Goal: Information Seeking & Learning: Compare options

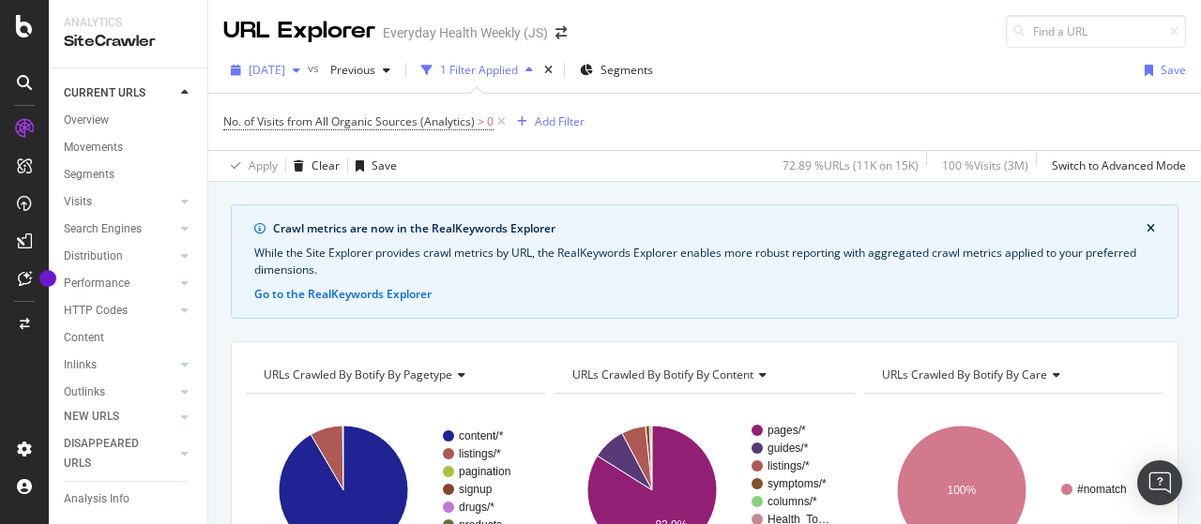
click at [285, 68] on span "[DATE]" at bounding box center [267, 70] width 37 height 16
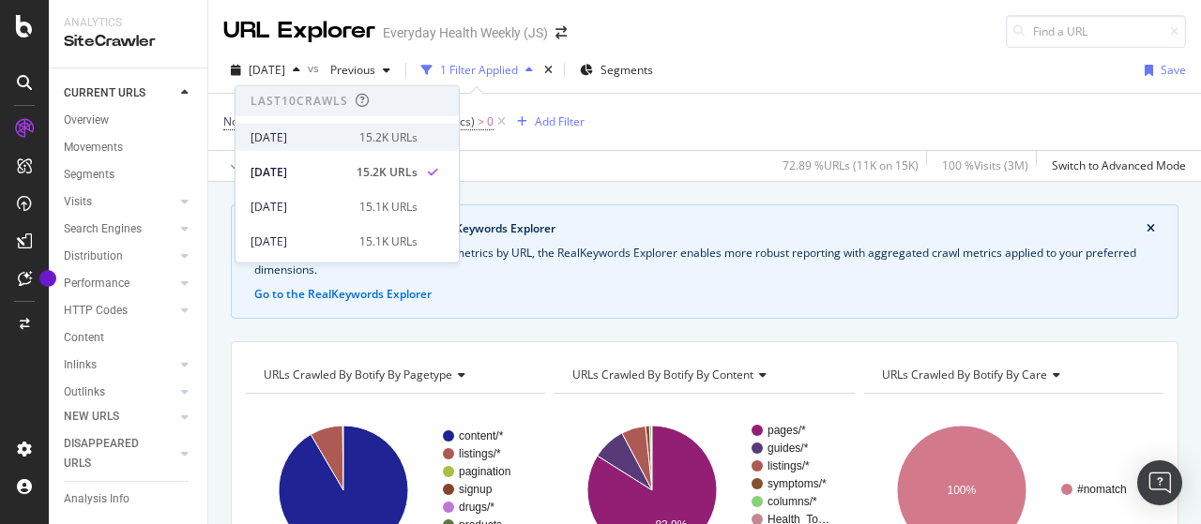
click at [321, 129] on div "[DATE]" at bounding box center [300, 137] width 98 height 17
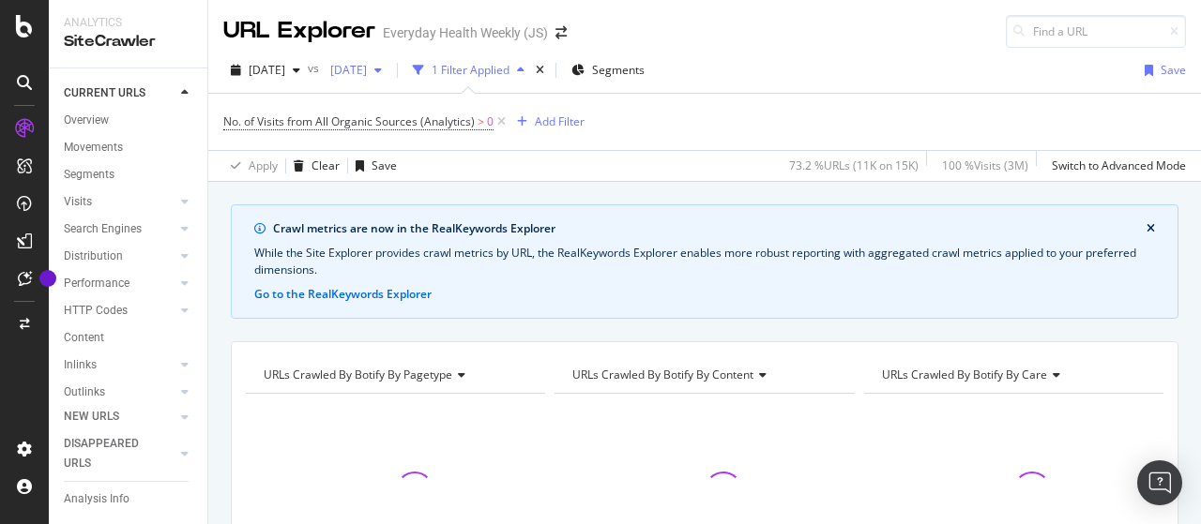
click at [367, 69] on span "[DATE]" at bounding box center [345, 70] width 44 height 16
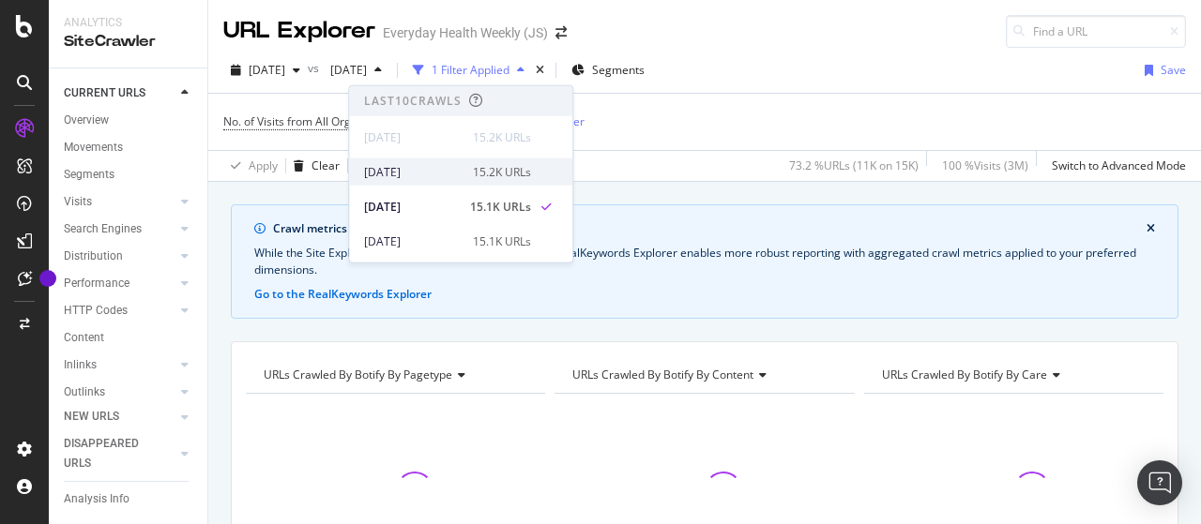
click at [447, 170] on div "[DATE]" at bounding box center [413, 171] width 98 height 17
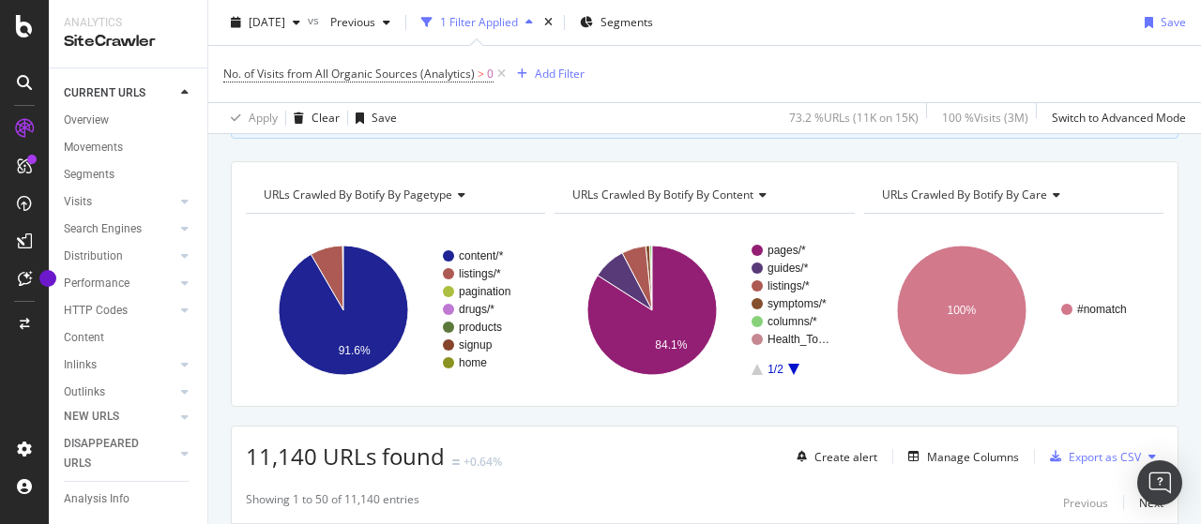
scroll to position [188, 0]
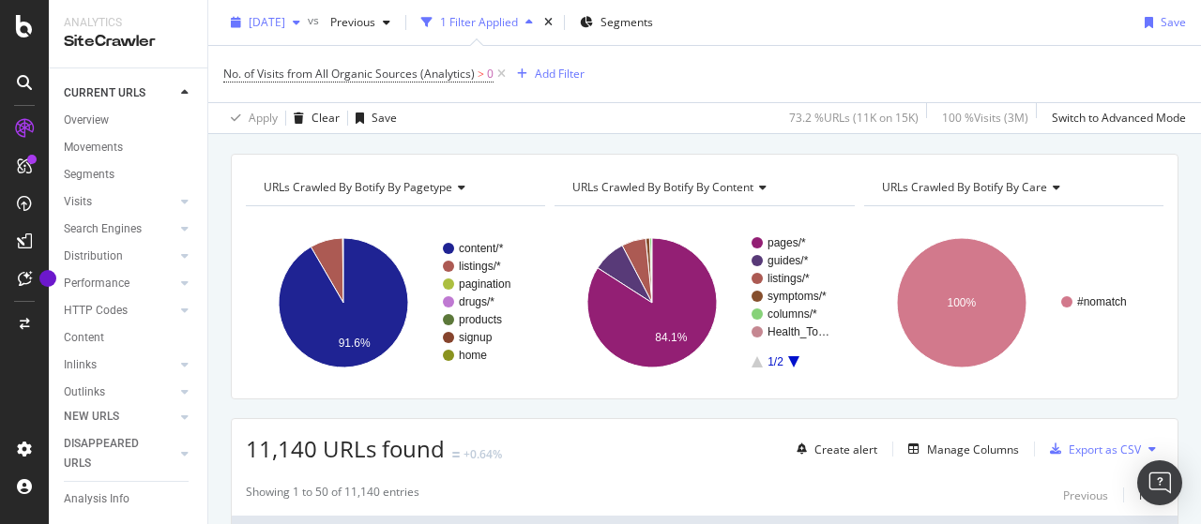
click at [285, 36] on div "[DATE]" at bounding box center [265, 22] width 84 height 28
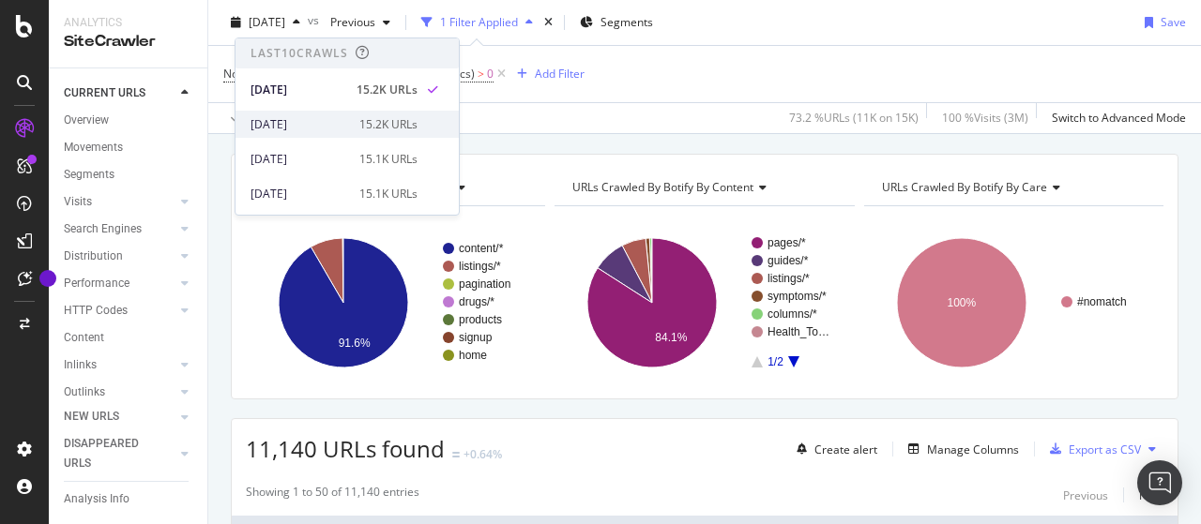
click at [283, 121] on div "[DATE]" at bounding box center [300, 124] width 98 height 17
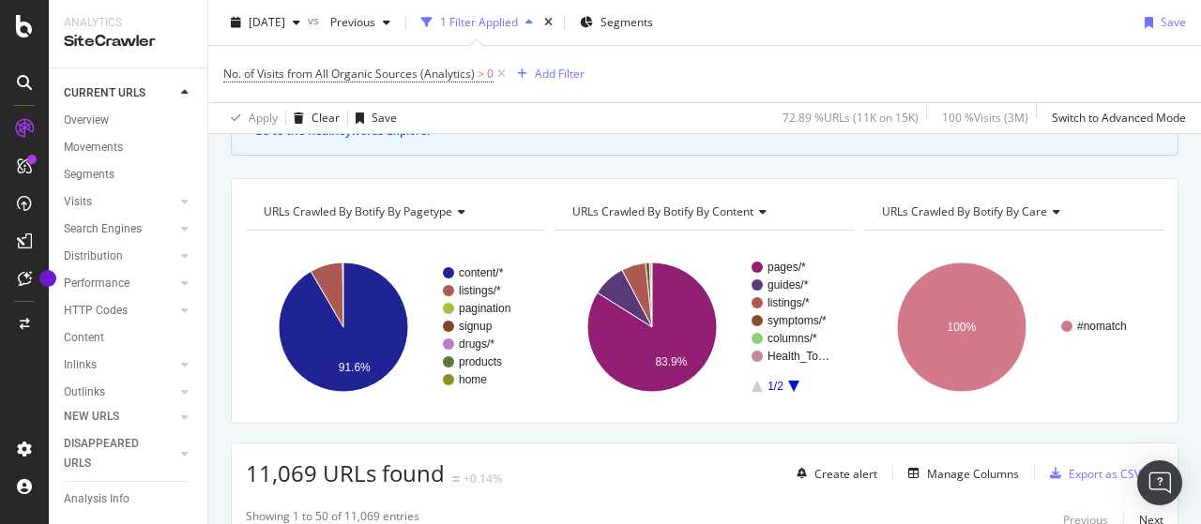
scroll to position [281, 0]
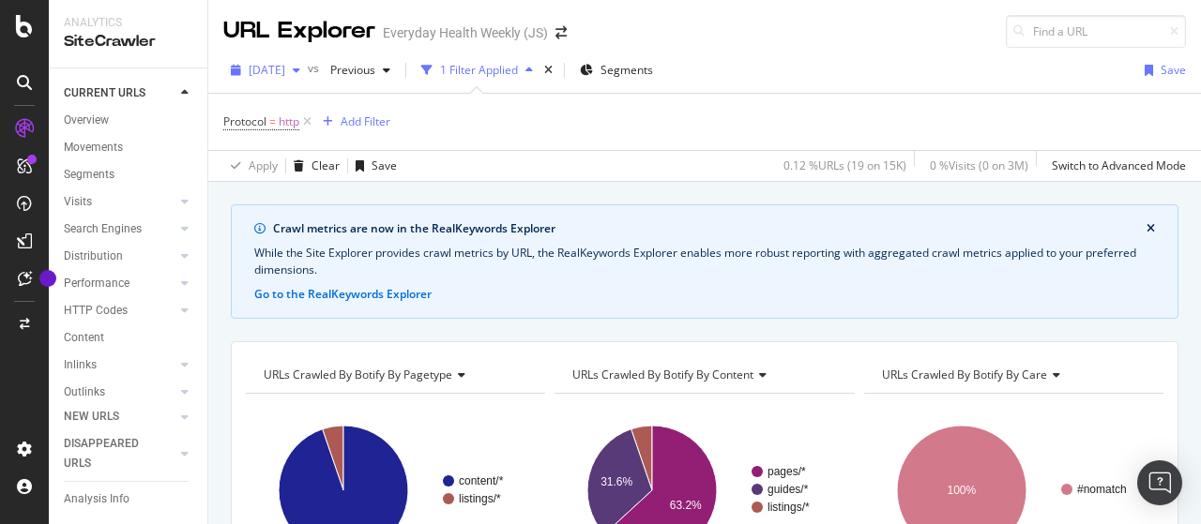
click at [285, 72] on span "[DATE]" at bounding box center [267, 70] width 37 height 16
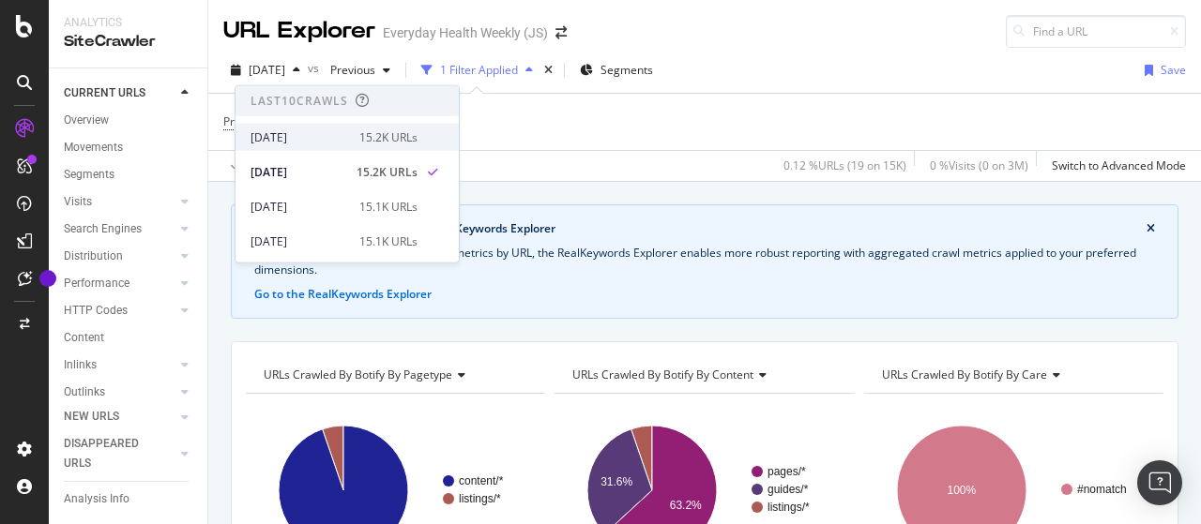
click at [318, 135] on div "[DATE]" at bounding box center [300, 137] width 98 height 17
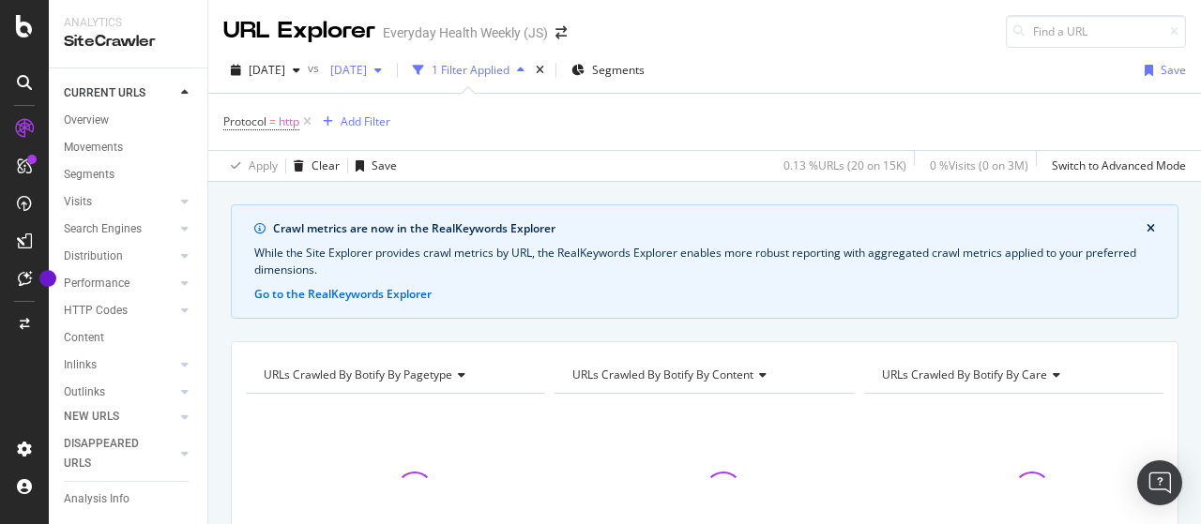
click at [389, 79] on div "[DATE]" at bounding box center [356, 70] width 67 height 28
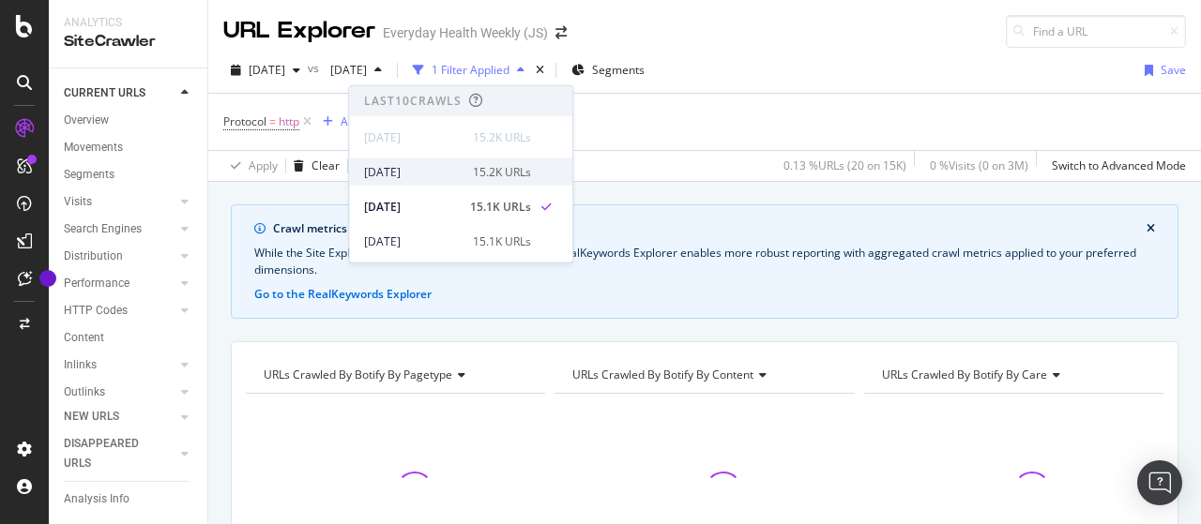
click at [459, 172] on div "2025 Oct. 5th 15.2K URLs" at bounding box center [447, 171] width 167 height 17
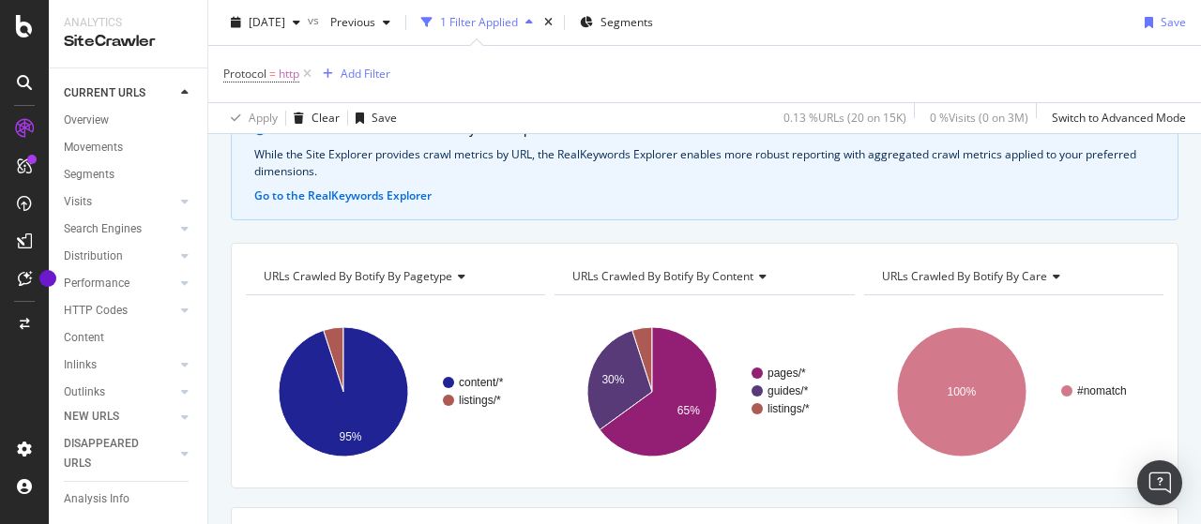
scroll to position [188, 0]
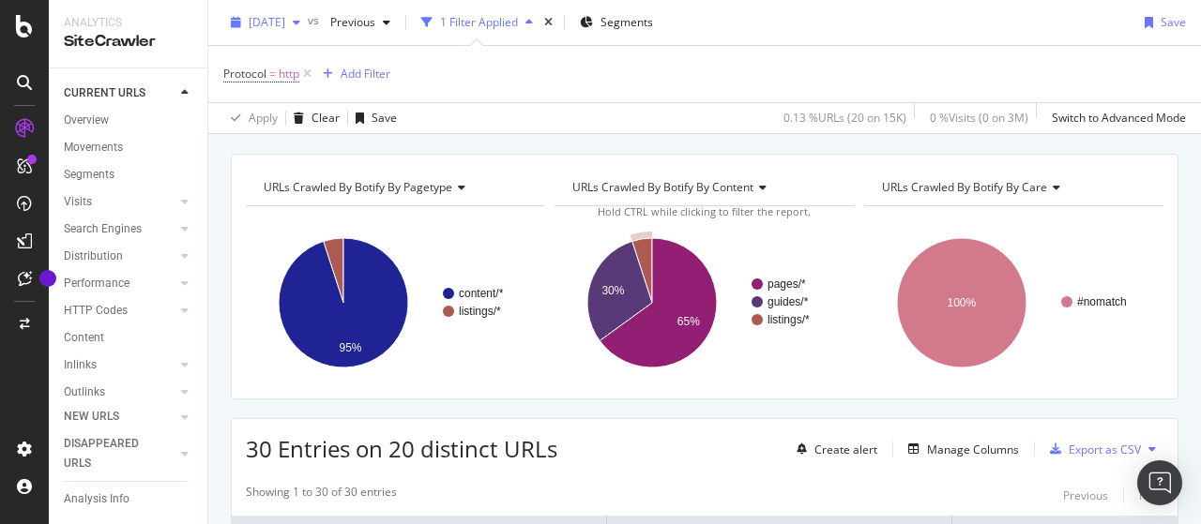
click at [285, 23] on span "[DATE]" at bounding box center [267, 22] width 37 height 16
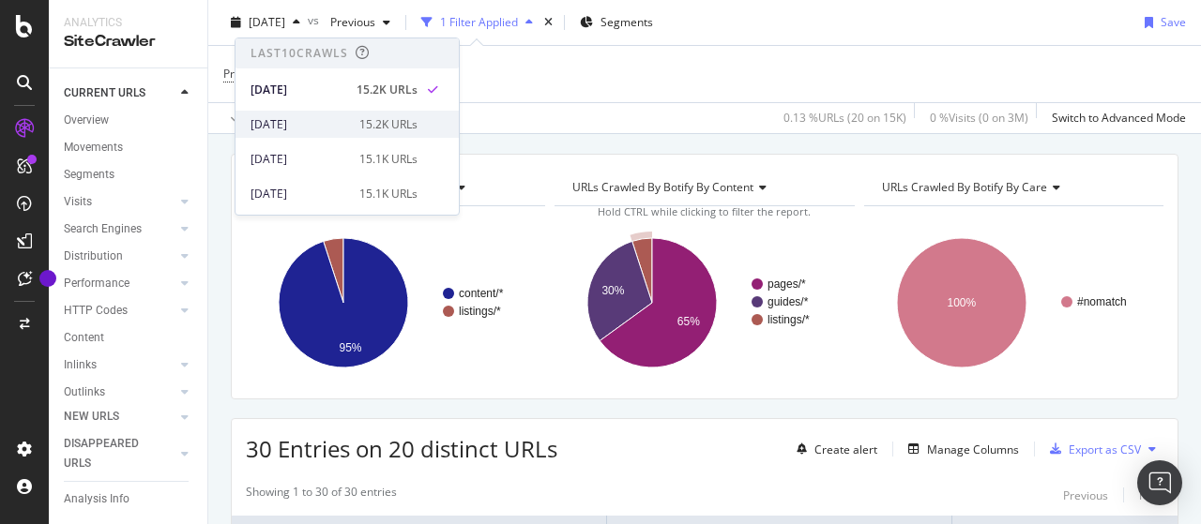
click at [323, 119] on div "[DATE]" at bounding box center [300, 124] width 98 height 17
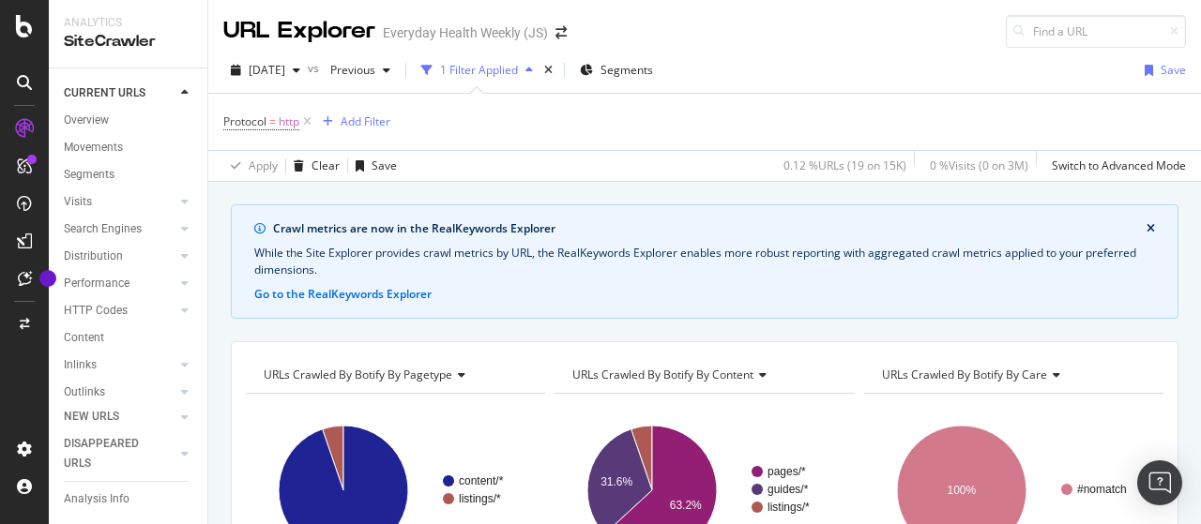
scroll to position [281, 0]
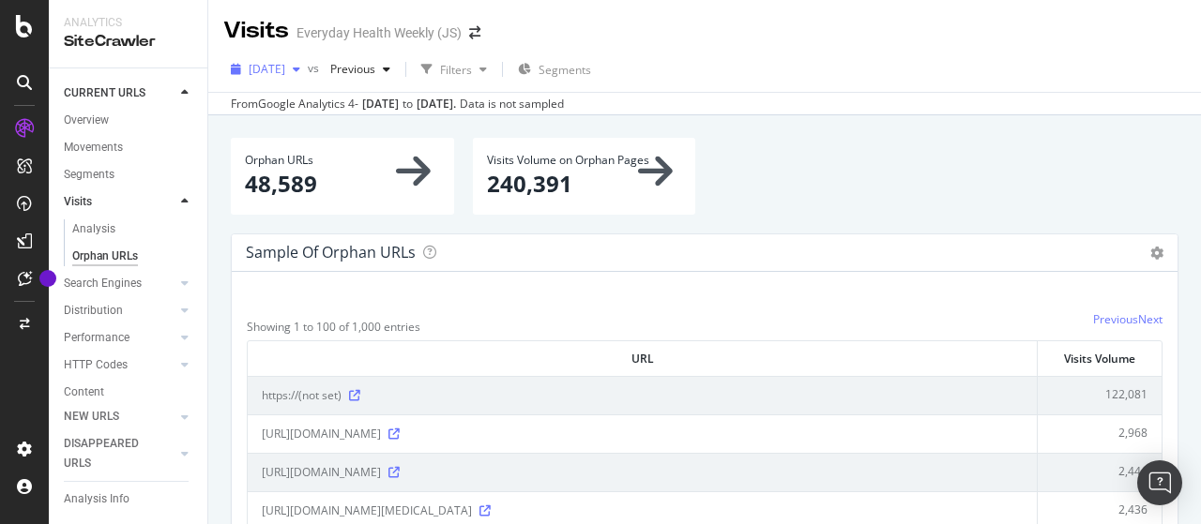
click at [285, 75] on span "[DATE]" at bounding box center [267, 69] width 37 height 16
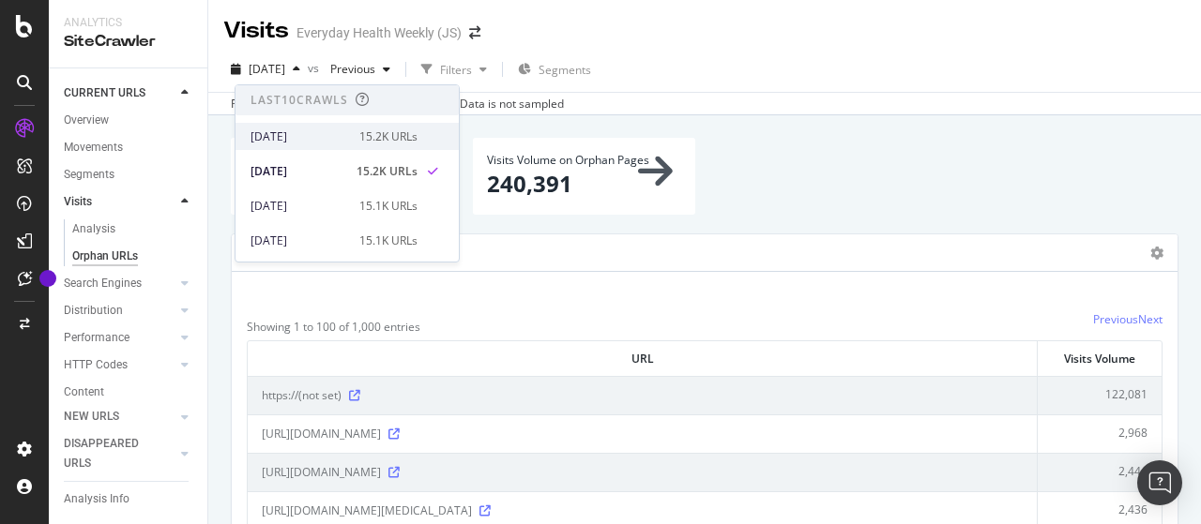
click at [296, 134] on div "[DATE]" at bounding box center [300, 137] width 98 height 17
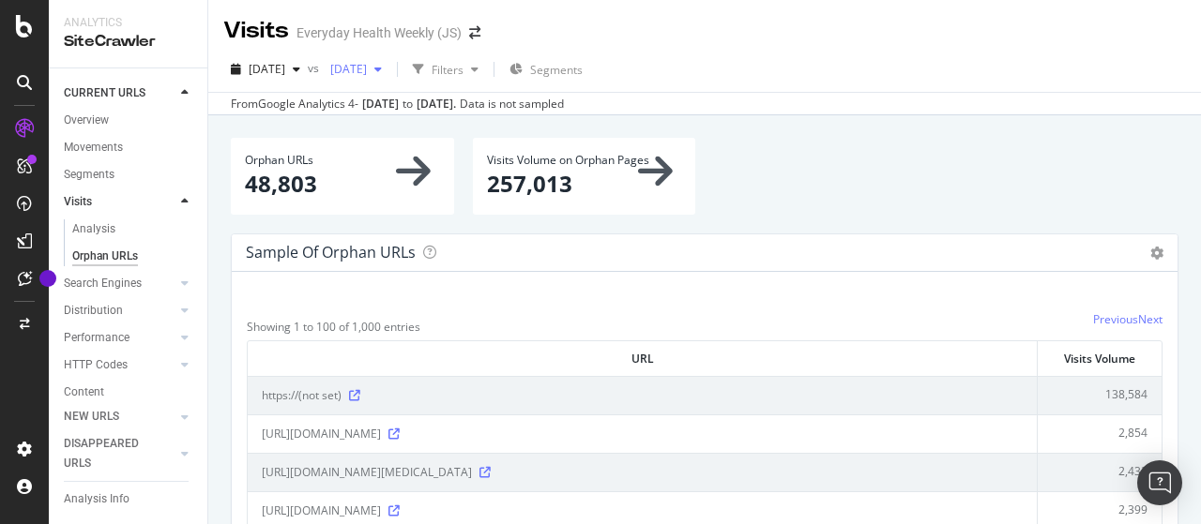
click at [367, 73] on span "[DATE]" at bounding box center [345, 69] width 44 height 16
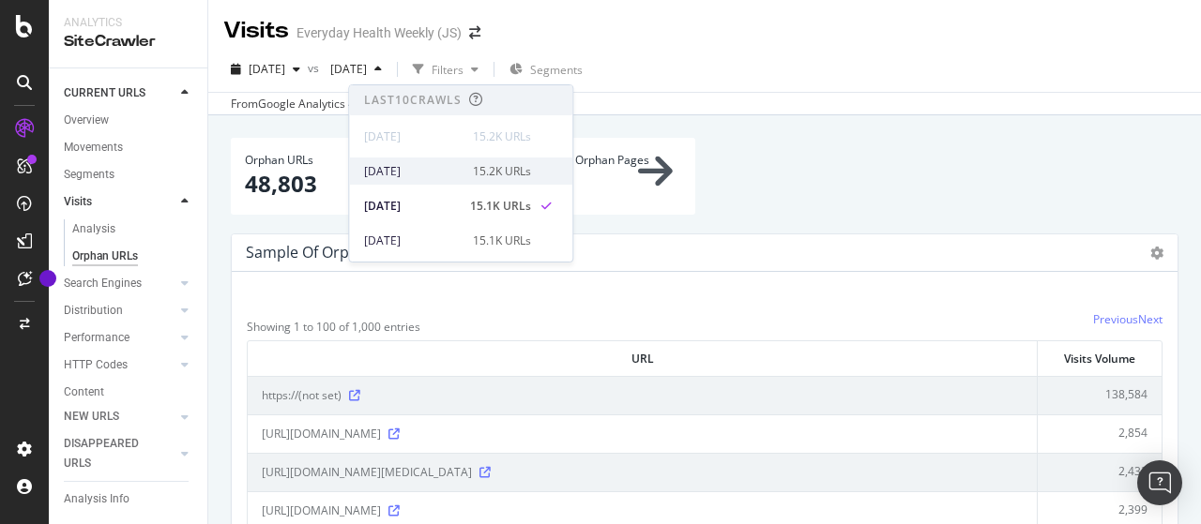
click at [448, 173] on div "[DATE]" at bounding box center [413, 171] width 98 height 17
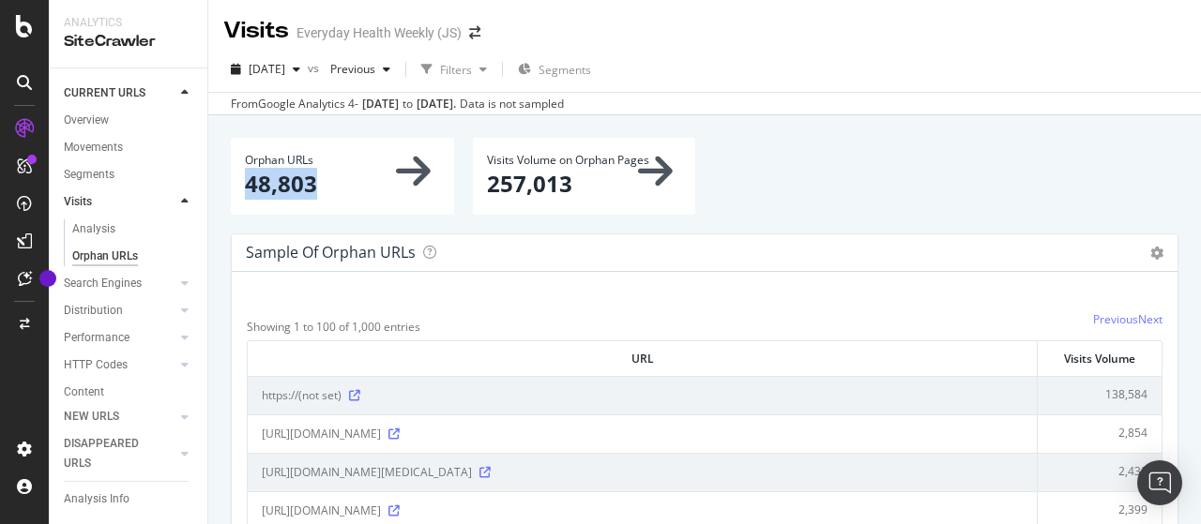
drag, startPoint x: 247, startPoint y: 187, endPoint x: 328, endPoint y: 196, distance: 82.2
click at [328, 196] on p "48,803" at bounding box center [342, 184] width 195 height 32
copy p "48,803"
click at [285, 74] on span "[DATE]" at bounding box center [267, 69] width 37 height 16
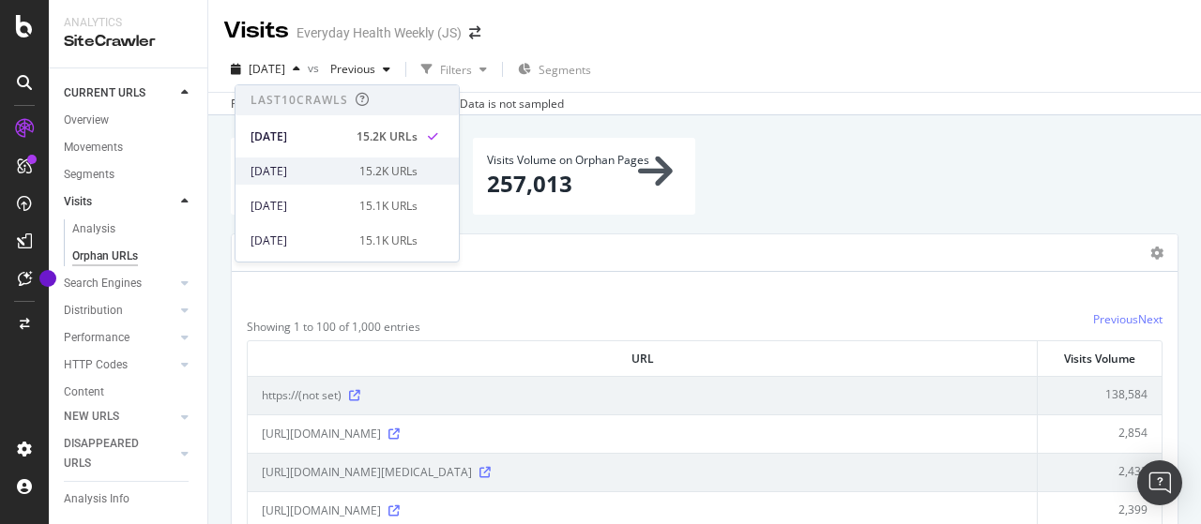
click at [322, 163] on div "[DATE]" at bounding box center [300, 171] width 98 height 17
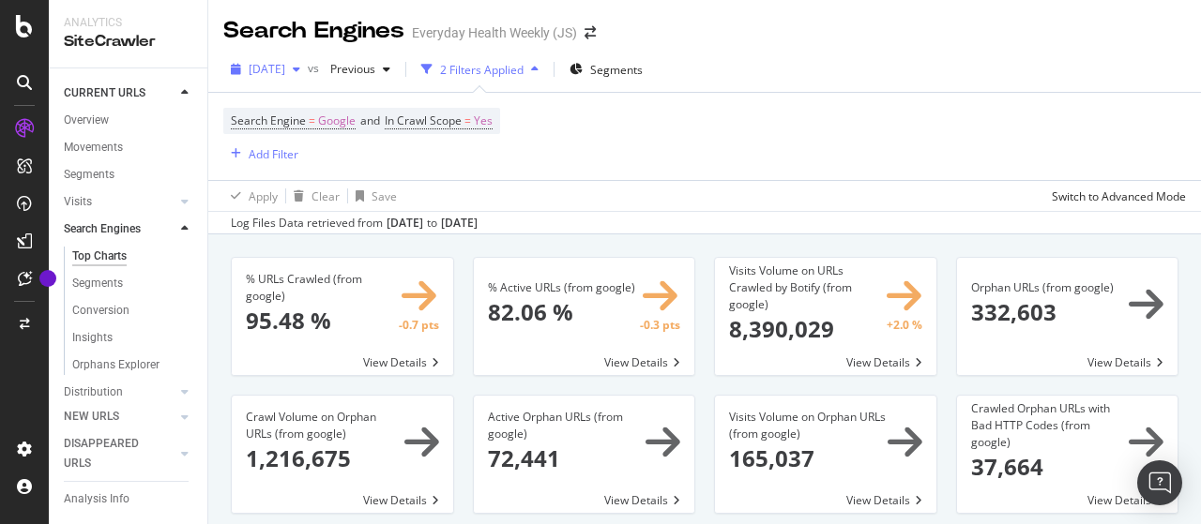
click at [285, 68] on span "[DATE]" at bounding box center [267, 69] width 37 height 16
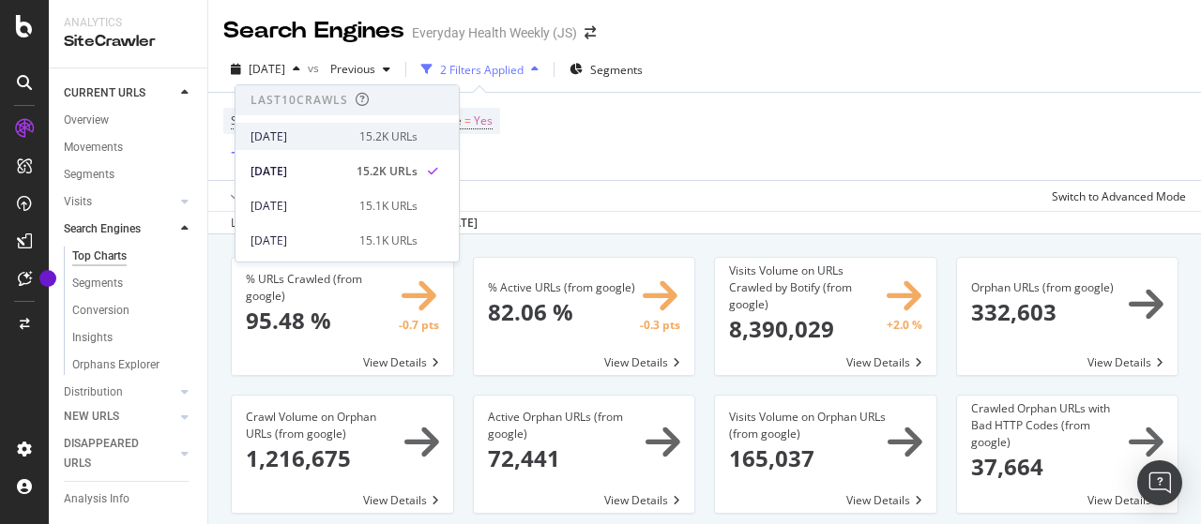
click at [326, 138] on div "[DATE]" at bounding box center [300, 137] width 98 height 17
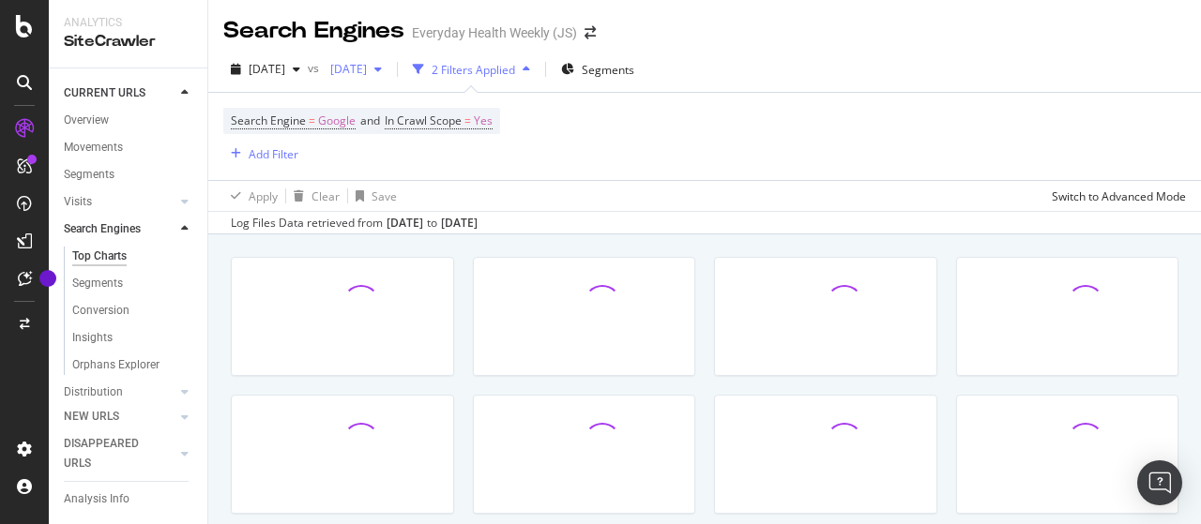
click at [367, 66] on span "[DATE]" at bounding box center [345, 69] width 44 height 16
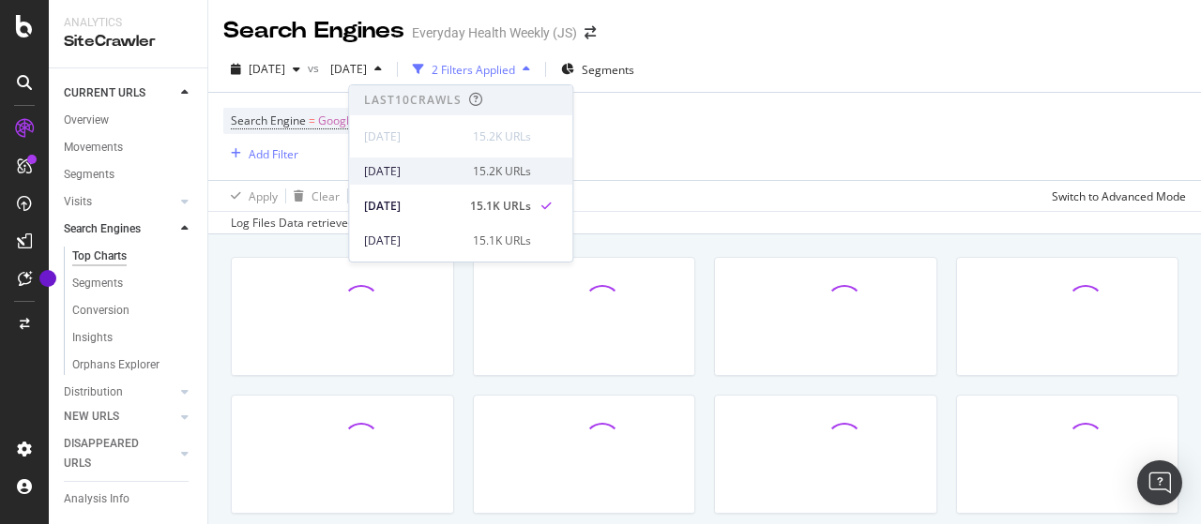
click at [441, 172] on div "[DATE]" at bounding box center [413, 171] width 98 height 17
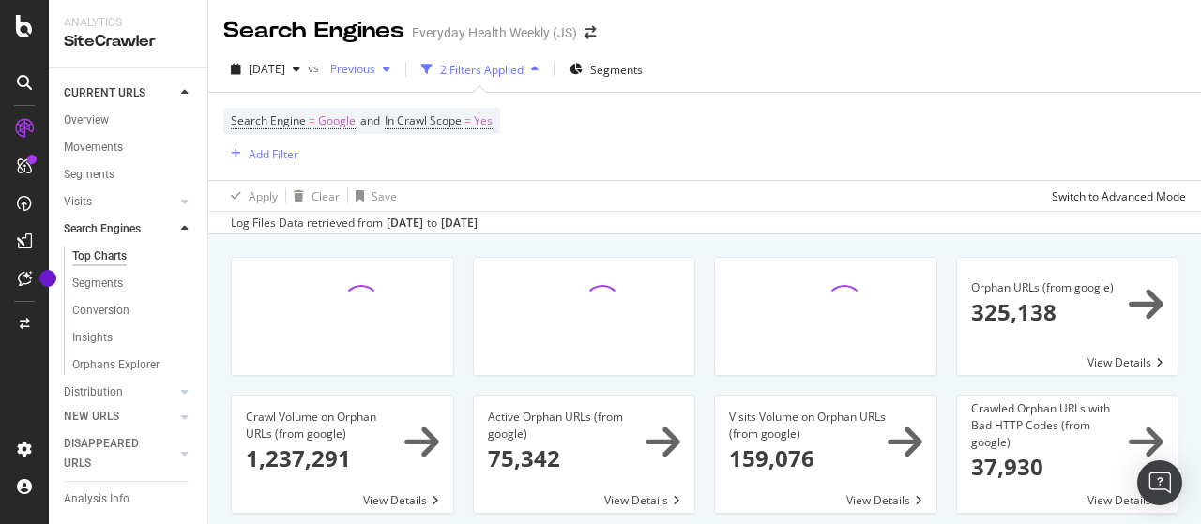
click at [375, 72] on span "Previous" at bounding box center [349, 69] width 53 height 16
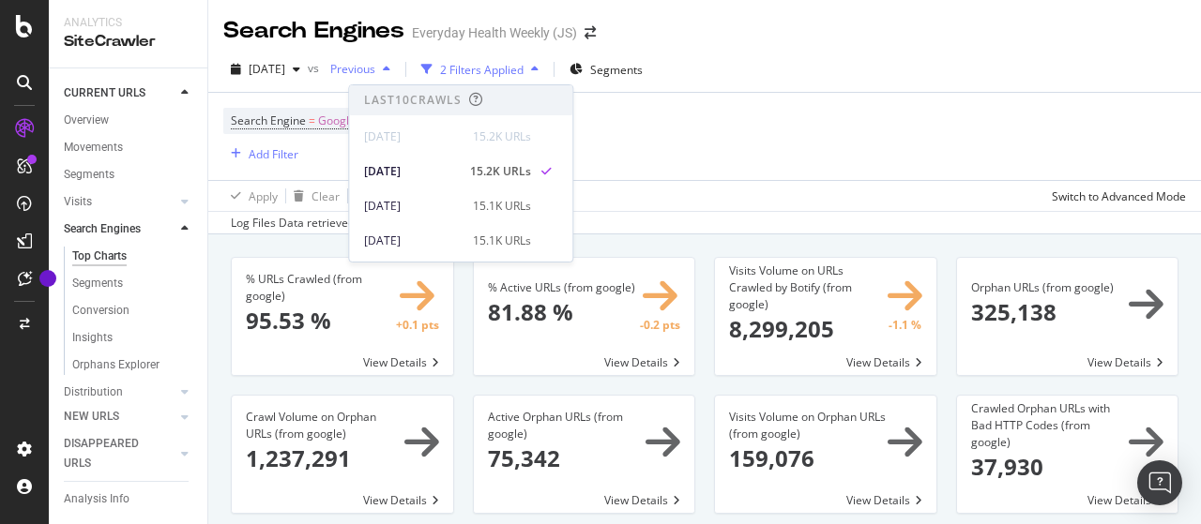
click at [375, 72] on span "Previous" at bounding box center [349, 69] width 53 height 16
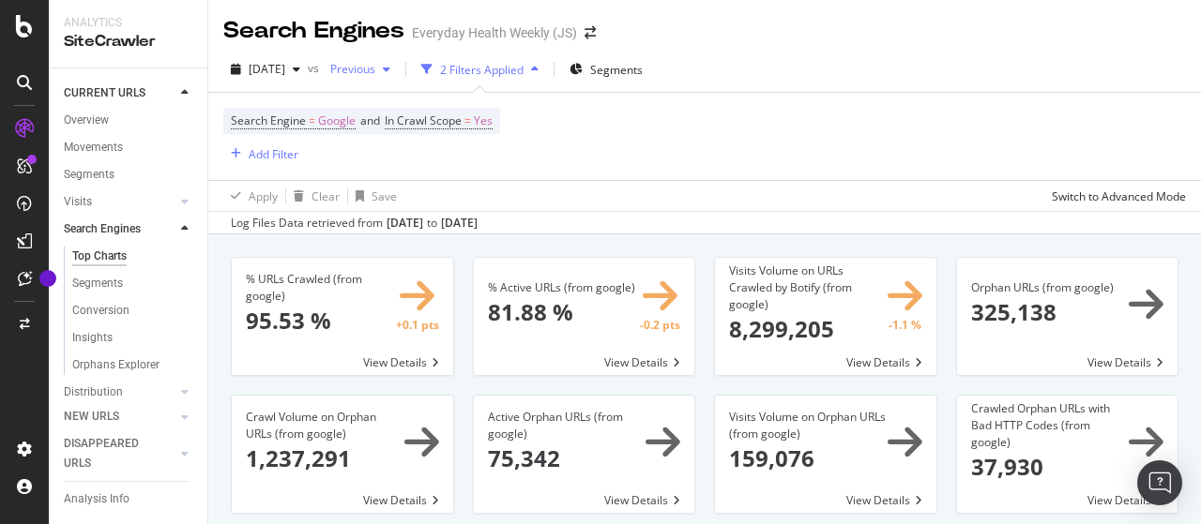
click at [375, 65] on span "Previous" at bounding box center [349, 69] width 53 height 16
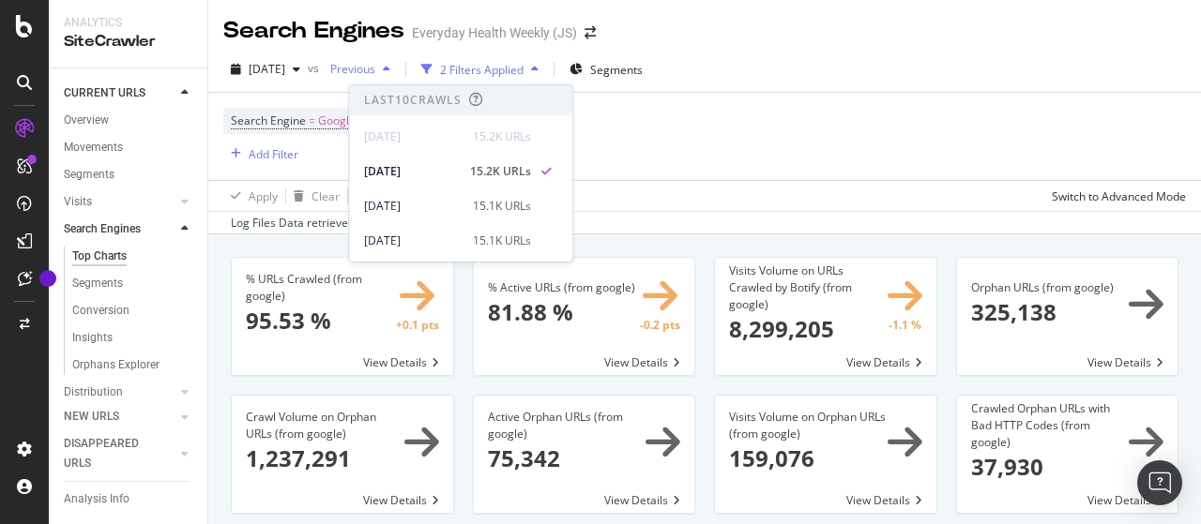
click at [375, 65] on span "Previous" at bounding box center [349, 69] width 53 height 16
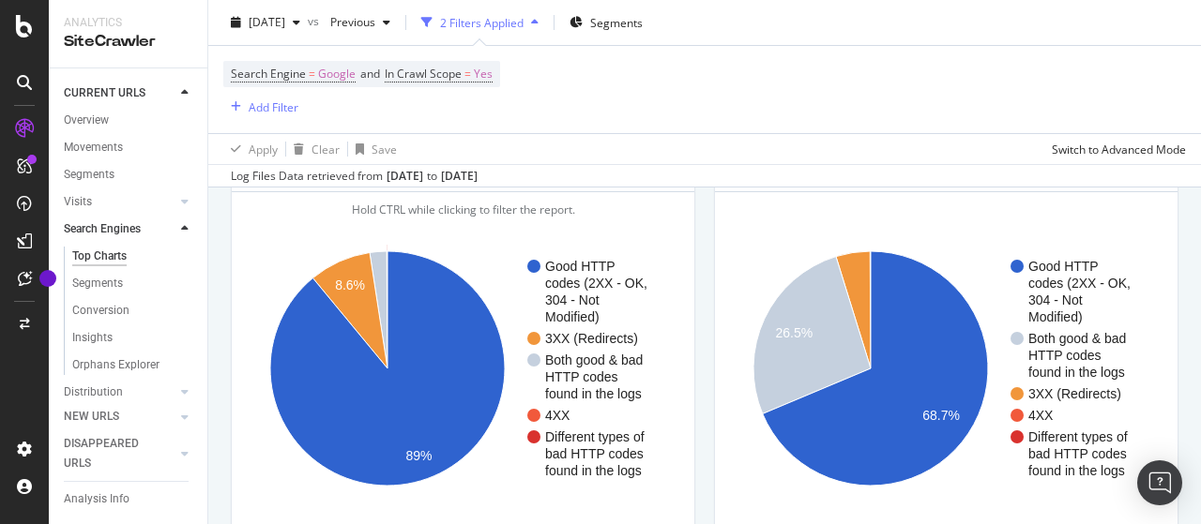
scroll to position [1595, 0]
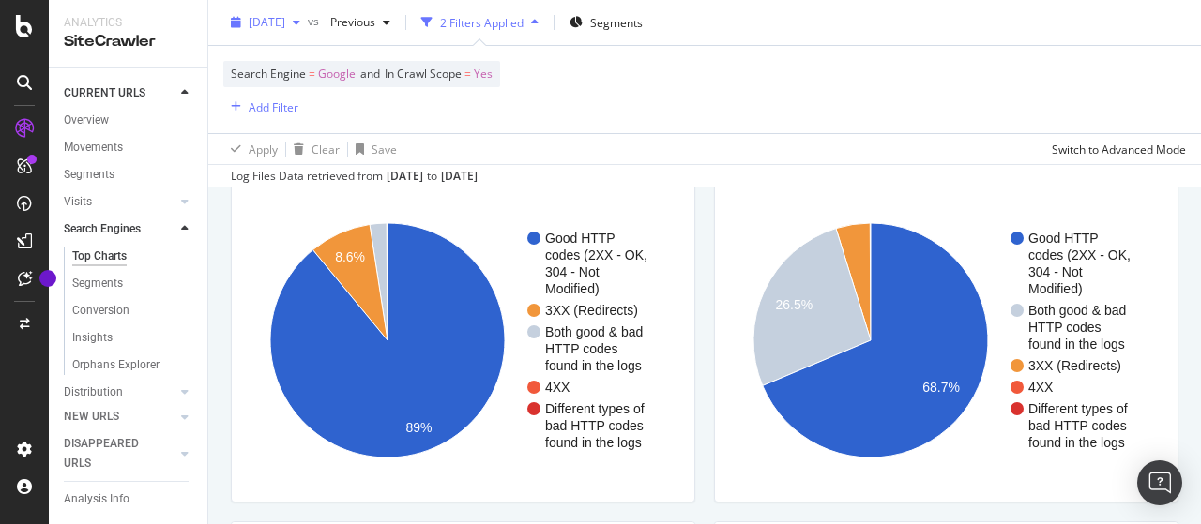
click at [262, 20] on span "[DATE]" at bounding box center [267, 22] width 37 height 16
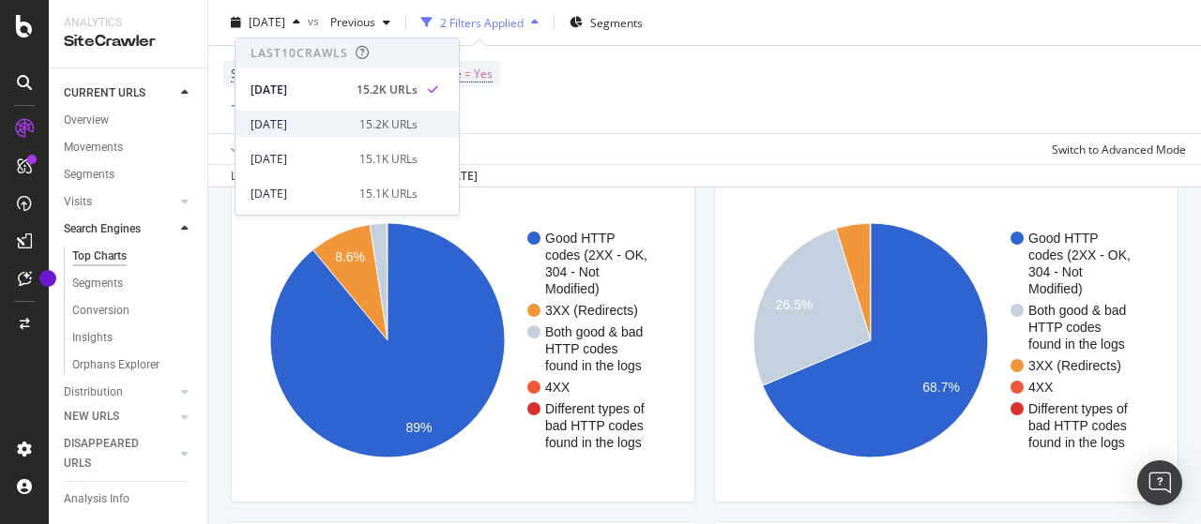
click at [299, 122] on div "[DATE]" at bounding box center [300, 124] width 98 height 17
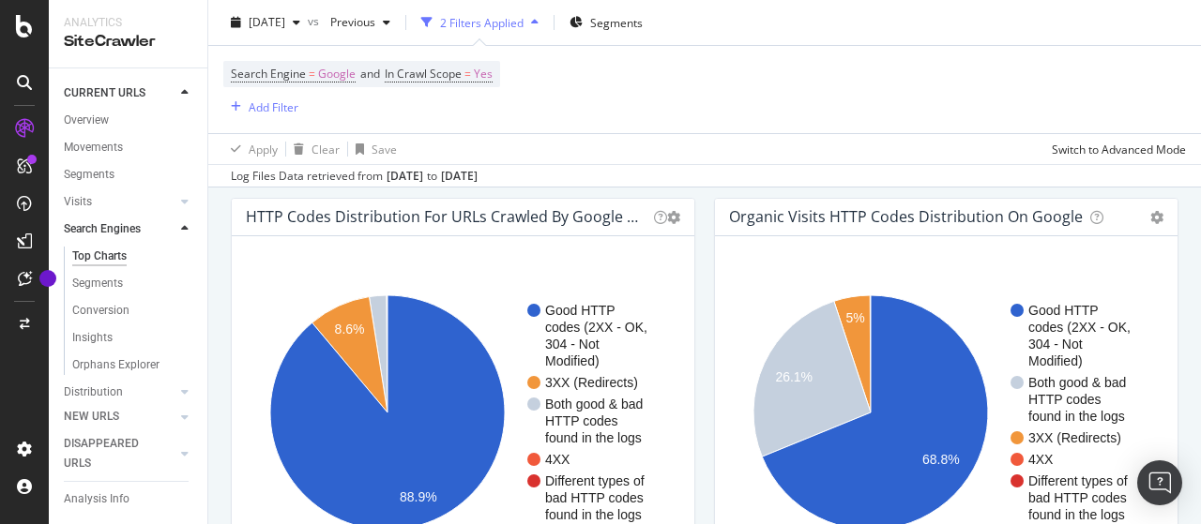
scroll to position [1595, 0]
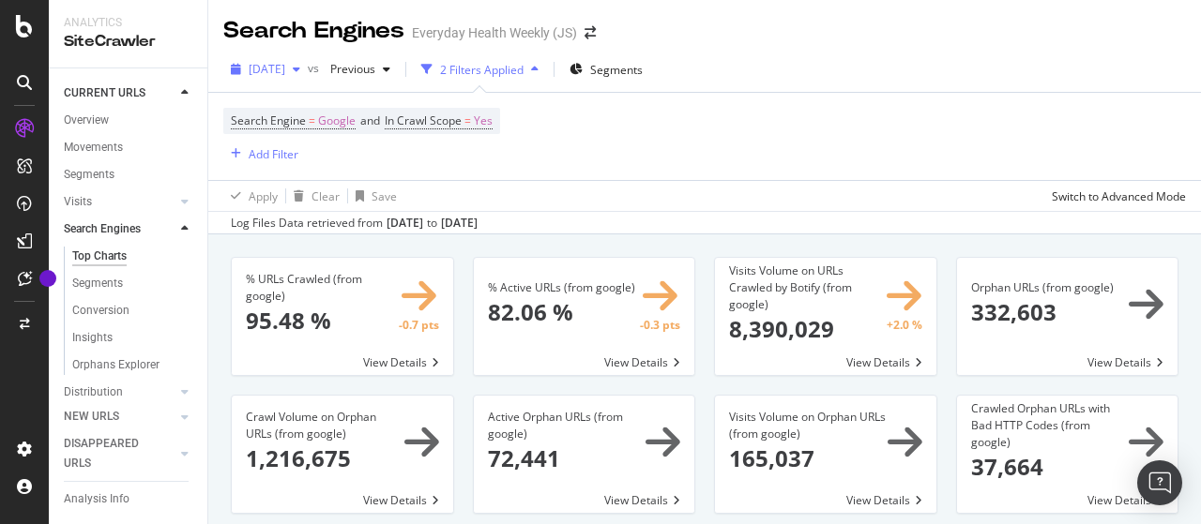
click at [295, 77] on div "[DATE]" at bounding box center [265, 69] width 84 height 28
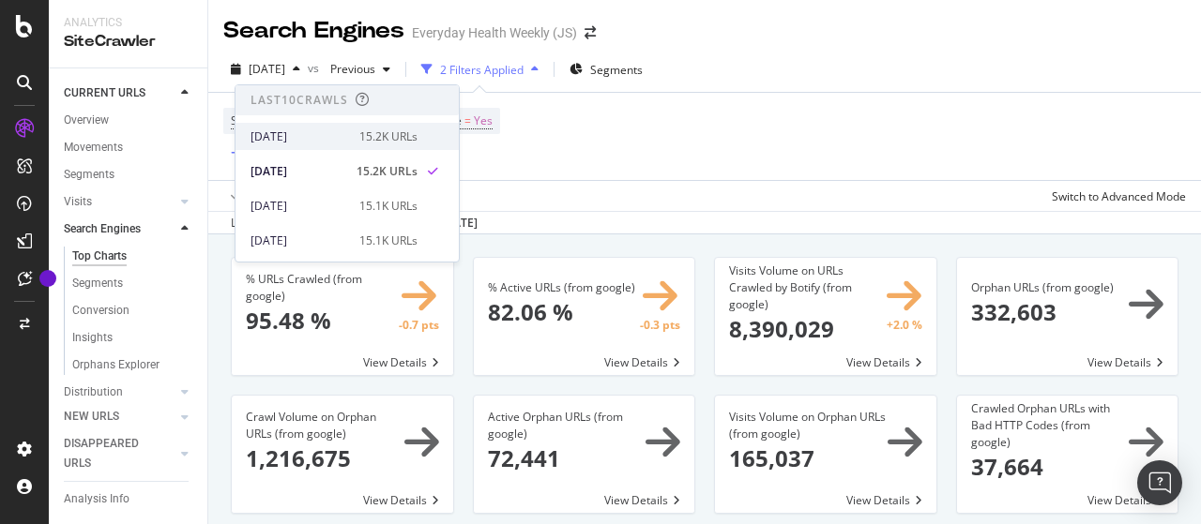
click at [308, 136] on div "[DATE]" at bounding box center [300, 137] width 98 height 17
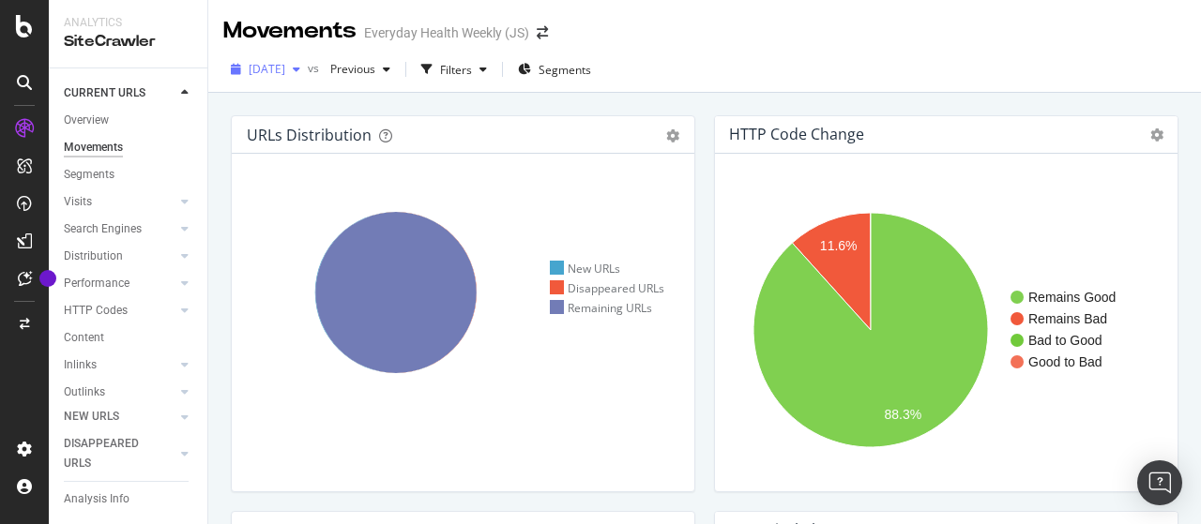
click at [308, 72] on div "button" at bounding box center [296, 69] width 23 height 11
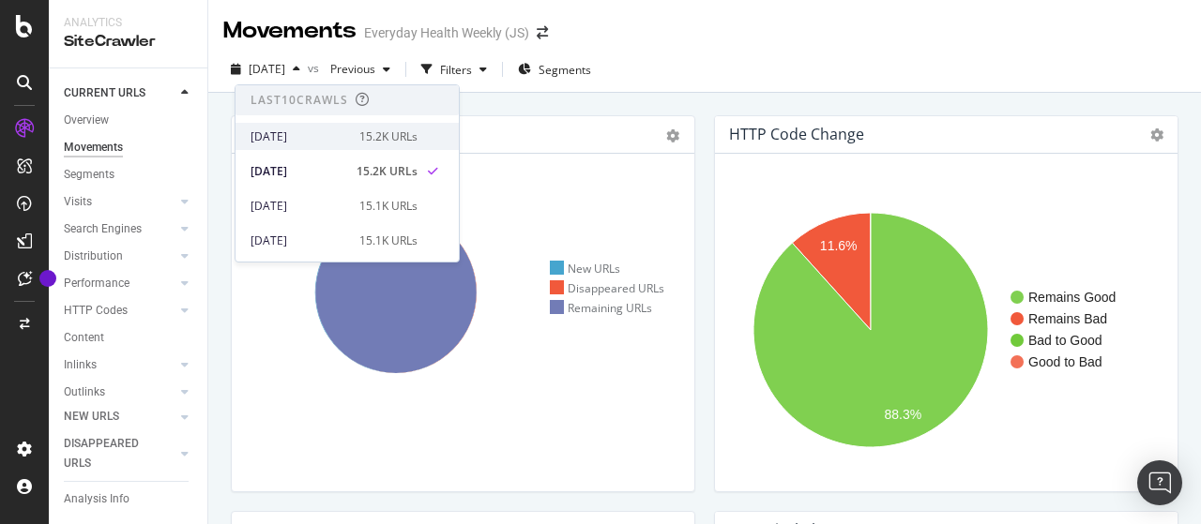
click at [323, 135] on div "[DATE]" at bounding box center [300, 137] width 98 height 17
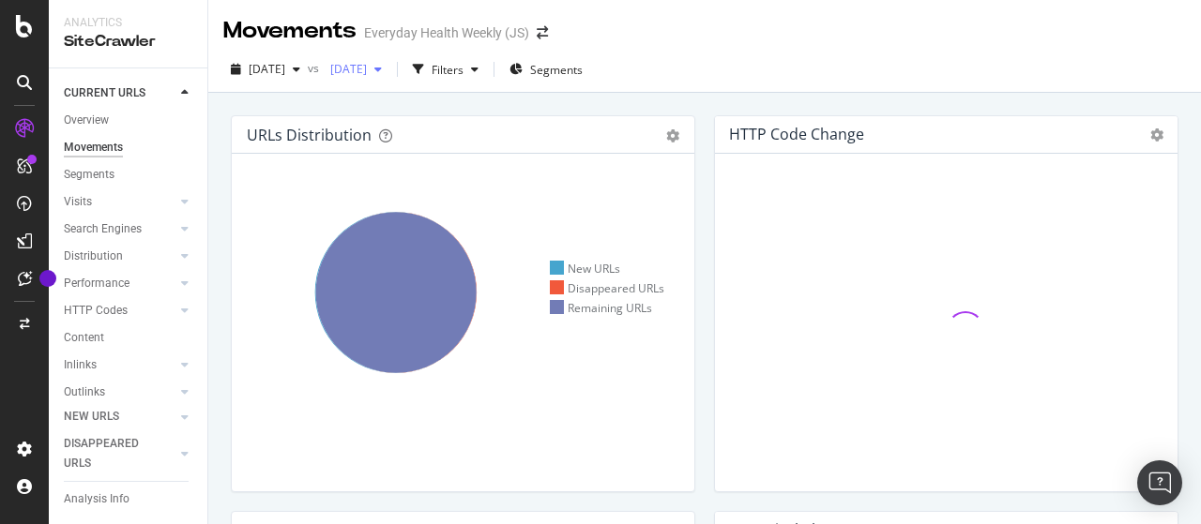
click at [367, 70] on span "[DATE]" at bounding box center [345, 69] width 44 height 16
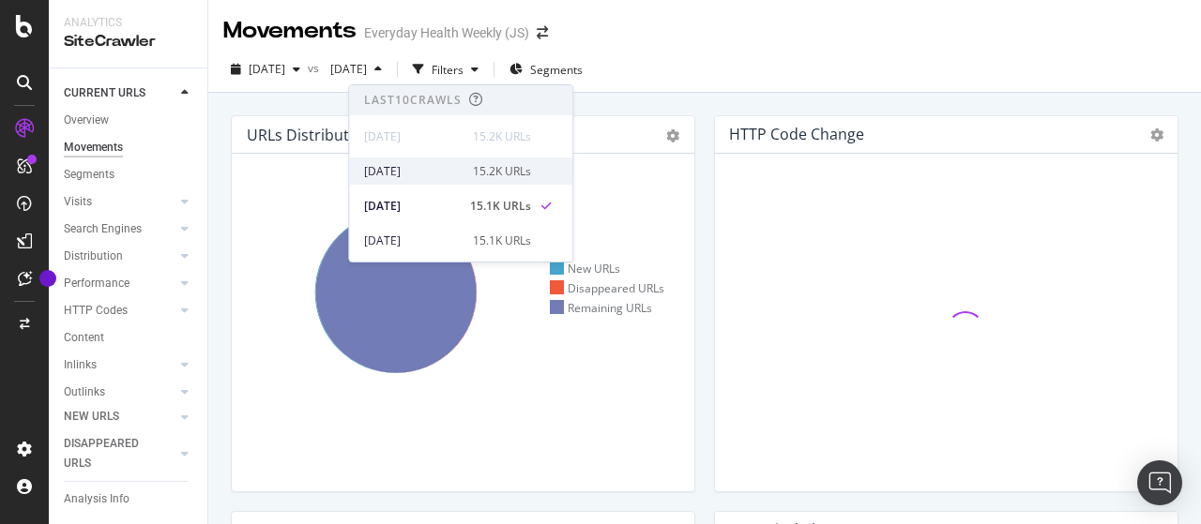
click at [436, 167] on div "[DATE]" at bounding box center [413, 171] width 98 height 17
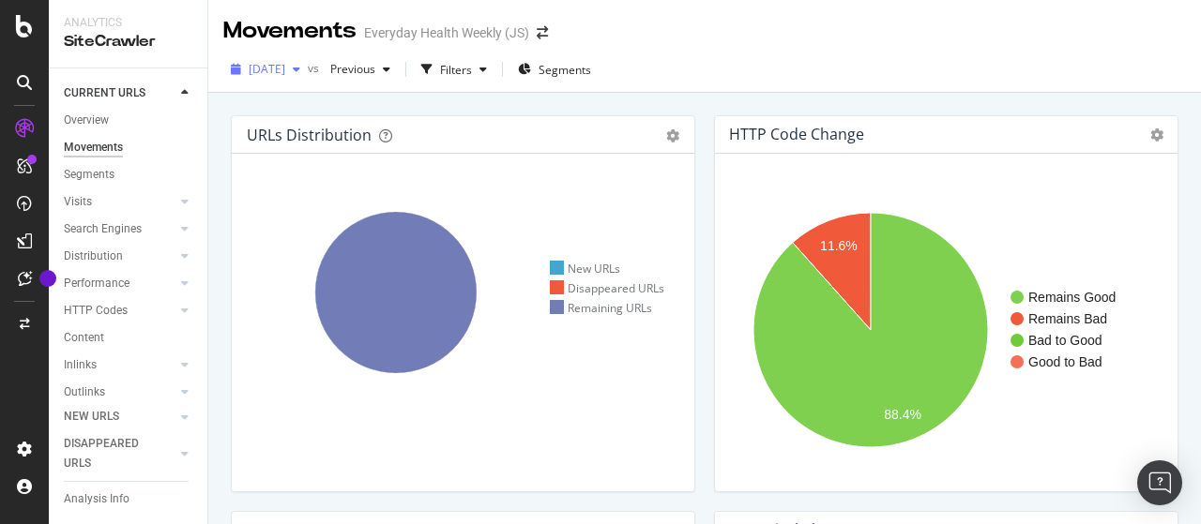
click at [285, 73] on span "[DATE]" at bounding box center [267, 69] width 37 height 16
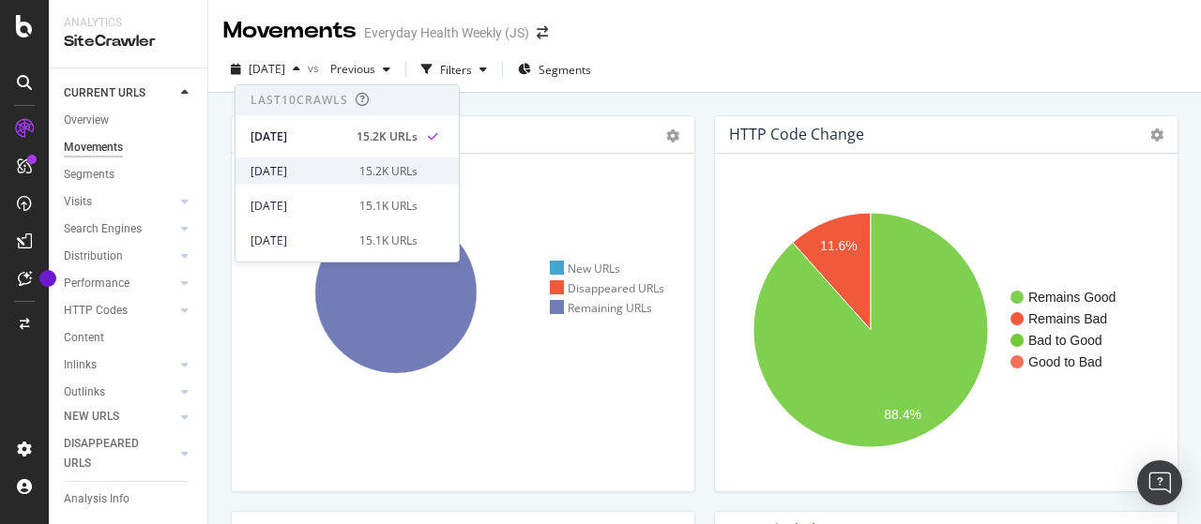
click at [328, 167] on div "[DATE]" at bounding box center [300, 171] width 98 height 17
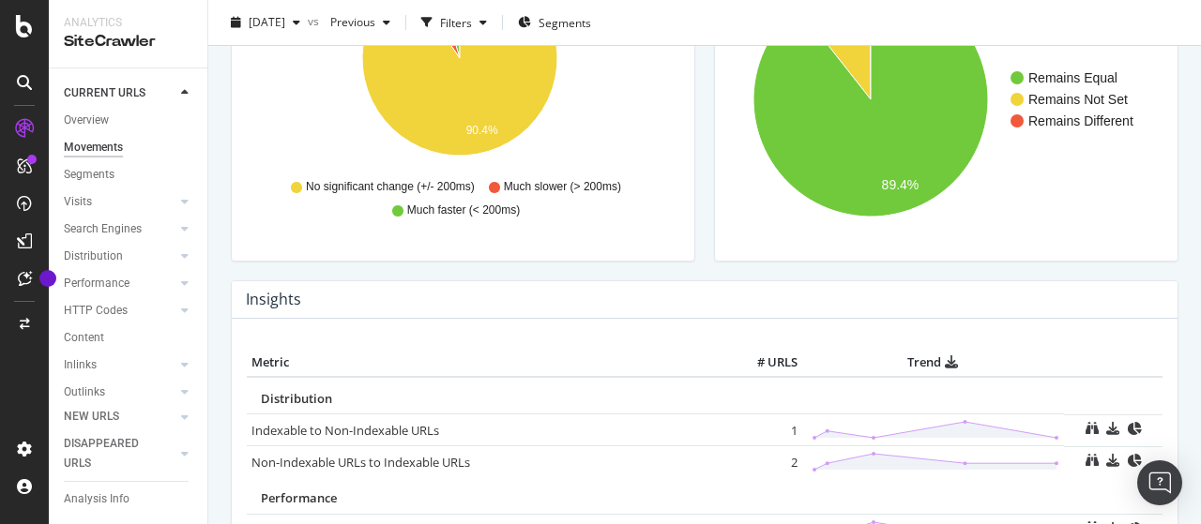
scroll to position [938, 0]
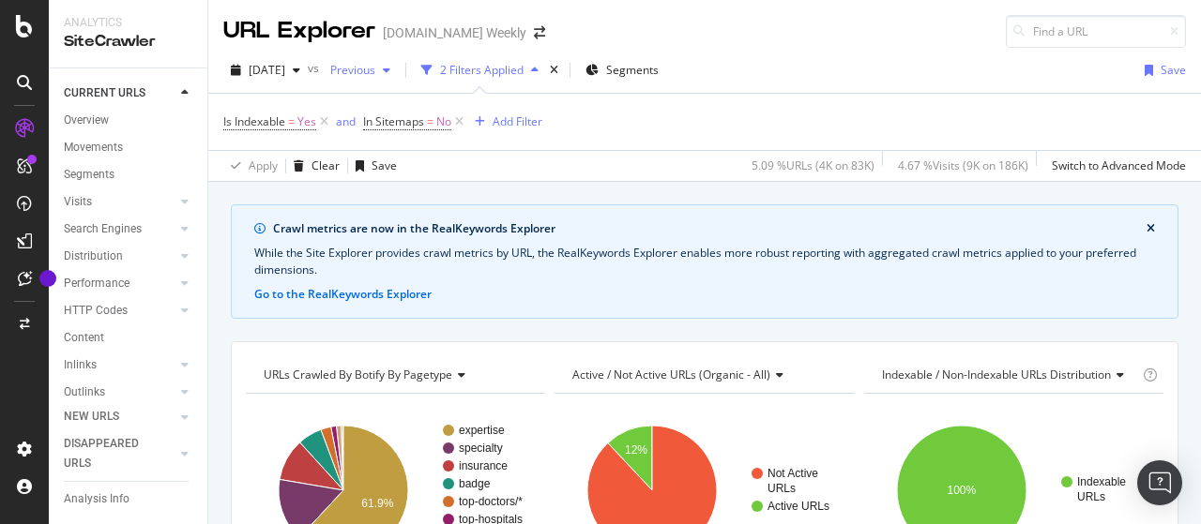
click at [375, 74] on span "Previous" at bounding box center [349, 70] width 53 height 16
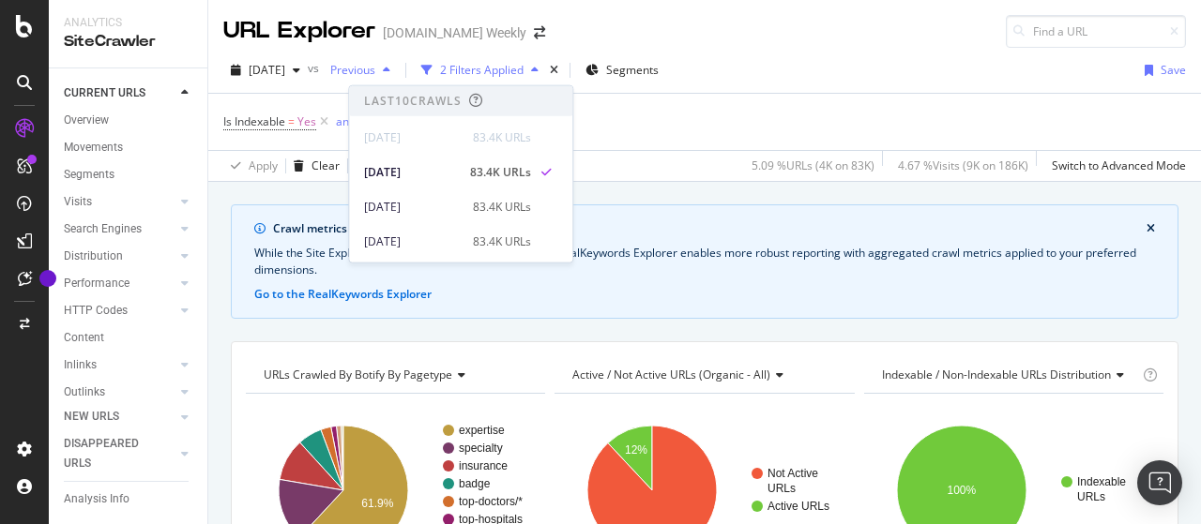
click at [375, 74] on span "Previous" at bounding box center [349, 70] width 53 height 16
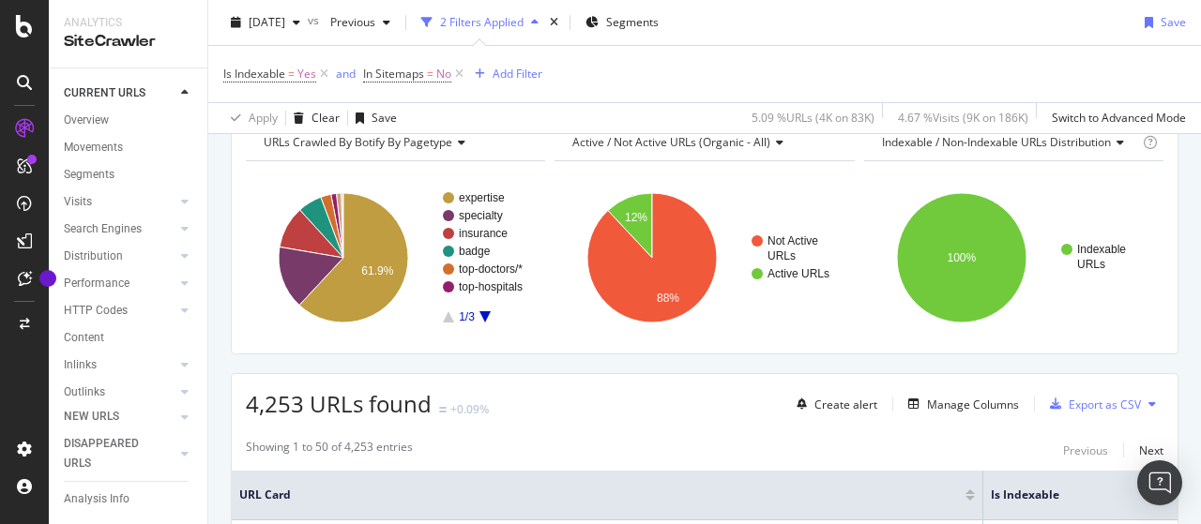
scroll to position [281, 0]
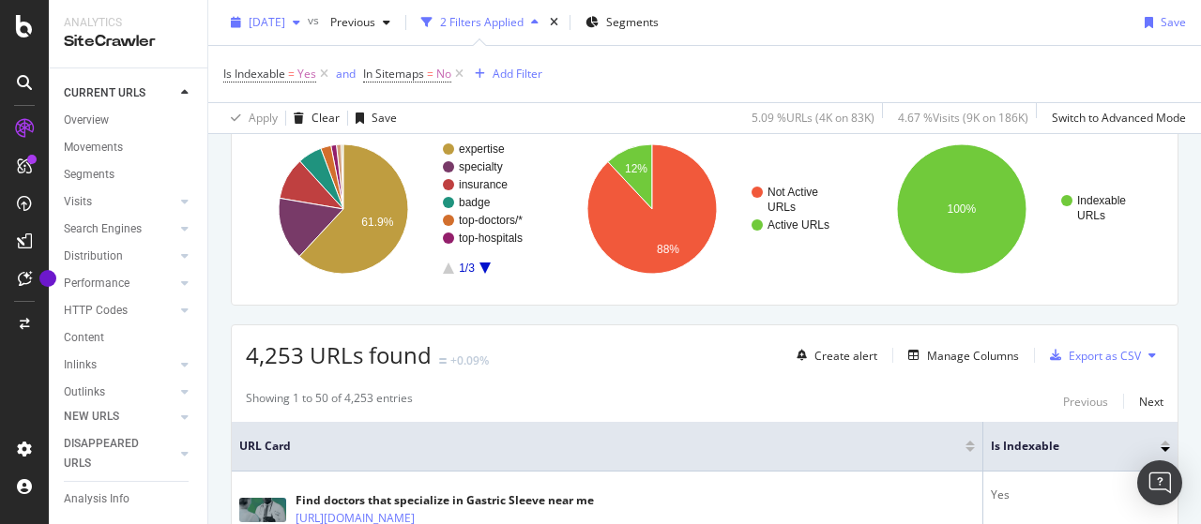
click at [285, 21] on span "[DATE]" at bounding box center [267, 22] width 37 height 16
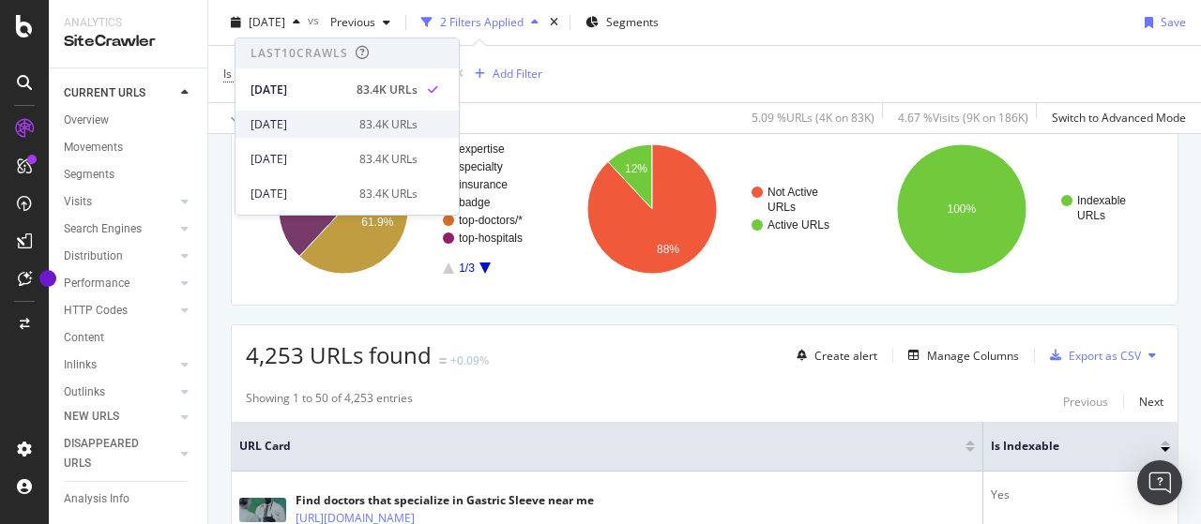
click at [315, 121] on div "[DATE]" at bounding box center [300, 124] width 98 height 17
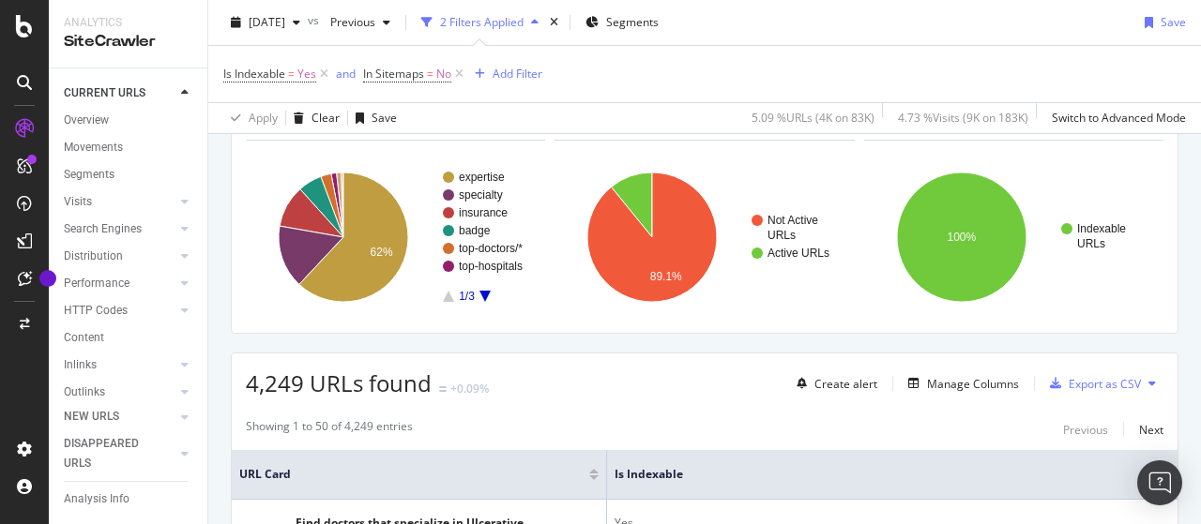
scroll to position [281, 0]
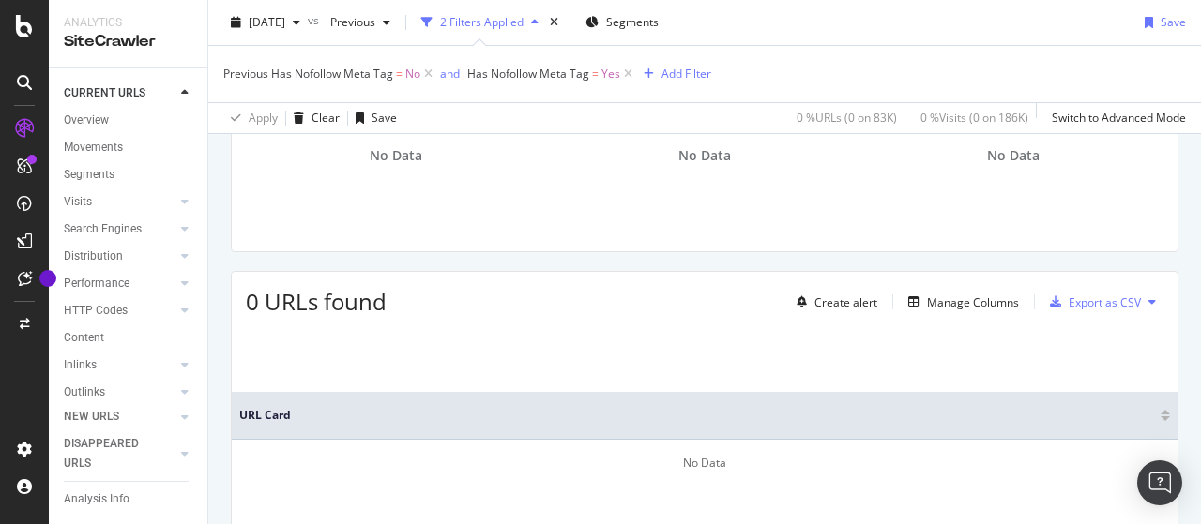
scroll to position [375, 0]
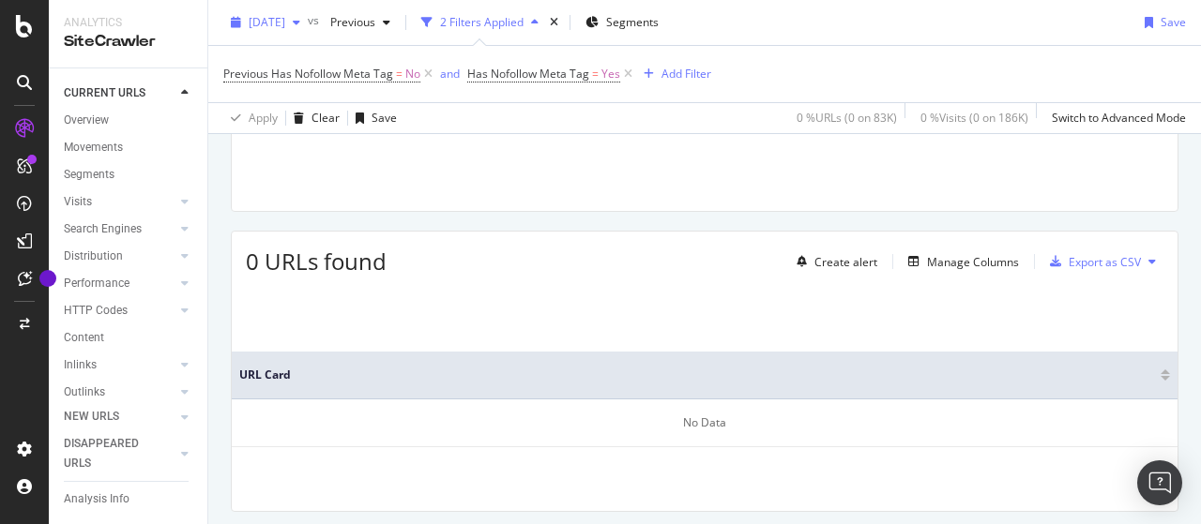
click at [296, 31] on div "[DATE]" at bounding box center [265, 22] width 84 height 28
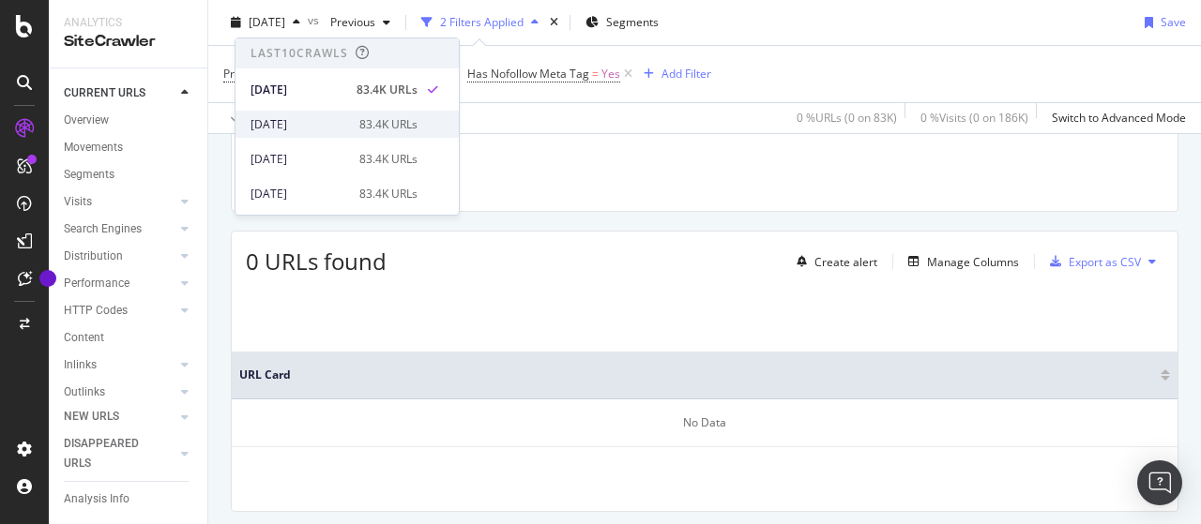
click at [314, 117] on div "[DATE]" at bounding box center [300, 124] width 98 height 17
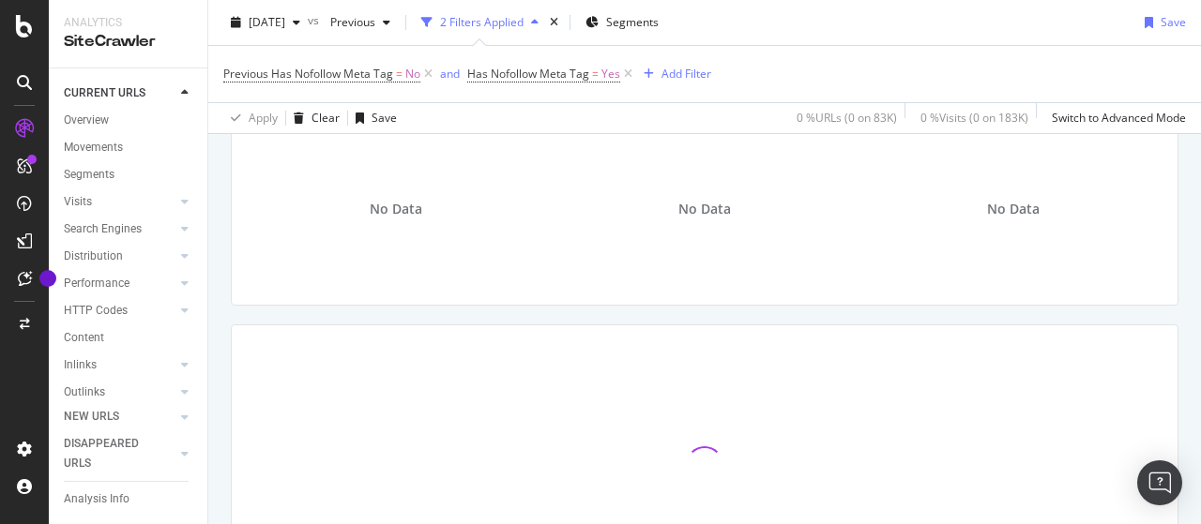
scroll to position [375, 0]
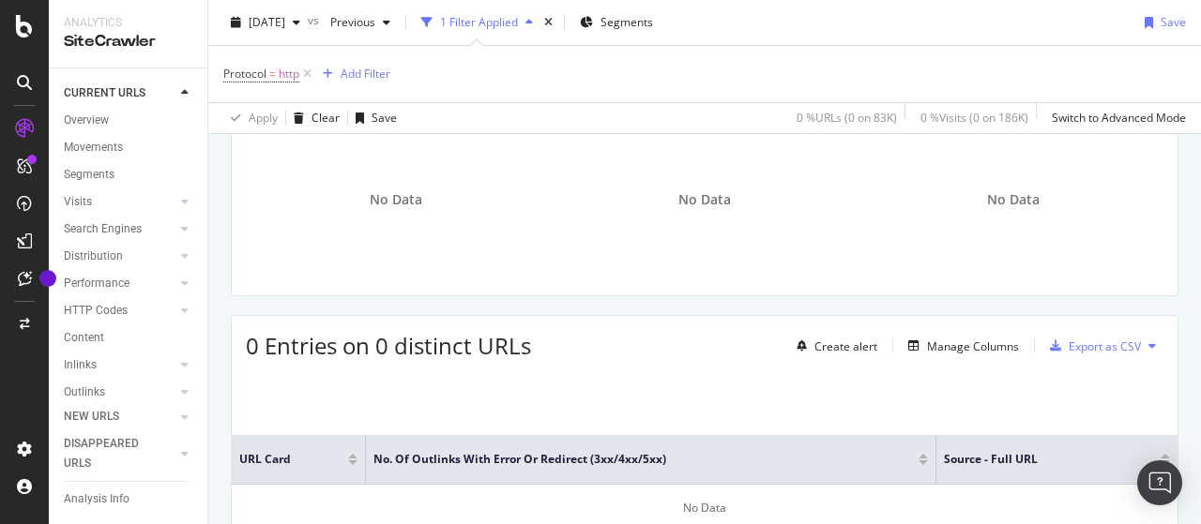
scroll to position [375, 0]
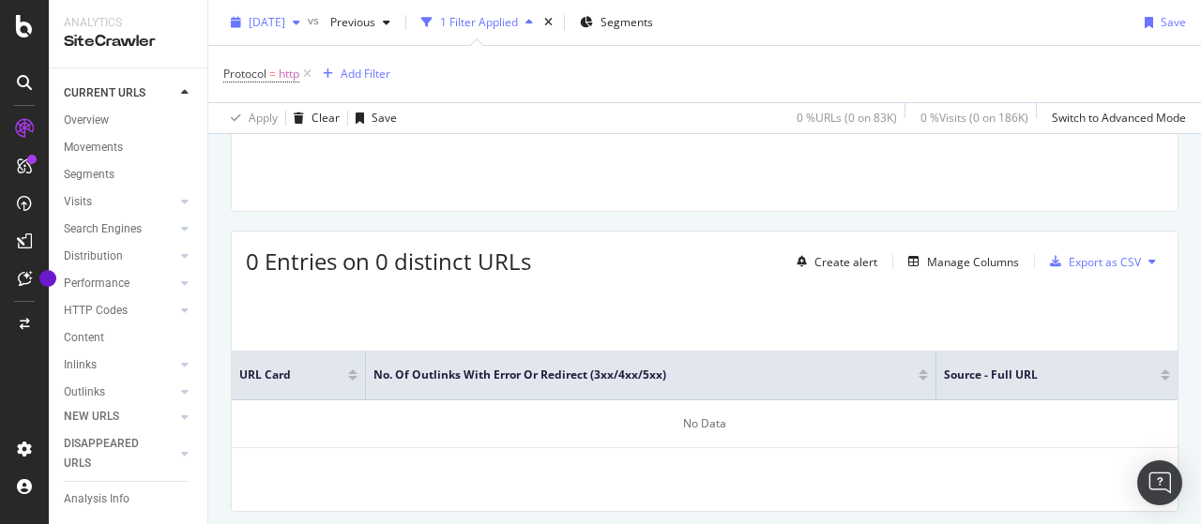
click at [285, 18] on span "[DATE]" at bounding box center [267, 22] width 37 height 16
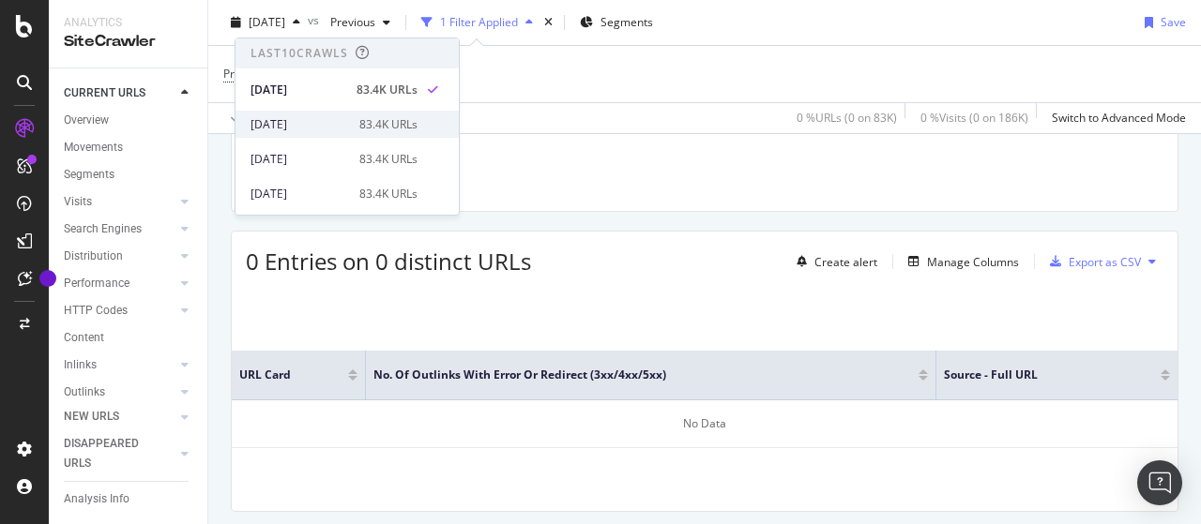
click at [299, 114] on div "[DATE] 83.4K URLs" at bounding box center [346, 124] width 223 height 27
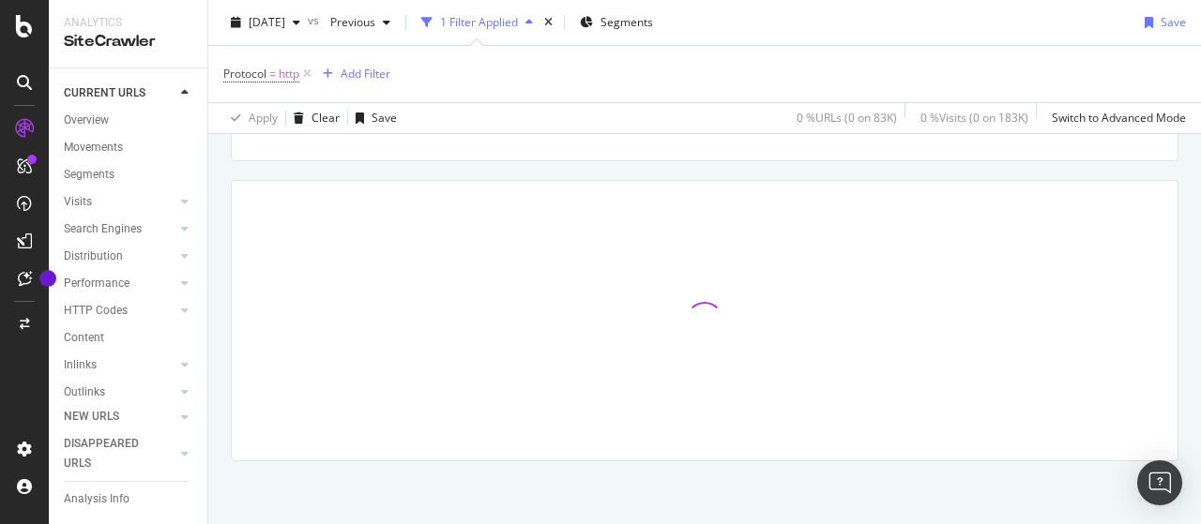
scroll to position [332, 0]
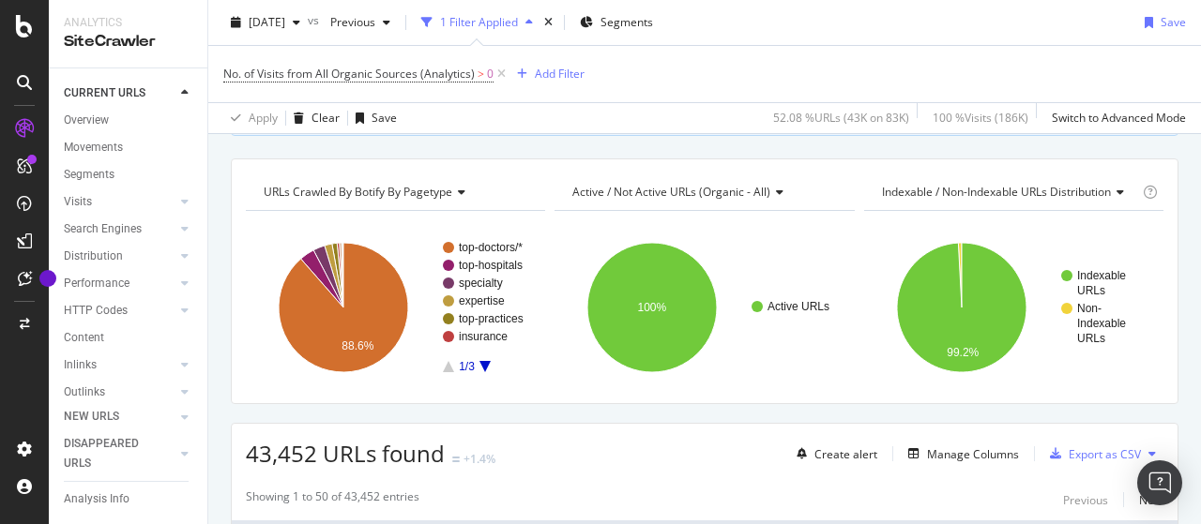
scroll to position [188, 0]
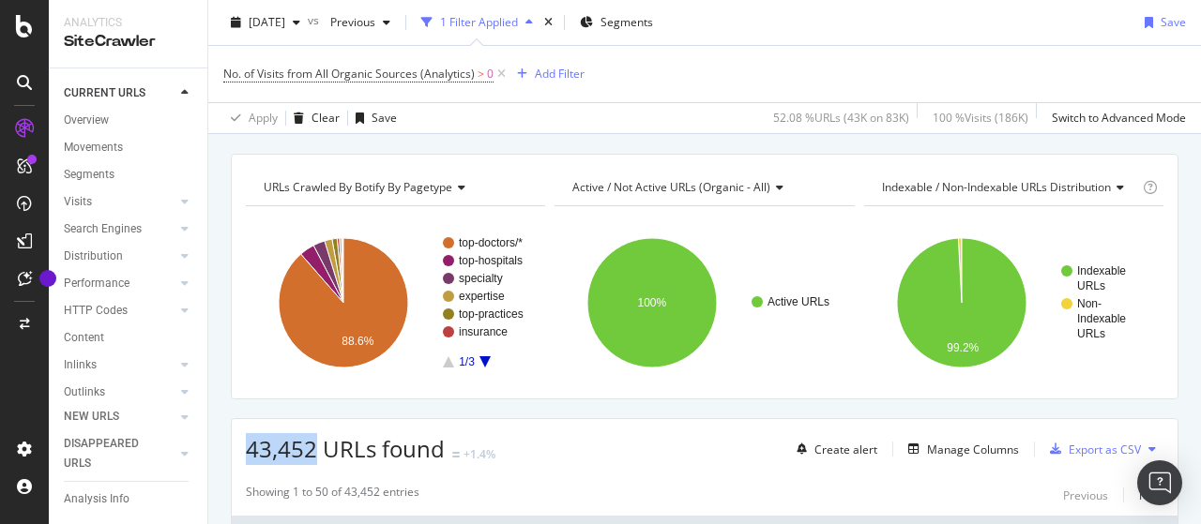
drag, startPoint x: 250, startPoint y: 449, endPoint x: 313, endPoint y: 448, distance: 63.8
click at [313, 448] on span "43,452 URLs found" at bounding box center [345, 448] width 199 height 31
copy span "43,452"
click at [285, 25] on span "[DATE]" at bounding box center [267, 22] width 37 height 16
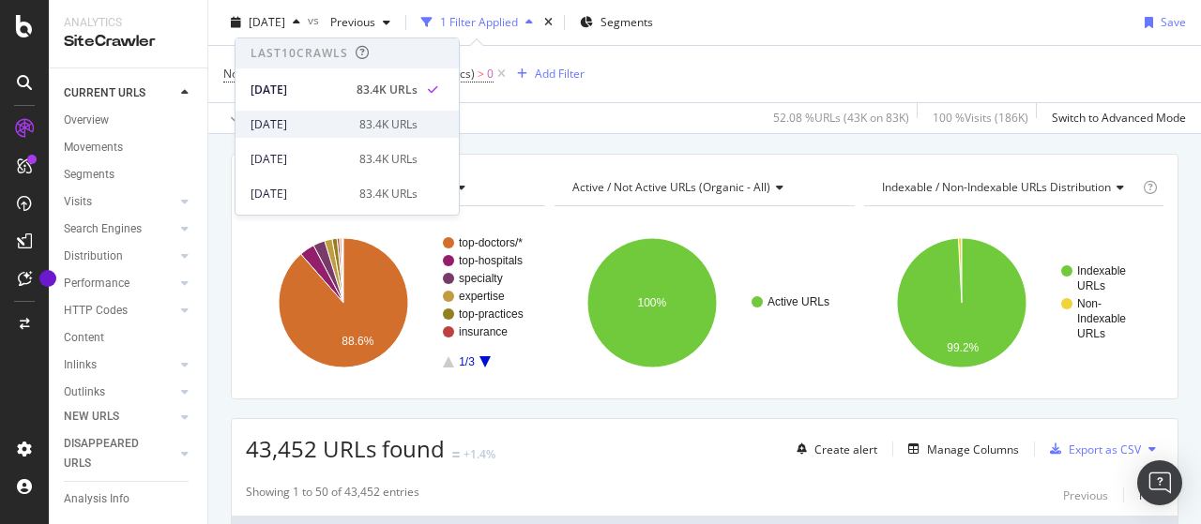
click at [311, 116] on div "[DATE]" at bounding box center [300, 124] width 98 height 17
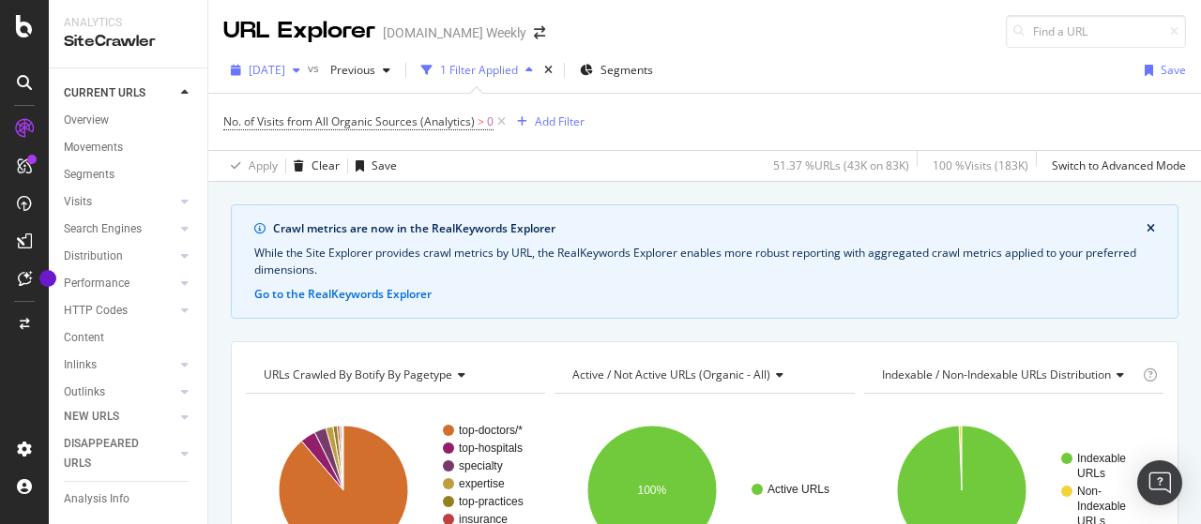
click at [287, 80] on div "[DATE]" at bounding box center [265, 70] width 84 height 28
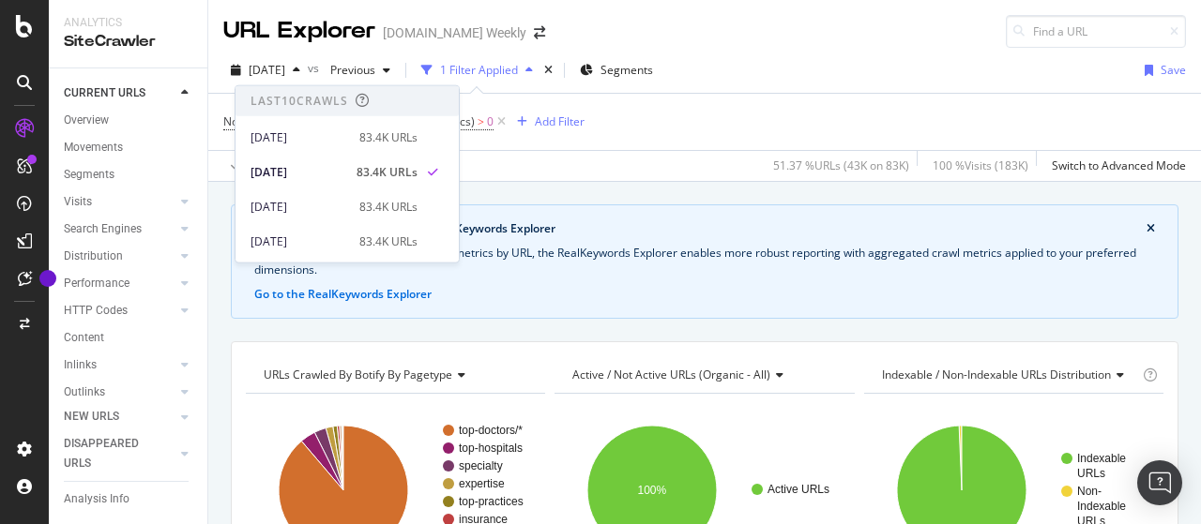
click at [749, 102] on div "No. of Visits from All Organic Sources (Analytics) > 0 Add Filter" at bounding box center [704, 122] width 963 height 56
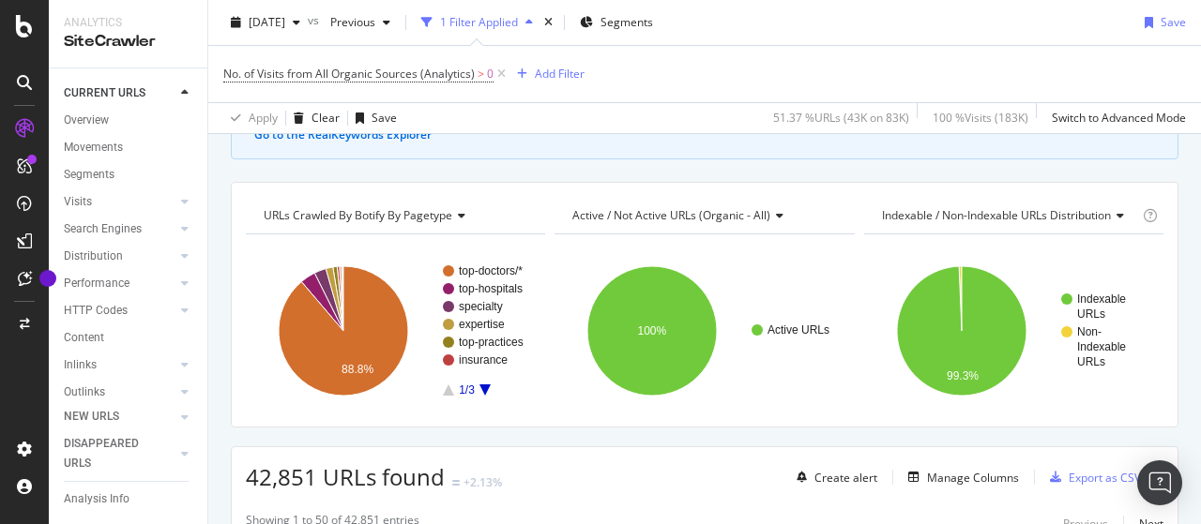
scroll to position [281, 0]
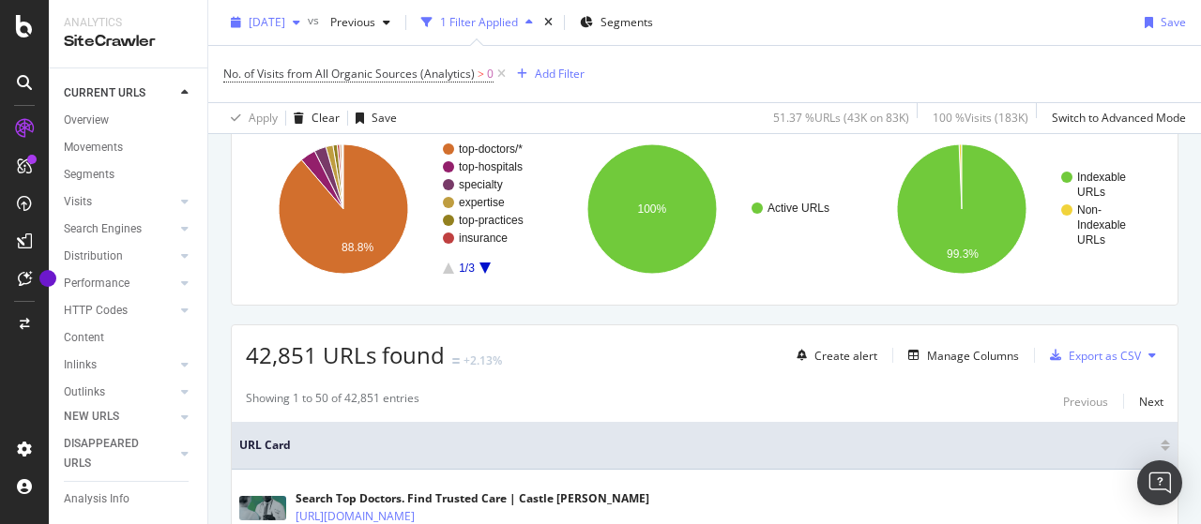
click at [285, 21] on span "[DATE]" at bounding box center [267, 22] width 37 height 16
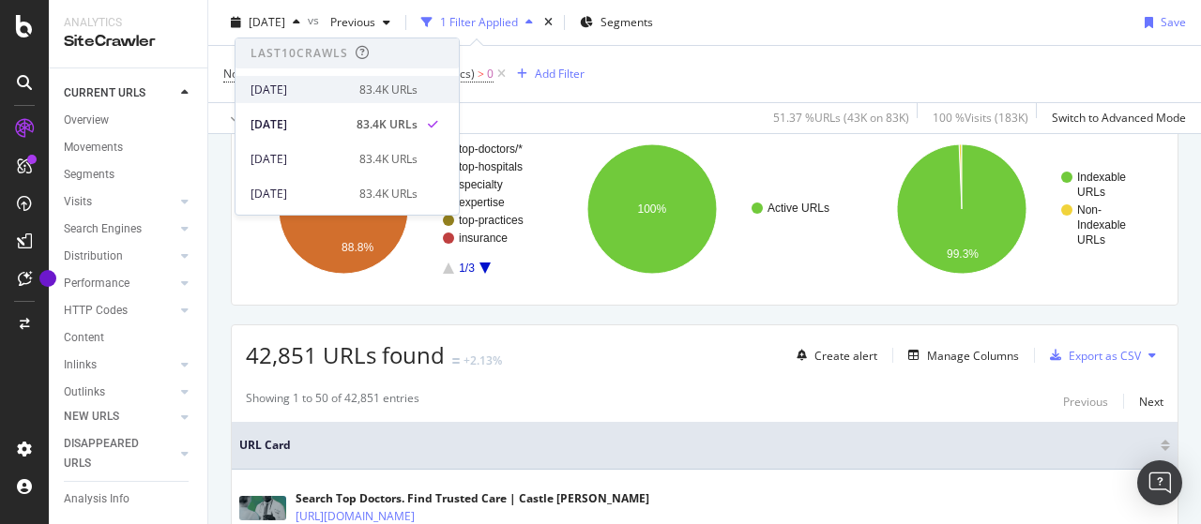
click at [308, 87] on div "[DATE]" at bounding box center [300, 90] width 98 height 17
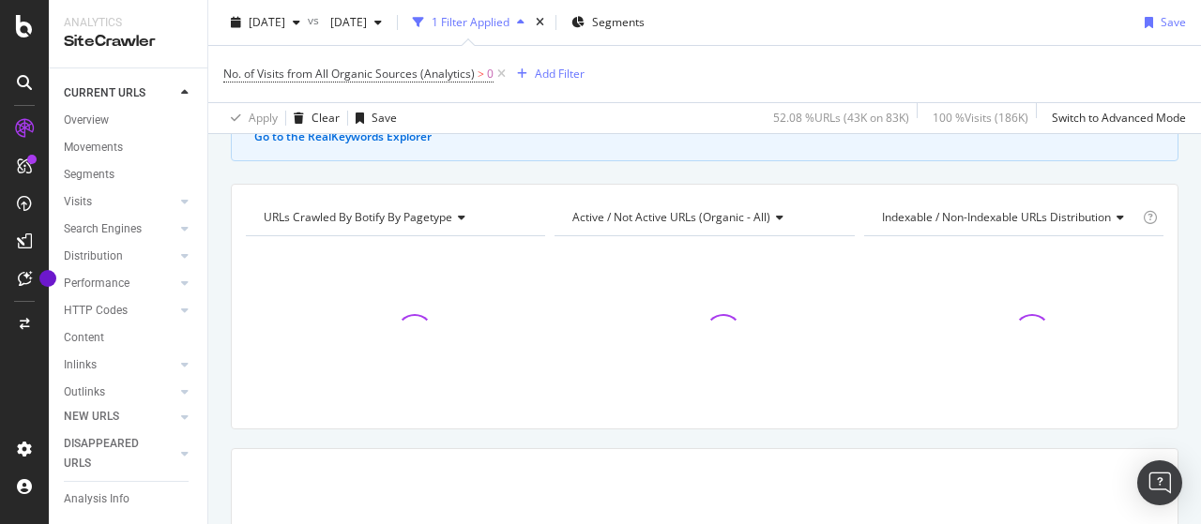
scroll to position [188, 0]
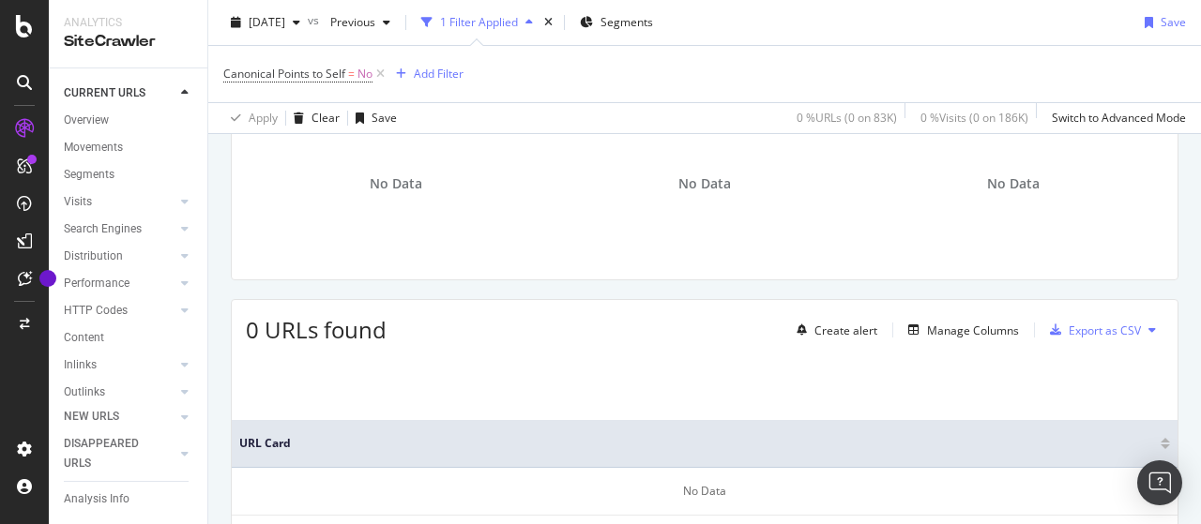
scroll to position [375, 0]
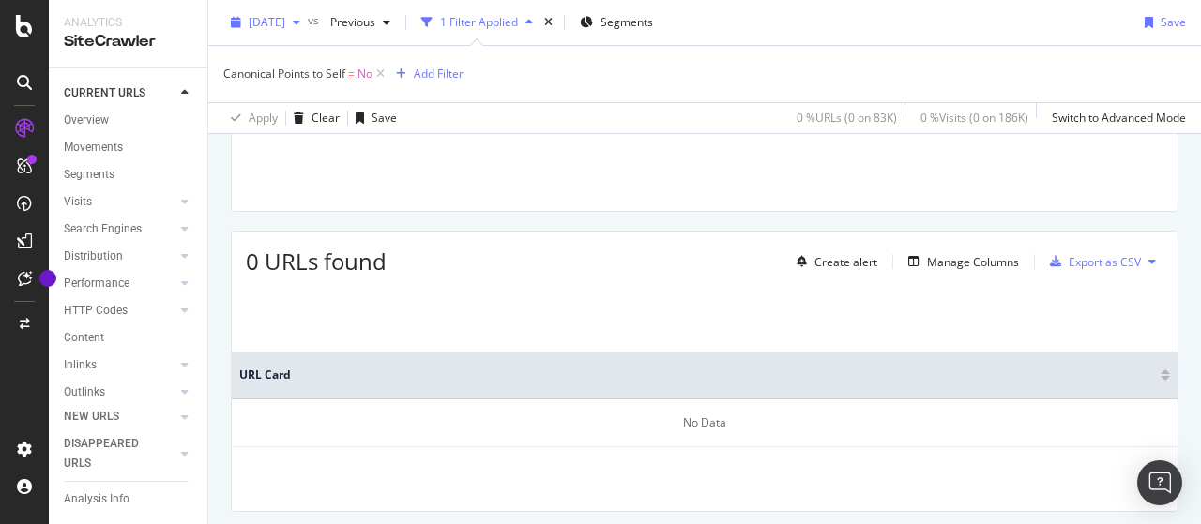
click at [285, 20] on span "[DATE]" at bounding box center [267, 22] width 37 height 16
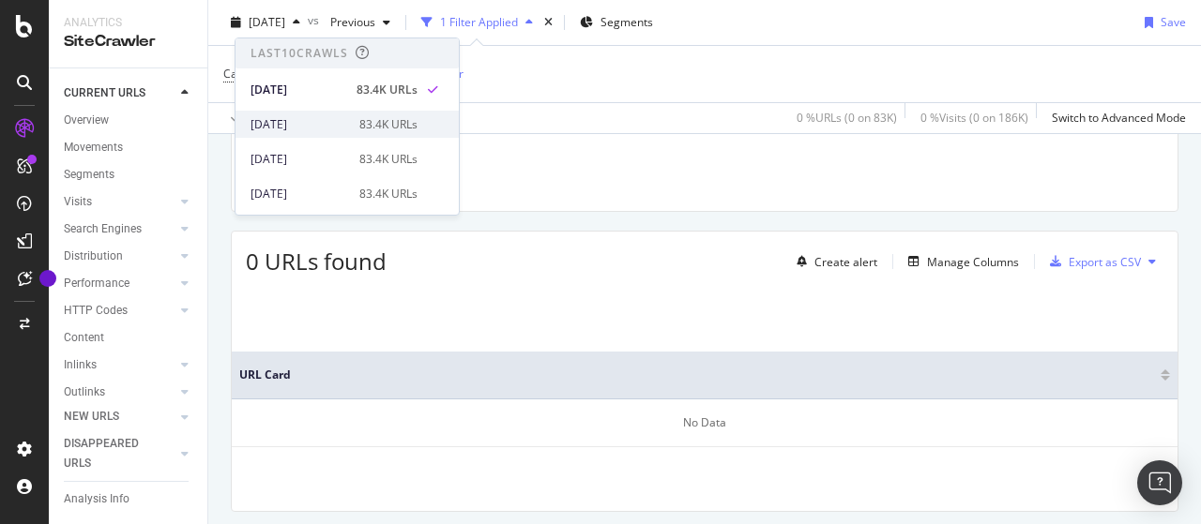
click at [316, 116] on div "[DATE]" at bounding box center [300, 124] width 98 height 17
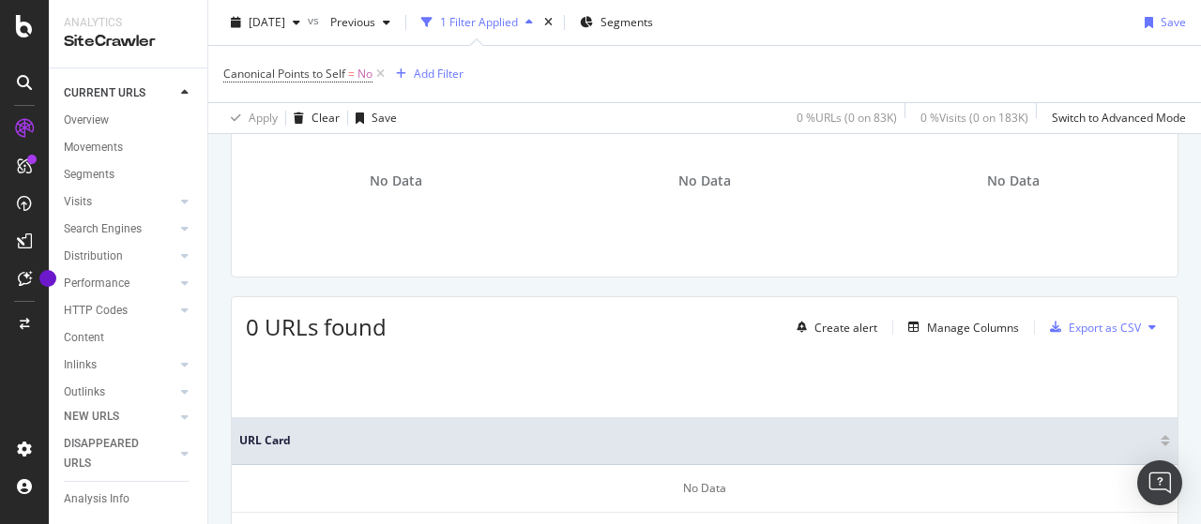
scroll to position [375, 0]
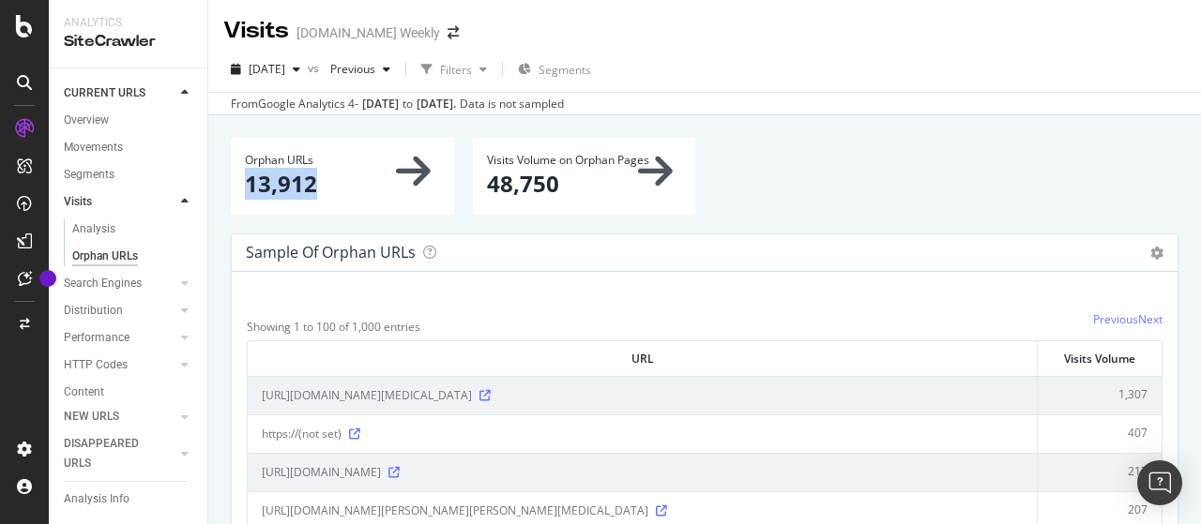
drag, startPoint x: 247, startPoint y: 185, endPoint x: 342, endPoint y: 186, distance: 95.7
click at [342, 186] on p "13,912" at bounding box center [342, 184] width 195 height 32
copy p "13,912"
click at [285, 71] on span "[DATE]" at bounding box center [267, 69] width 37 height 16
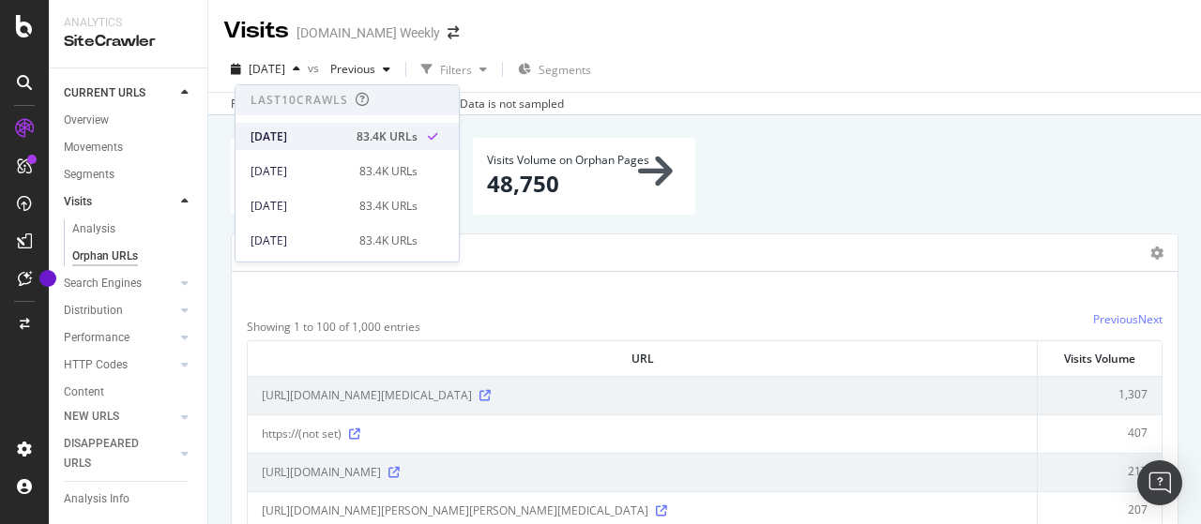
click at [324, 140] on div "[DATE]" at bounding box center [298, 137] width 95 height 17
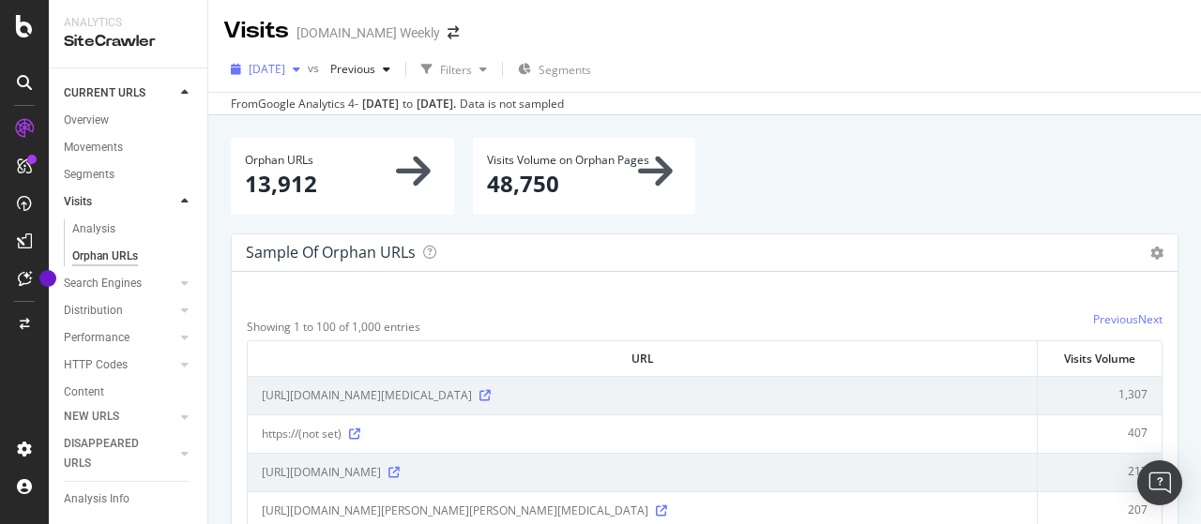
click at [285, 72] on span "[DATE]" at bounding box center [267, 69] width 37 height 16
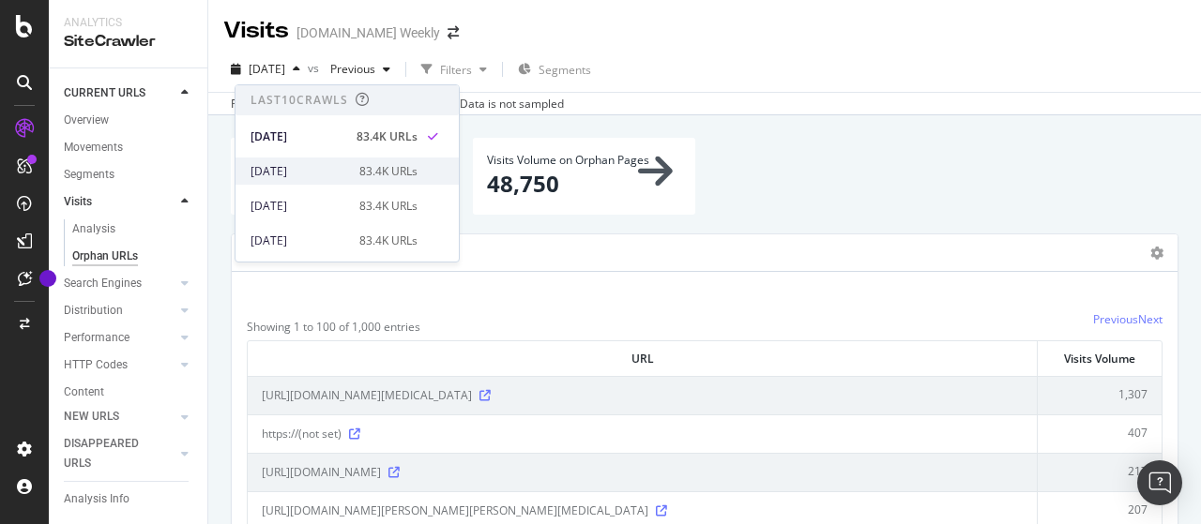
click at [336, 166] on div "[DATE]" at bounding box center [300, 171] width 98 height 17
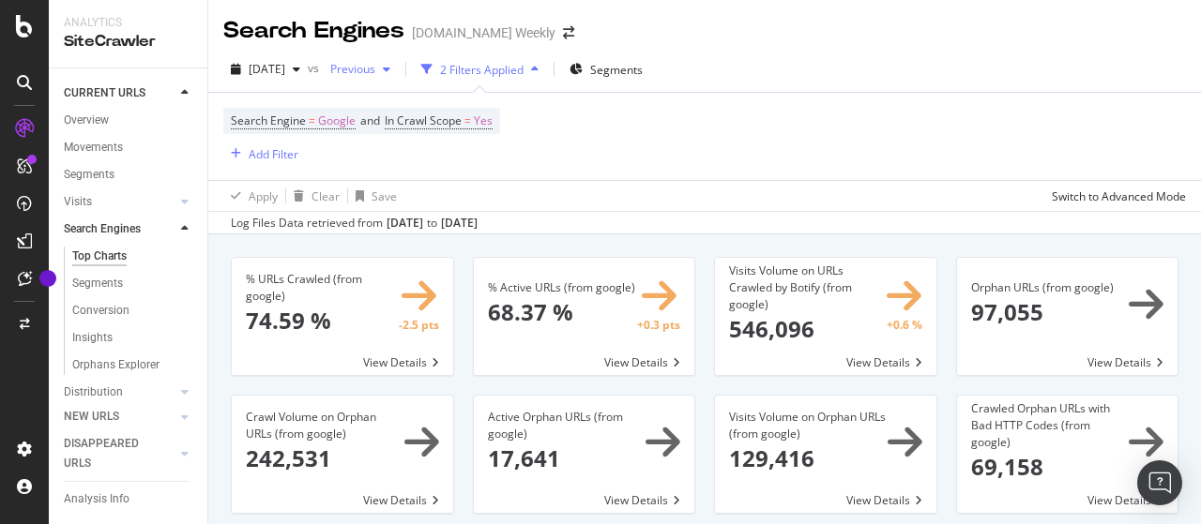
click at [375, 65] on span "Previous" at bounding box center [349, 69] width 53 height 16
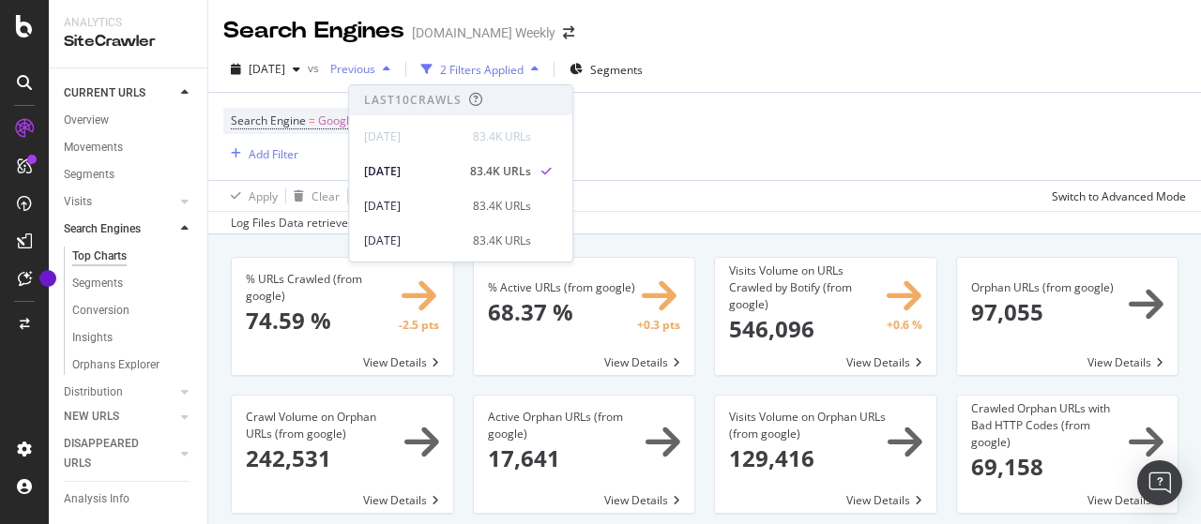
click at [375, 65] on span "Previous" at bounding box center [349, 69] width 53 height 16
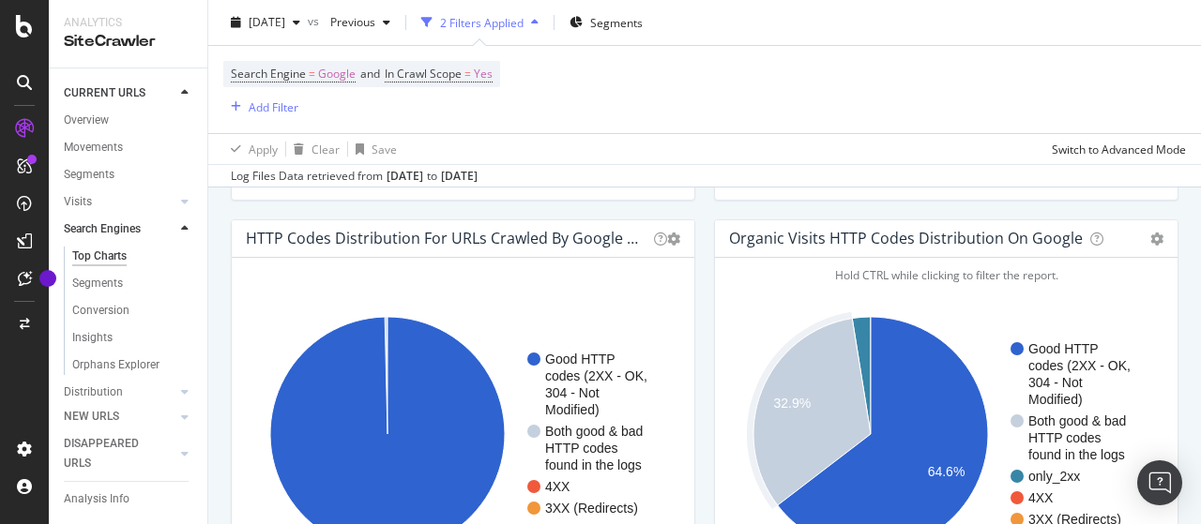
scroll to position [1595, 0]
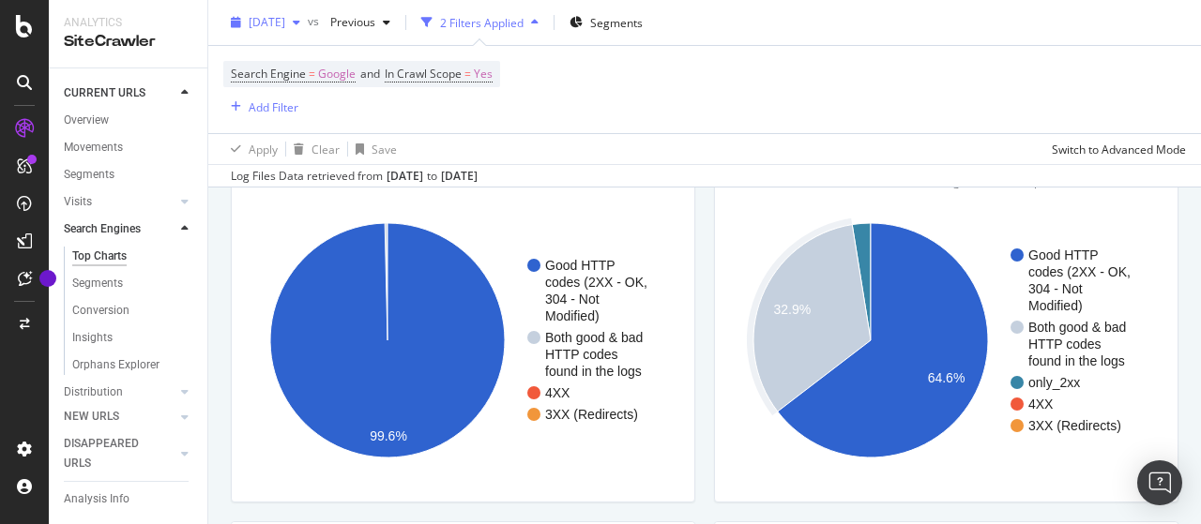
click at [285, 24] on span "[DATE]" at bounding box center [267, 22] width 37 height 16
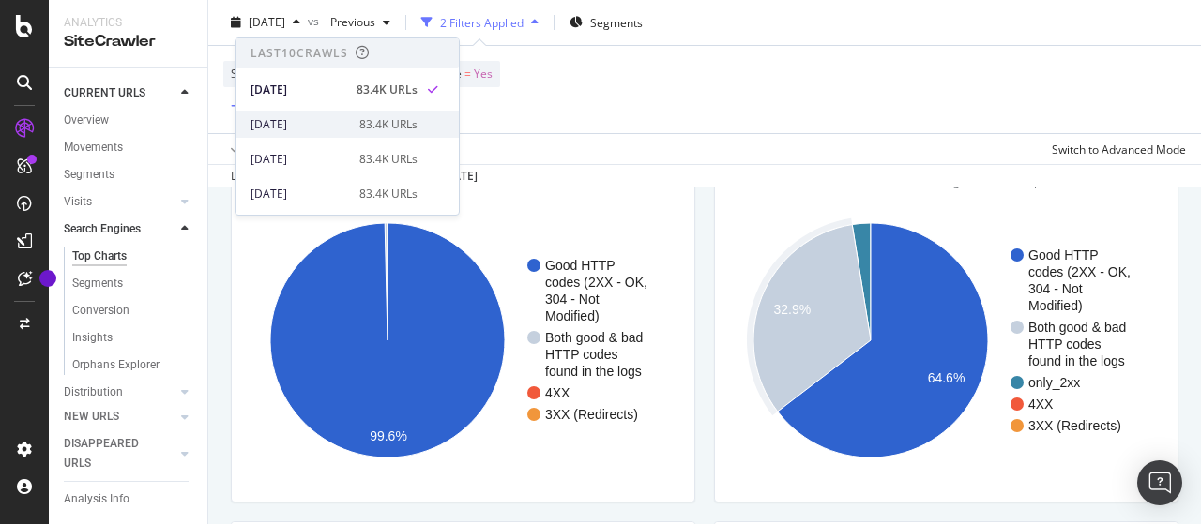
click at [319, 126] on div "[DATE]" at bounding box center [300, 124] width 98 height 17
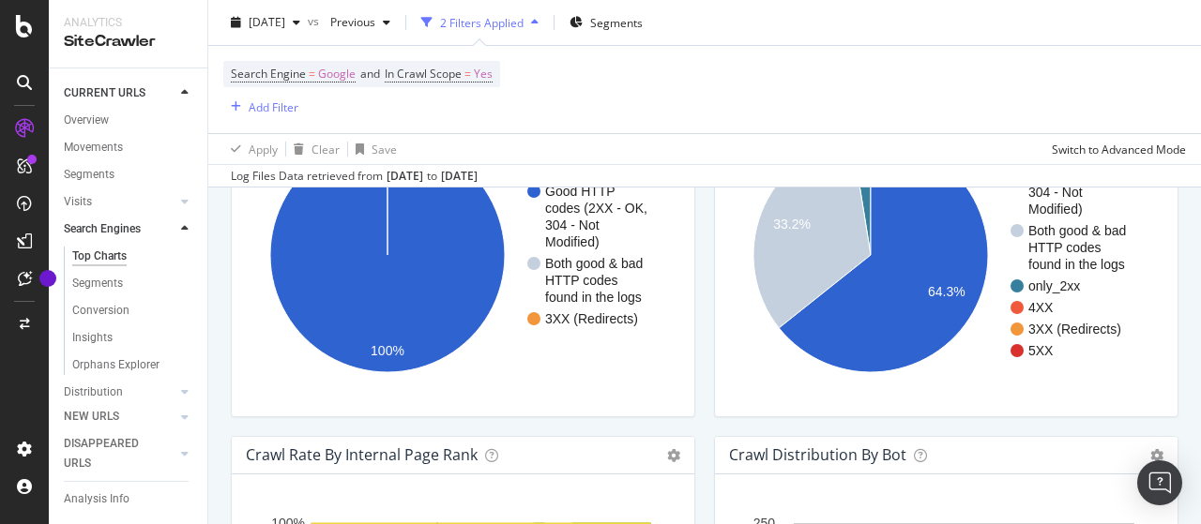
scroll to position [1689, 0]
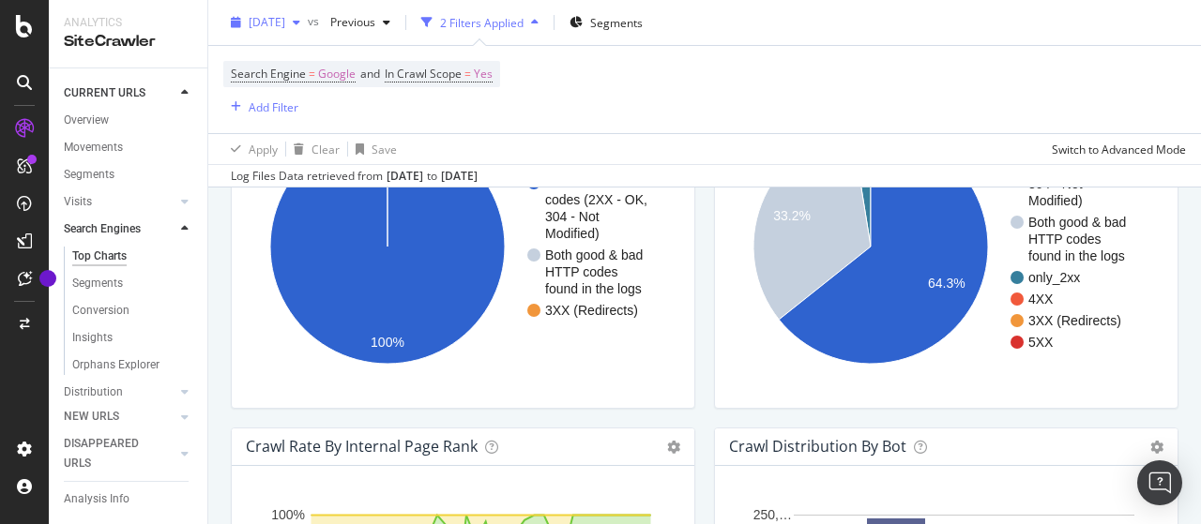
click at [276, 18] on span "[DATE]" at bounding box center [267, 22] width 37 height 16
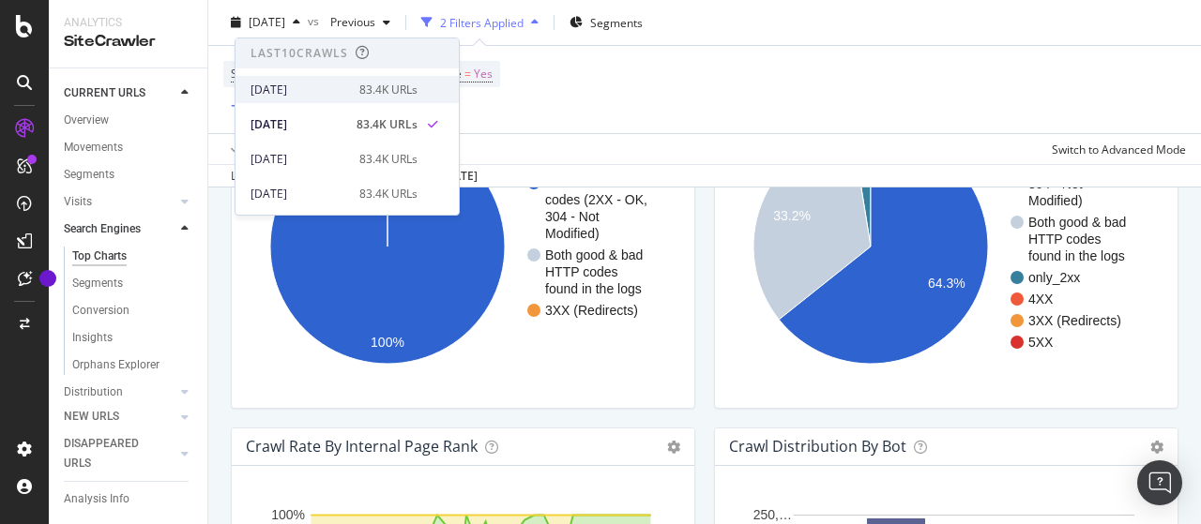
click at [334, 89] on div "[DATE]" at bounding box center [300, 90] width 98 height 17
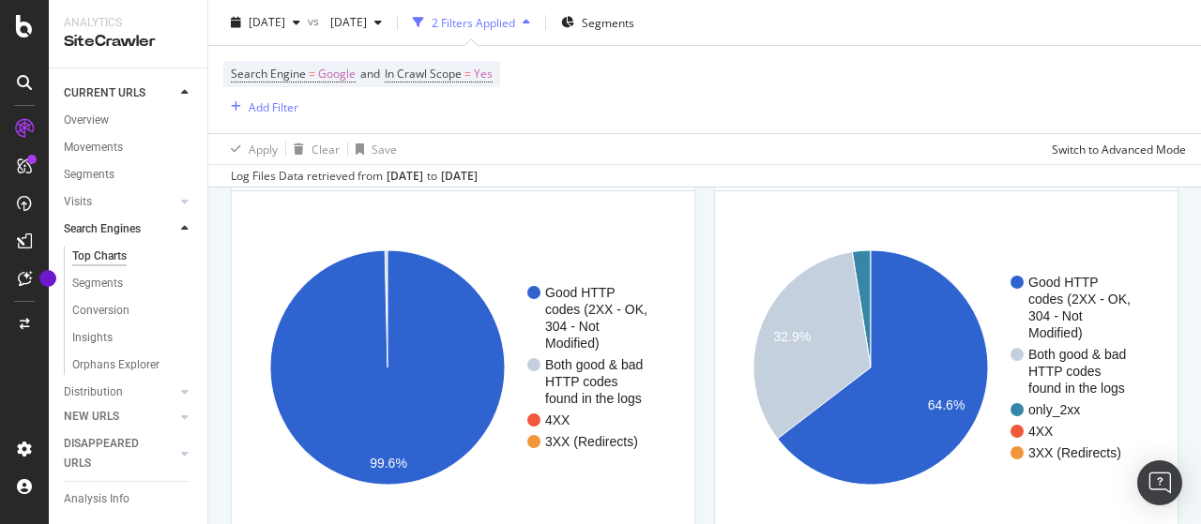
scroll to position [1595, 0]
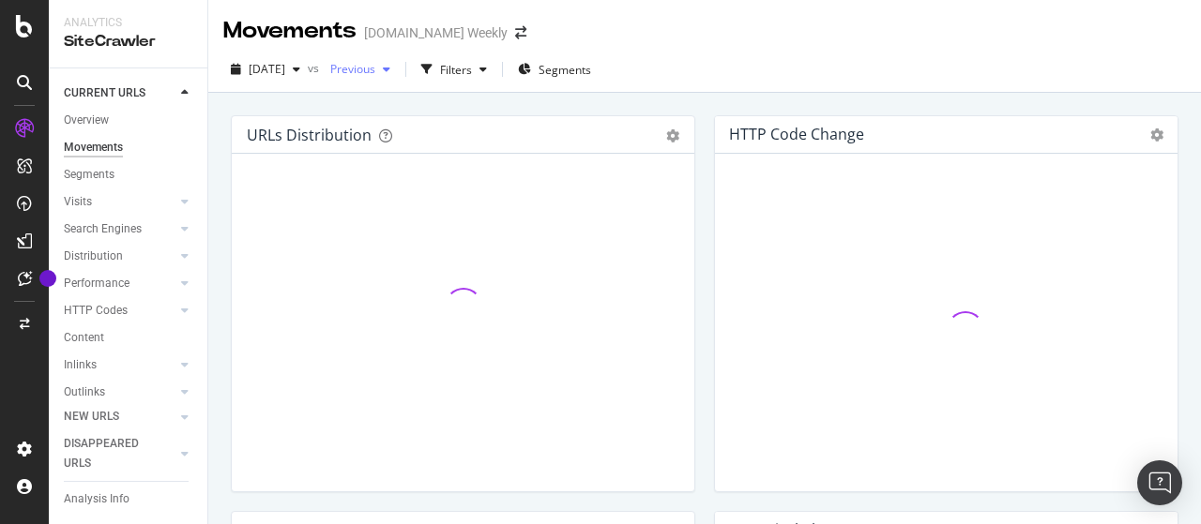
click at [375, 65] on span "Previous" at bounding box center [349, 69] width 53 height 16
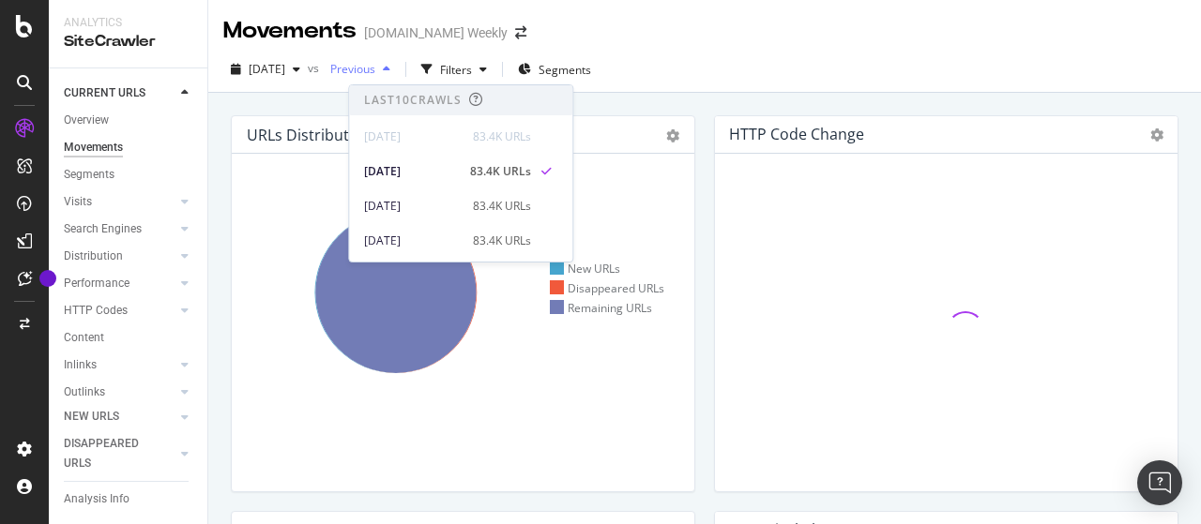
click at [375, 65] on span "Previous" at bounding box center [349, 69] width 53 height 16
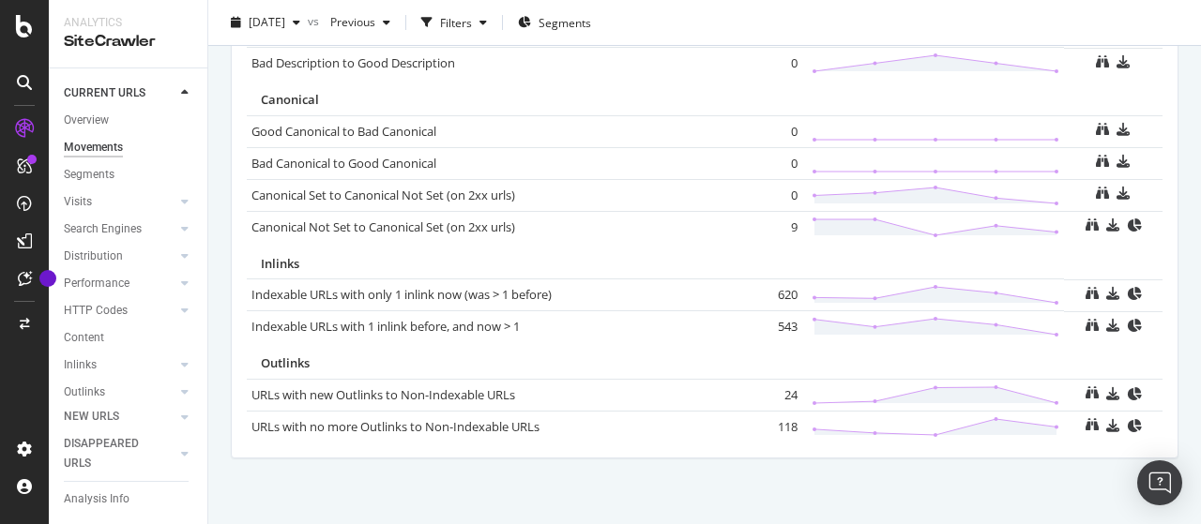
scroll to position [1463, 0]
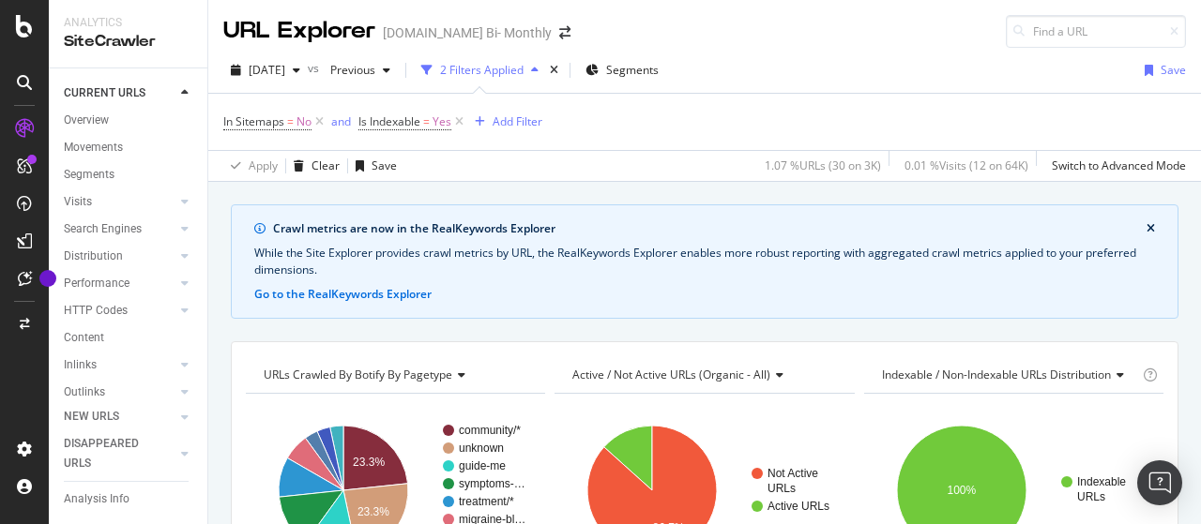
scroll to position [188, 0]
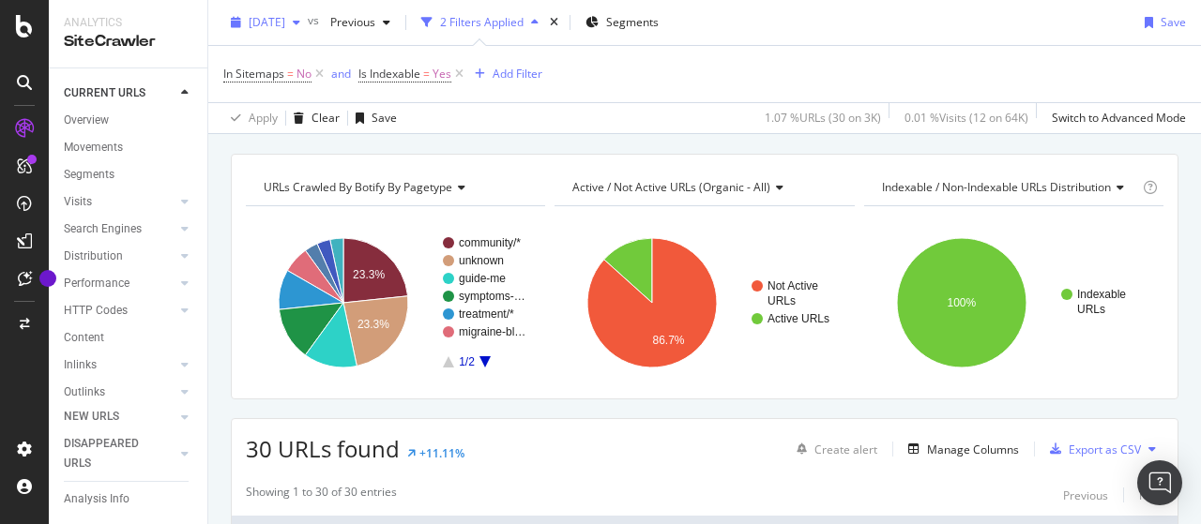
click at [285, 22] on span "[DATE]" at bounding box center [267, 22] width 37 height 16
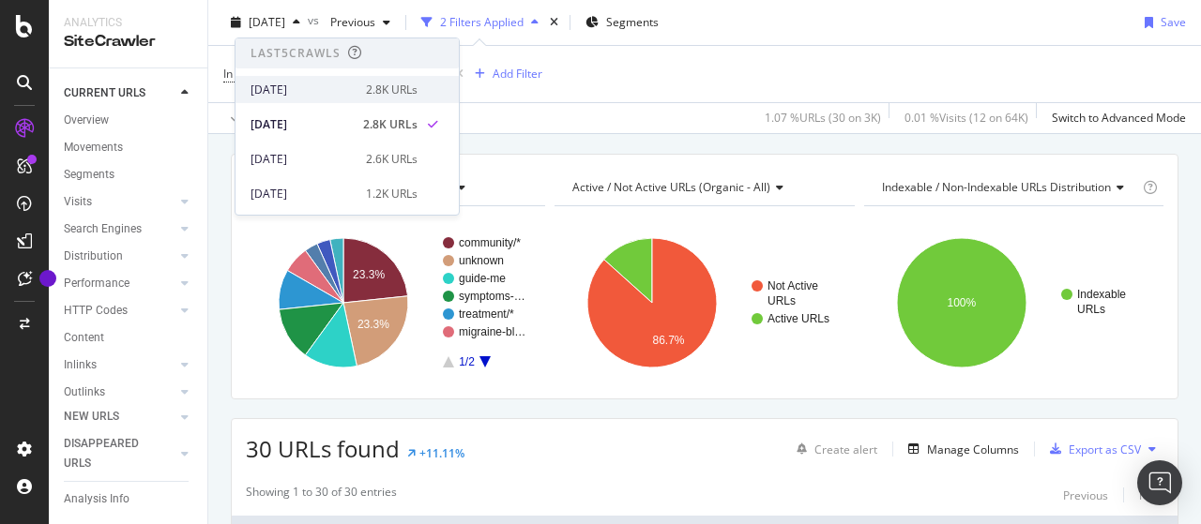
click at [296, 84] on div "[DATE]" at bounding box center [303, 90] width 104 height 17
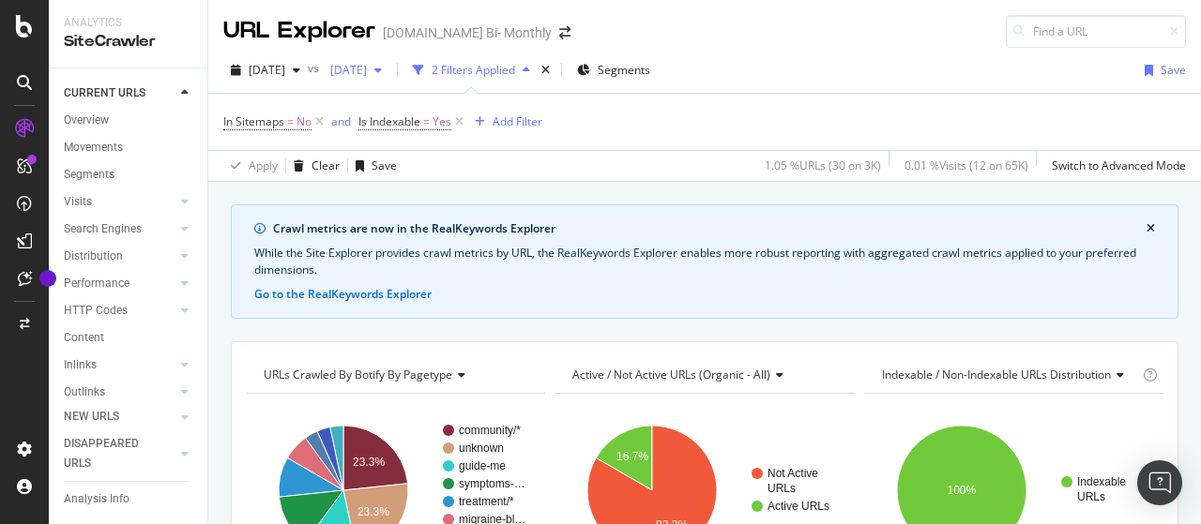
click at [367, 67] on span "[DATE]" at bounding box center [345, 70] width 44 height 16
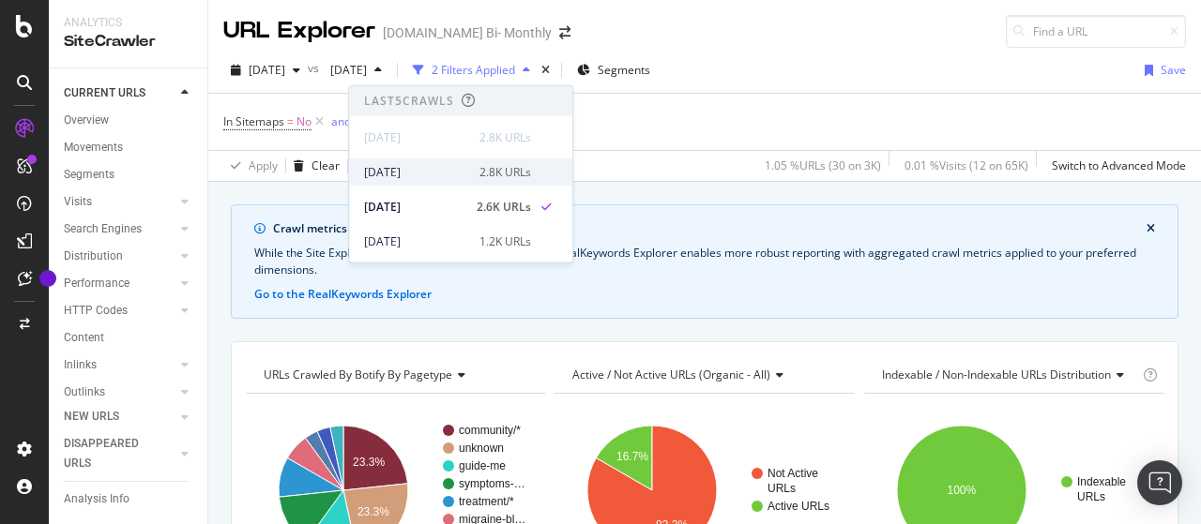
click at [432, 172] on div "[DATE]" at bounding box center [416, 171] width 104 height 17
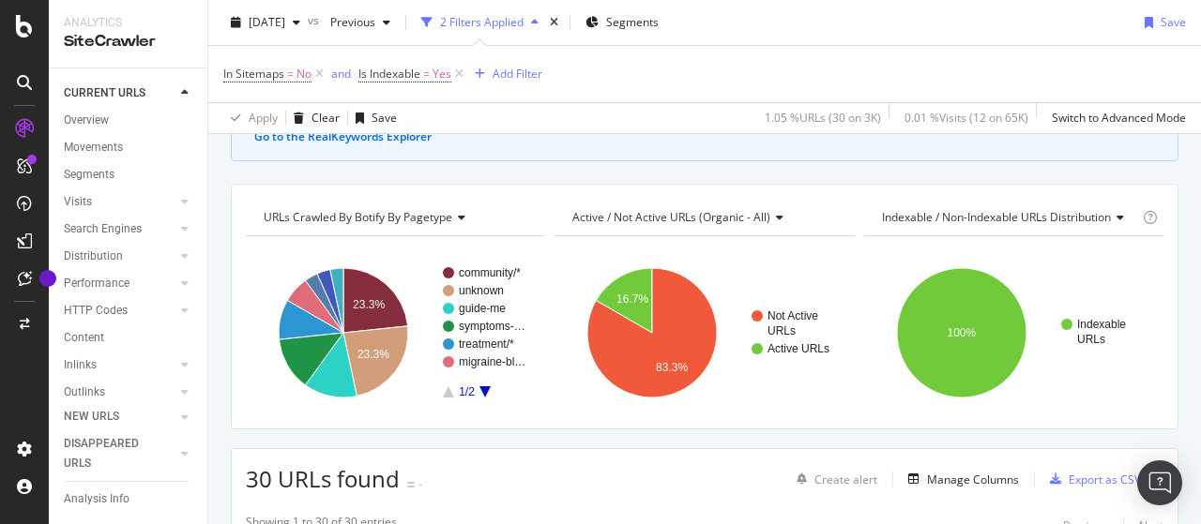
scroll to position [188, 0]
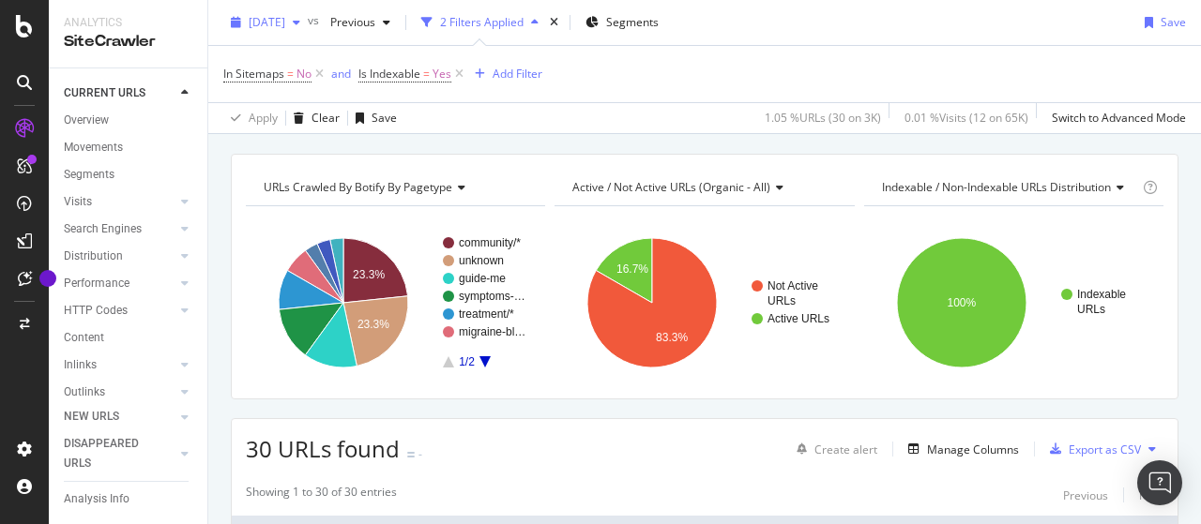
click at [285, 14] on span "[DATE]" at bounding box center [267, 22] width 37 height 16
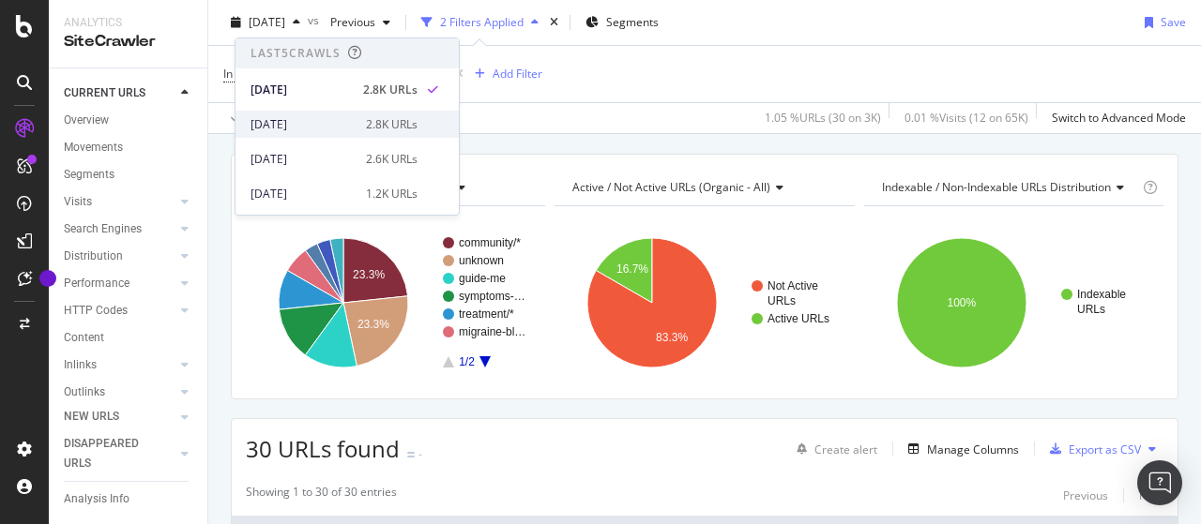
click at [337, 122] on div "[DATE]" at bounding box center [303, 124] width 104 height 17
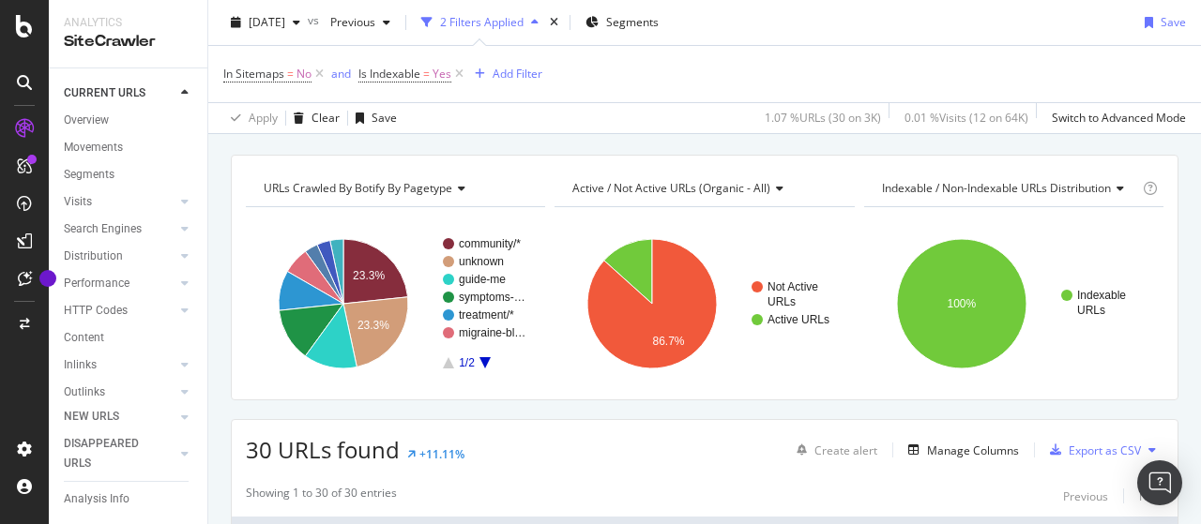
scroll to position [188, 0]
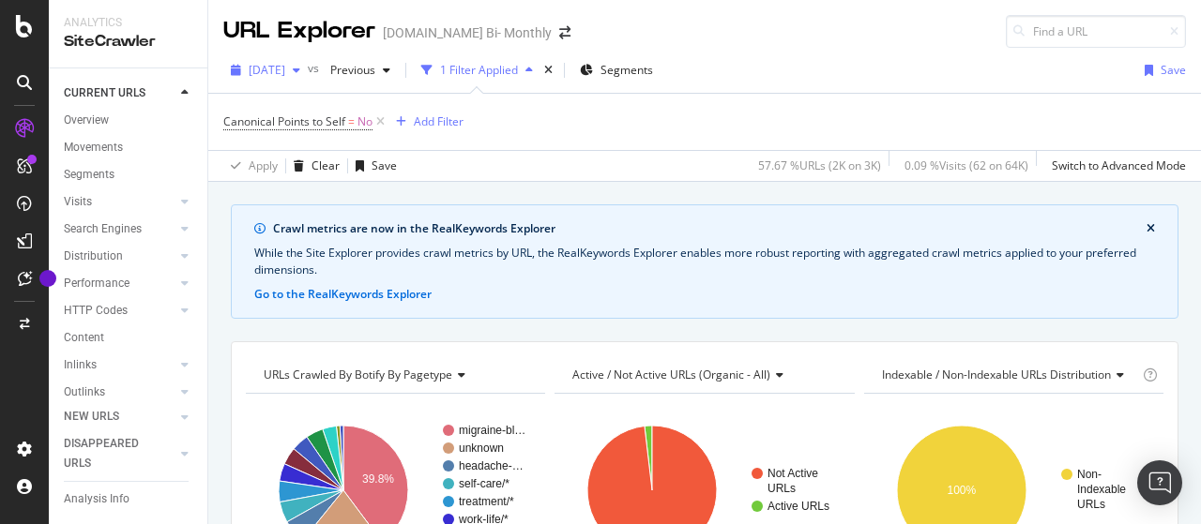
click at [285, 72] on span "[DATE]" at bounding box center [267, 70] width 37 height 16
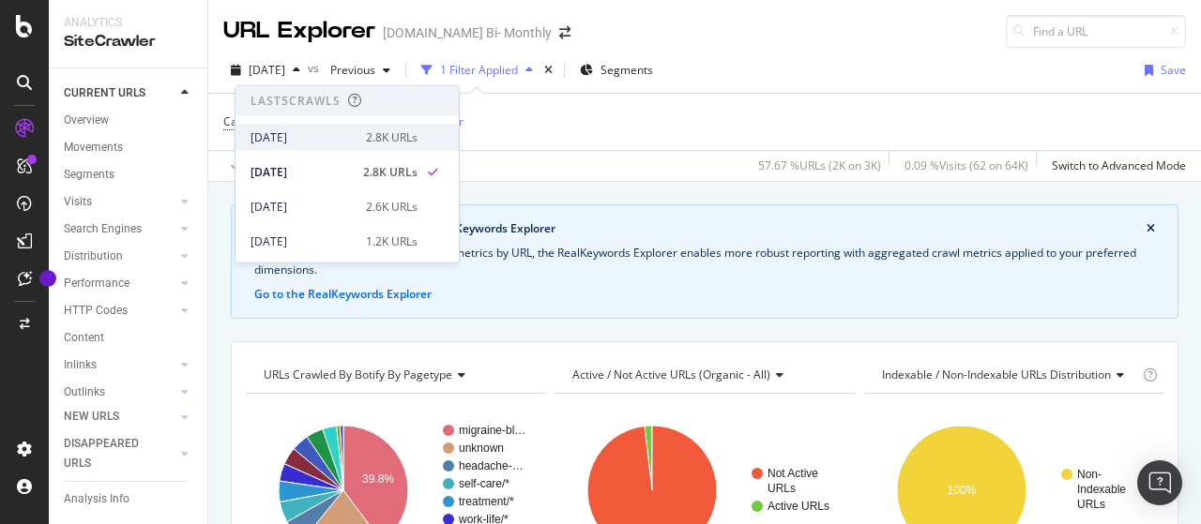
click at [345, 134] on div "[DATE]" at bounding box center [303, 137] width 104 height 17
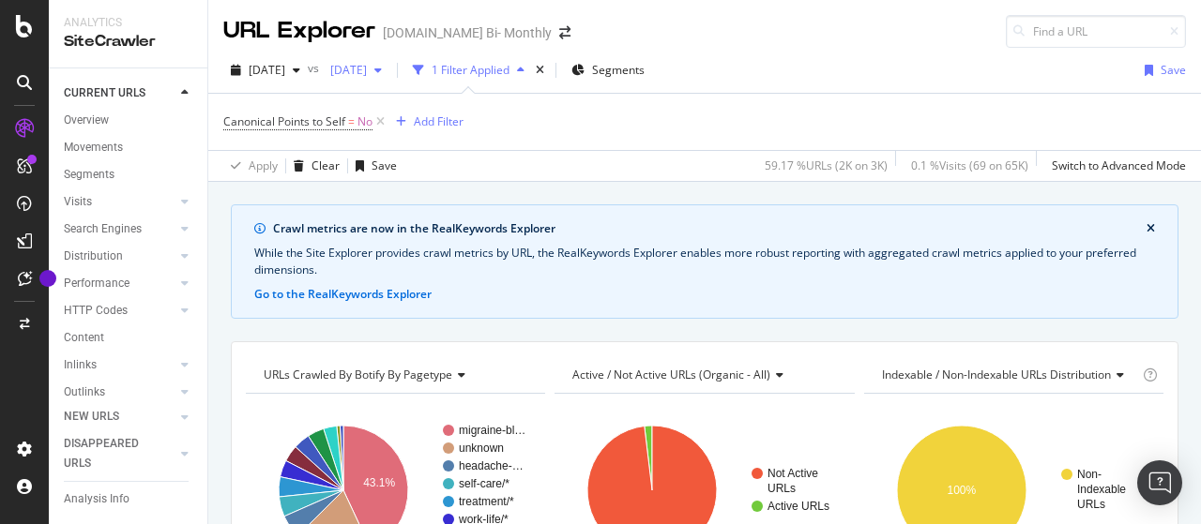
click at [367, 71] on span "[DATE]" at bounding box center [345, 70] width 44 height 16
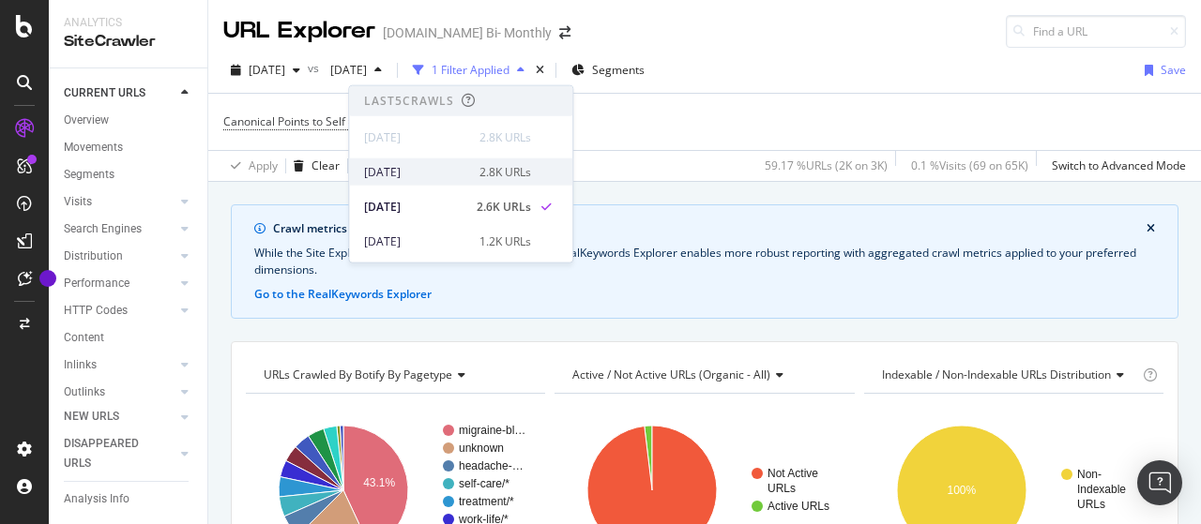
click at [465, 174] on div "2025 Oct. 6th 2.8K URLs" at bounding box center [447, 171] width 167 height 17
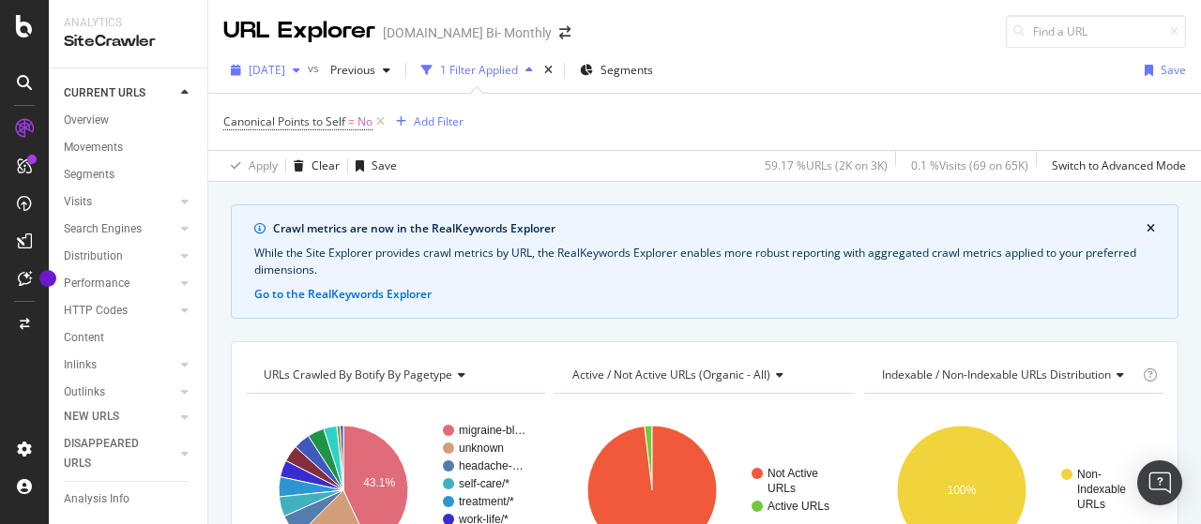
click at [285, 69] on span "[DATE]" at bounding box center [267, 70] width 37 height 16
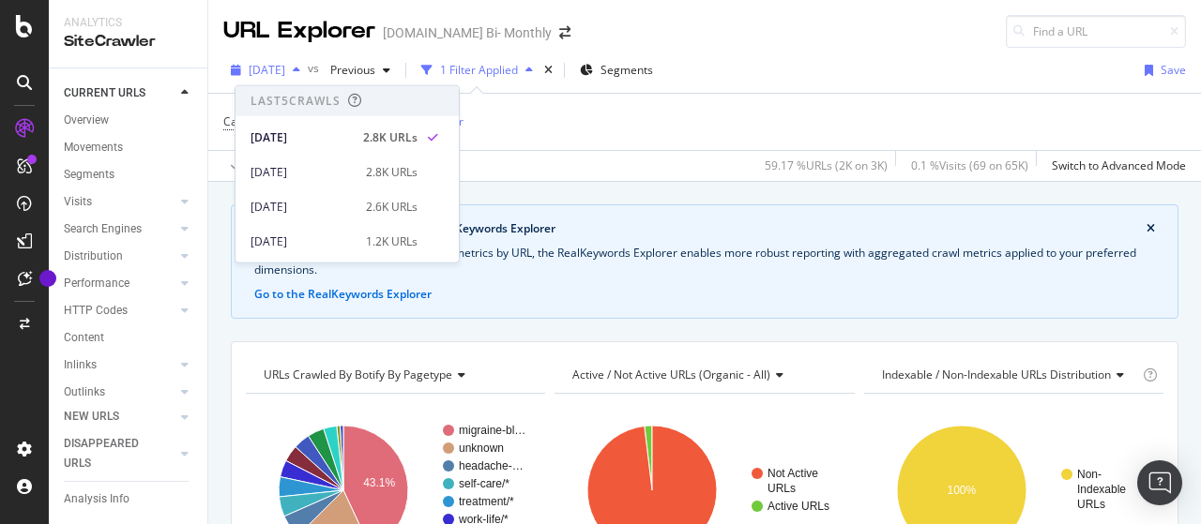
click at [285, 69] on span "[DATE]" at bounding box center [267, 70] width 37 height 16
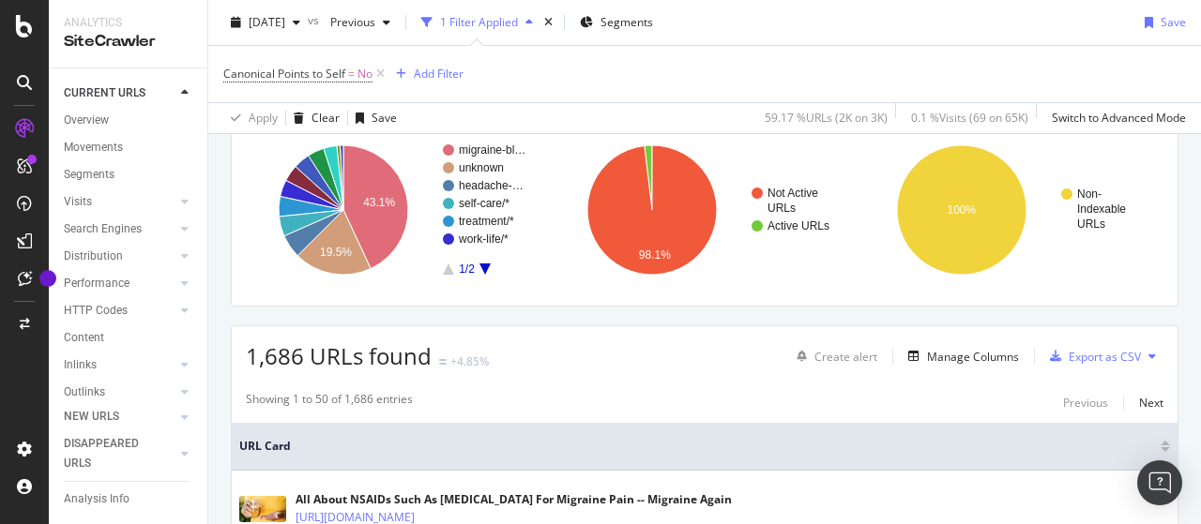
scroll to position [281, 0]
click at [285, 19] on span "[DATE]" at bounding box center [267, 22] width 37 height 16
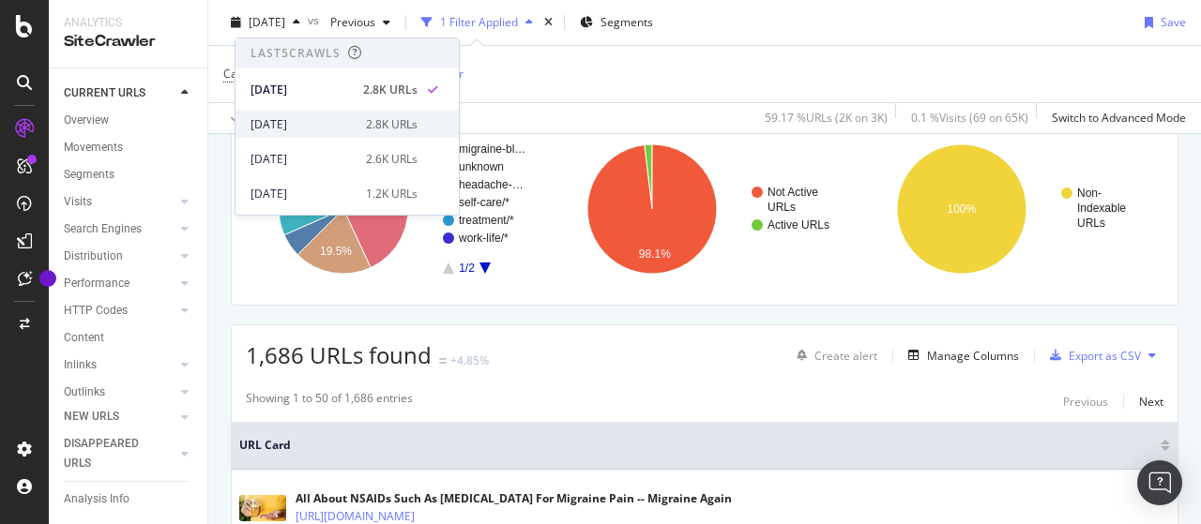
click at [320, 116] on div "[DATE]" at bounding box center [303, 124] width 104 height 17
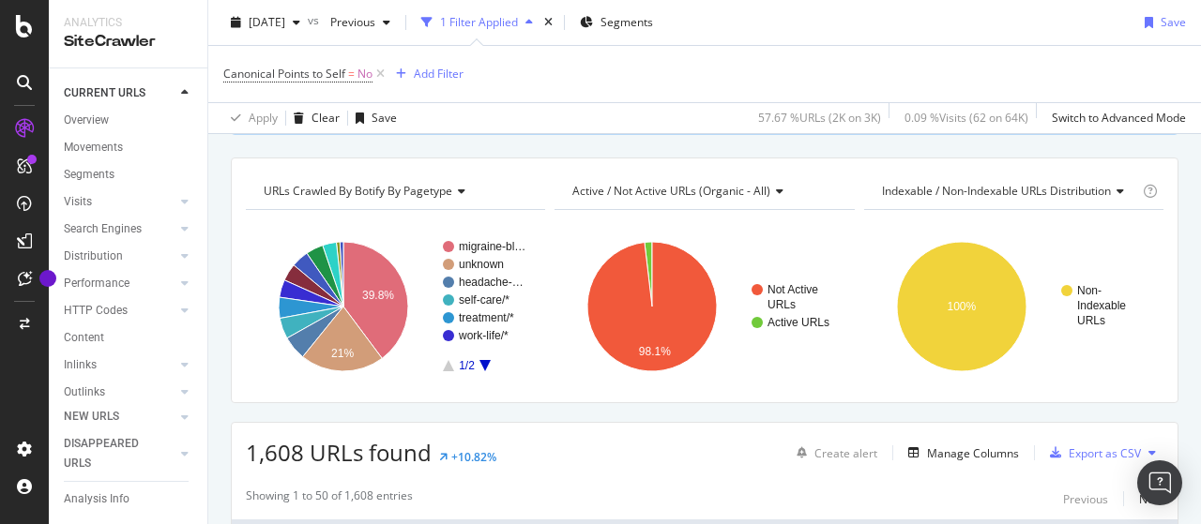
scroll to position [188, 0]
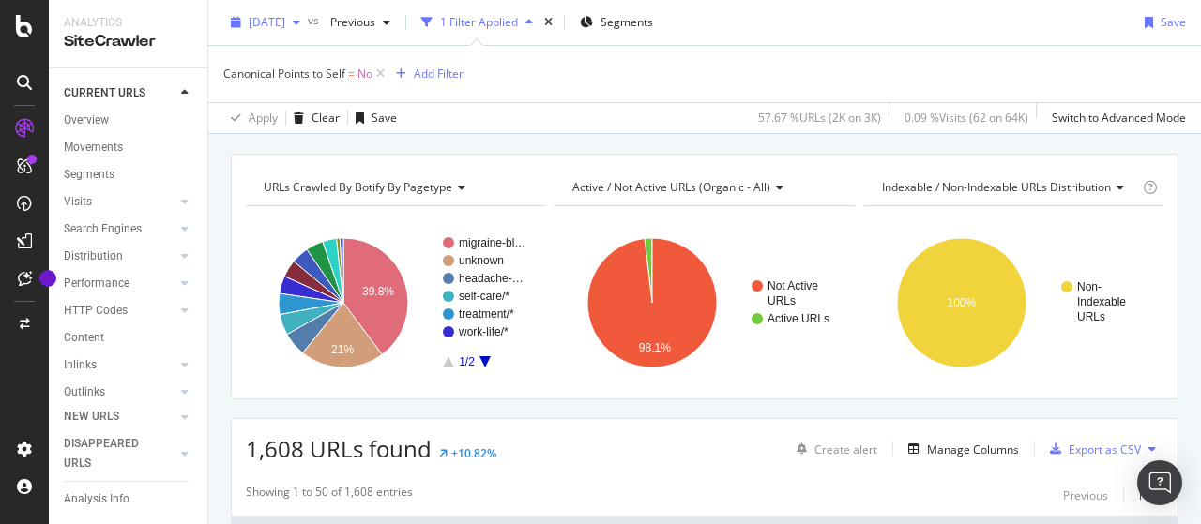
click at [285, 23] on span "[DATE]" at bounding box center [267, 22] width 37 height 16
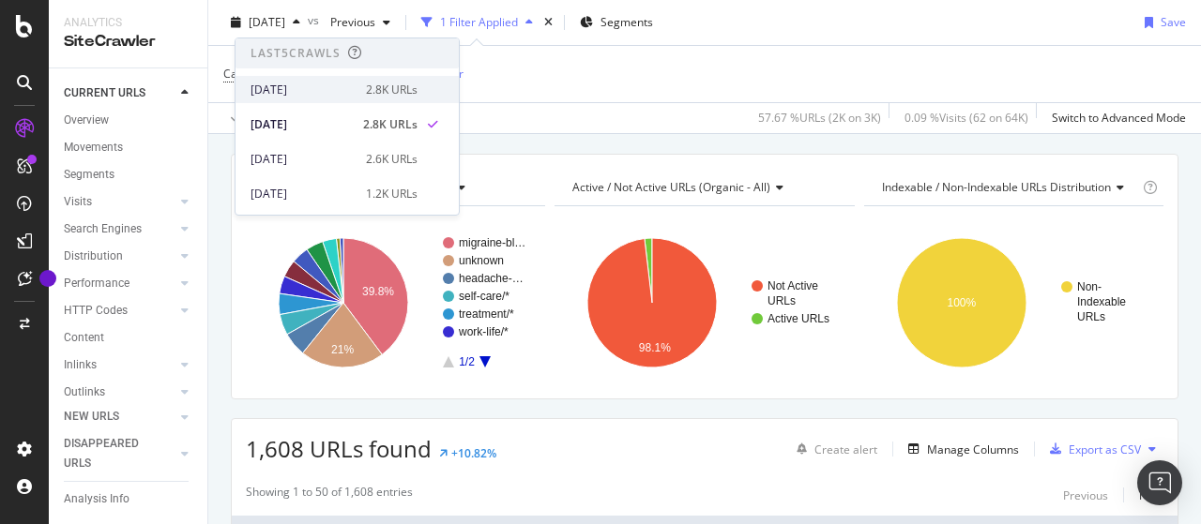
click at [342, 96] on div "[DATE]" at bounding box center [303, 90] width 104 height 17
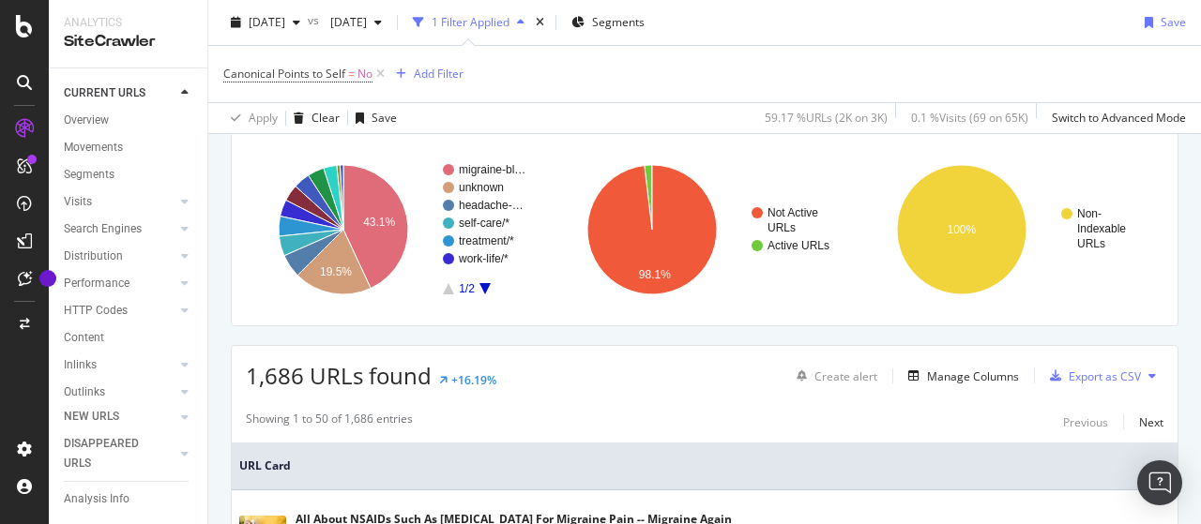
scroll to position [281, 0]
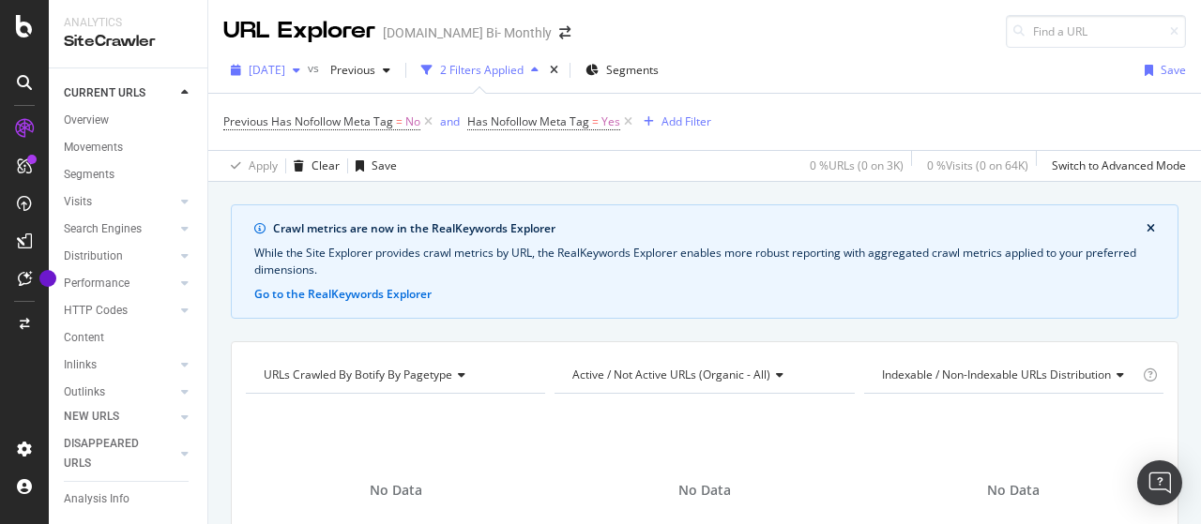
click at [285, 65] on span "[DATE]" at bounding box center [267, 70] width 37 height 16
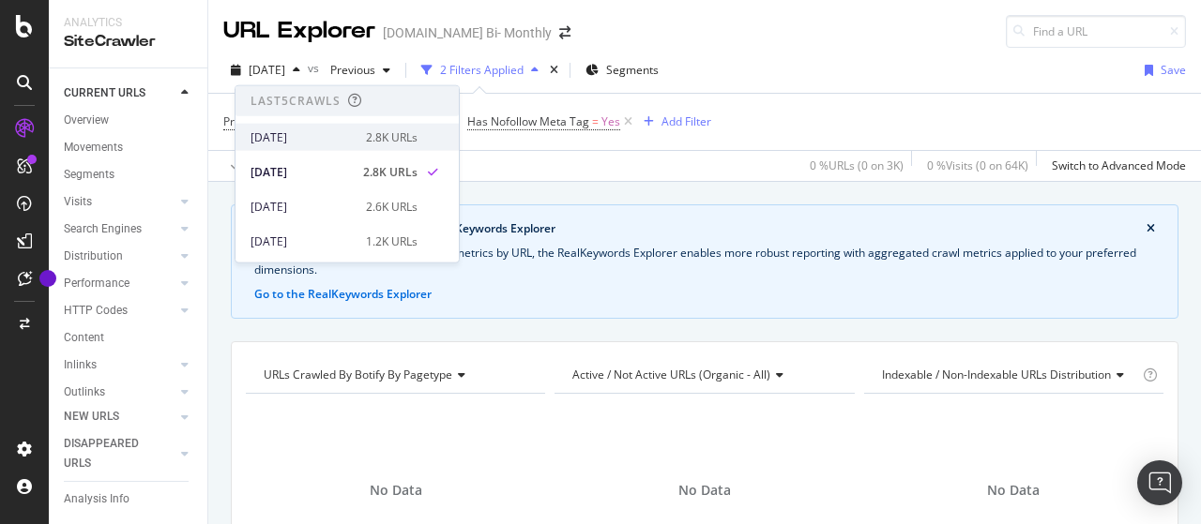
click at [310, 136] on div "[DATE]" at bounding box center [303, 137] width 104 height 17
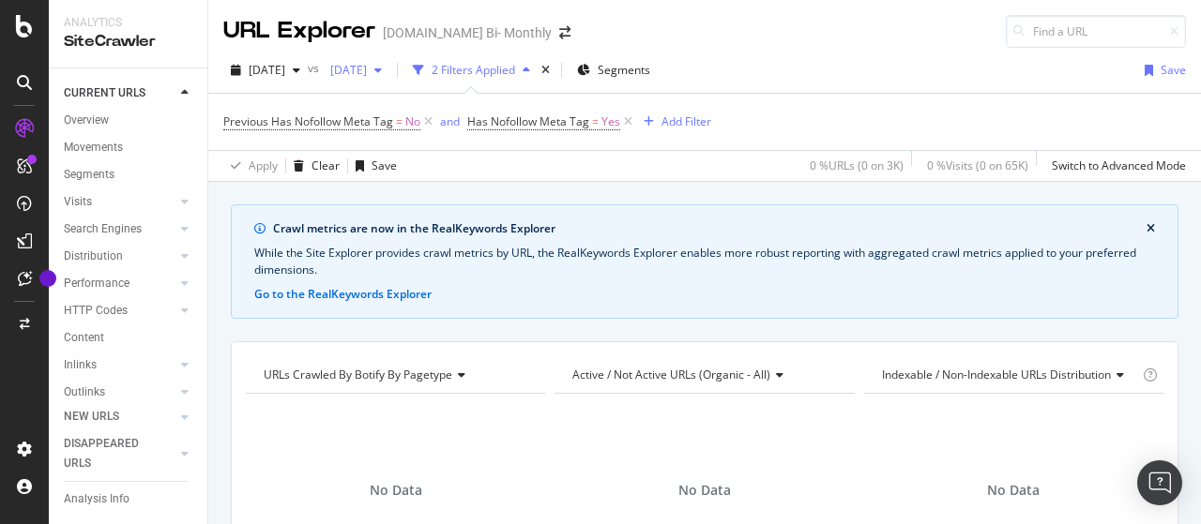
click at [367, 67] on span "[DATE]" at bounding box center [345, 70] width 44 height 16
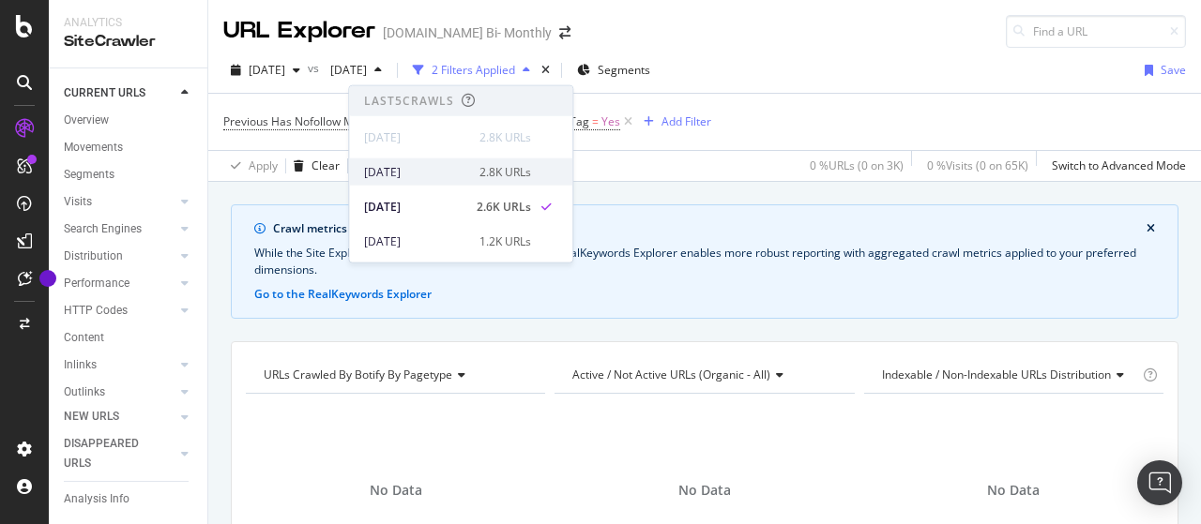
click at [446, 168] on div "[DATE]" at bounding box center [416, 171] width 104 height 17
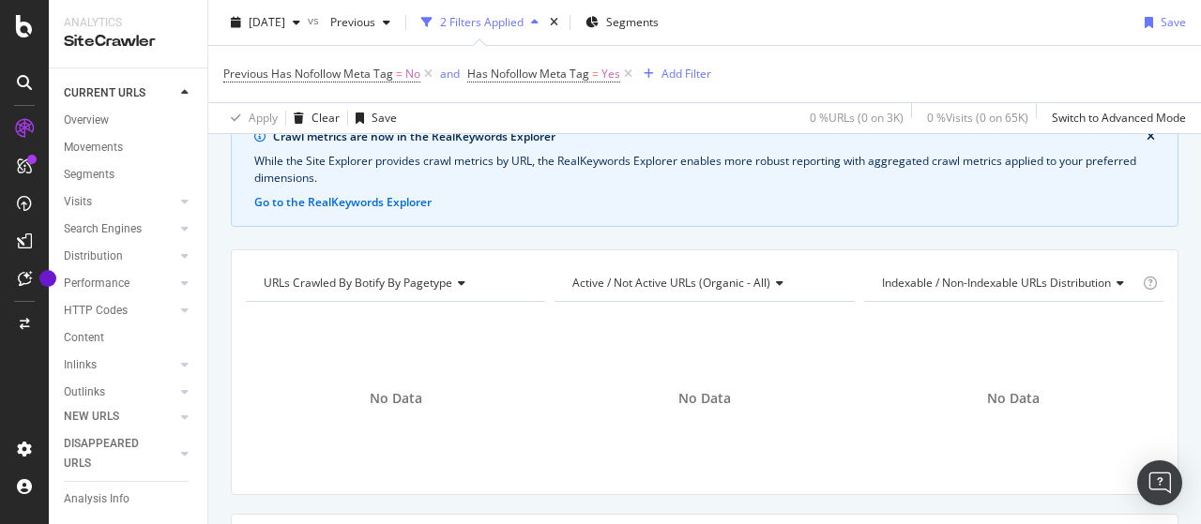
scroll to position [188, 0]
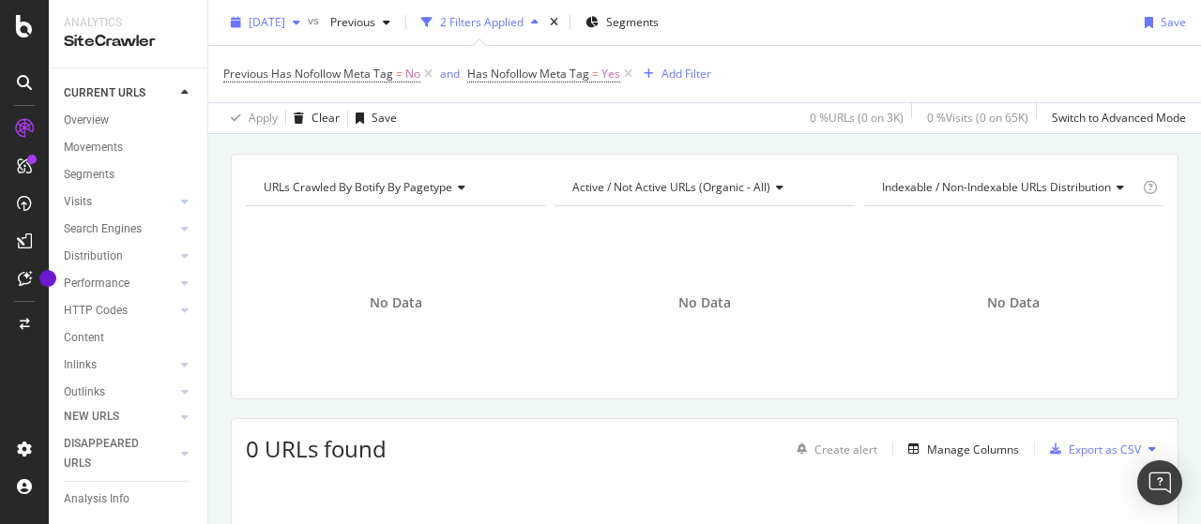
click at [285, 18] on span "[DATE]" at bounding box center [267, 22] width 37 height 16
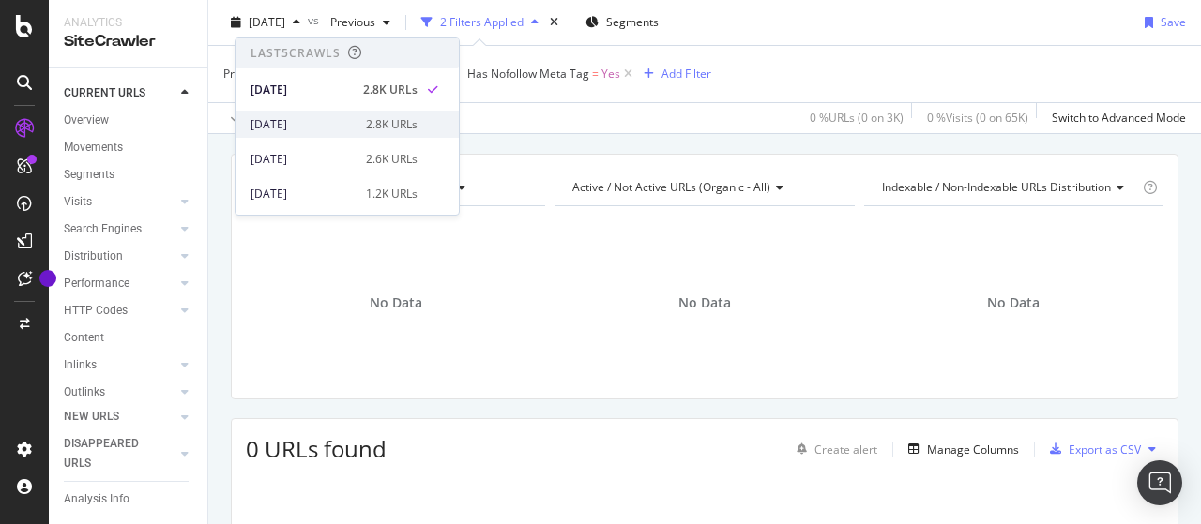
click at [319, 122] on div "[DATE]" at bounding box center [303, 124] width 104 height 17
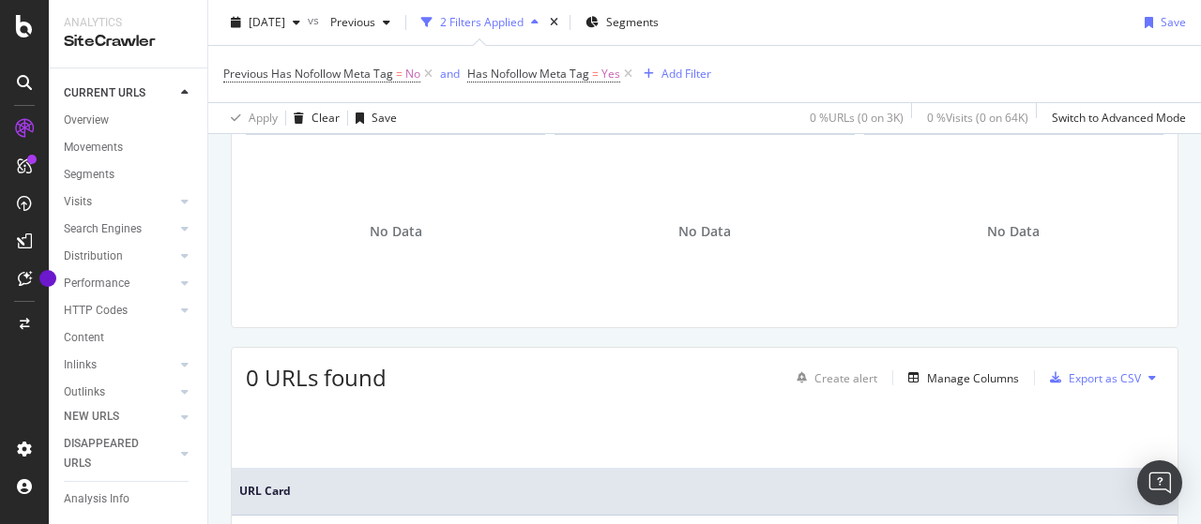
scroll to position [281, 0]
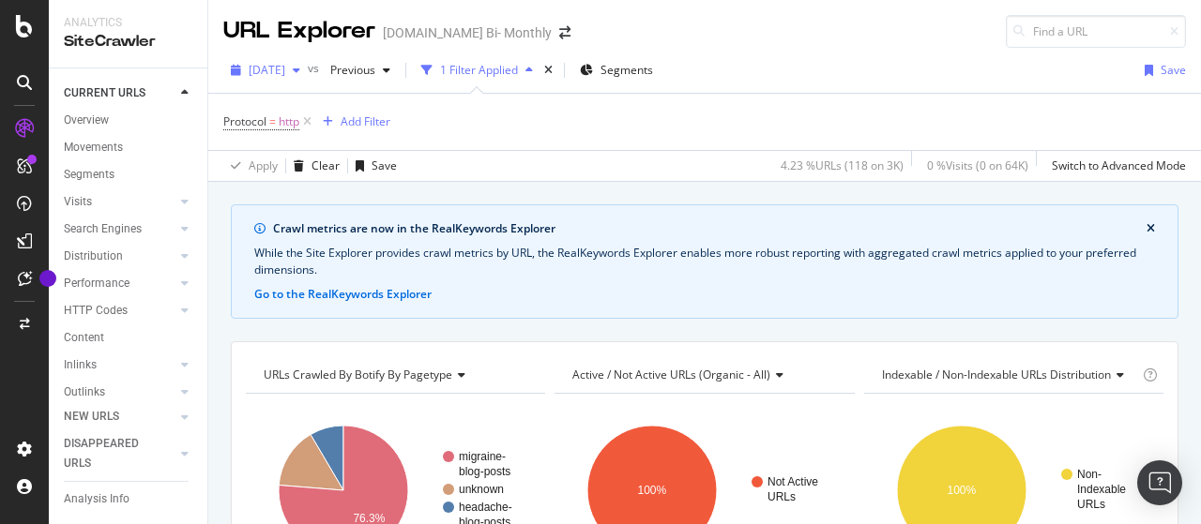
click at [285, 68] on span "[DATE]" at bounding box center [267, 70] width 37 height 16
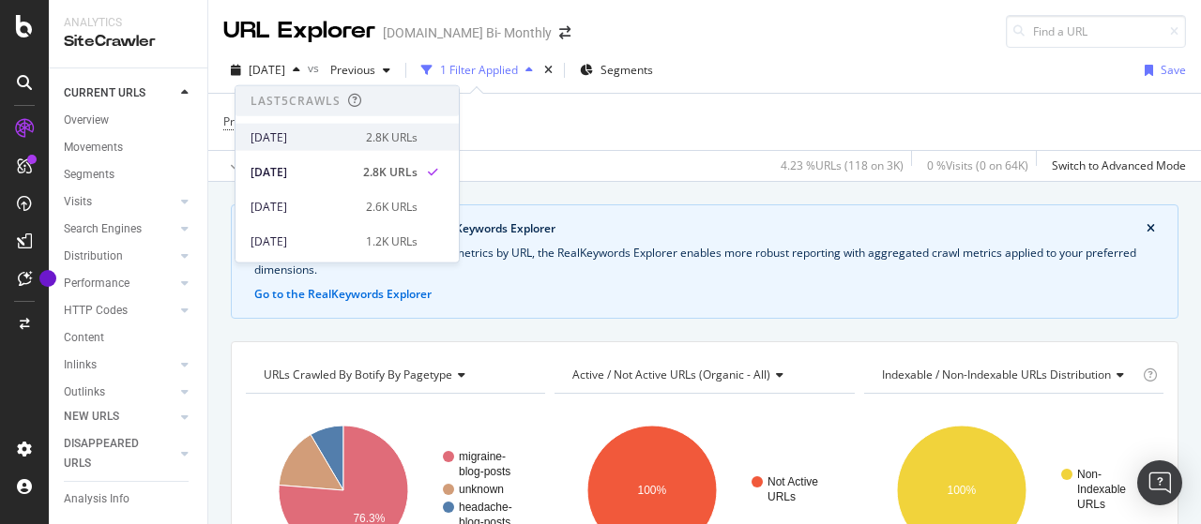
click at [349, 136] on div "2025 Oct. 12th 2.8K URLs" at bounding box center [334, 137] width 167 height 17
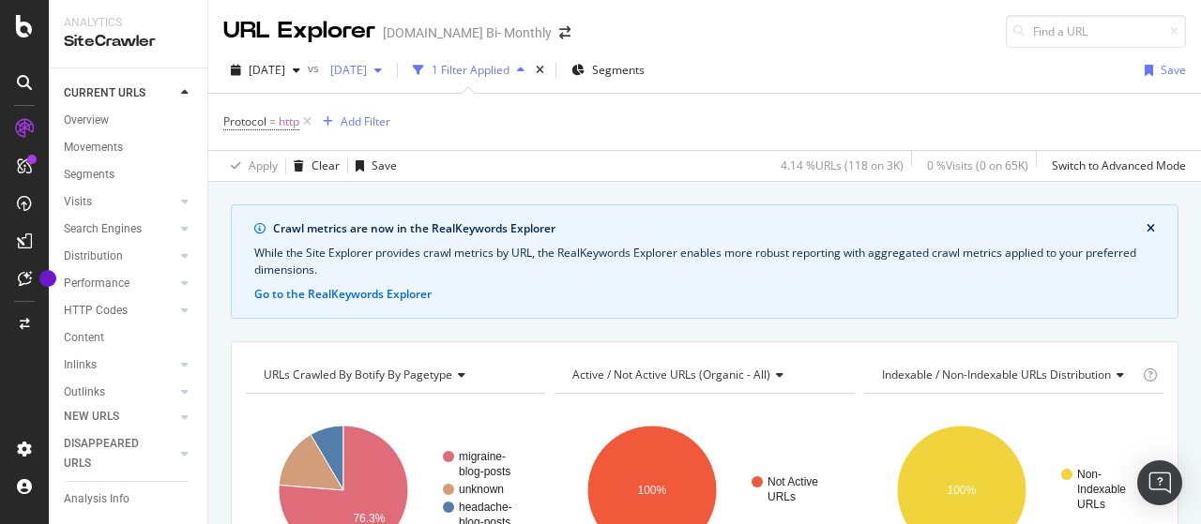
click at [389, 67] on div "button" at bounding box center [378, 70] width 23 height 11
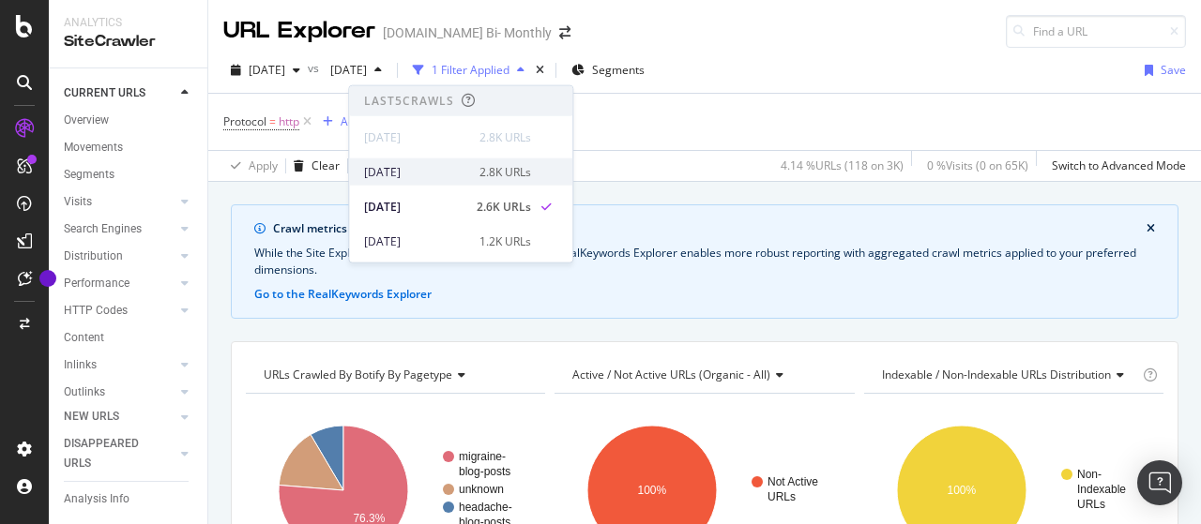
click at [469, 172] on div "2025 Oct. 6th 2.8K URLs" at bounding box center [447, 171] width 167 height 17
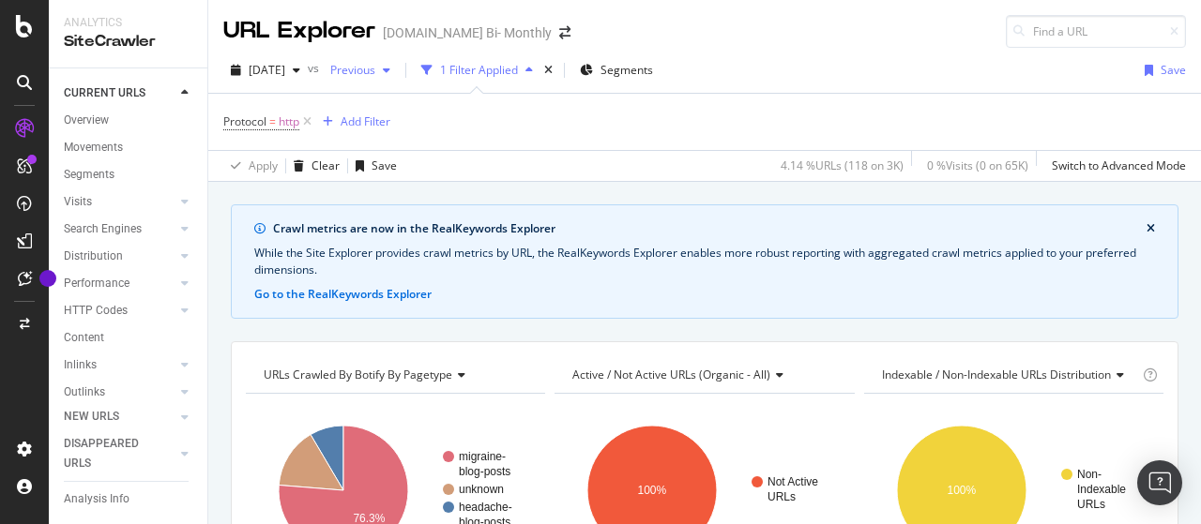
click at [375, 72] on span "Previous" at bounding box center [349, 70] width 53 height 16
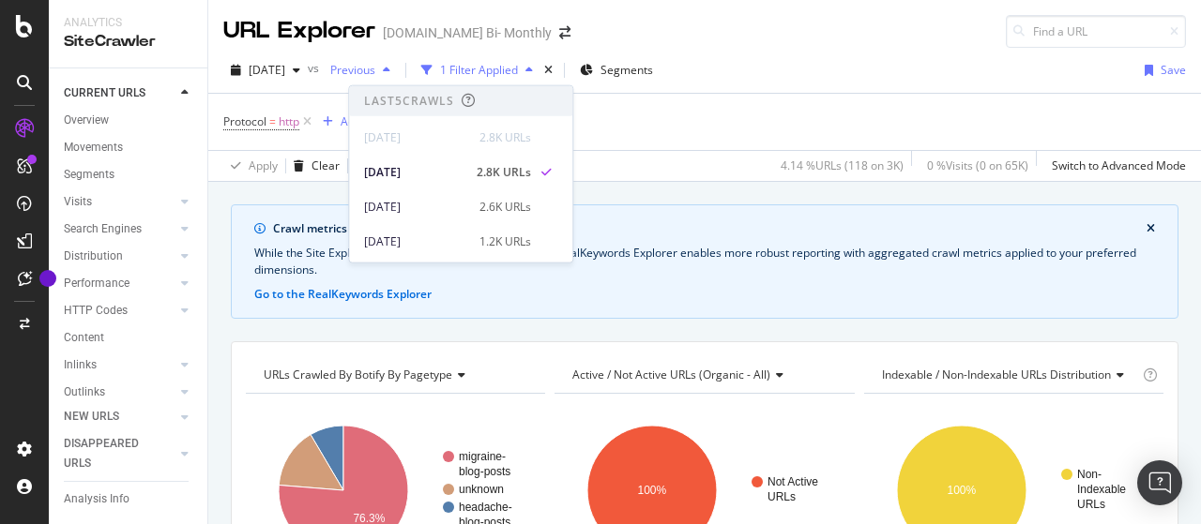
click at [375, 72] on span "Previous" at bounding box center [349, 70] width 53 height 16
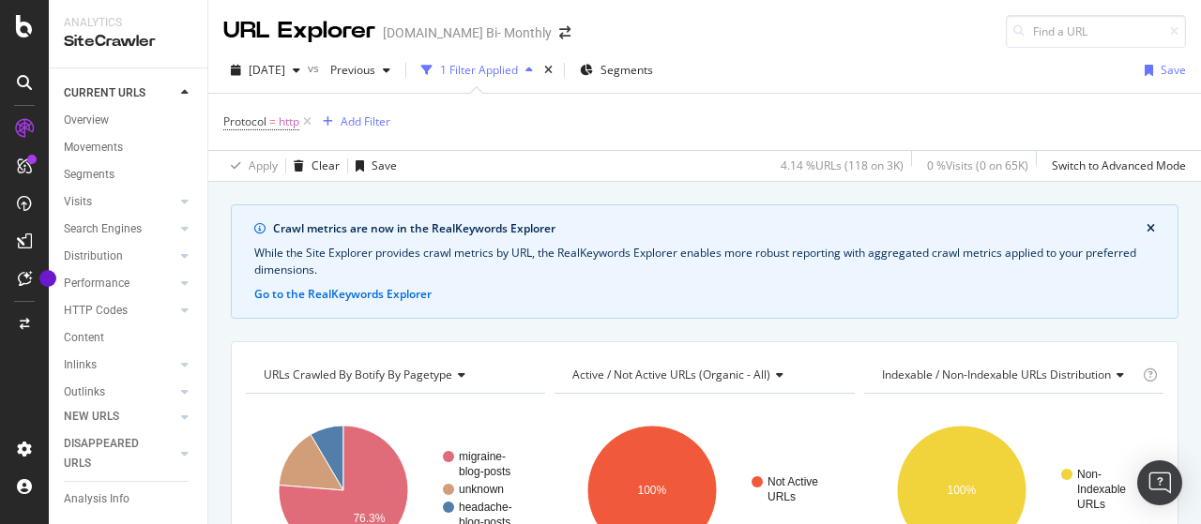
scroll to position [188, 0]
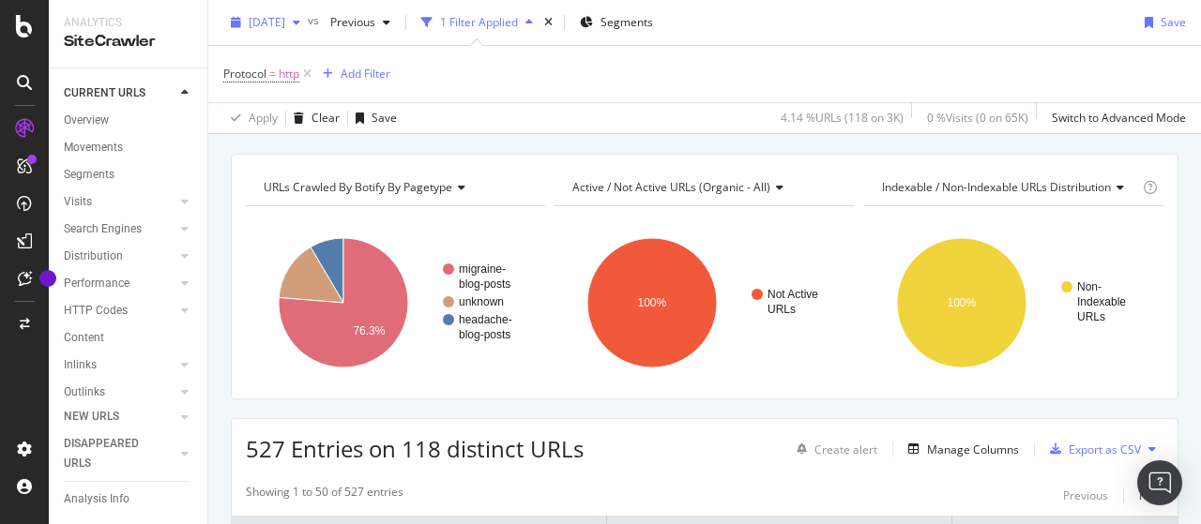
click at [285, 18] on span "[DATE]" at bounding box center [267, 22] width 37 height 16
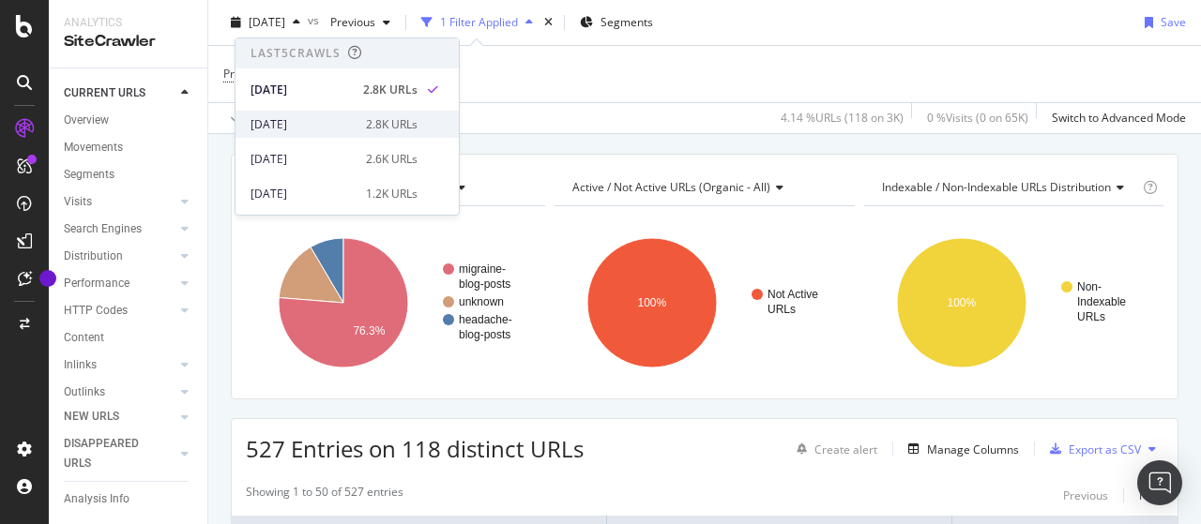
click at [320, 123] on div "[DATE]" at bounding box center [303, 124] width 104 height 17
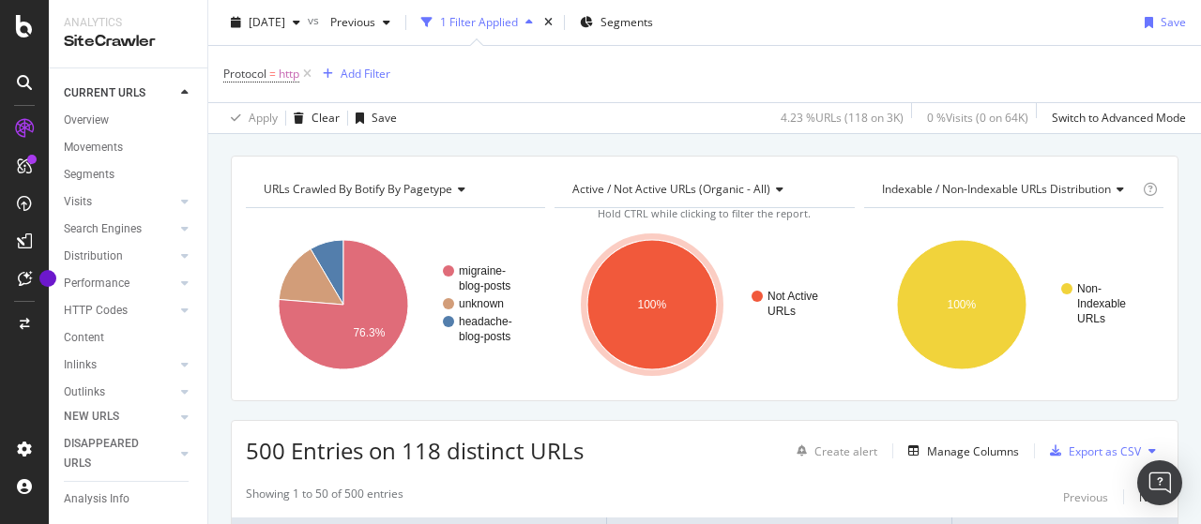
scroll to position [188, 0]
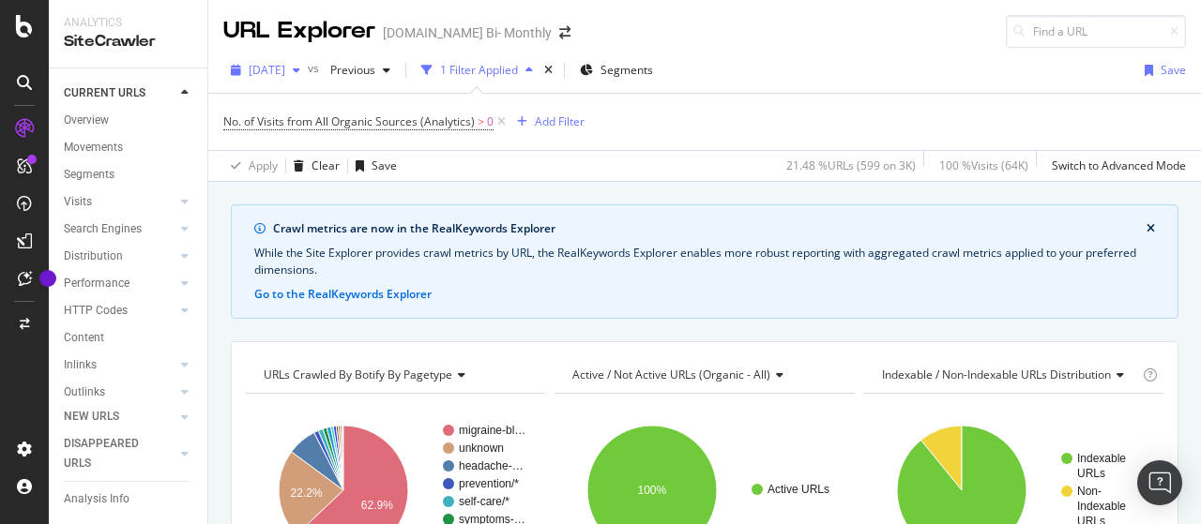
click at [308, 65] on div "button" at bounding box center [296, 70] width 23 height 11
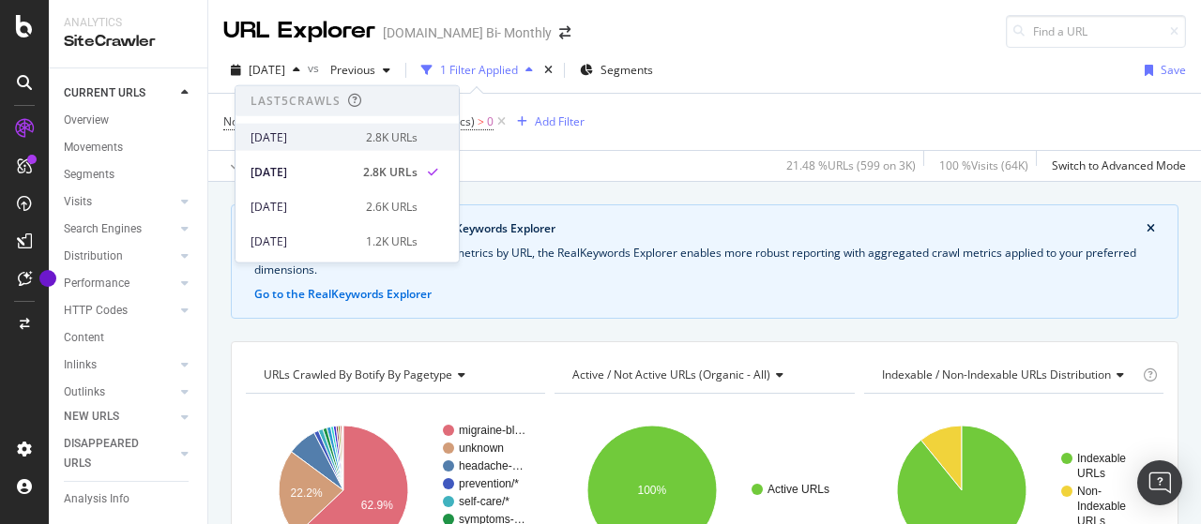
click at [296, 134] on div "[DATE]" at bounding box center [303, 137] width 104 height 17
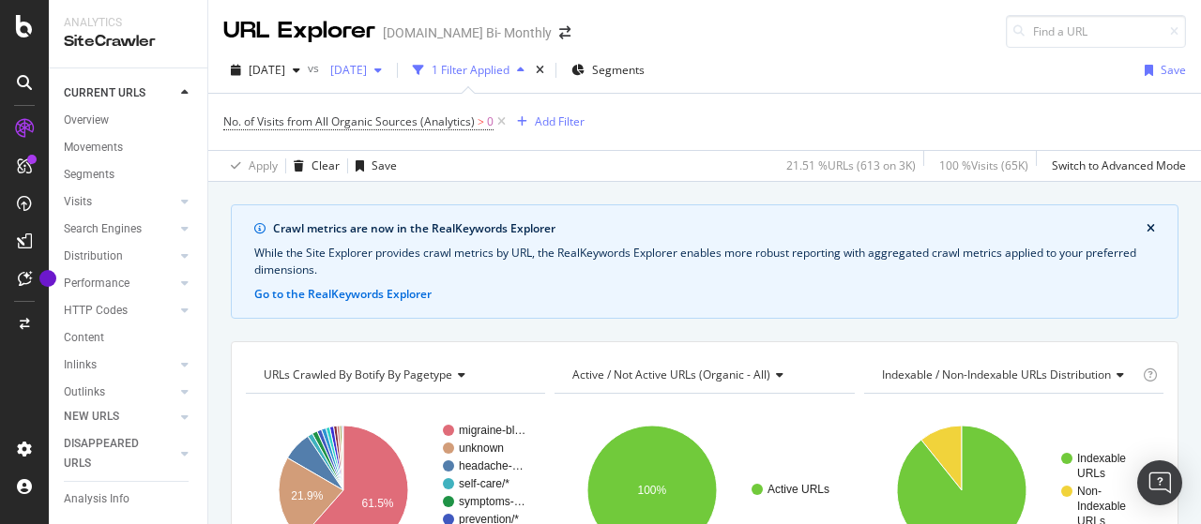
click at [367, 66] on span "[DATE]" at bounding box center [345, 70] width 44 height 16
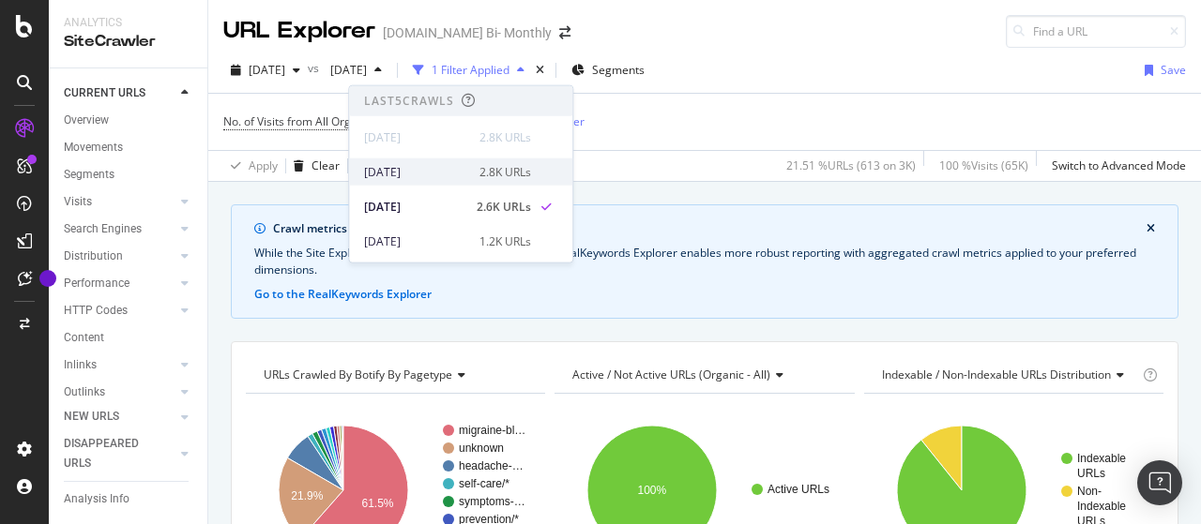
click at [437, 166] on div "[DATE]" at bounding box center [416, 171] width 104 height 17
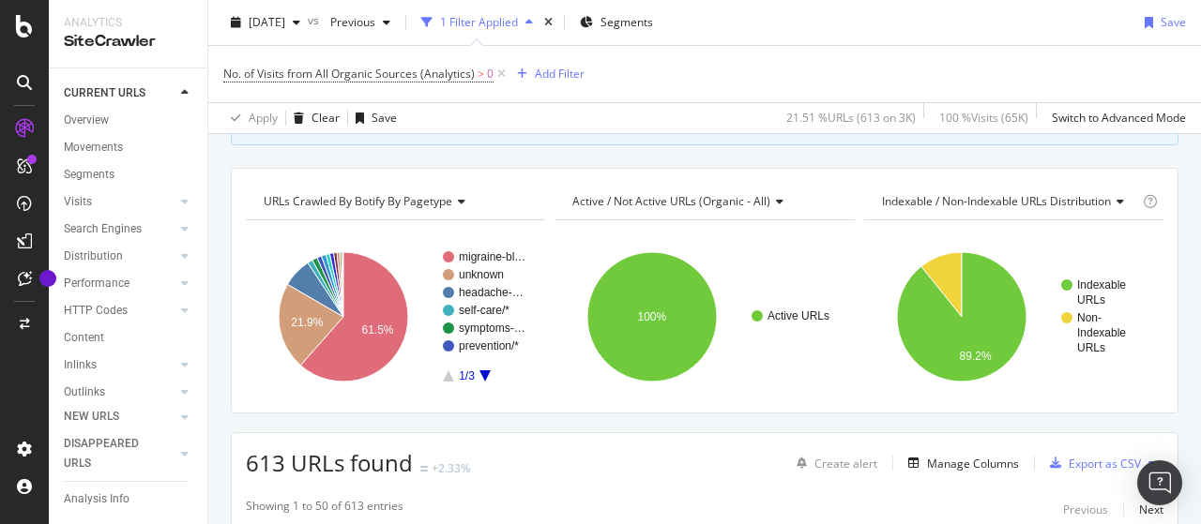
scroll to position [188, 0]
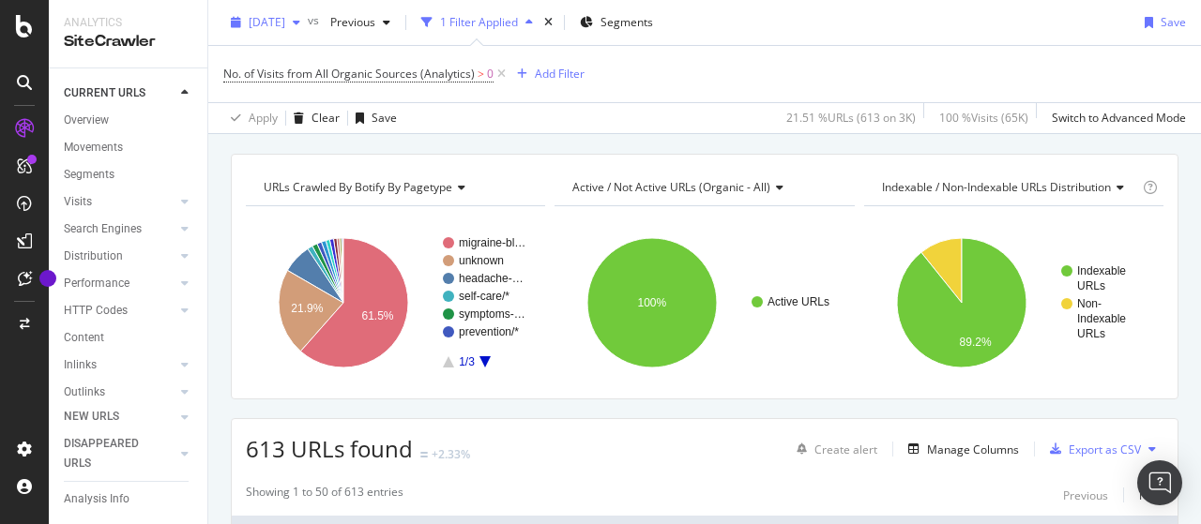
click at [285, 14] on span "[DATE]" at bounding box center [267, 22] width 37 height 16
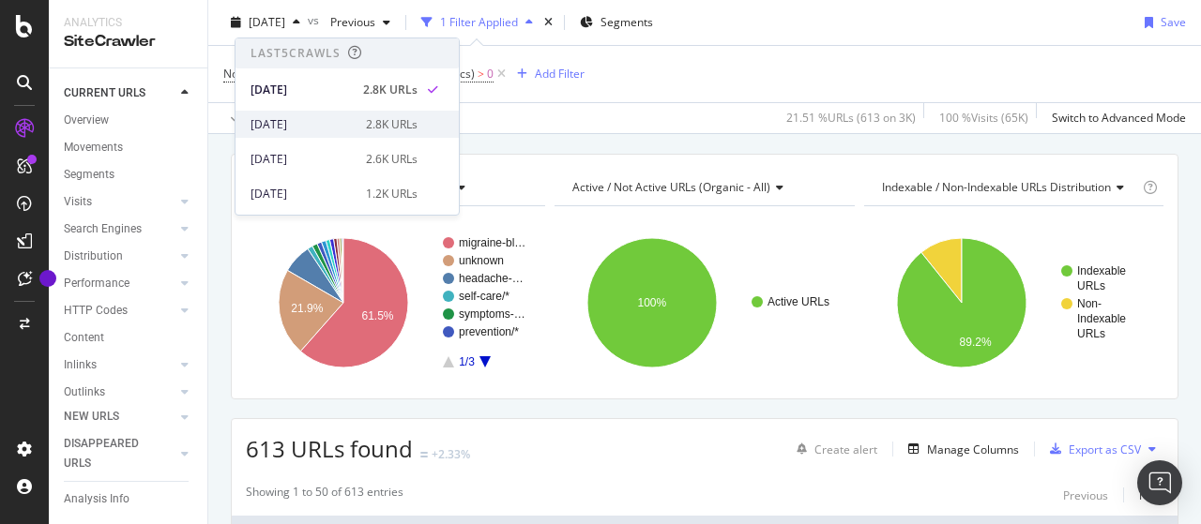
click at [318, 123] on div "[DATE]" at bounding box center [303, 124] width 104 height 17
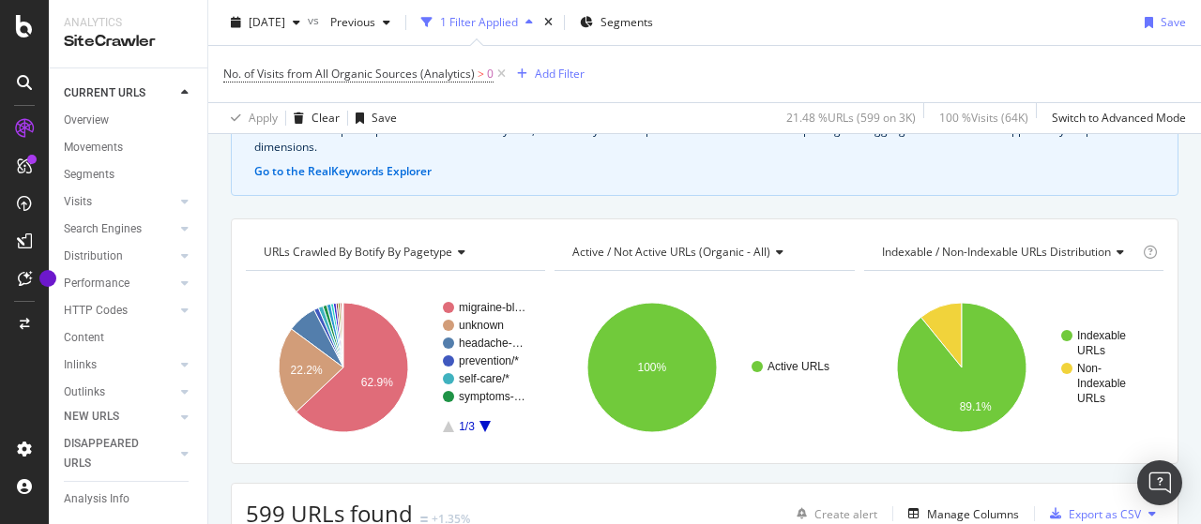
scroll to position [188, 0]
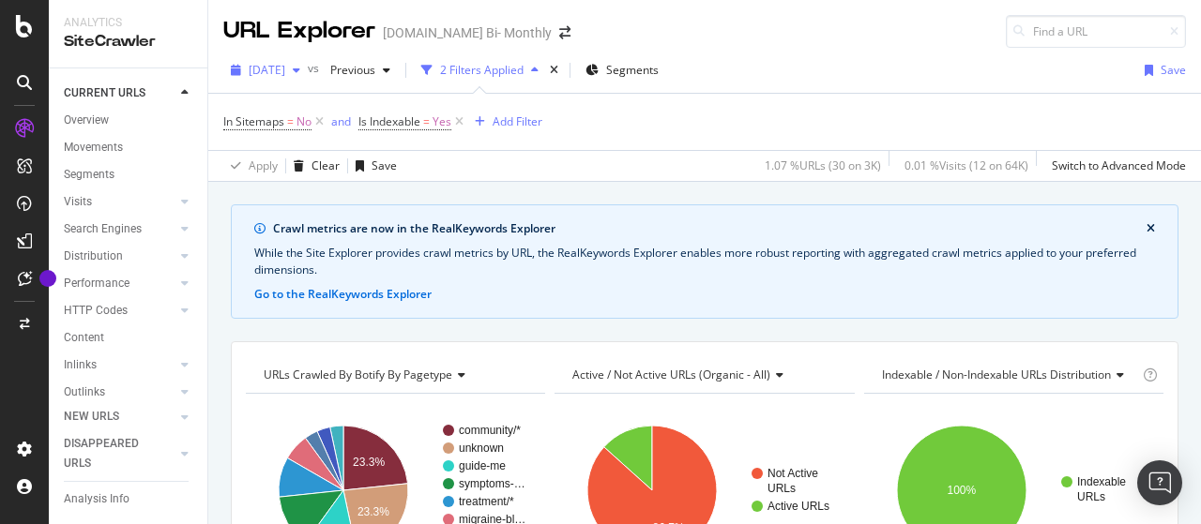
click at [285, 63] on span "[DATE]" at bounding box center [267, 70] width 37 height 16
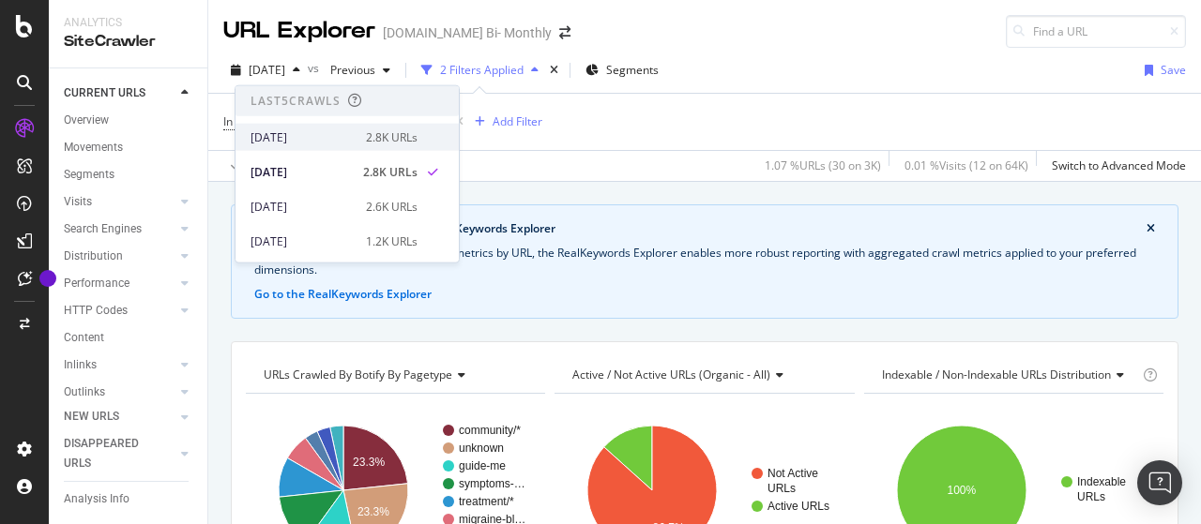
click at [323, 132] on div "[DATE]" at bounding box center [303, 137] width 104 height 17
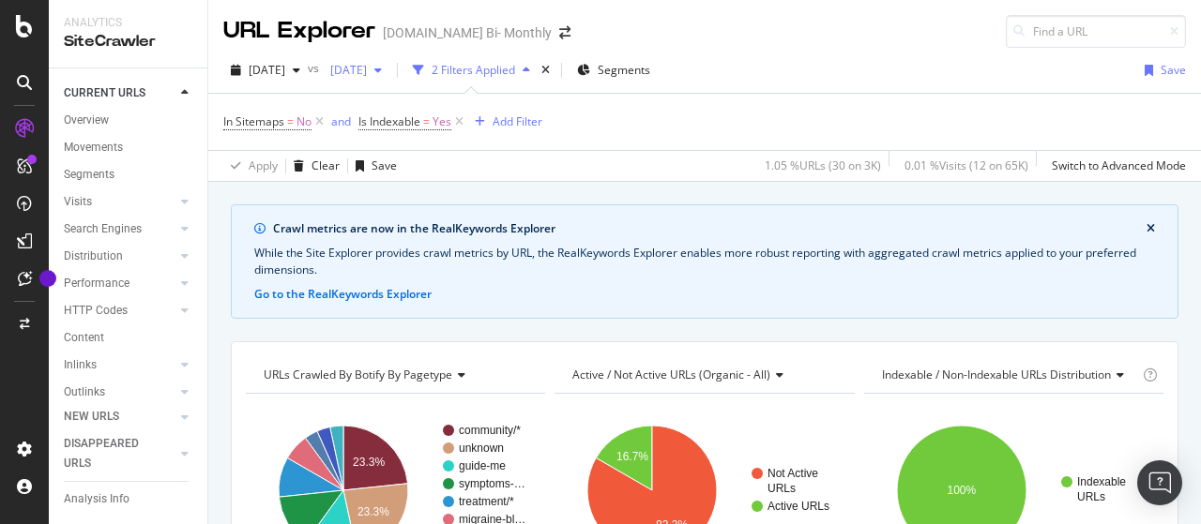
click at [367, 67] on span "[DATE]" at bounding box center [345, 70] width 44 height 16
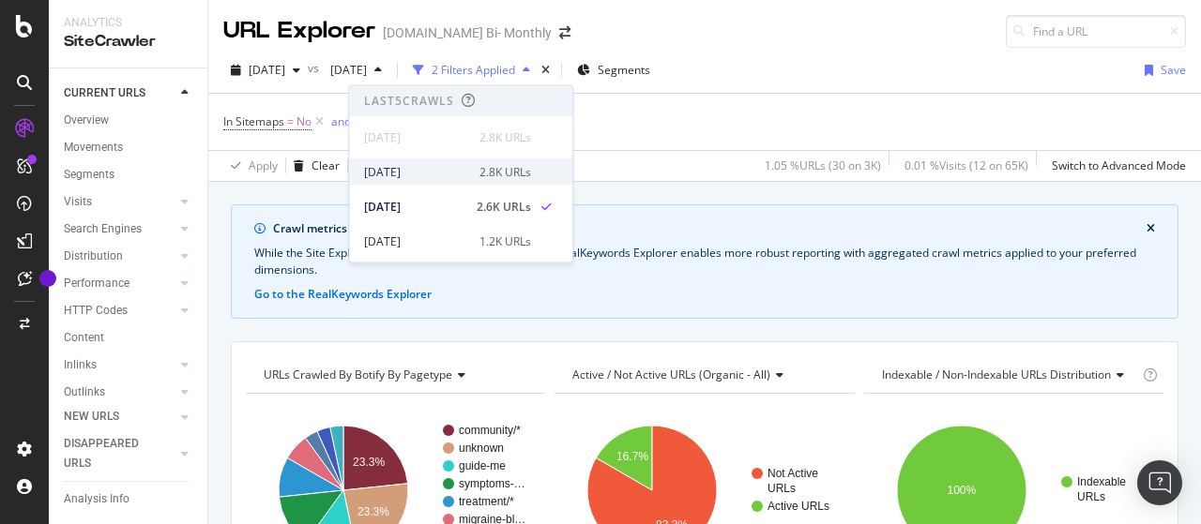
click at [425, 166] on div "[DATE]" at bounding box center [416, 171] width 104 height 17
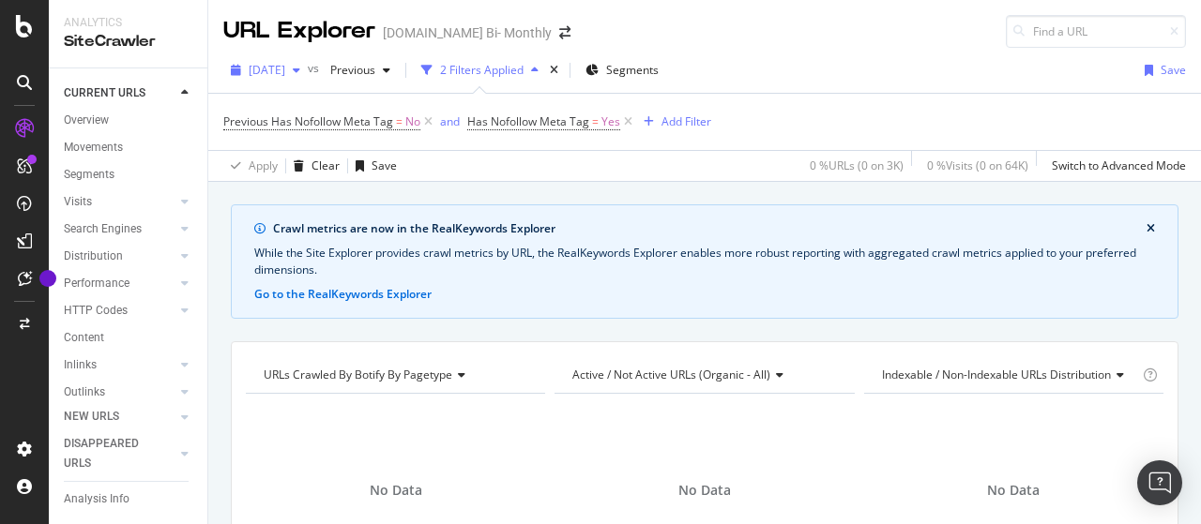
click at [285, 75] on span "[DATE]" at bounding box center [267, 70] width 37 height 16
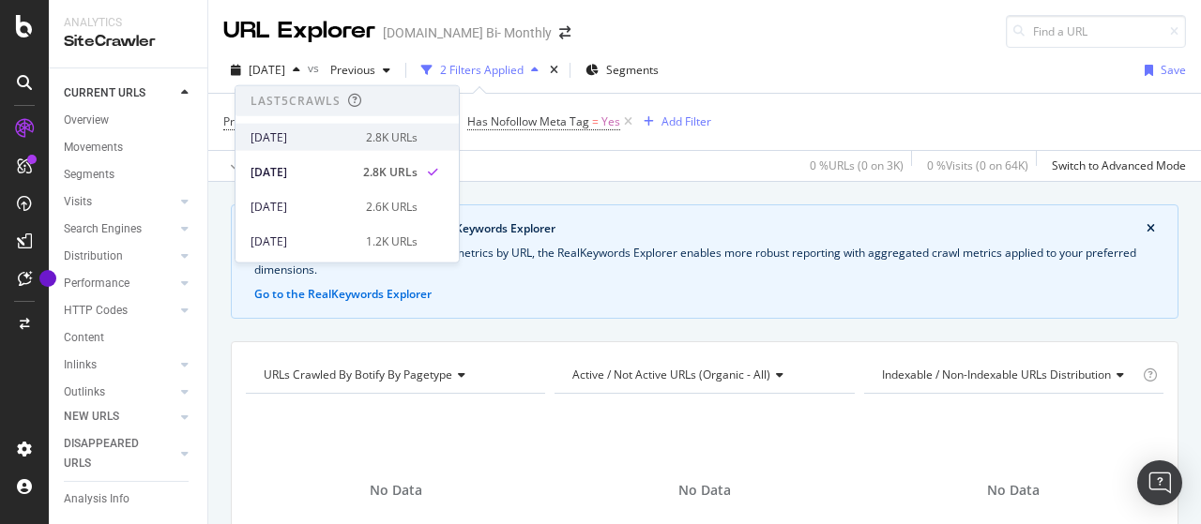
click at [319, 133] on div "[DATE]" at bounding box center [303, 137] width 104 height 17
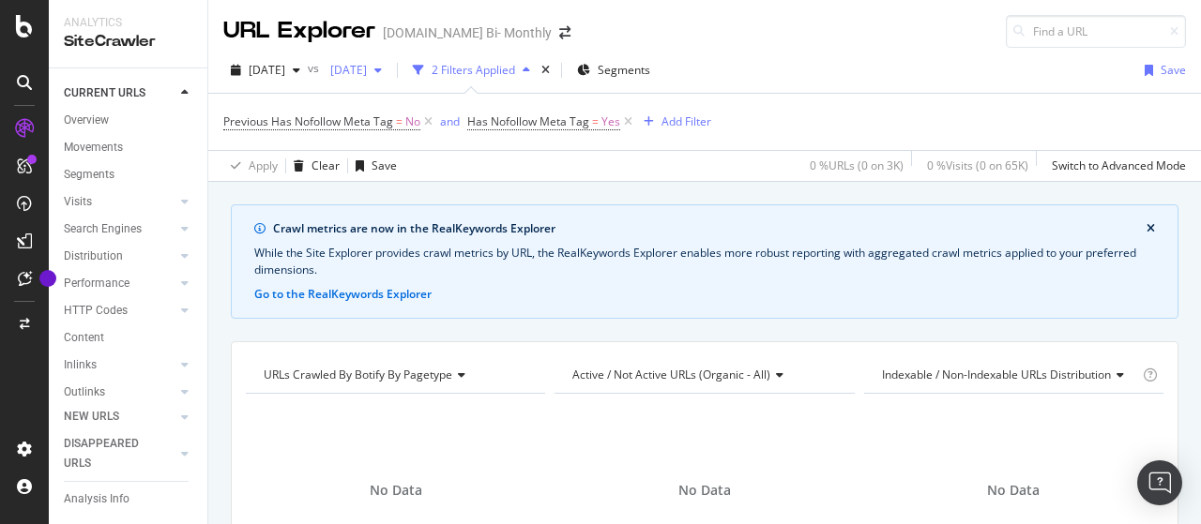
click at [367, 67] on span "[DATE]" at bounding box center [345, 70] width 44 height 16
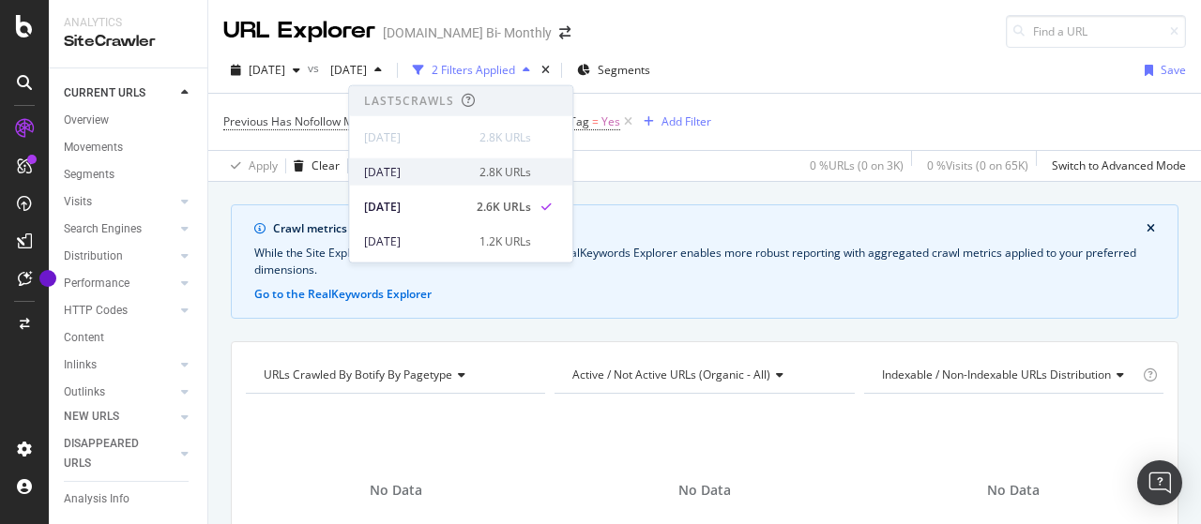
click at [434, 168] on div "[DATE]" at bounding box center [416, 171] width 104 height 17
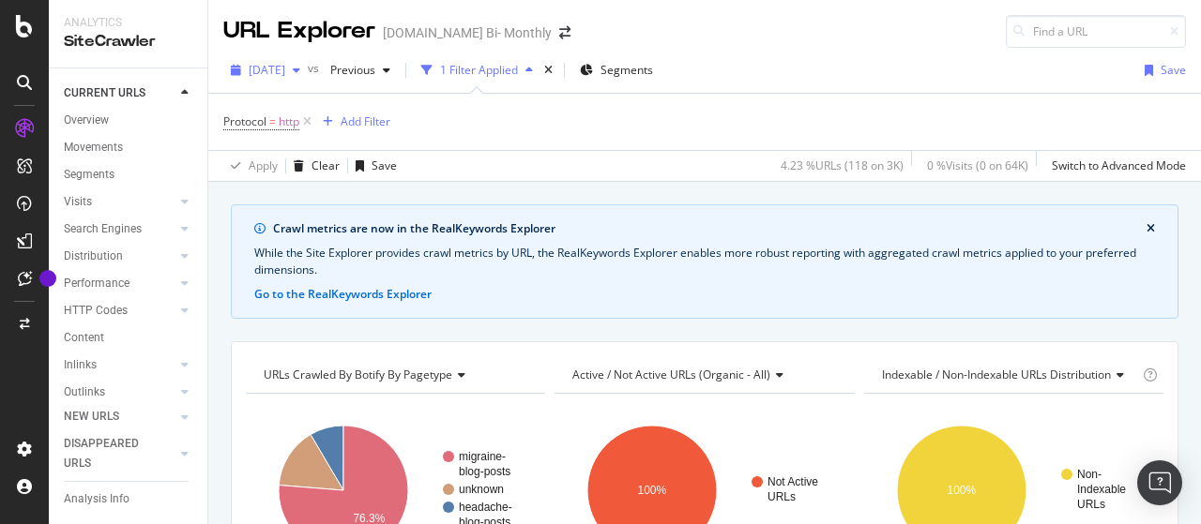
click at [285, 70] on span "[DATE]" at bounding box center [267, 70] width 37 height 16
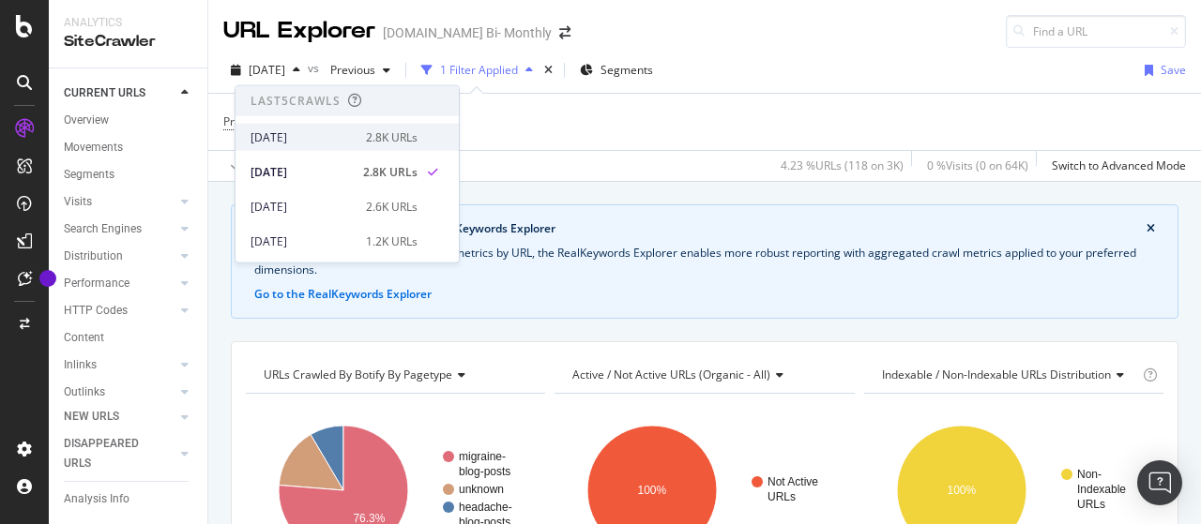
click at [366, 136] on div "2.8K URLs" at bounding box center [392, 137] width 52 height 17
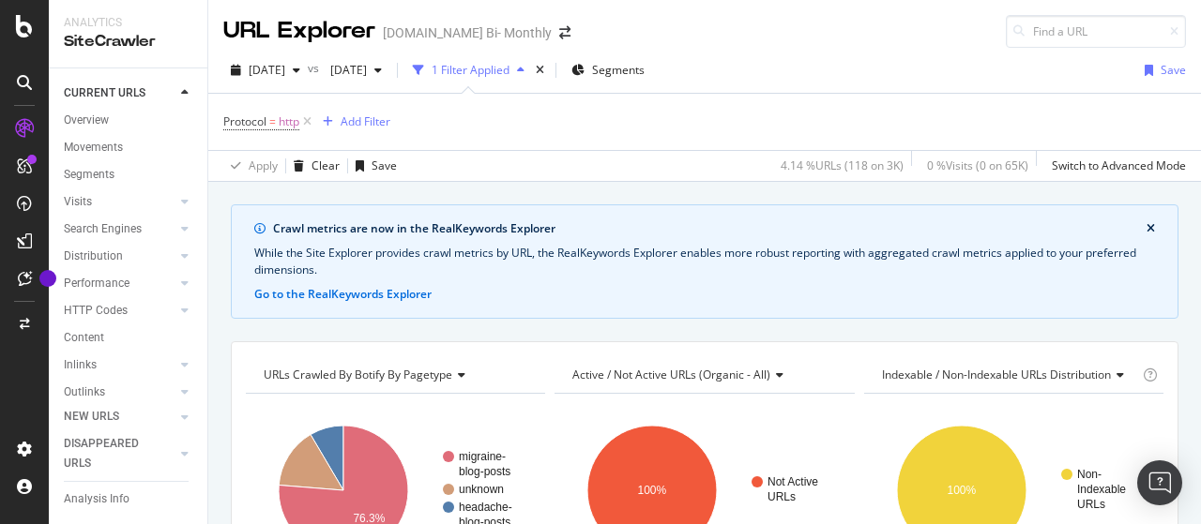
click at [399, 84] on div "2025 Oct. 12th vs 2025 Sep. 28th 1 Filter Applied Segments Save" at bounding box center [704, 74] width 993 height 38
click at [367, 65] on span "[DATE]" at bounding box center [345, 70] width 44 height 16
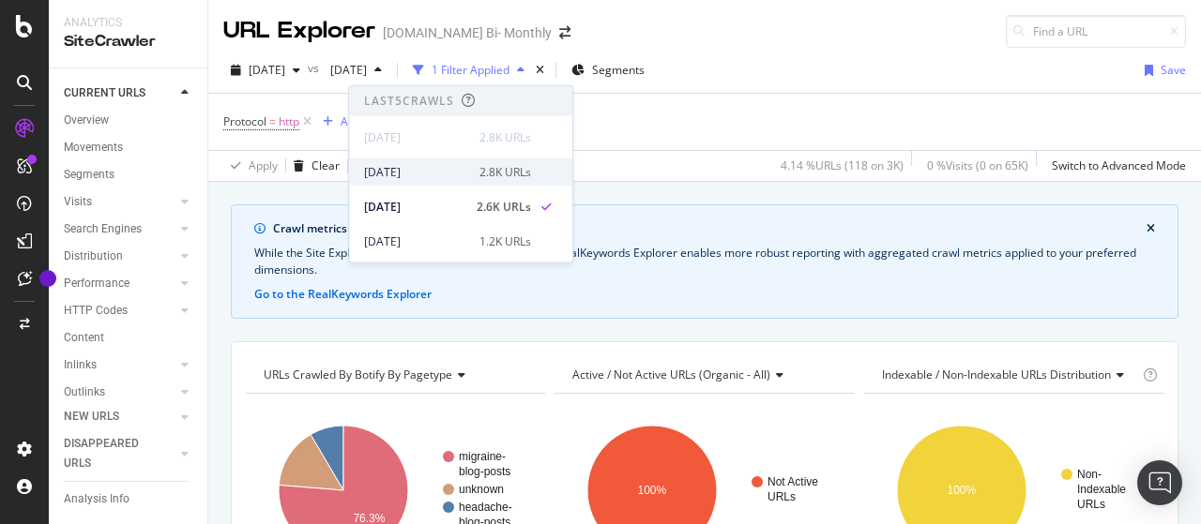
click at [445, 169] on div "[DATE]" at bounding box center [416, 171] width 104 height 17
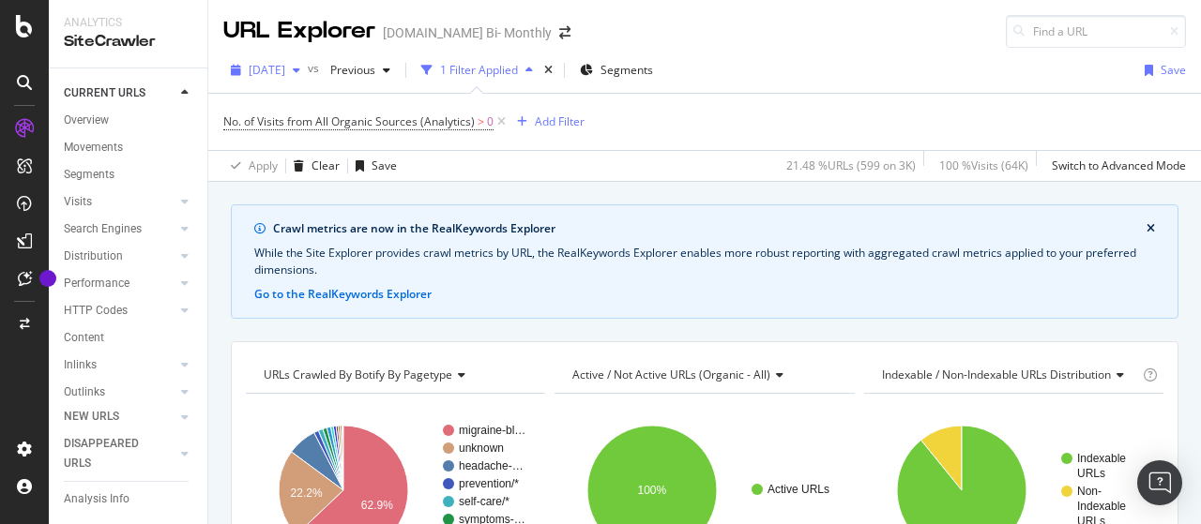
click at [285, 69] on span "[DATE]" at bounding box center [267, 70] width 37 height 16
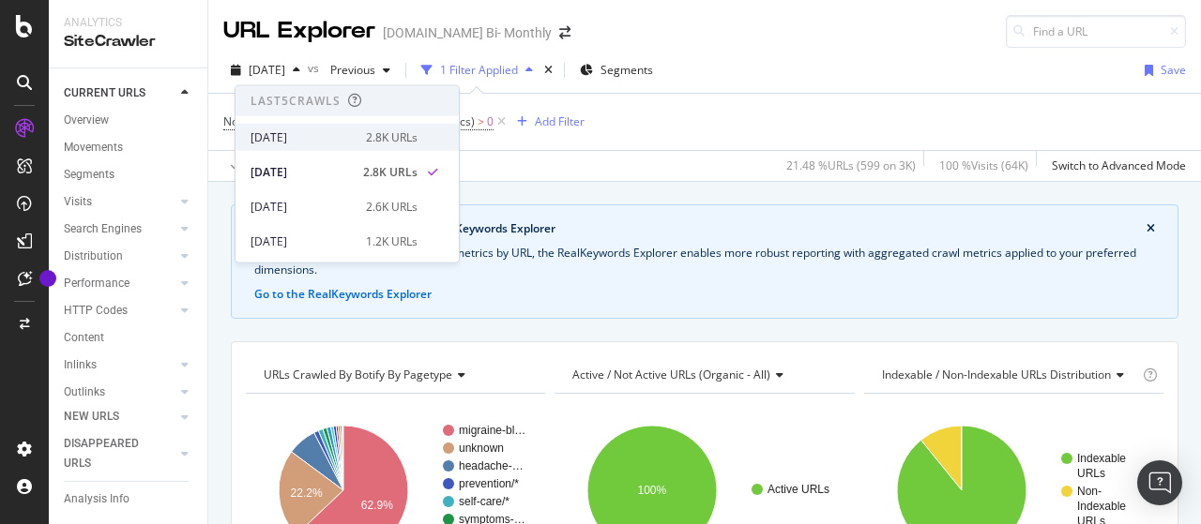
click at [343, 137] on div "[DATE]" at bounding box center [303, 137] width 104 height 17
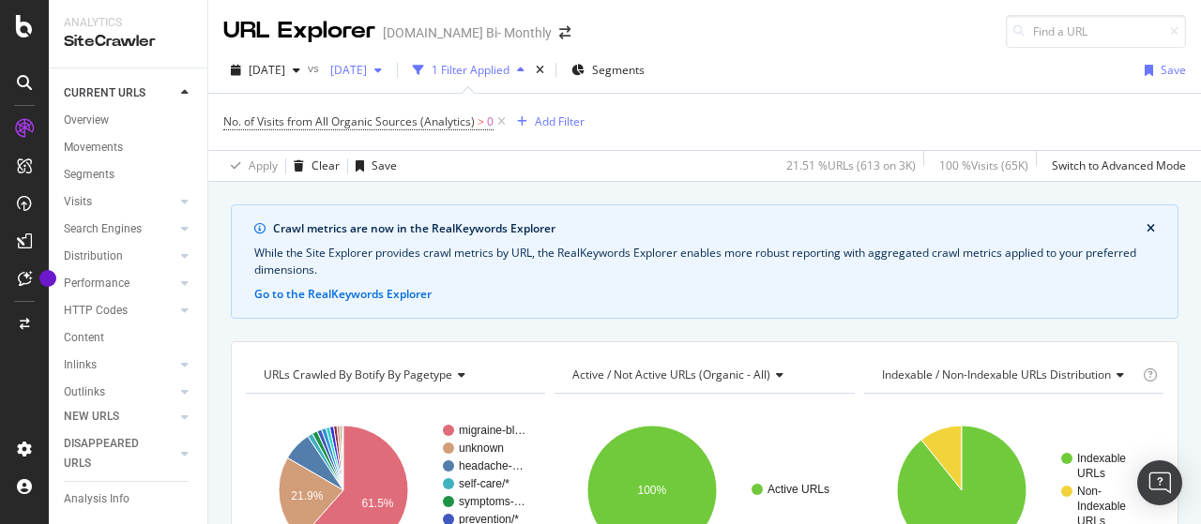
click at [366, 74] on span "[DATE]" at bounding box center [345, 70] width 44 height 16
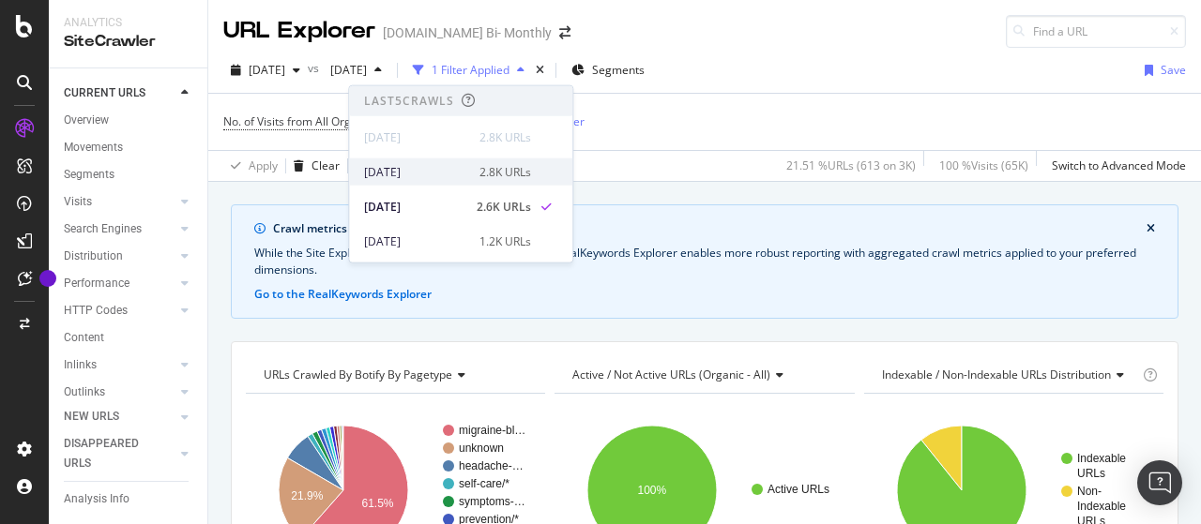
click at [430, 170] on div "[DATE]" at bounding box center [416, 171] width 104 height 17
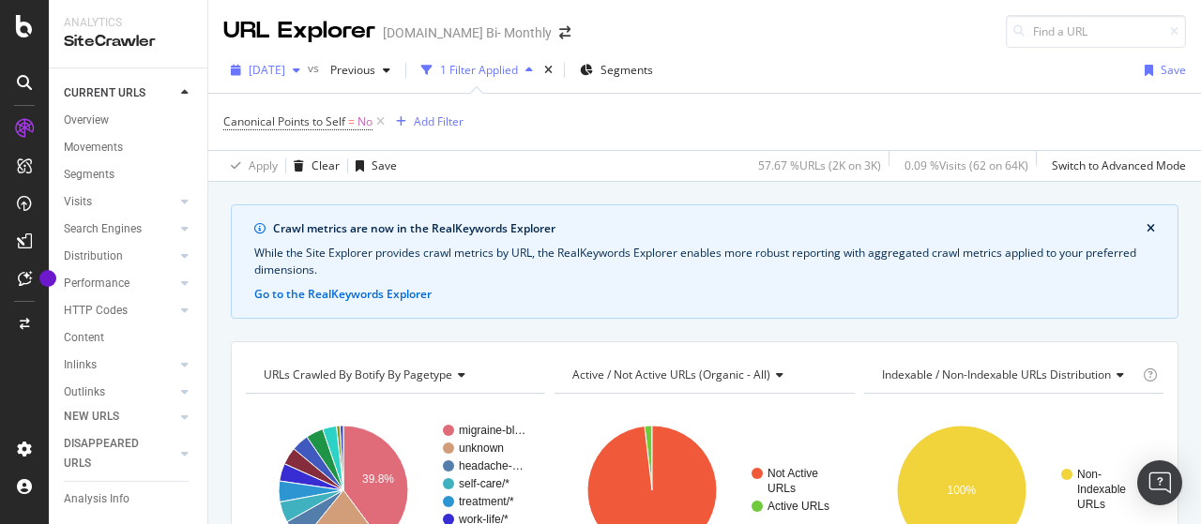
click at [285, 70] on span "[DATE]" at bounding box center [267, 70] width 37 height 16
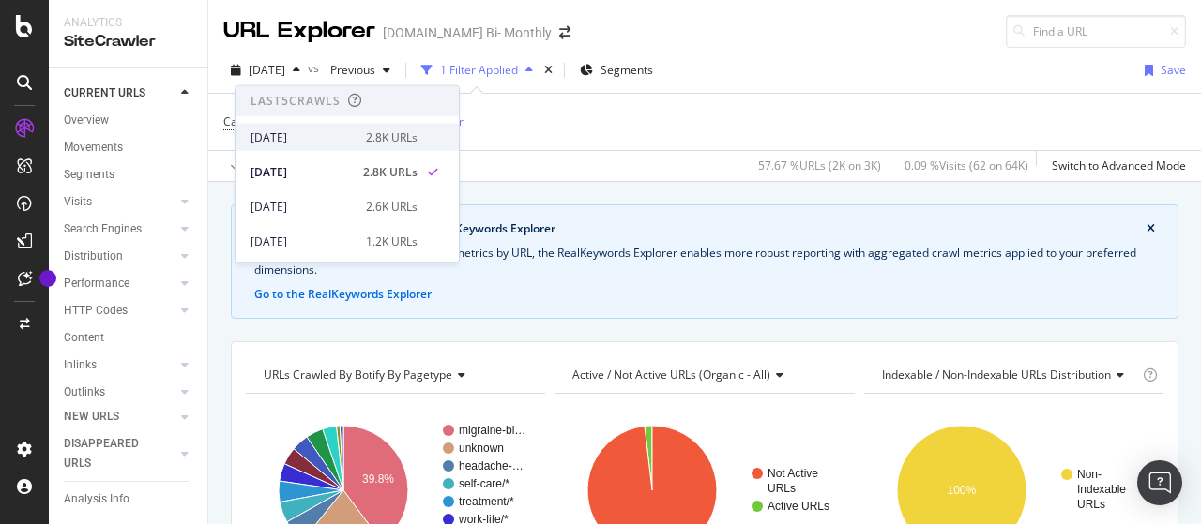
click at [346, 130] on div "[DATE]" at bounding box center [303, 137] width 104 height 17
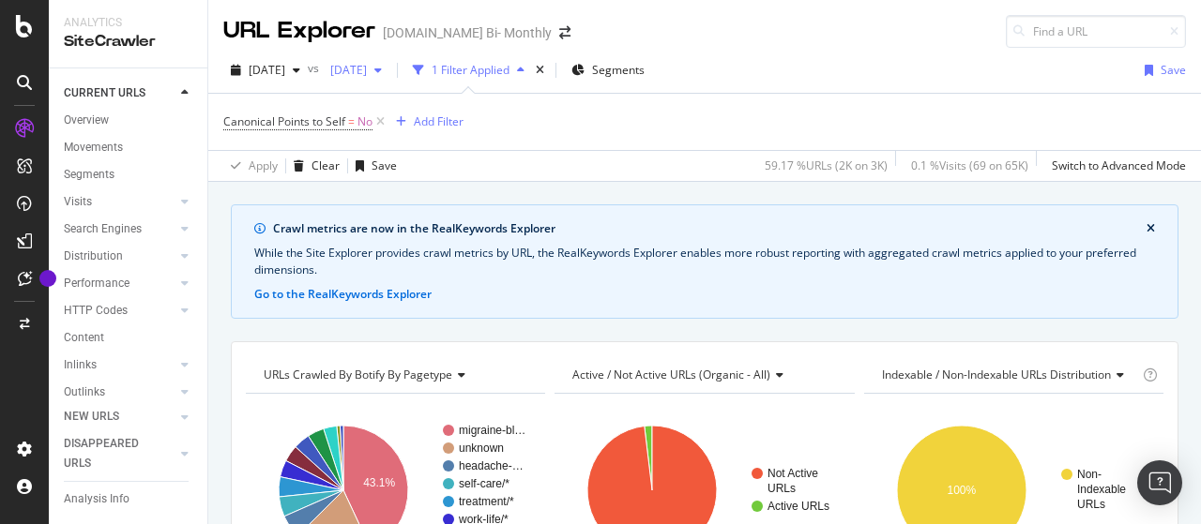
click at [389, 78] on div "2025 Sep. 28th" at bounding box center [356, 70] width 67 height 28
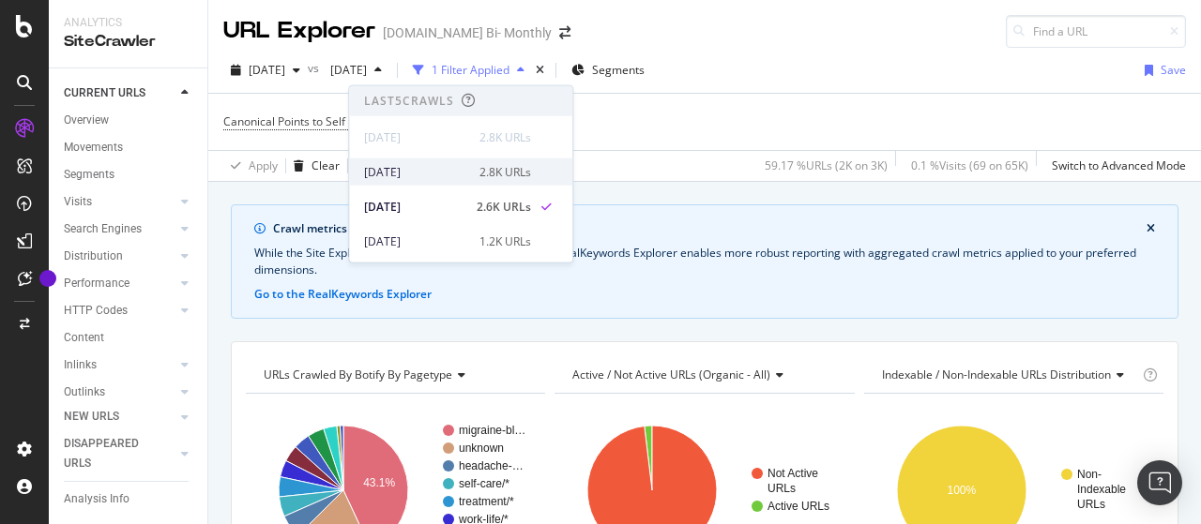
click at [462, 168] on div "2025 Oct. 6th 2.8K URLs" at bounding box center [447, 171] width 167 height 17
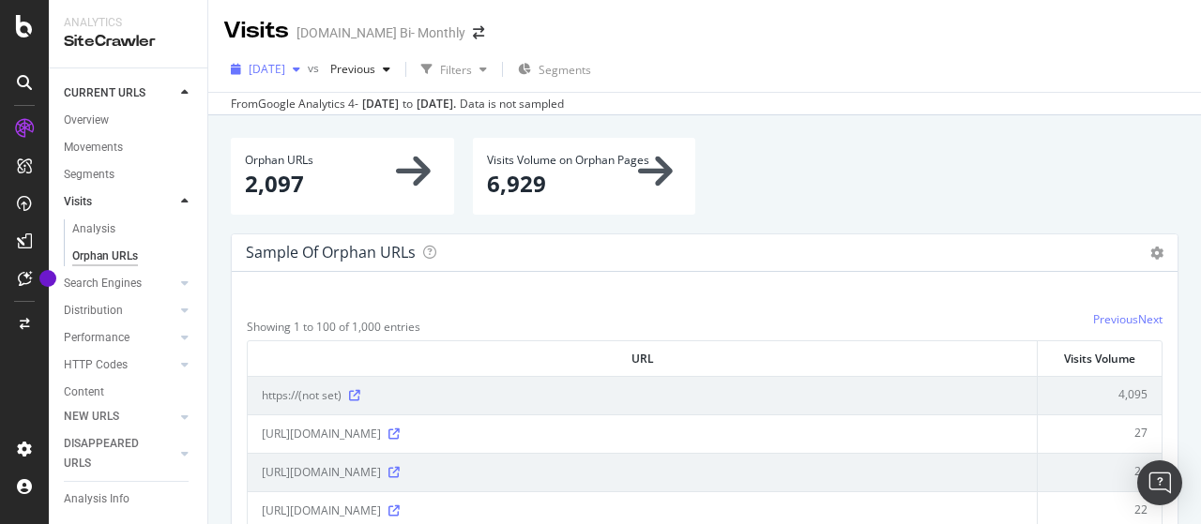
click at [308, 67] on div "button" at bounding box center [296, 69] width 23 height 11
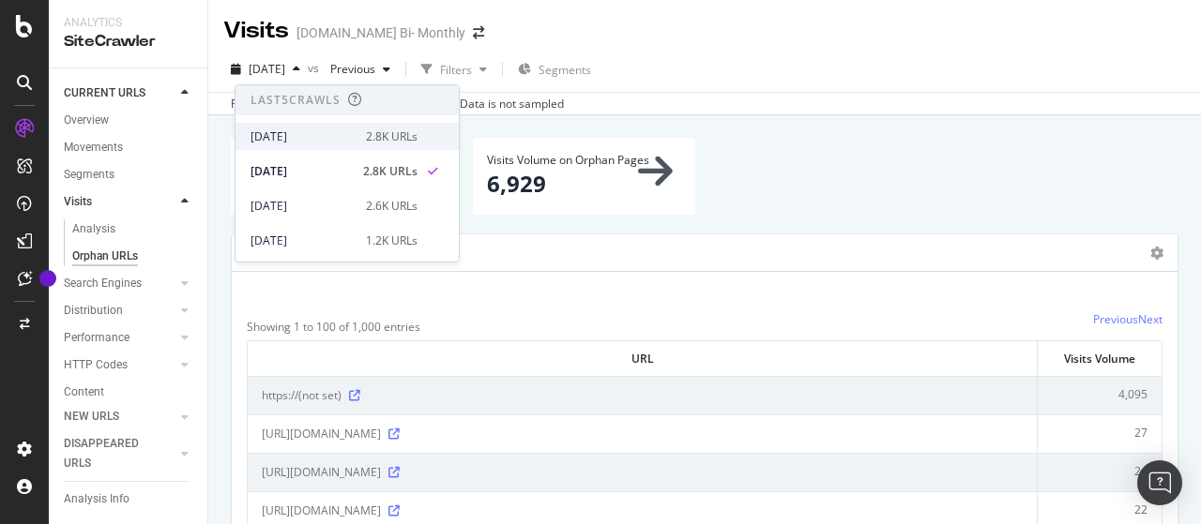
click at [334, 135] on div "[DATE]" at bounding box center [303, 137] width 104 height 17
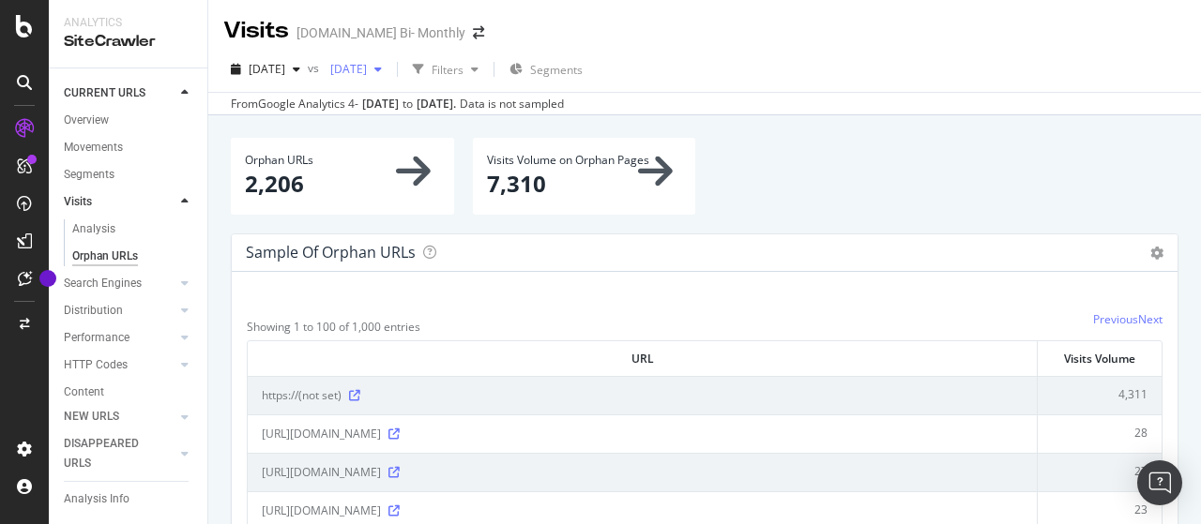
click at [367, 70] on span "[DATE]" at bounding box center [345, 69] width 44 height 16
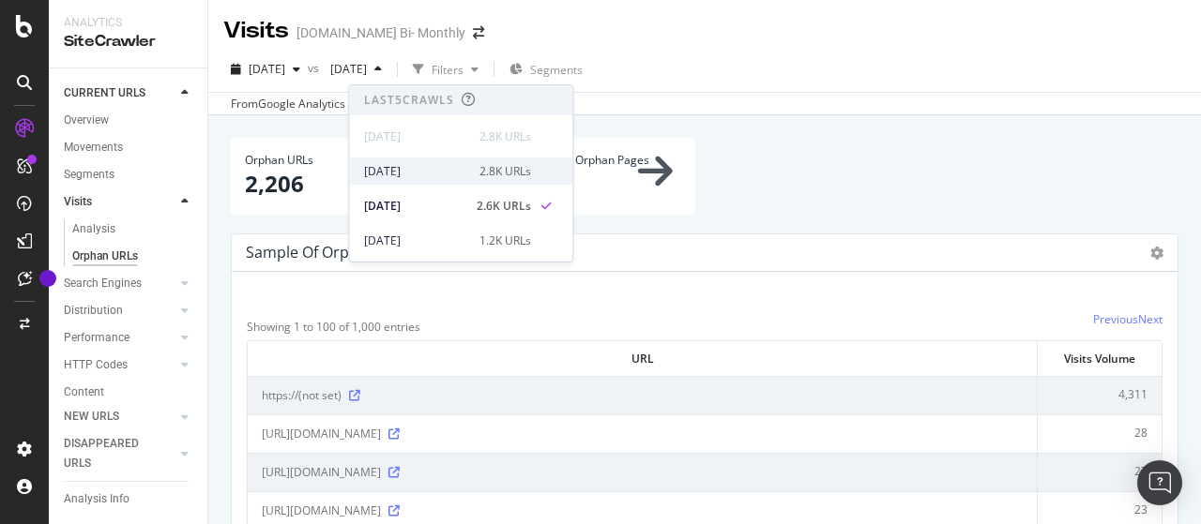
click at [430, 169] on div "[DATE]" at bounding box center [416, 171] width 104 height 17
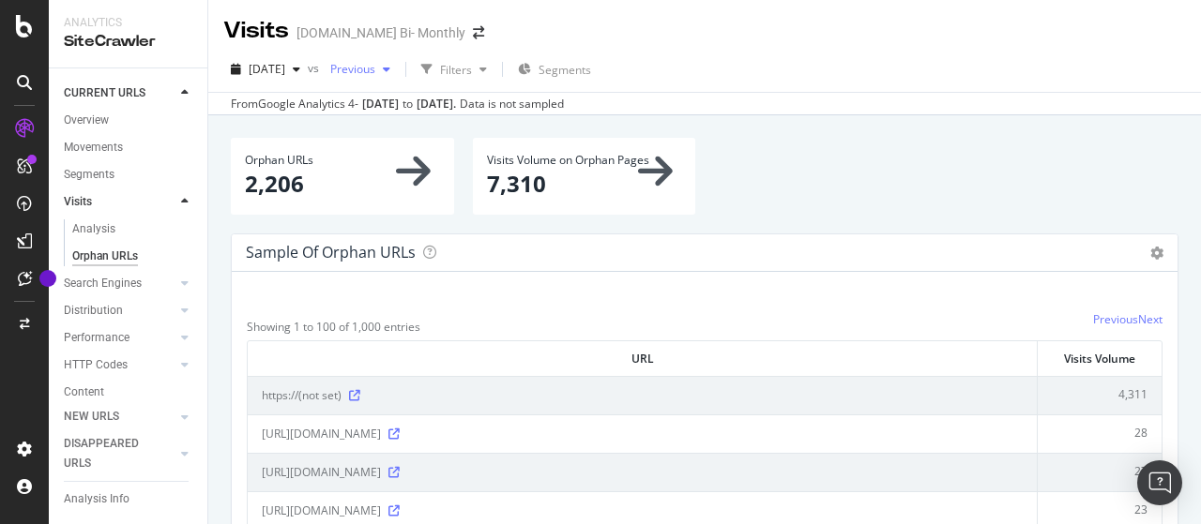
click at [375, 68] on span "Previous" at bounding box center [349, 69] width 53 height 16
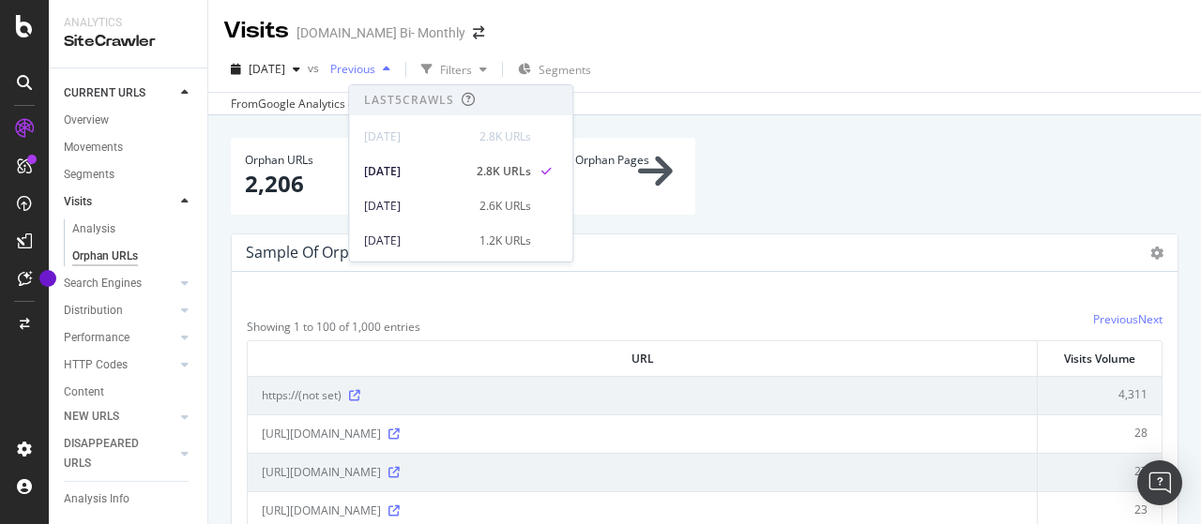
click at [375, 68] on span "Previous" at bounding box center [349, 69] width 53 height 16
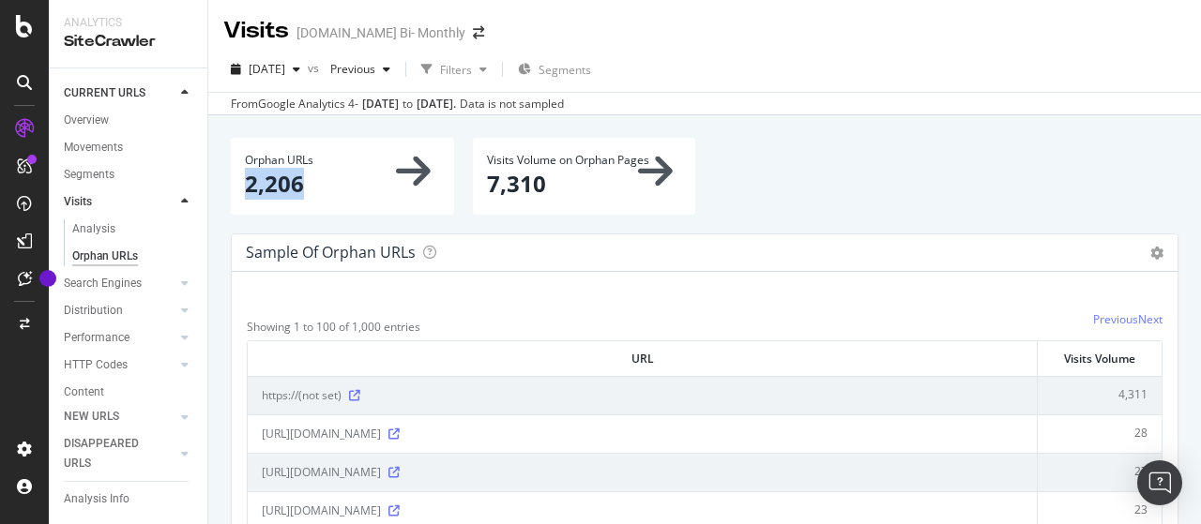
drag, startPoint x: 246, startPoint y: 185, endPoint x: 330, endPoint y: 185, distance: 84.4
click at [330, 185] on p "2,206" at bounding box center [342, 184] width 195 height 32
copy p "2,206"
click at [285, 71] on span "[DATE]" at bounding box center [267, 69] width 37 height 16
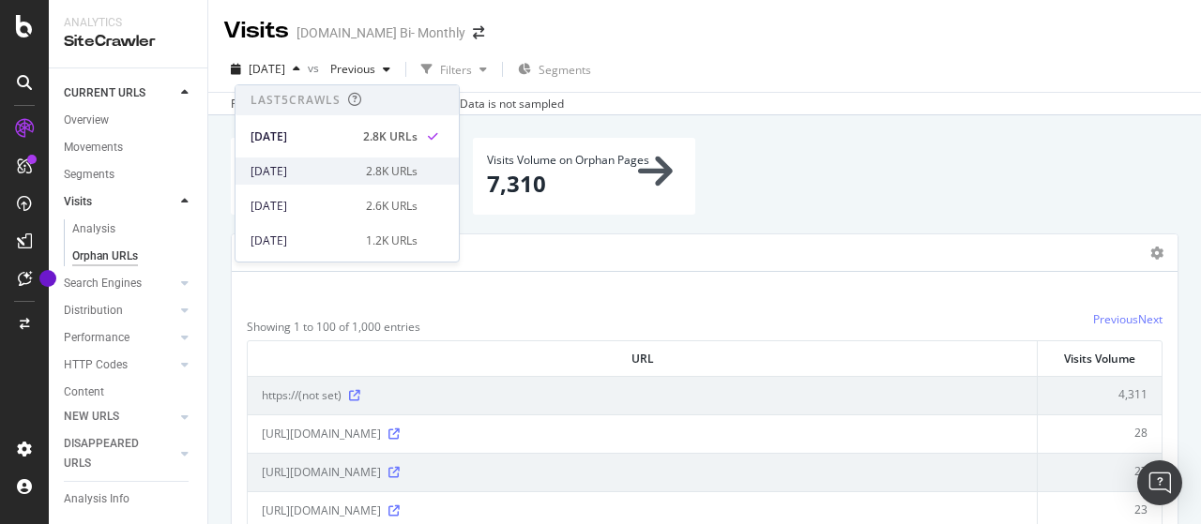
click at [321, 171] on div "2025 Oct. 6th" at bounding box center [303, 171] width 104 height 17
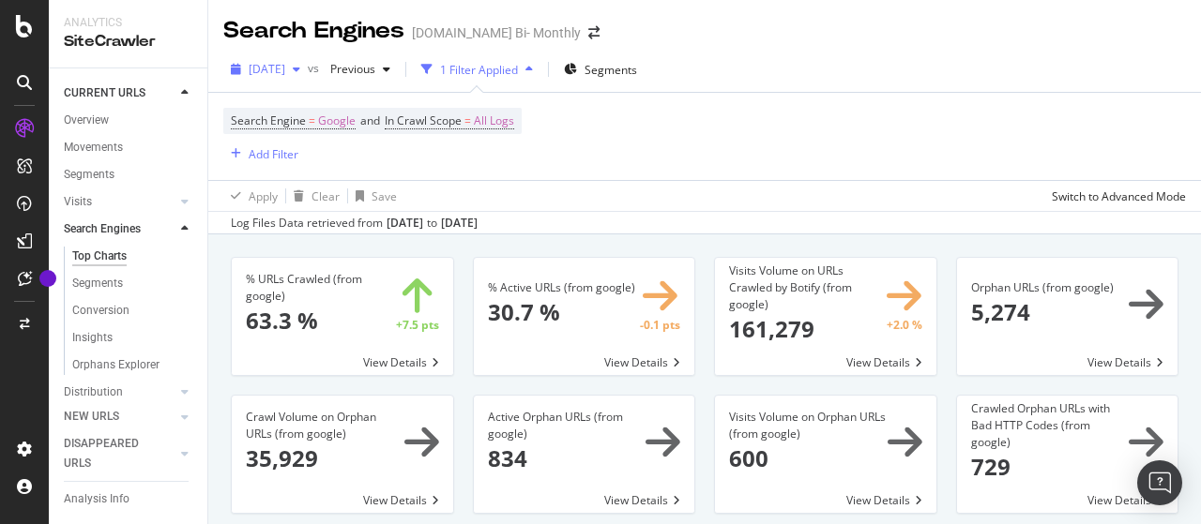
click at [285, 63] on span "[DATE]" at bounding box center [267, 69] width 37 height 16
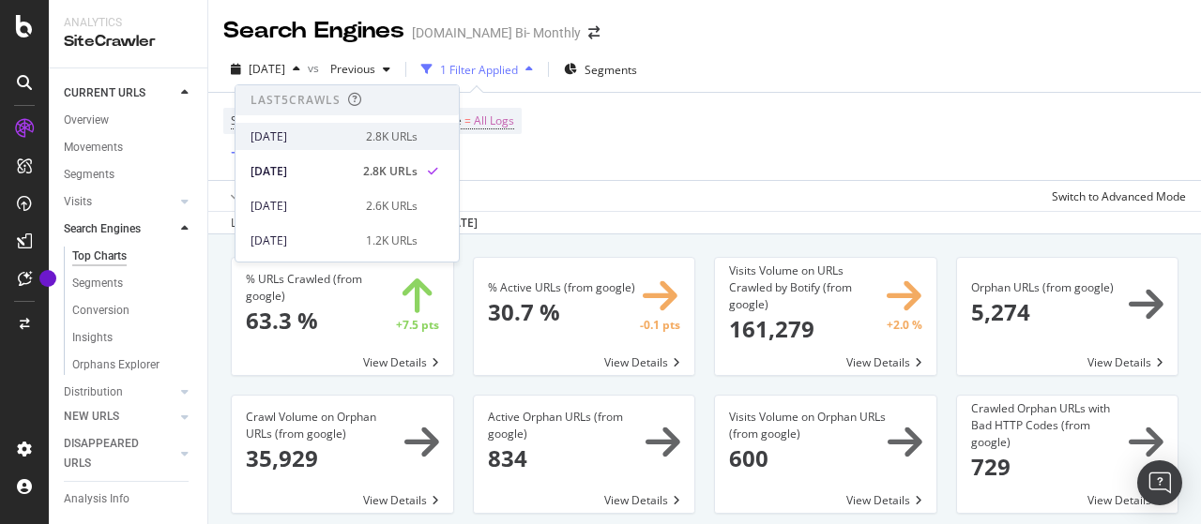
click at [328, 133] on div "[DATE]" at bounding box center [303, 137] width 104 height 17
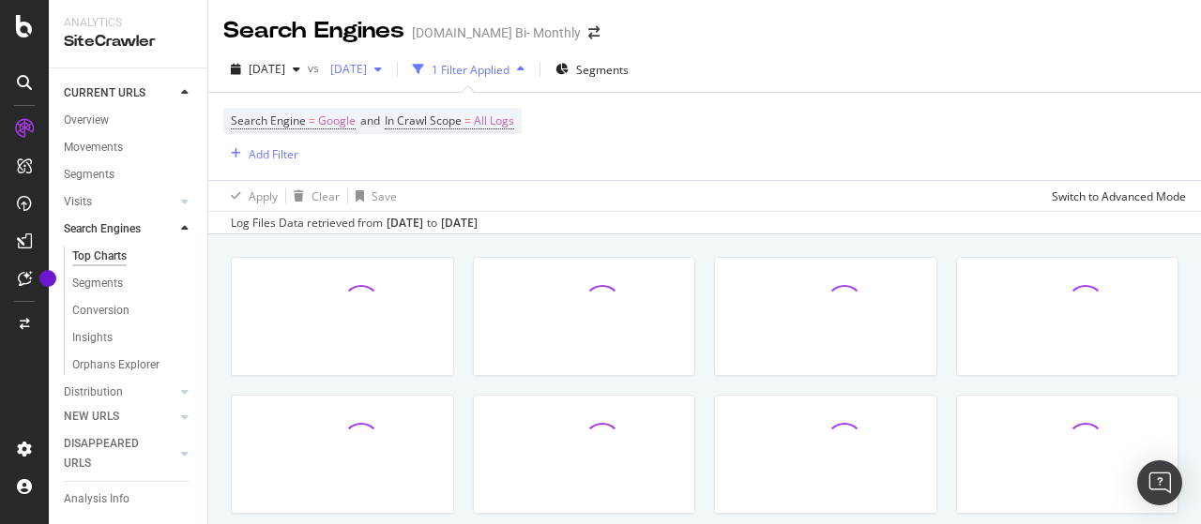
click at [367, 65] on span "[DATE]" at bounding box center [345, 69] width 44 height 16
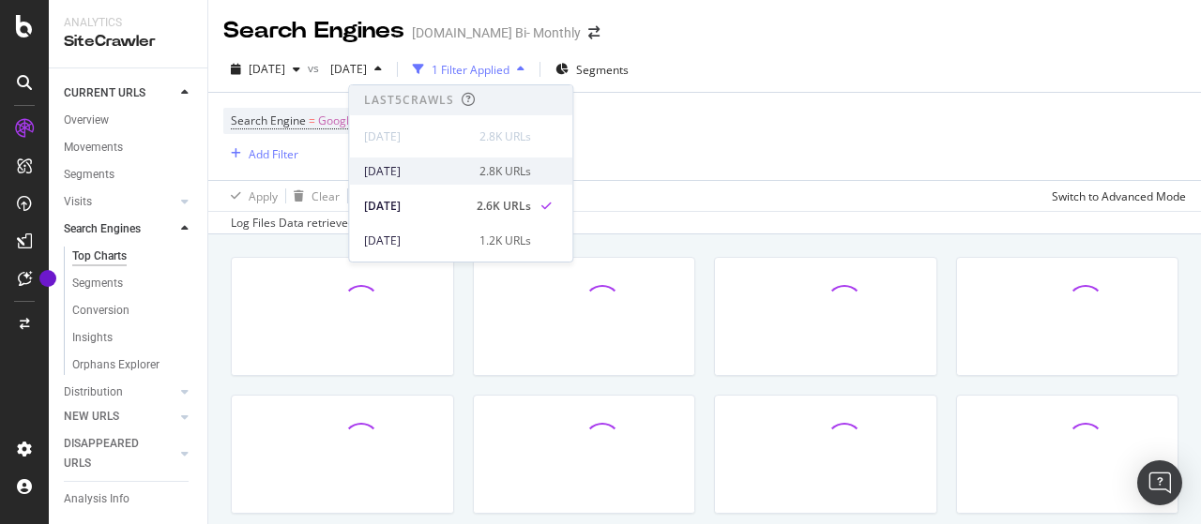
click at [423, 168] on div "[DATE]" at bounding box center [416, 171] width 104 height 17
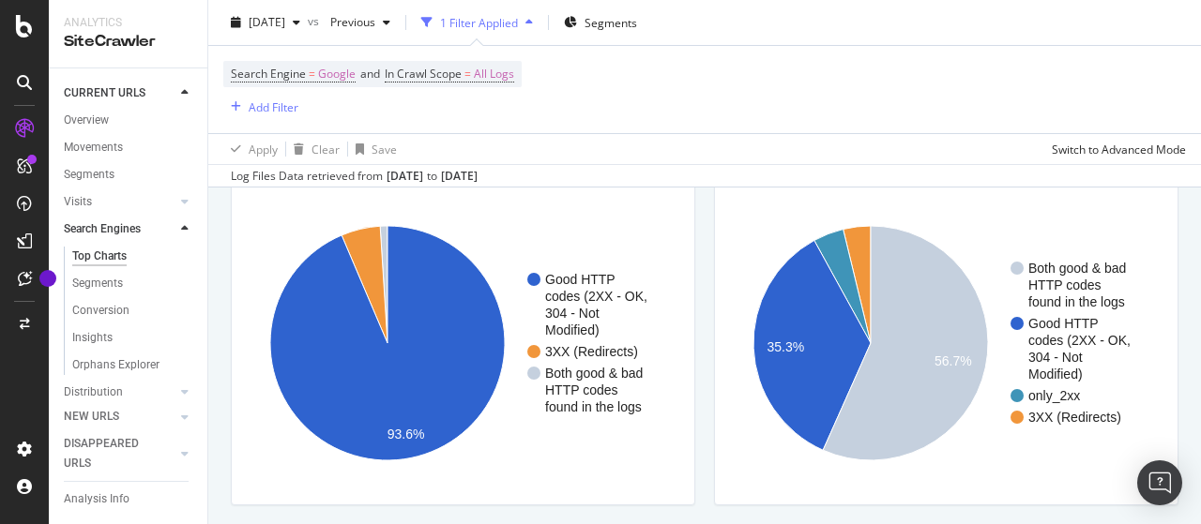
scroll to position [1689, 0]
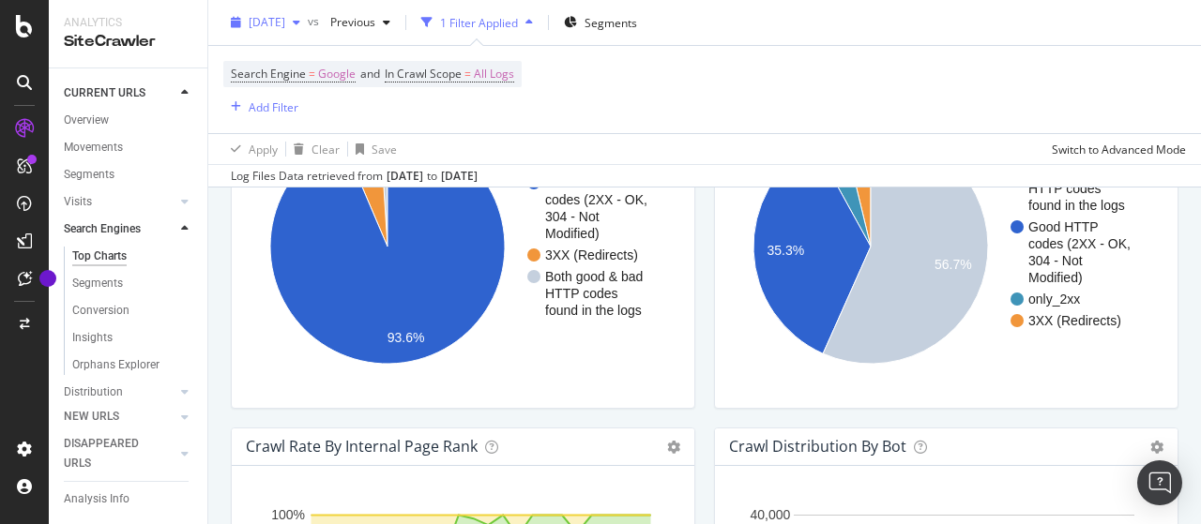
click at [285, 17] on span "[DATE]" at bounding box center [267, 22] width 37 height 16
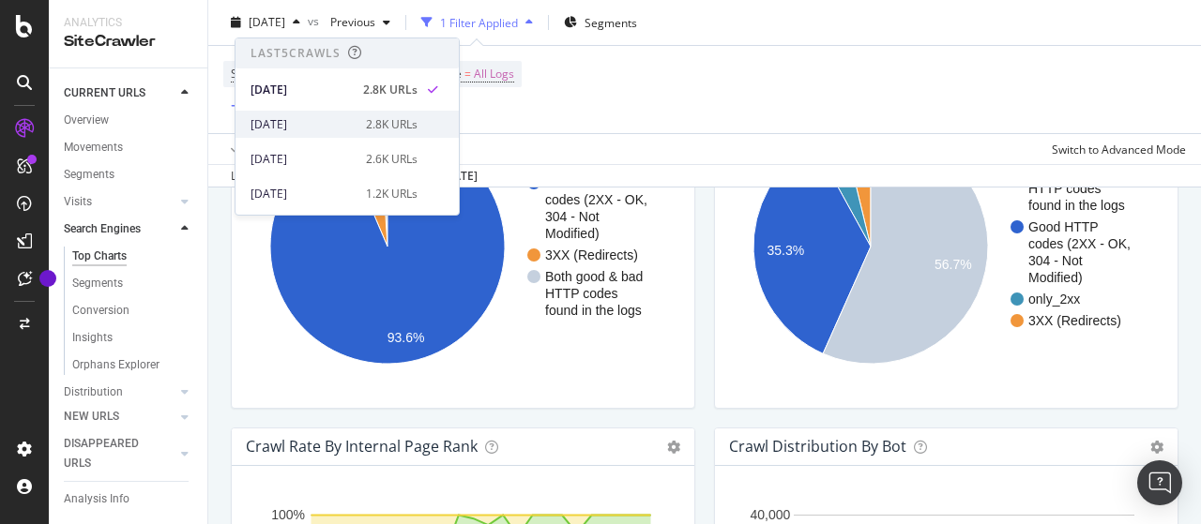
click at [341, 121] on div "[DATE]" at bounding box center [303, 124] width 104 height 17
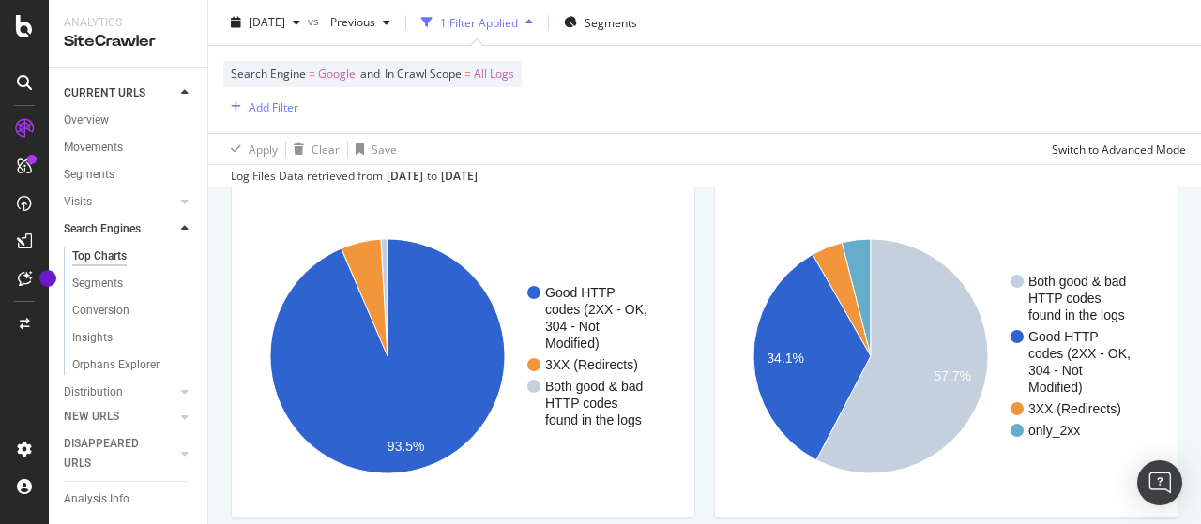
scroll to position [1595, 0]
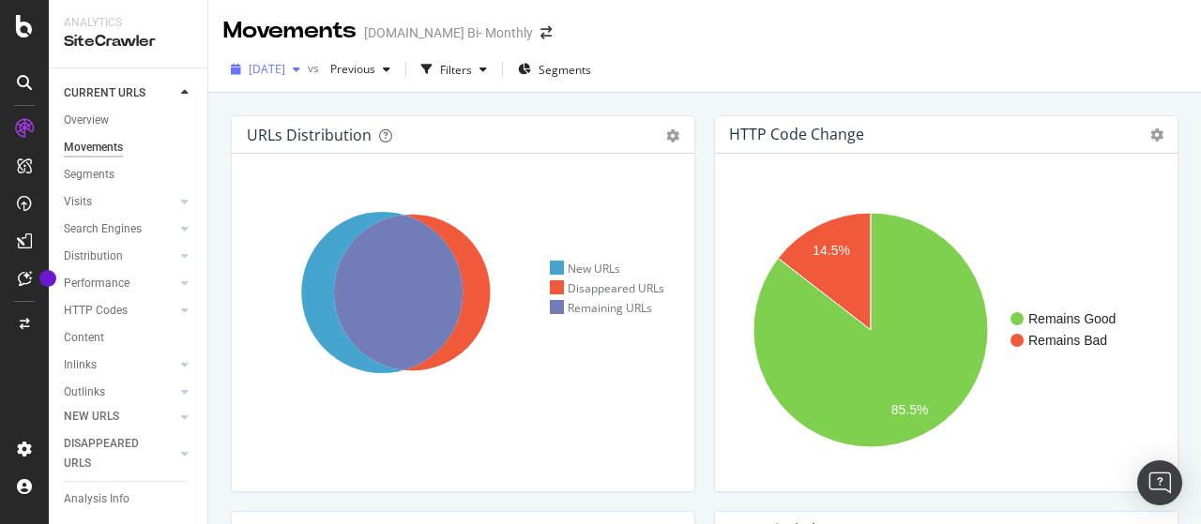
click at [285, 70] on span "[DATE]" at bounding box center [267, 69] width 37 height 16
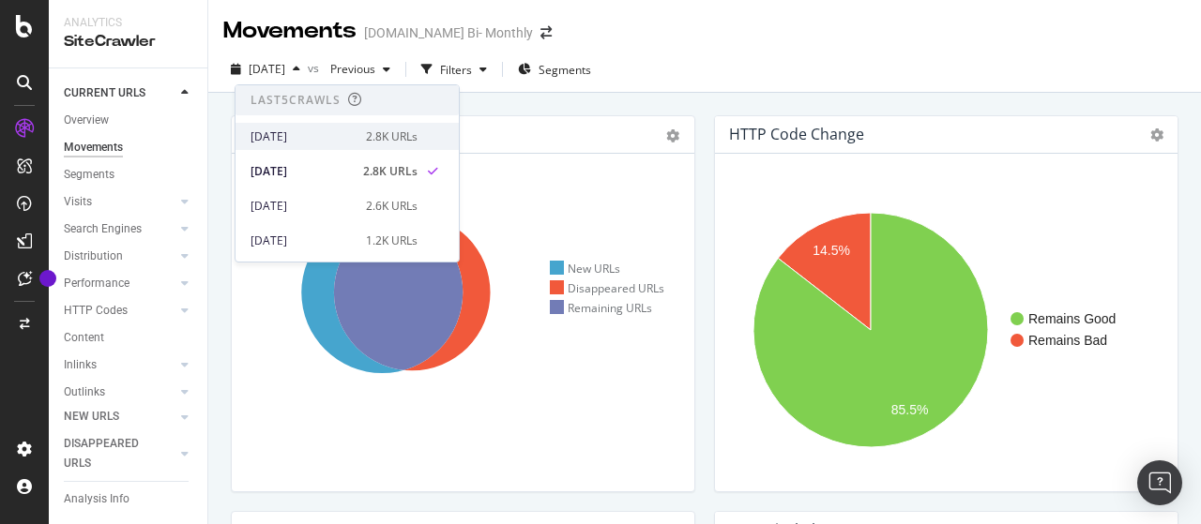
click at [334, 140] on div "[DATE]" at bounding box center [303, 137] width 104 height 17
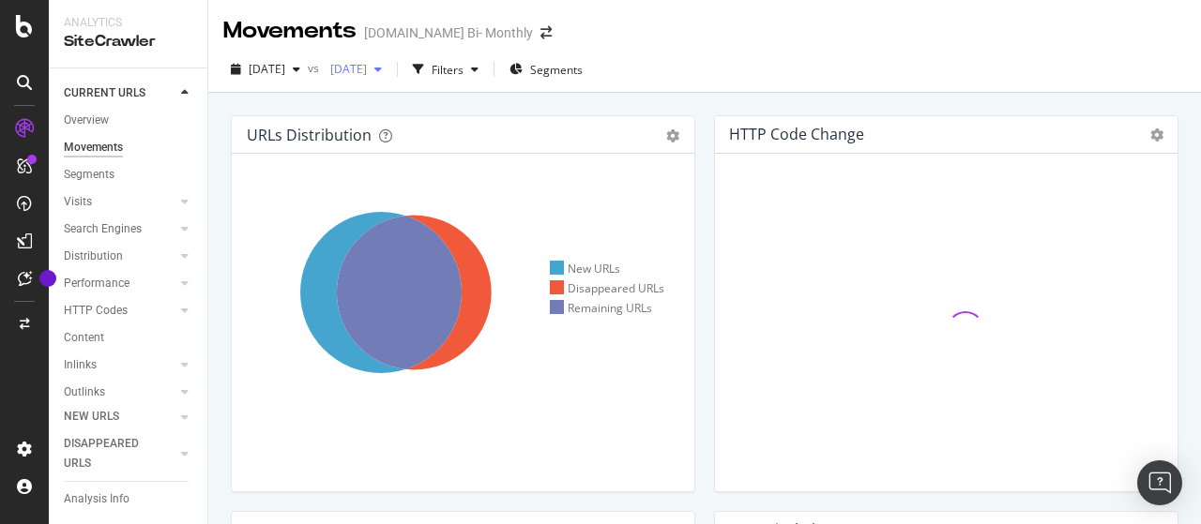
click at [367, 76] on span "[DATE]" at bounding box center [345, 69] width 44 height 16
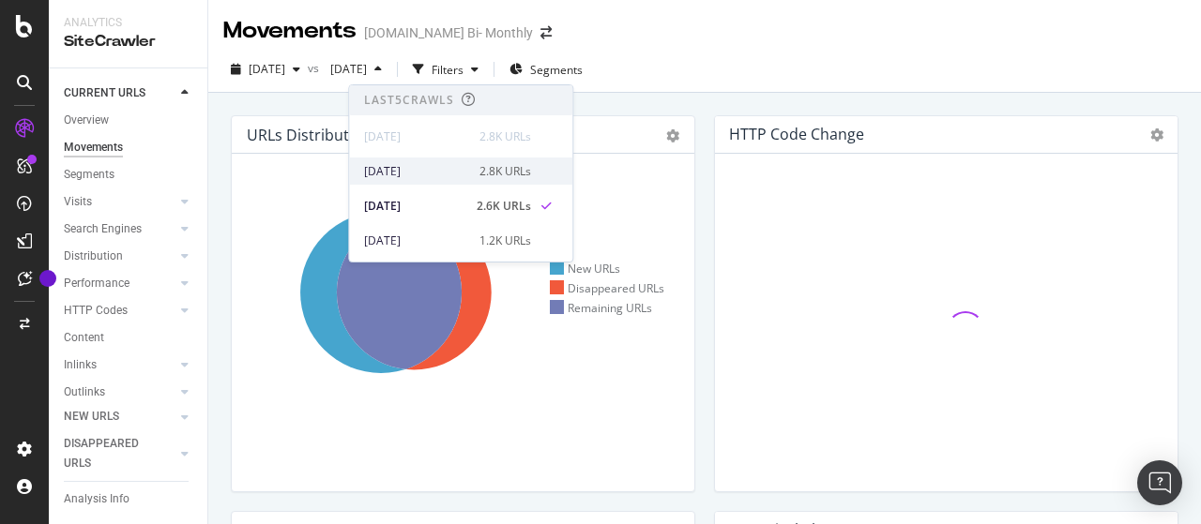
click at [437, 172] on div "[DATE]" at bounding box center [416, 171] width 104 height 17
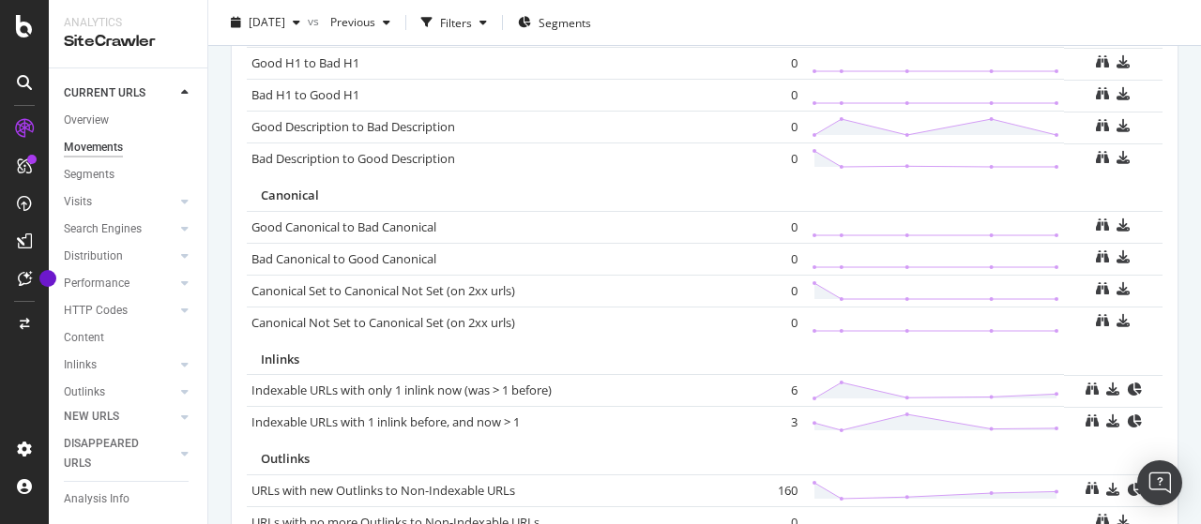
scroll to position [1449, 0]
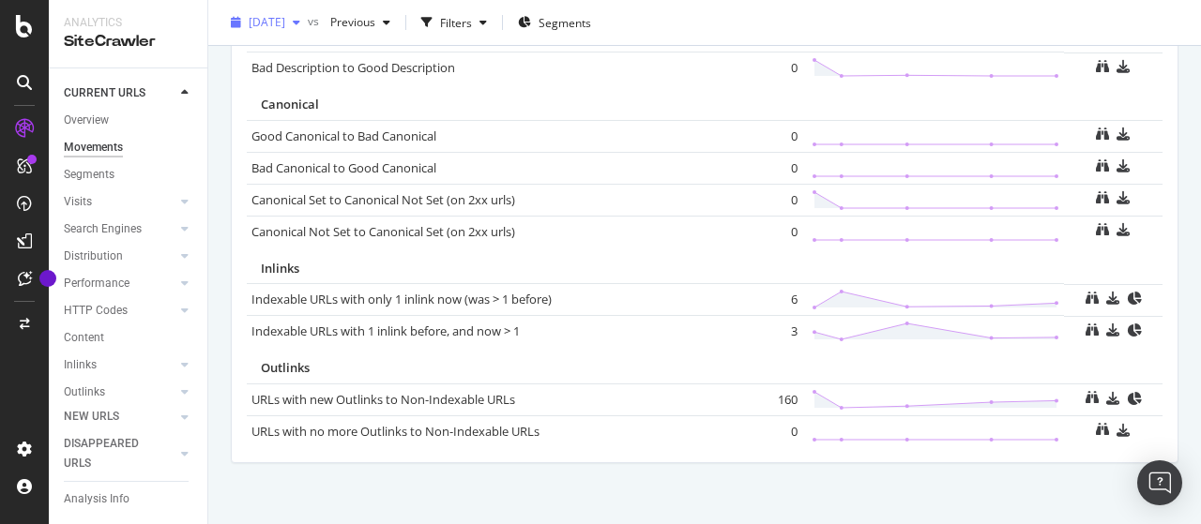
click at [285, 20] on span "[DATE]" at bounding box center [267, 22] width 37 height 16
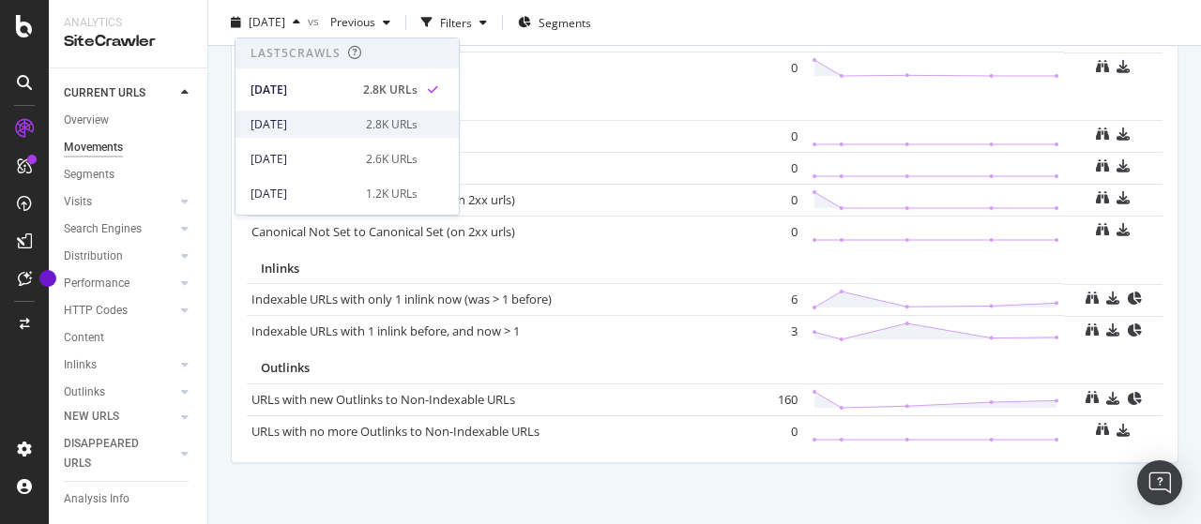
click at [317, 118] on div "[DATE]" at bounding box center [303, 124] width 104 height 17
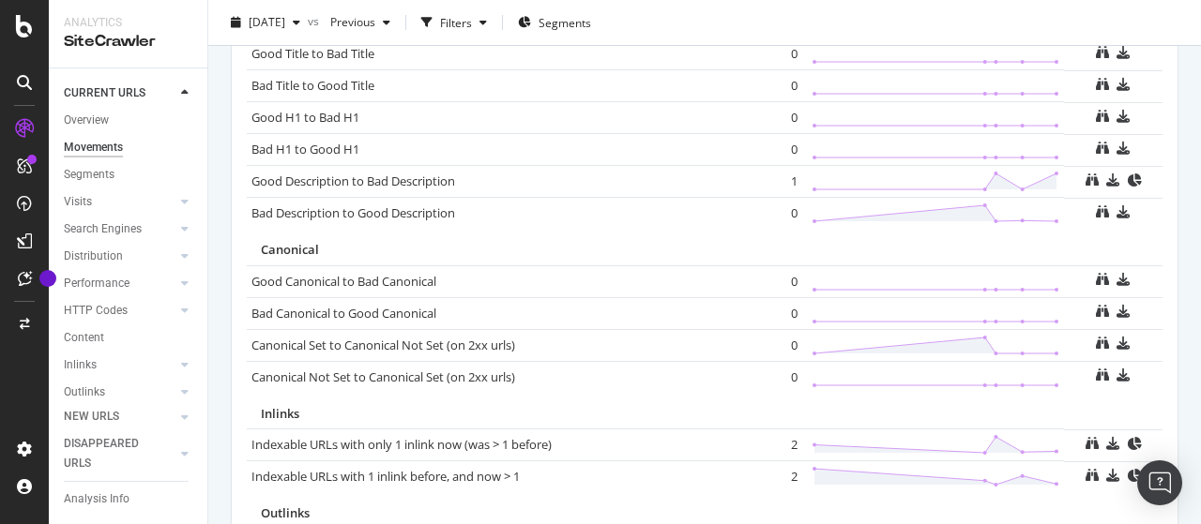
scroll to position [1463, 0]
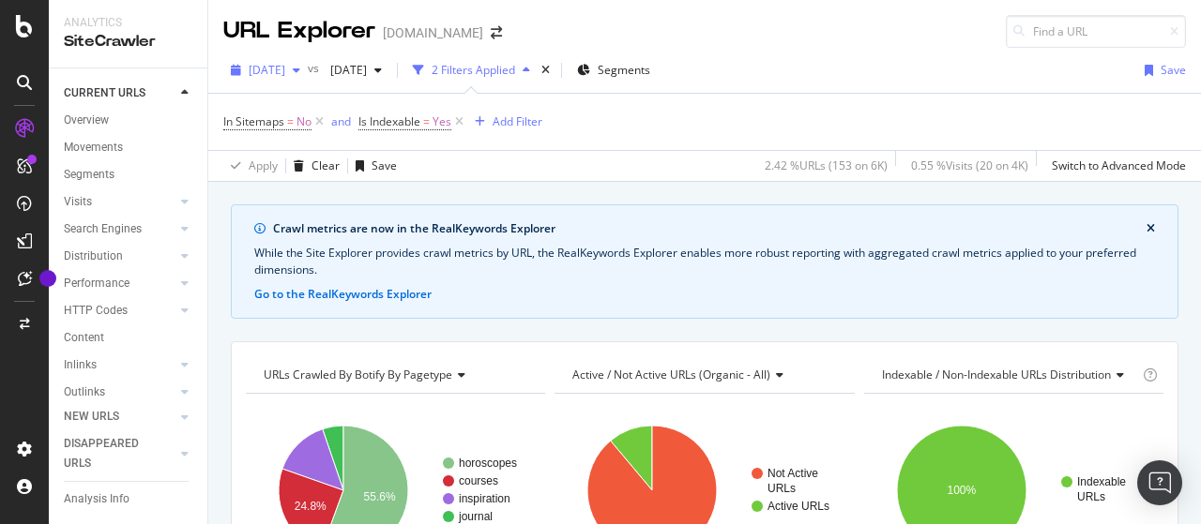
click at [307, 61] on div "[DATE]" at bounding box center [265, 70] width 84 height 28
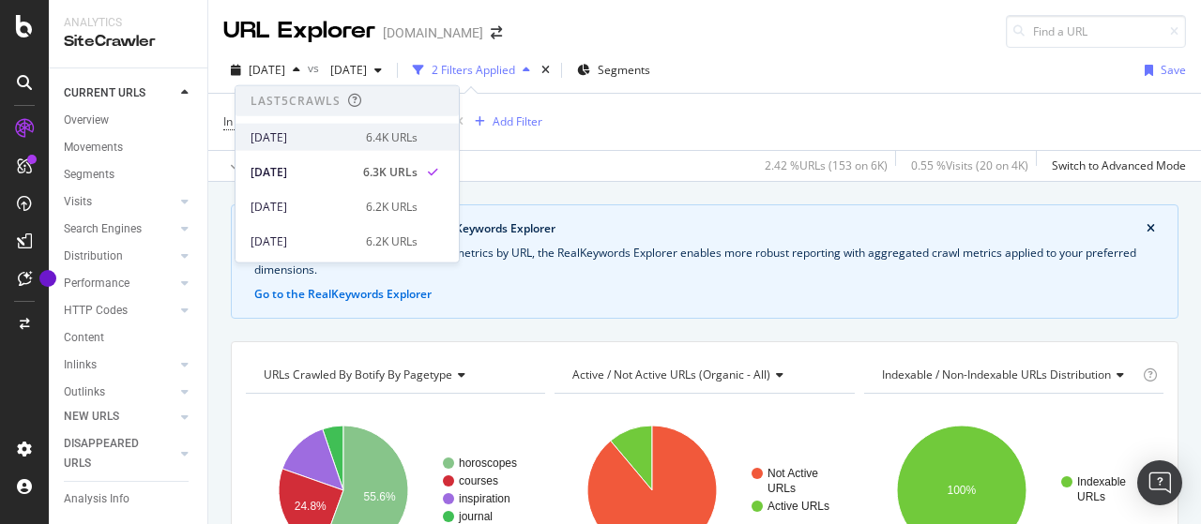
click at [328, 130] on div "[DATE]" at bounding box center [303, 137] width 104 height 17
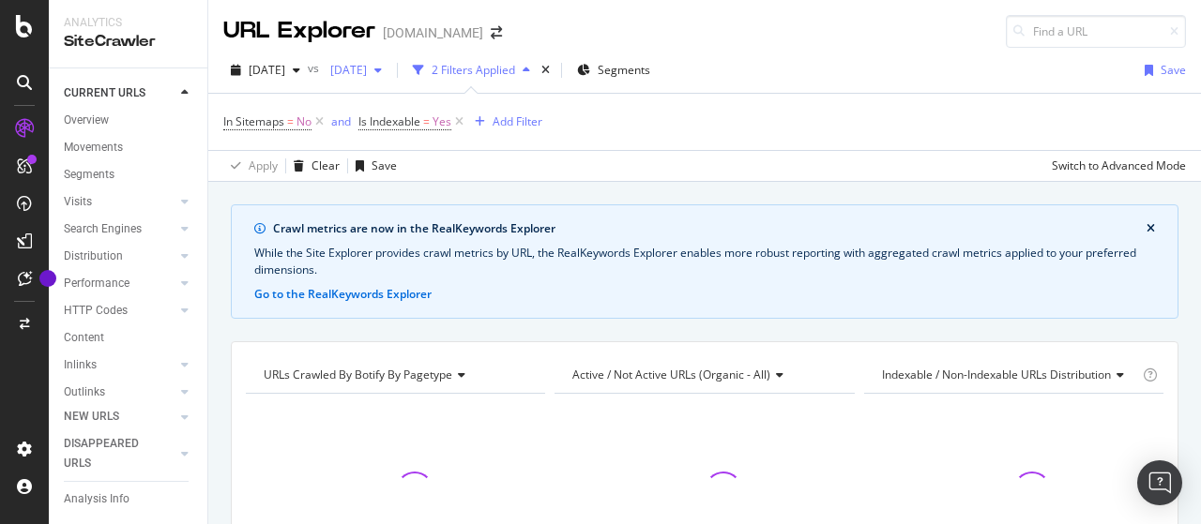
click at [367, 66] on span "[DATE]" at bounding box center [345, 70] width 44 height 16
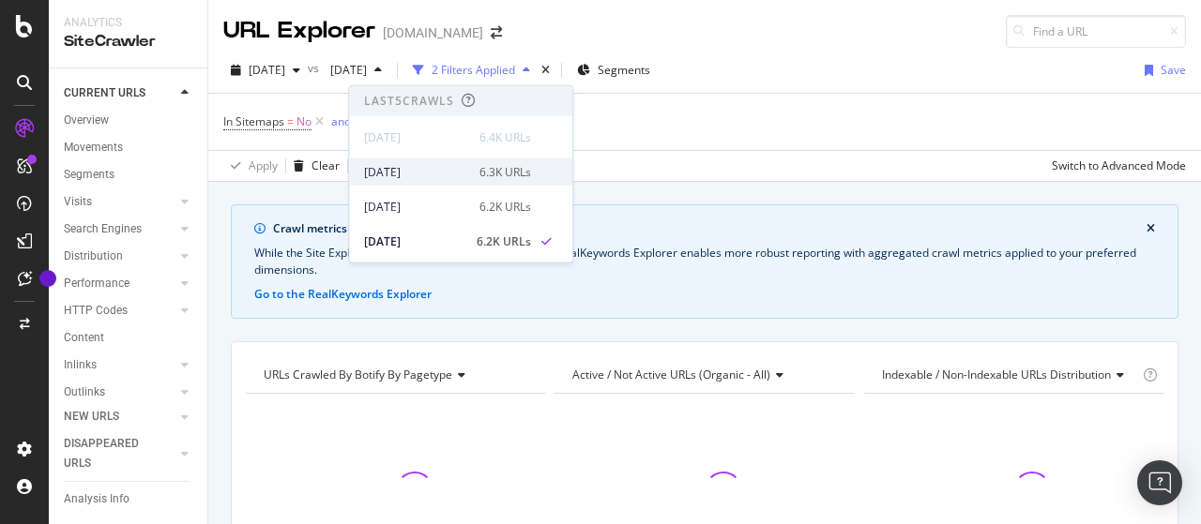
click at [437, 168] on div "[DATE]" at bounding box center [416, 171] width 104 height 17
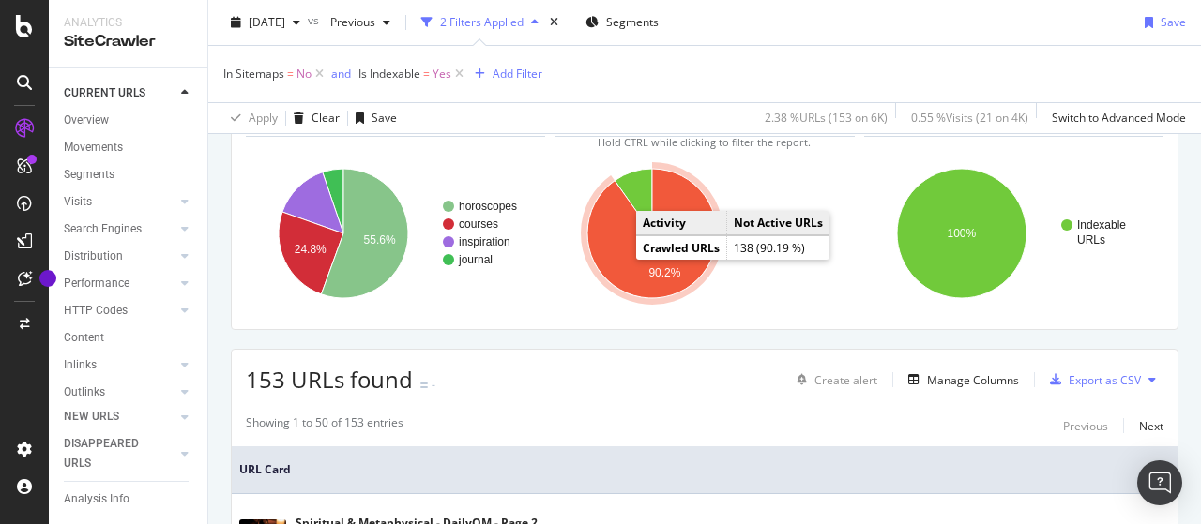
scroll to position [281, 0]
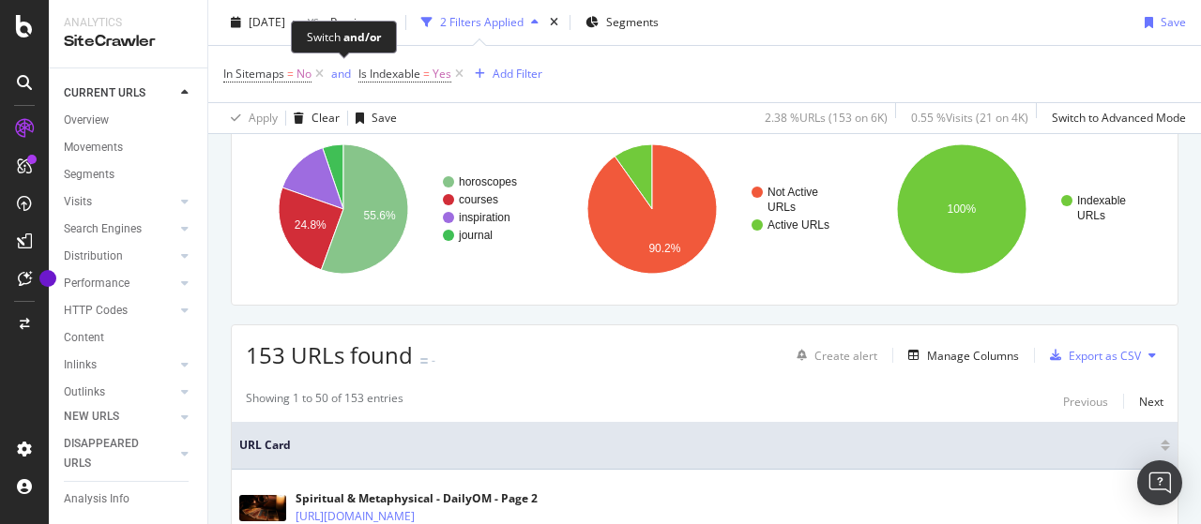
click at [298, 22] on div "Switch and/or" at bounding box center [344, 37] width 106 height 33
click at [277, 23] on span "[DATE]" at bounding box center [267, 22] width 37 height 16
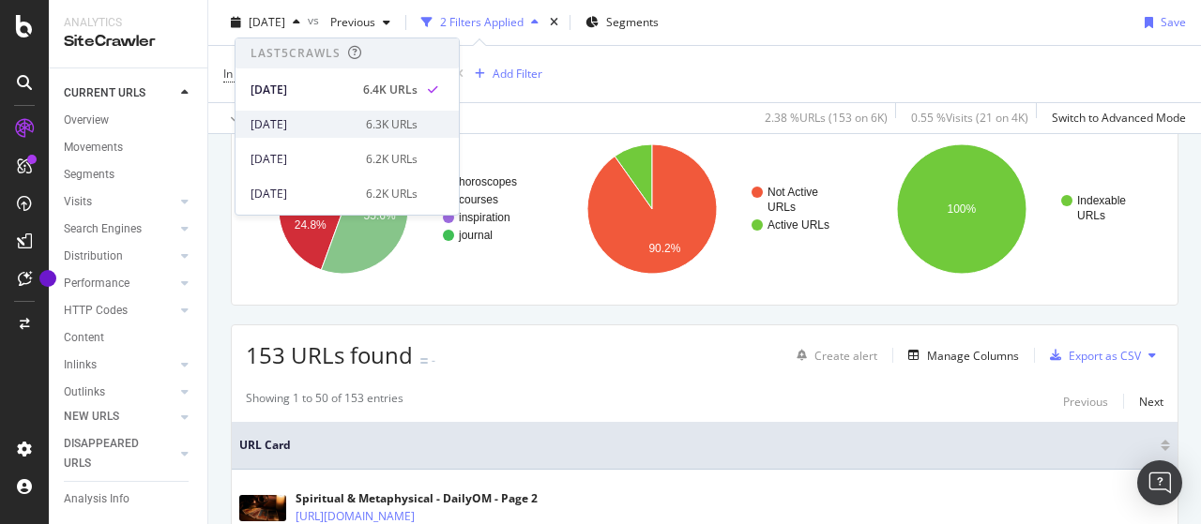
click at [315, 117] on div "[DATE]" at bounding box center [303, 124] width 104 height 17
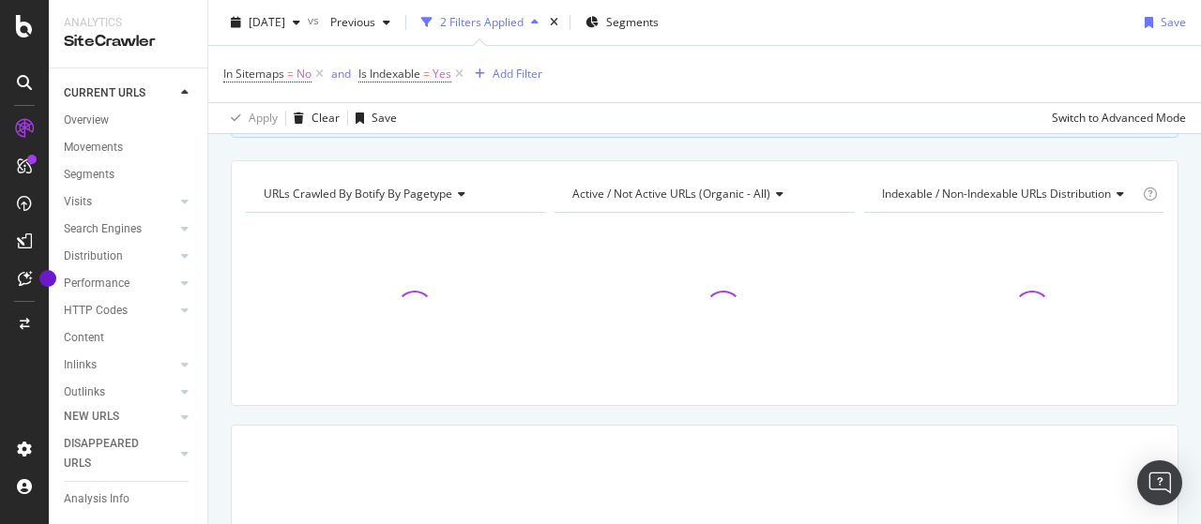
scroll to position [188, 0]
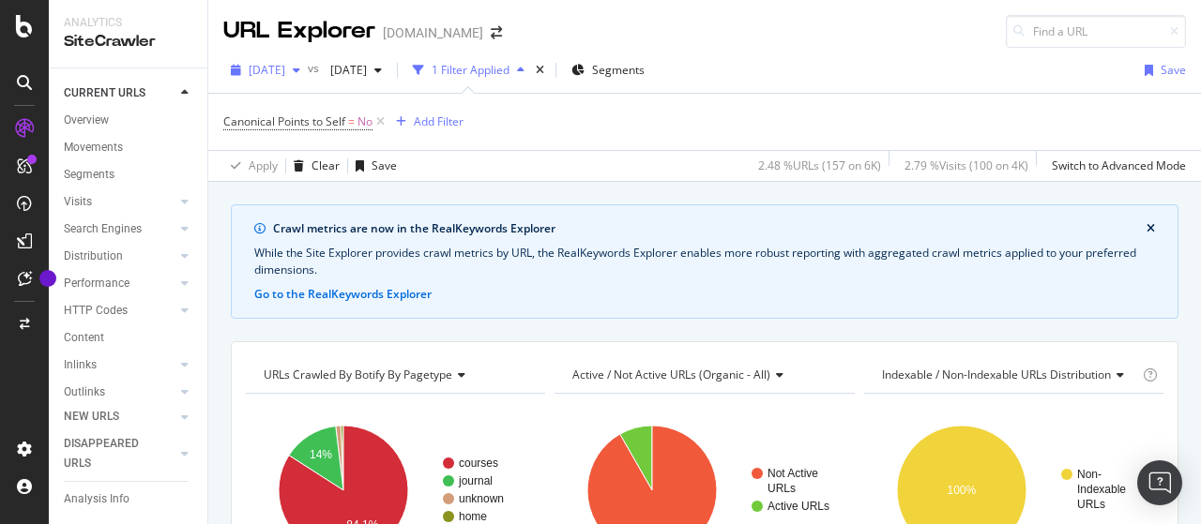
click at [308, 72] on div "button" at bounding box center [296, 70] width 23 height 11
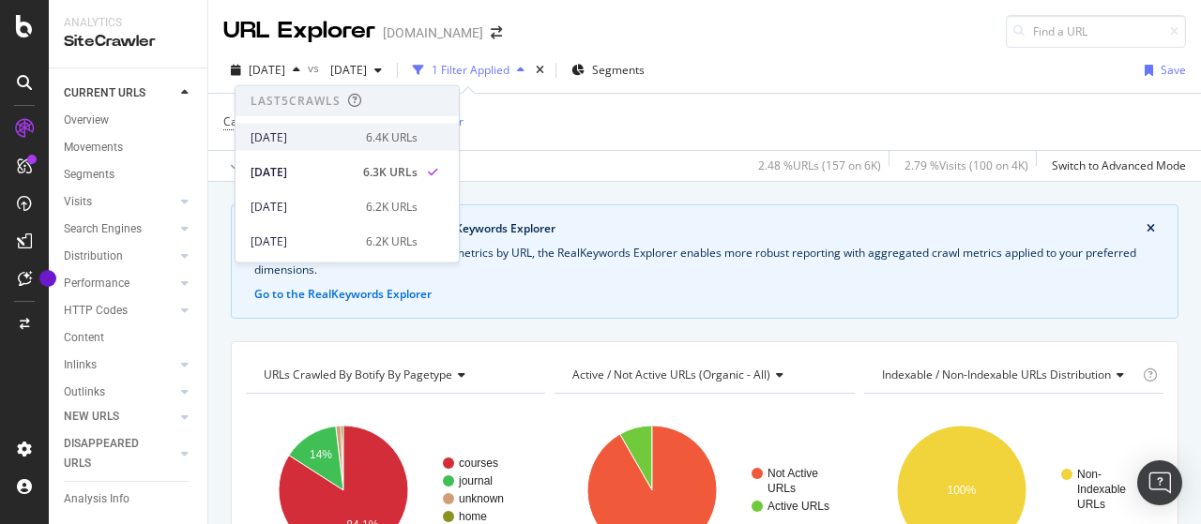
click at [332, 132] on div "[DATE]" at bounding box center [303, 137] width 104 height 17
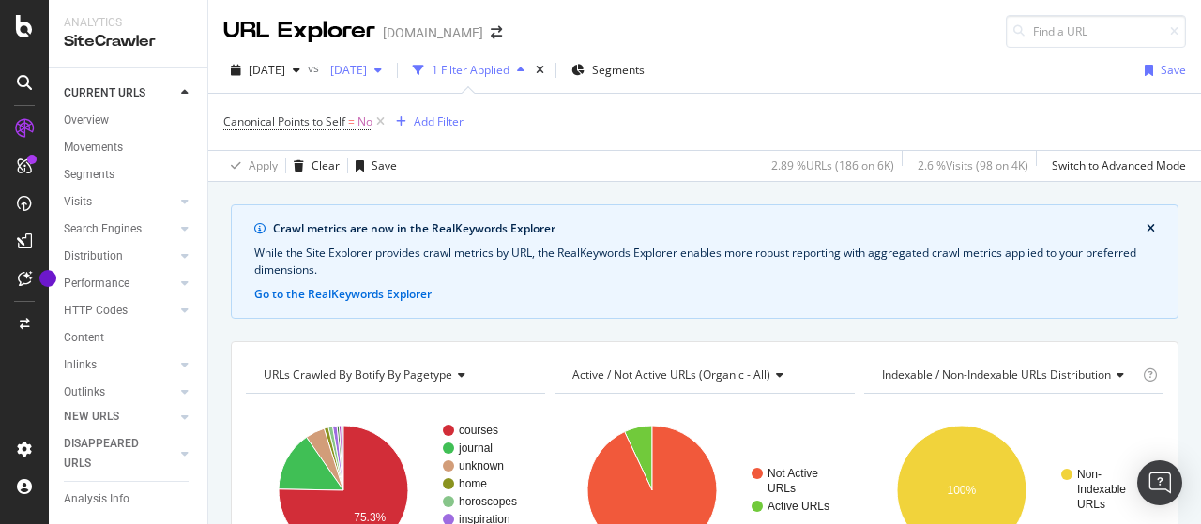
click at [367, 67] on span "[DATE]" at bounding box center [345, 70] width 44 height 16
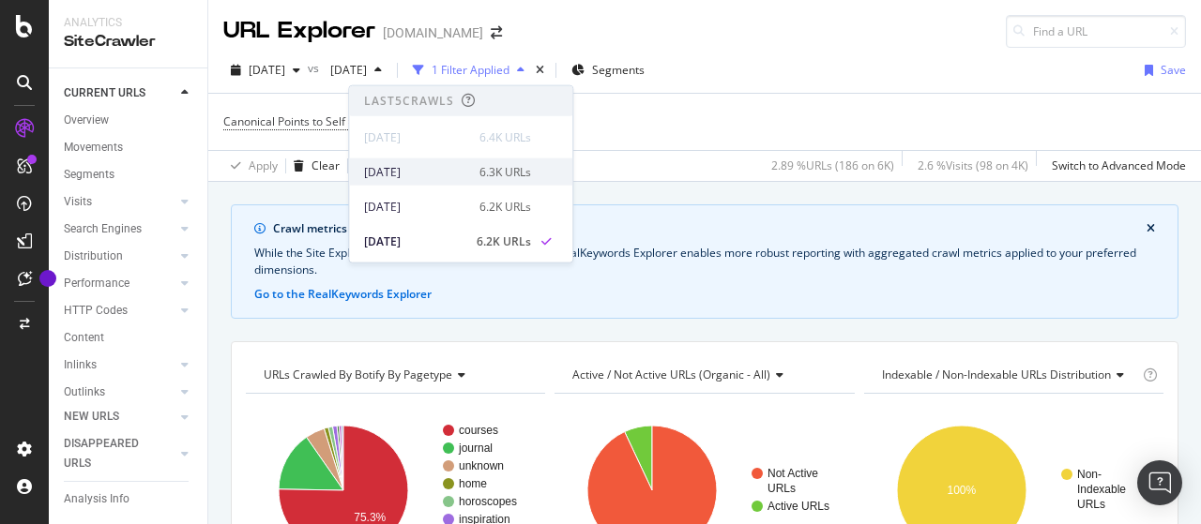
click at [435, 168] on div "[DATE]" at bounding box center [416, 171] width 104 height 17
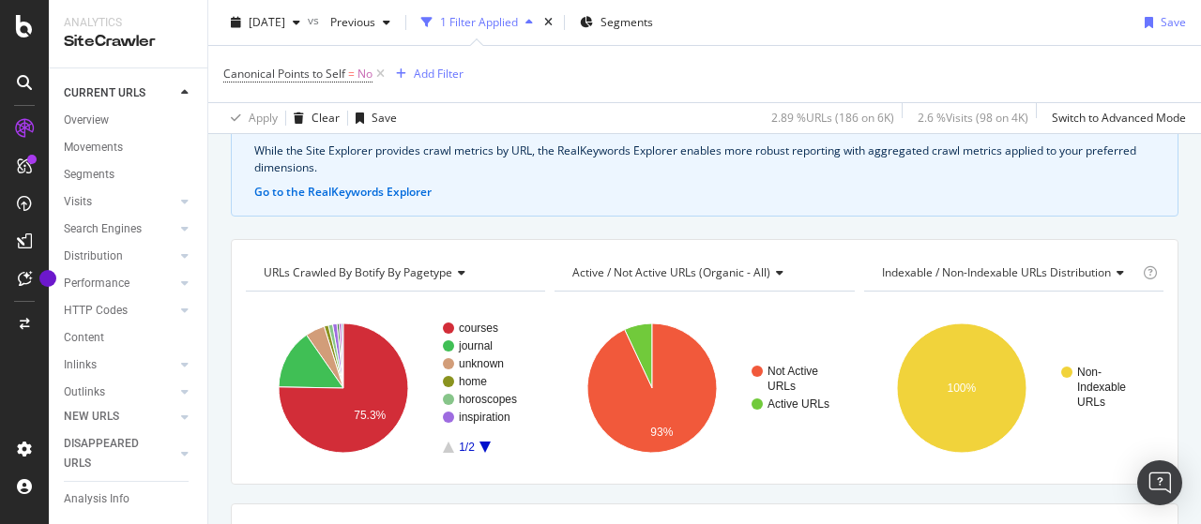
scroll to position [188, 0]
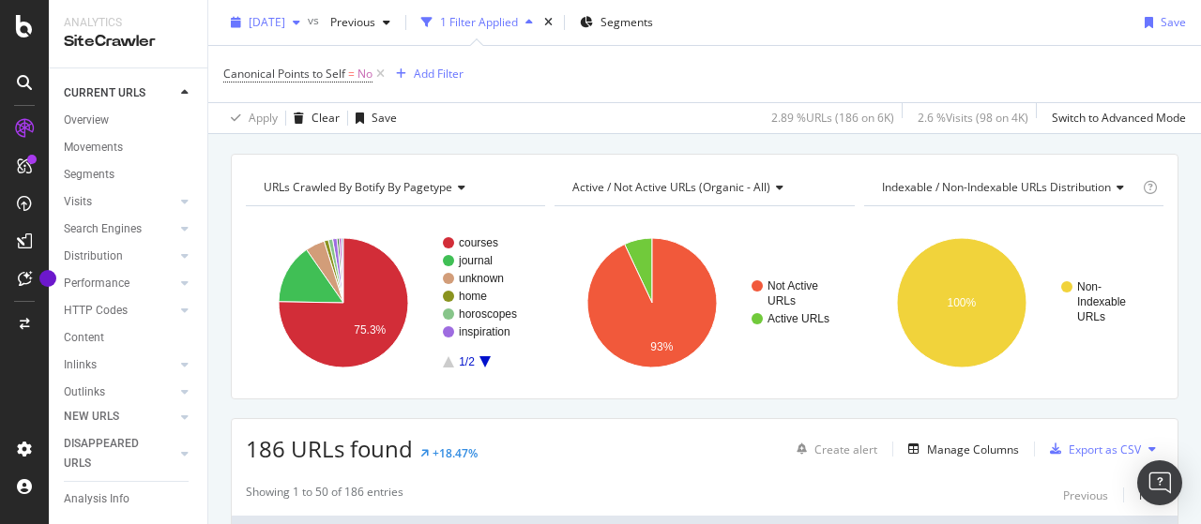
click at [285, 28] on span "[DATE]" at bounding box center [267, 22] width 37 height 16
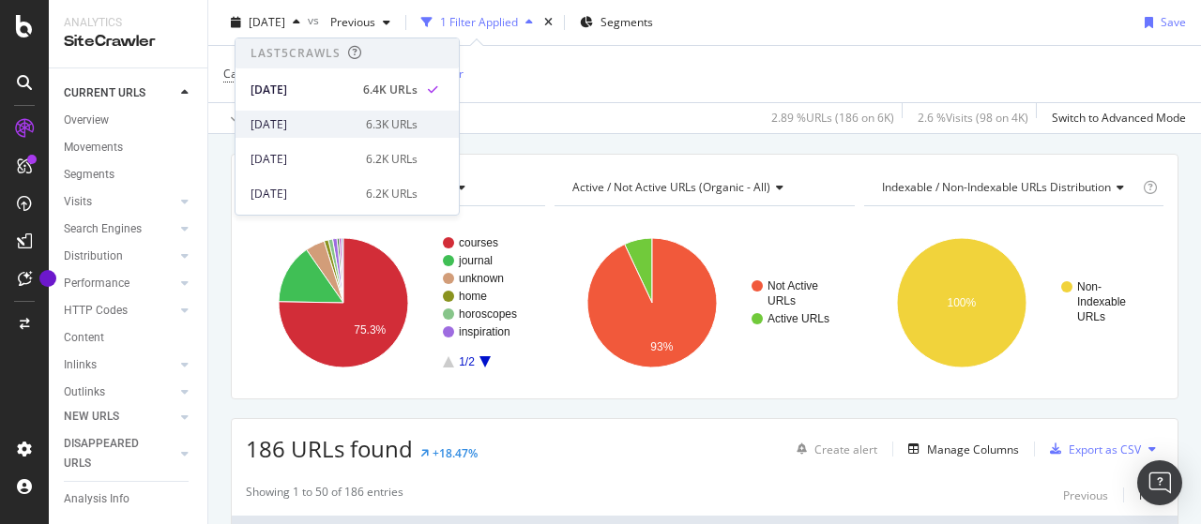
click at [321, 126] on div "[DATE]" at bounding box center [303, 124] width 104 height 17
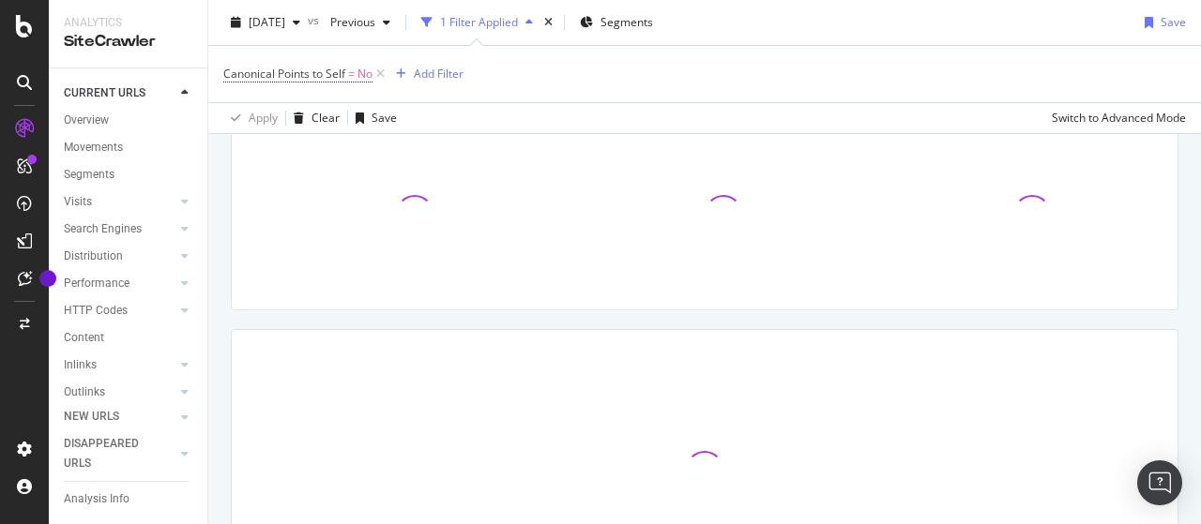
scroll to position [281, 0]
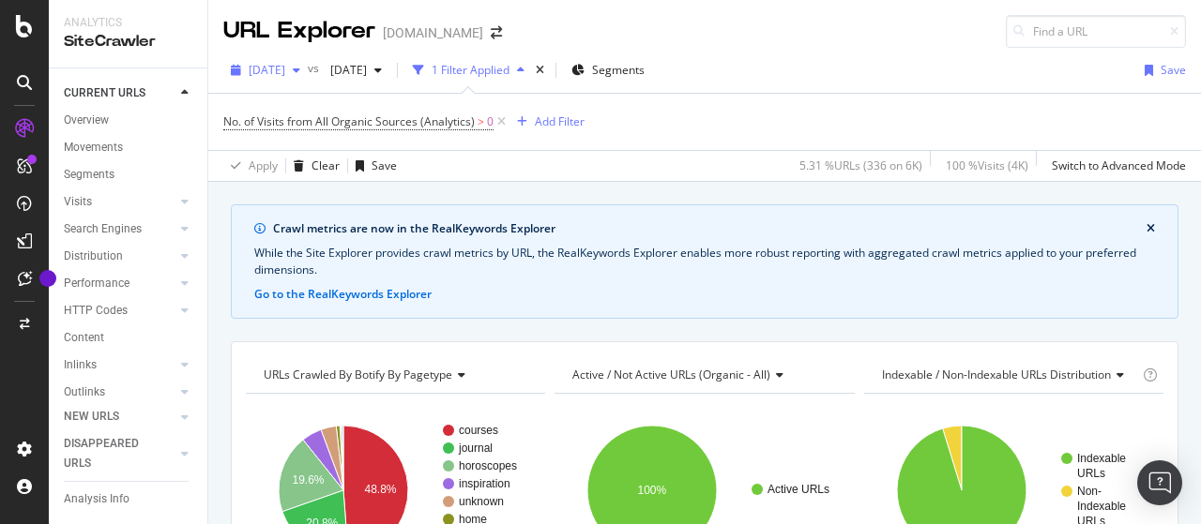
click at [285, 72] on span "[DATE]" at bounding box center [267, 70] width 37 height 16
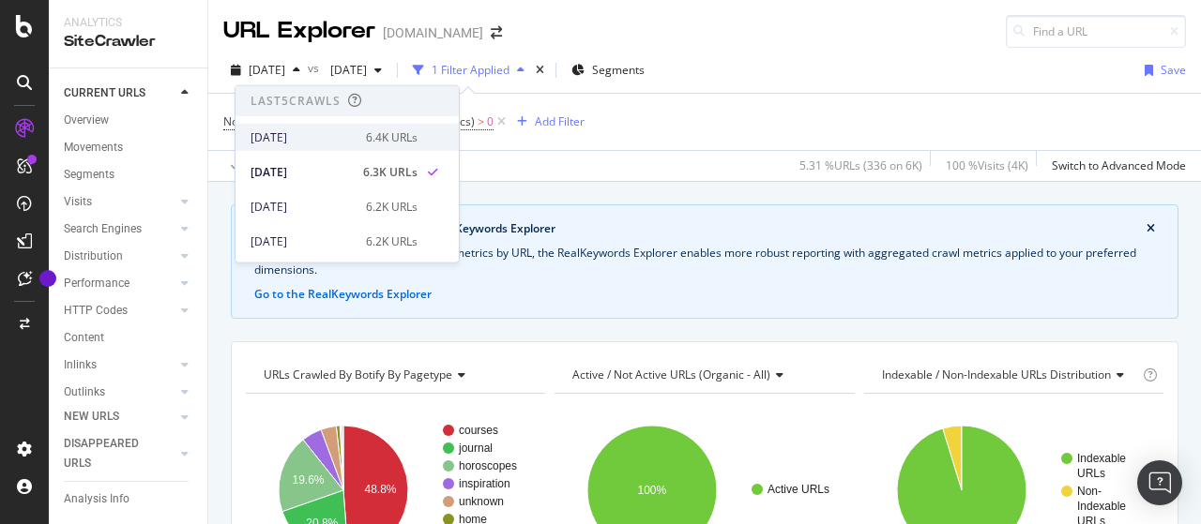
click at [318, 134] on div "[DATE]" at bounding box center [303, 137] width 104 height 17
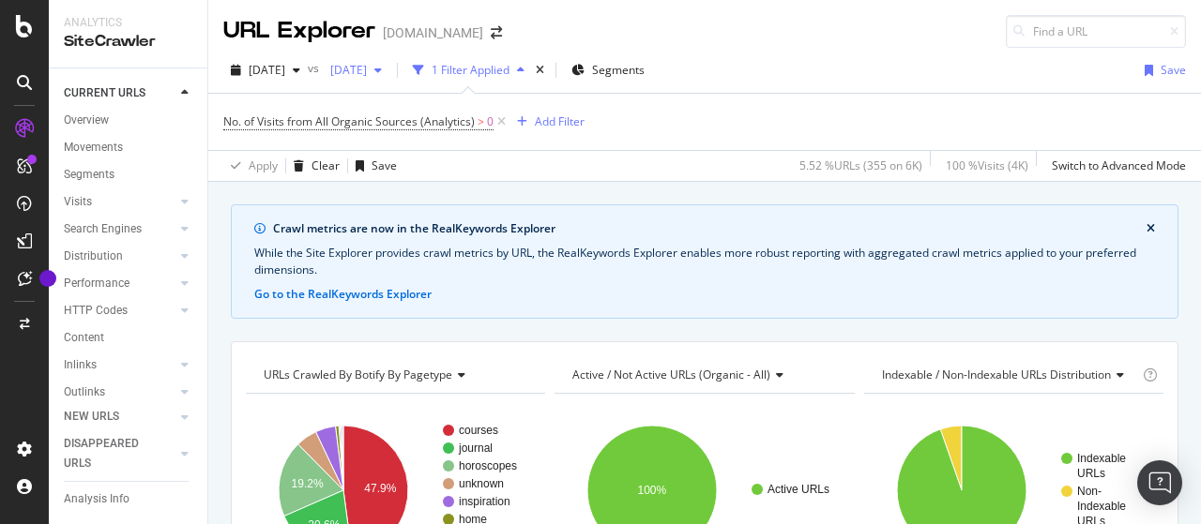
click at [367, 72] on span "[DATE]" at bounding box center [345, 70] width 44 height 16
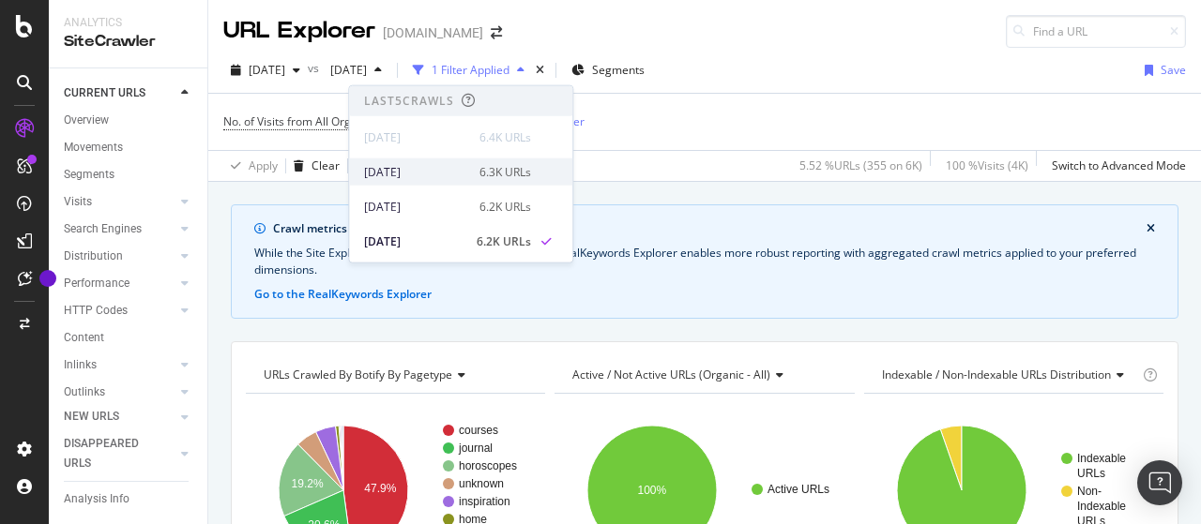
click at [439, 167] on div "[DATE]" at bounding box center [416, 171] width 104 height 17
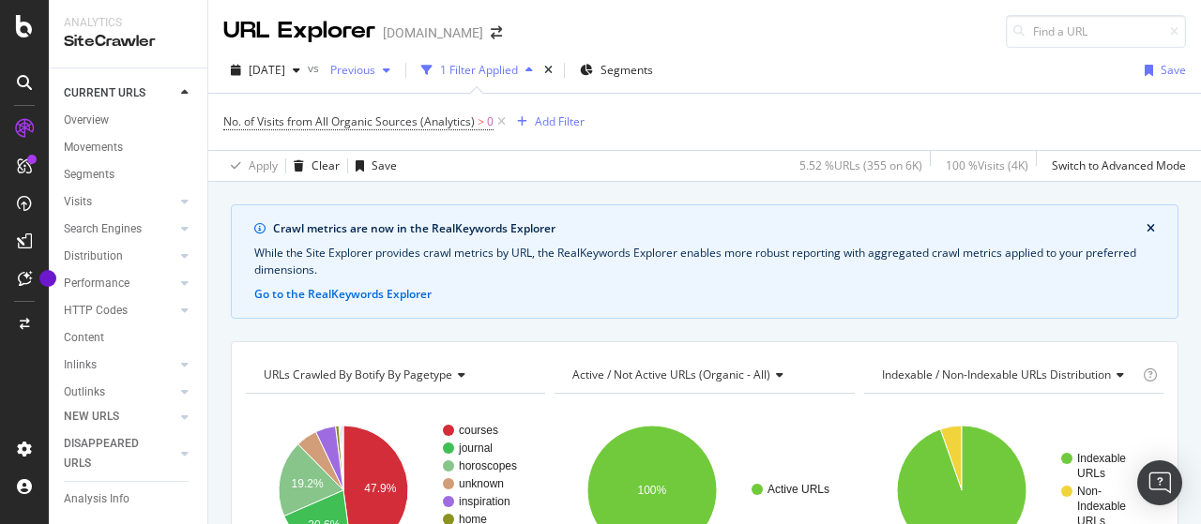
click at [375, 68] on span "Previous" at bounding box center [349, 70] width 53 height 16
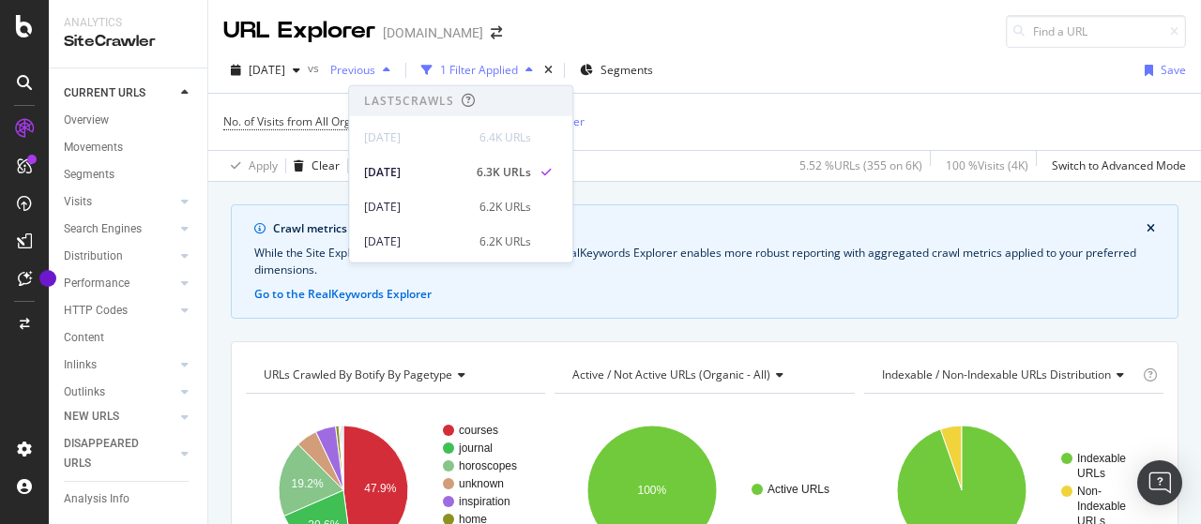
click at [375, 68] on span "Previous" at bounding box center [349, 70] width 53 height 16
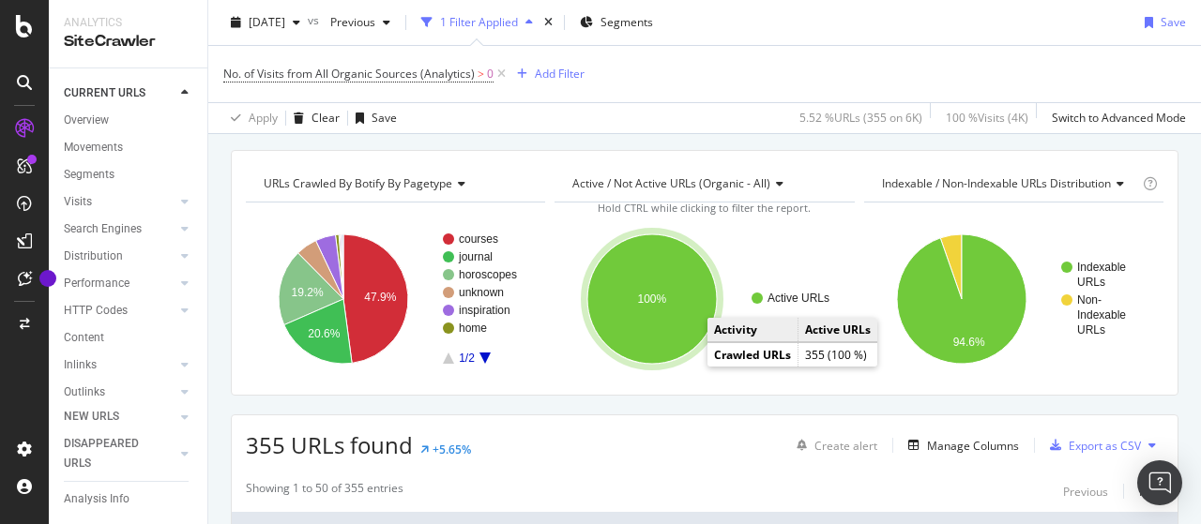
scroll to position [281, 0]
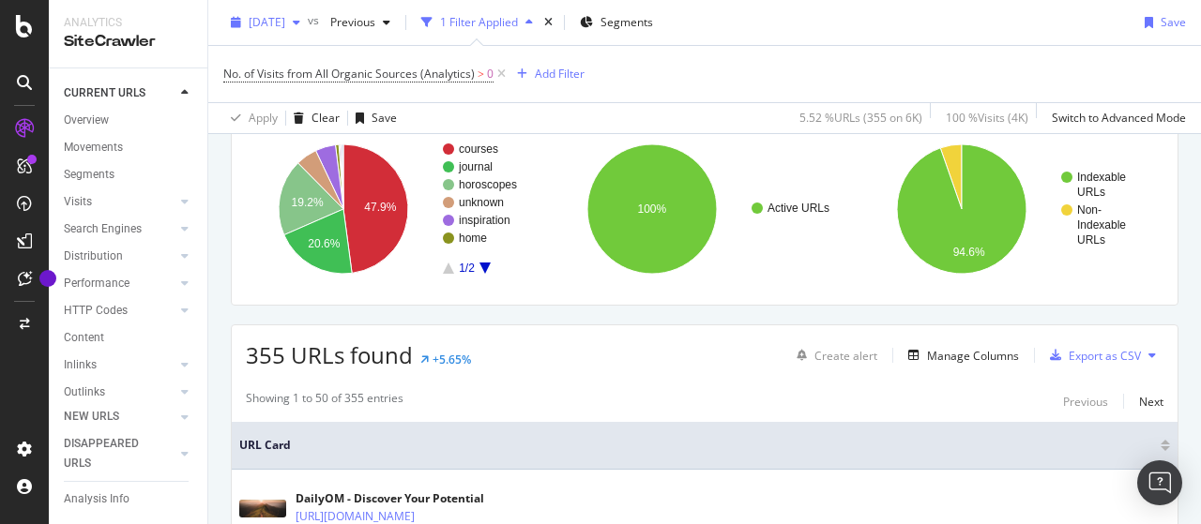
click at [285, 23] on span "[DATE]" at bounding box center [267, 22] width 37 height 16
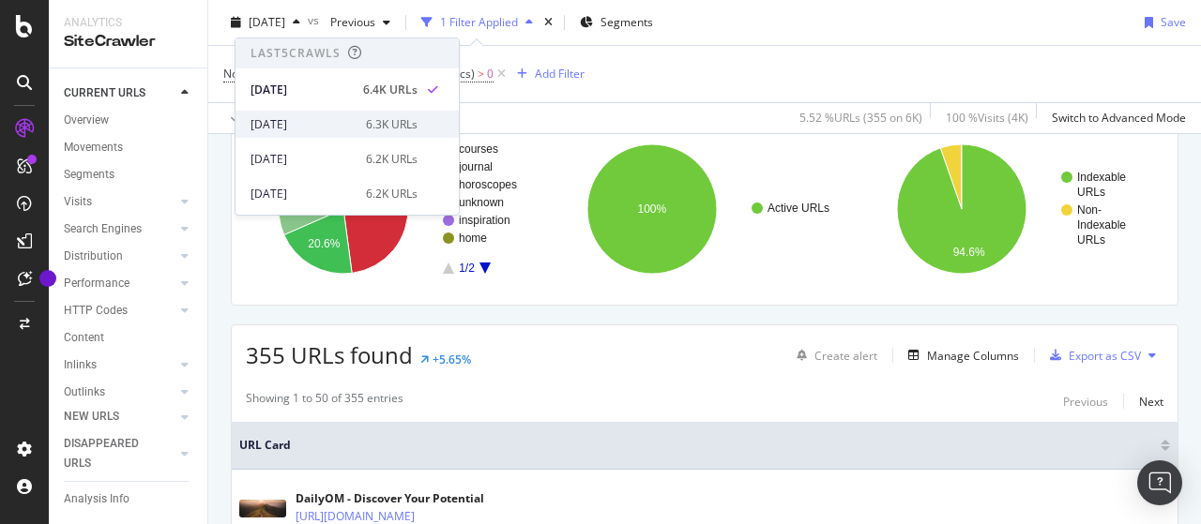
click at [319, 119] on div "[DATE]" at bounding box center [303, 124] width 104 height 17
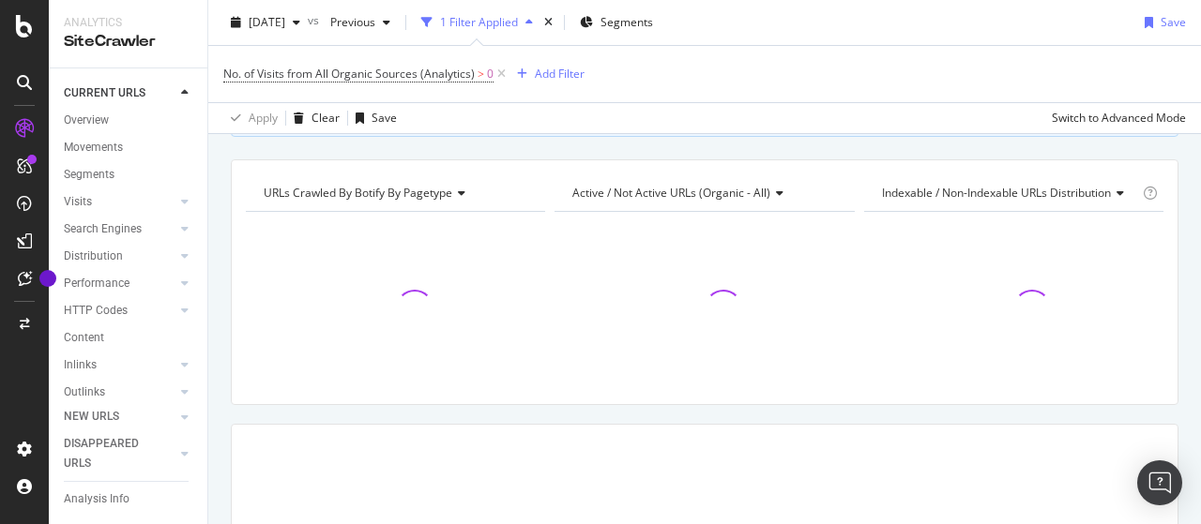
scroll to position [188, 0]
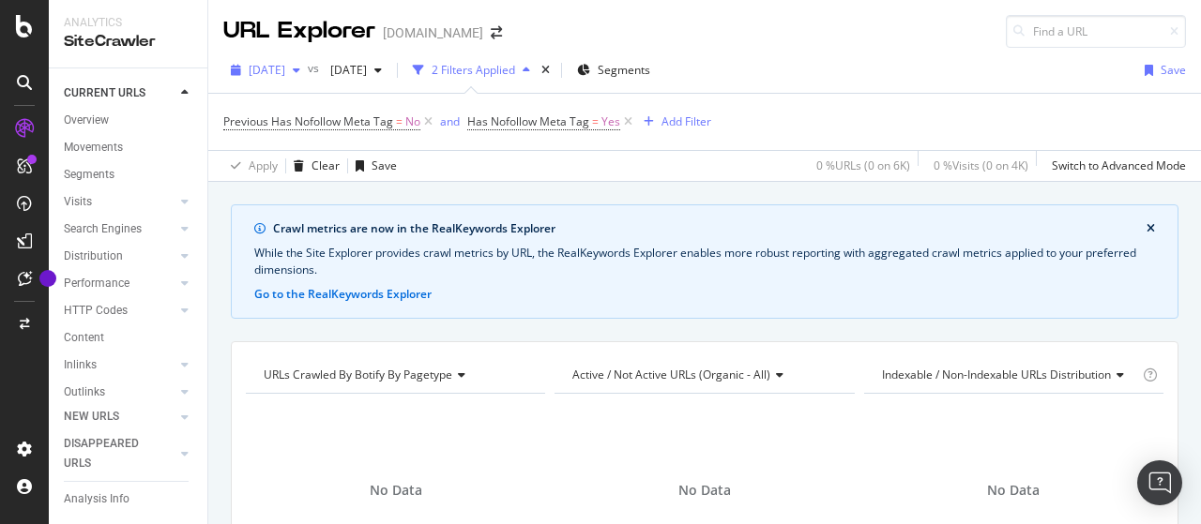
click at [285, 68] on span "[DATE]" at bounding box center [267, 70] width 37 height 16
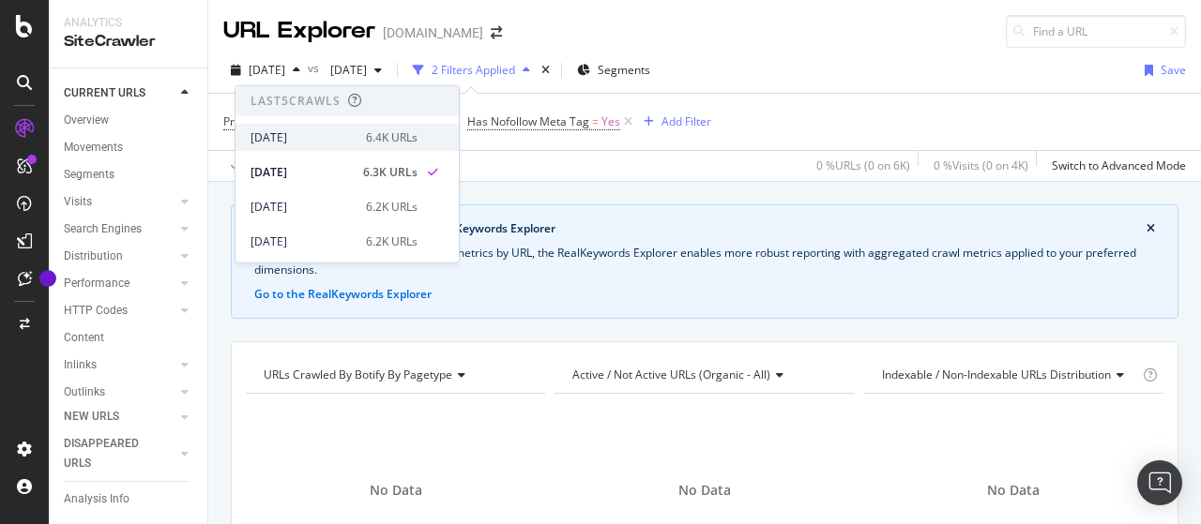
click at [311, 136] on div "[DATE]" at bounding box center [303, 137] width 104 height 17
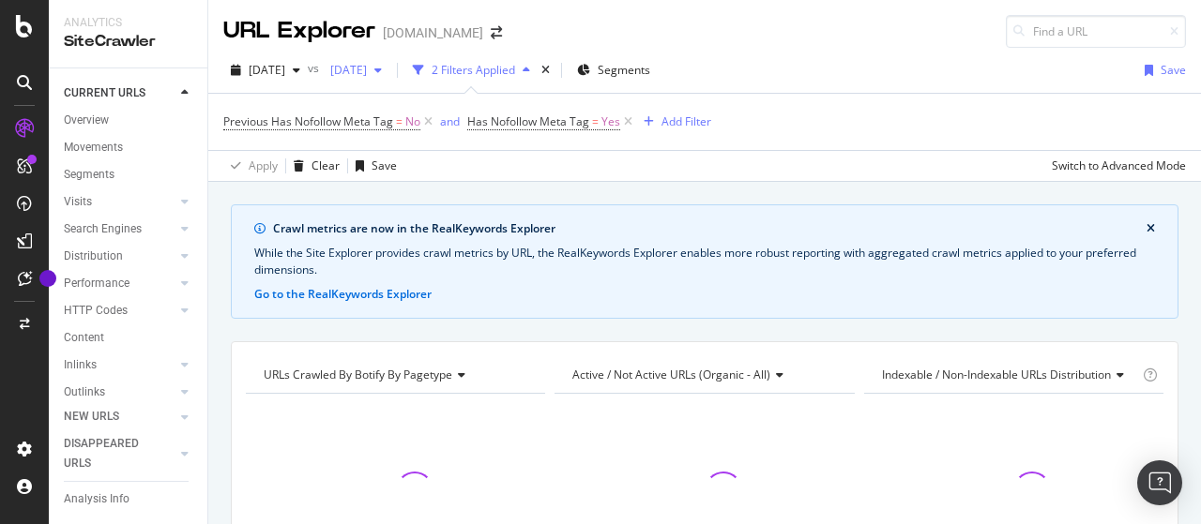
click at [367, 68] on span "[DATE]" at bounding box center [345, 70] width 44 height 16
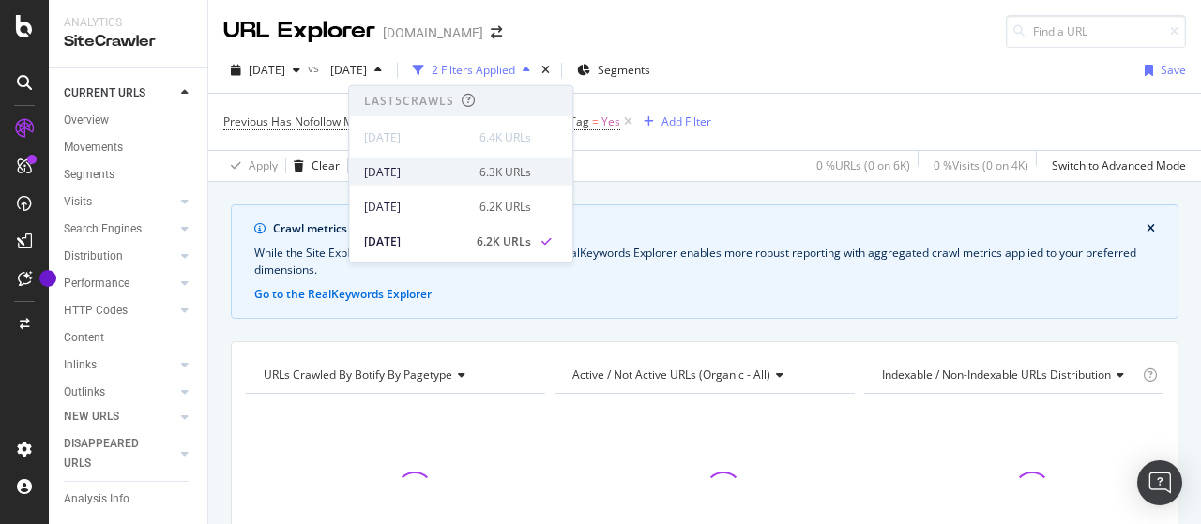
click at [437, 170] on div "[DATE]" at bounding box center [416, 171] width 104 height 17
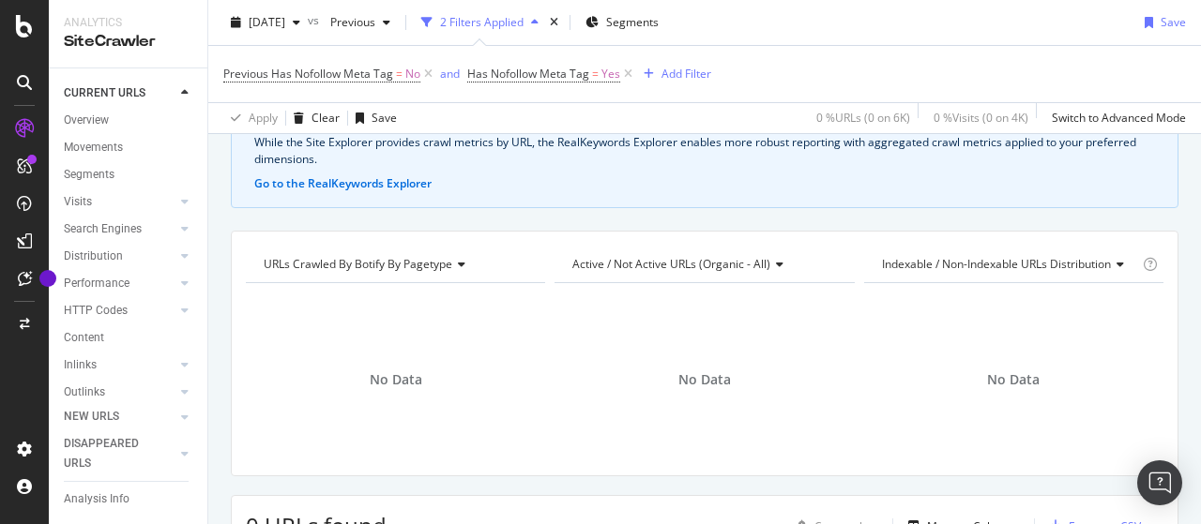
scroll to position [188, 0]
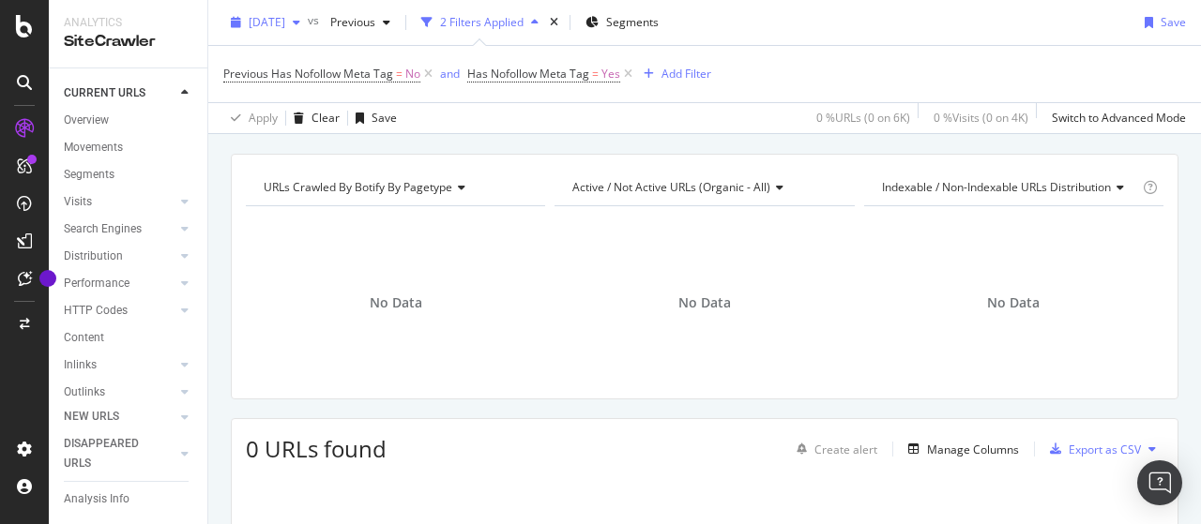
click at [285, 20] on span "[DATE]" at bounding box center [267, 22] width 37 height 16
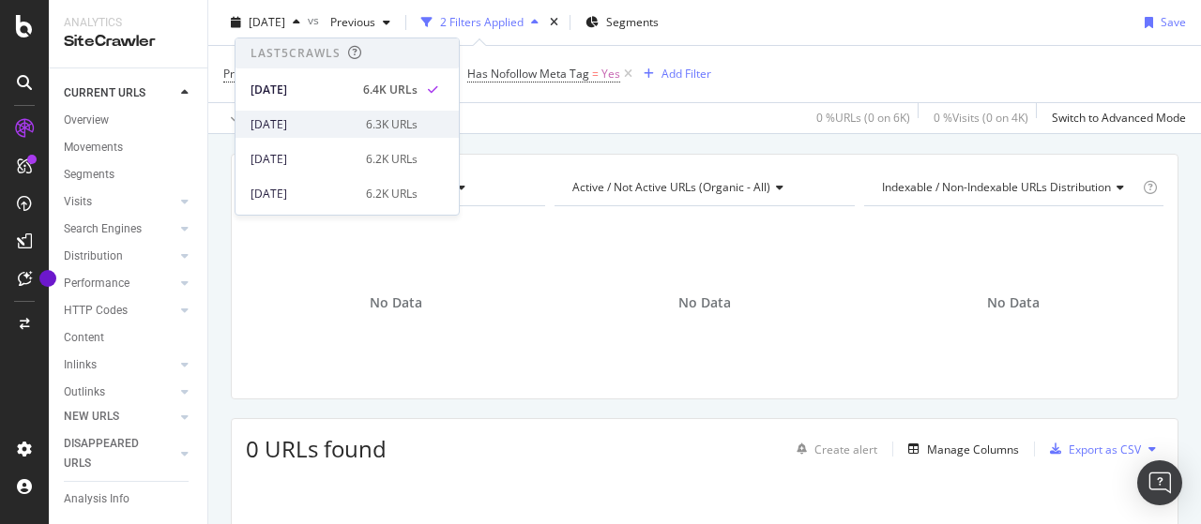
click at [317, 123] on div "[DATE]" at bounding box center [303, 124] width 104 height 17
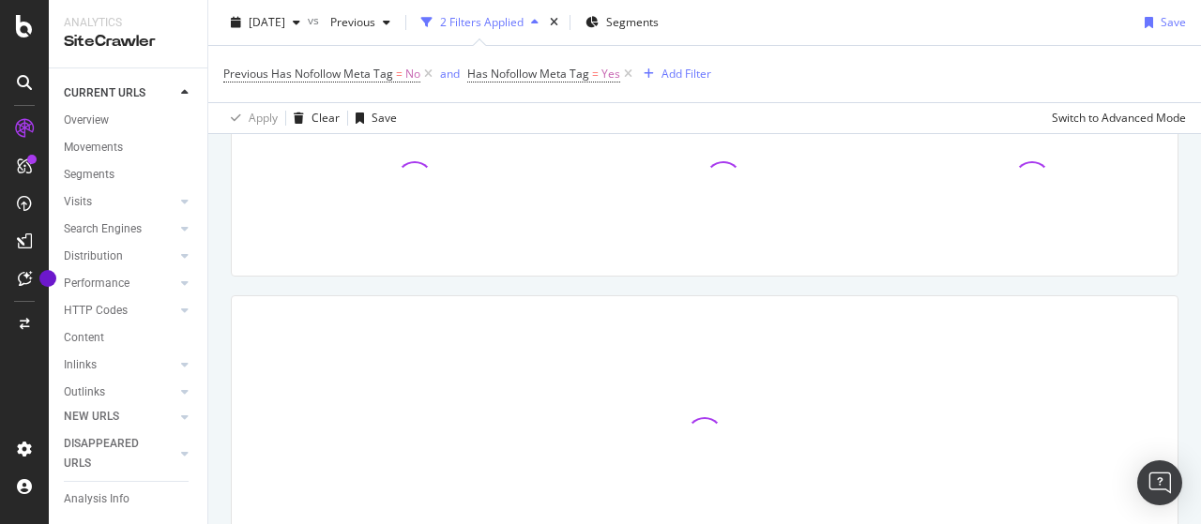
scroll to position [281, 0]
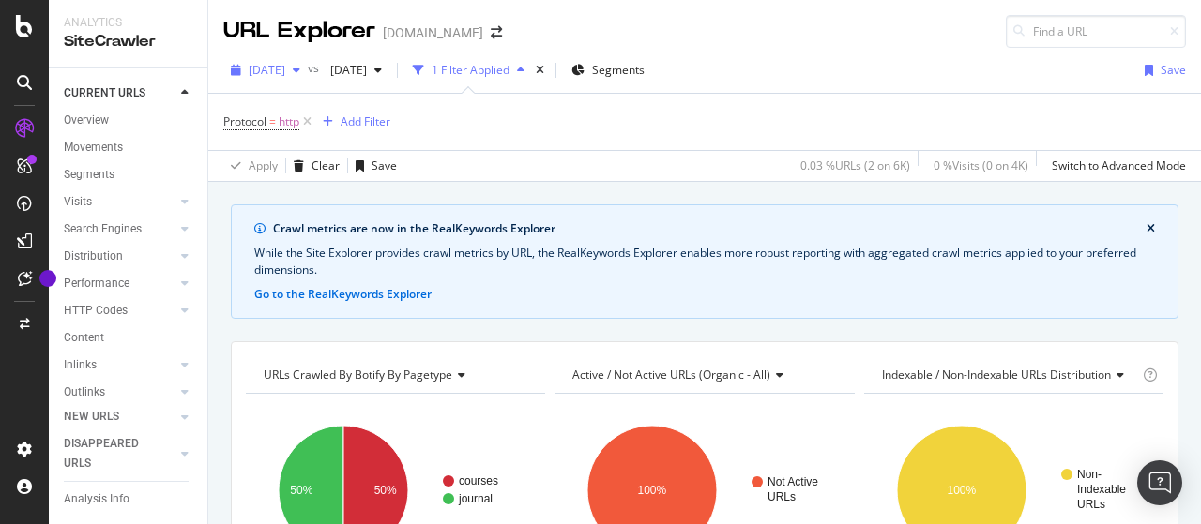
click at [285, 72] on span "[DATE]" at bounding box center [267, 70] width 37 height 16
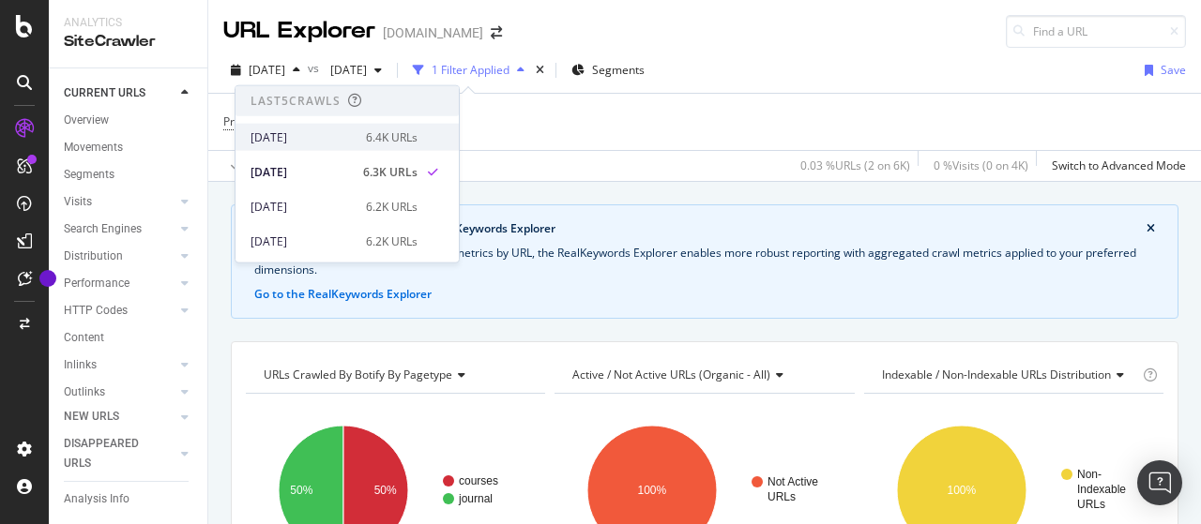
click at [328, 137] on div "[DATE]" at bounding box center [303, 137] width 104 height 17
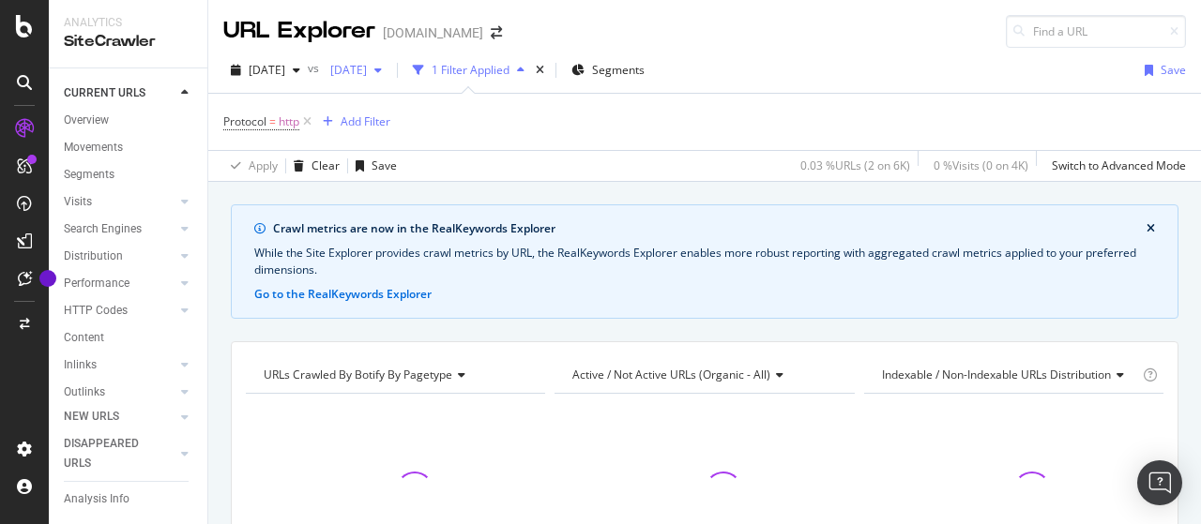
click at [367, 68] on span "[DATE]" at bounding box center [345, 70] width 44 height 16
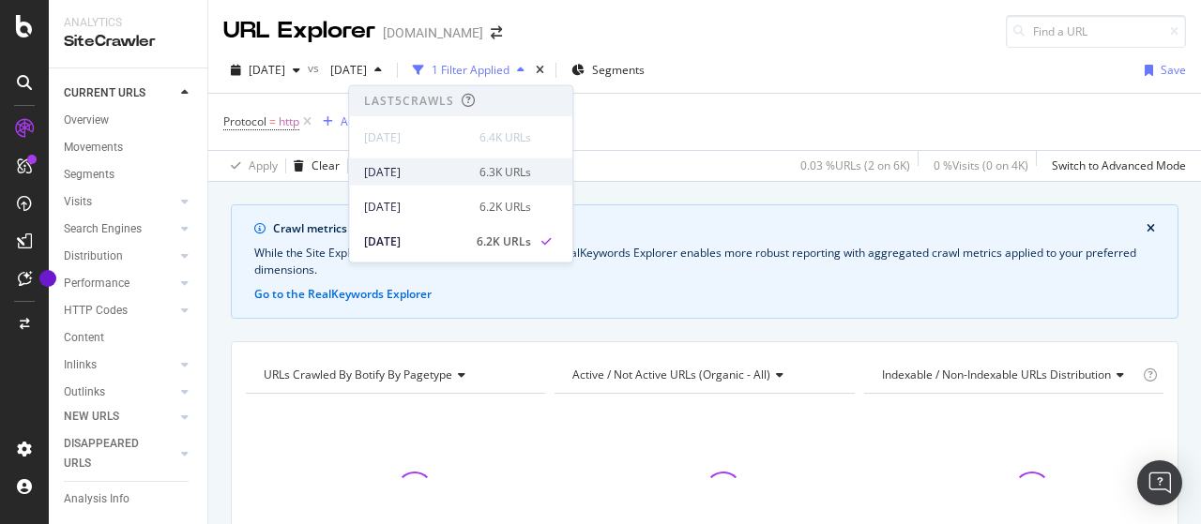
click at [430, 168] on div "[DATE]" at bounding box center [416, 171] width 104 height 17
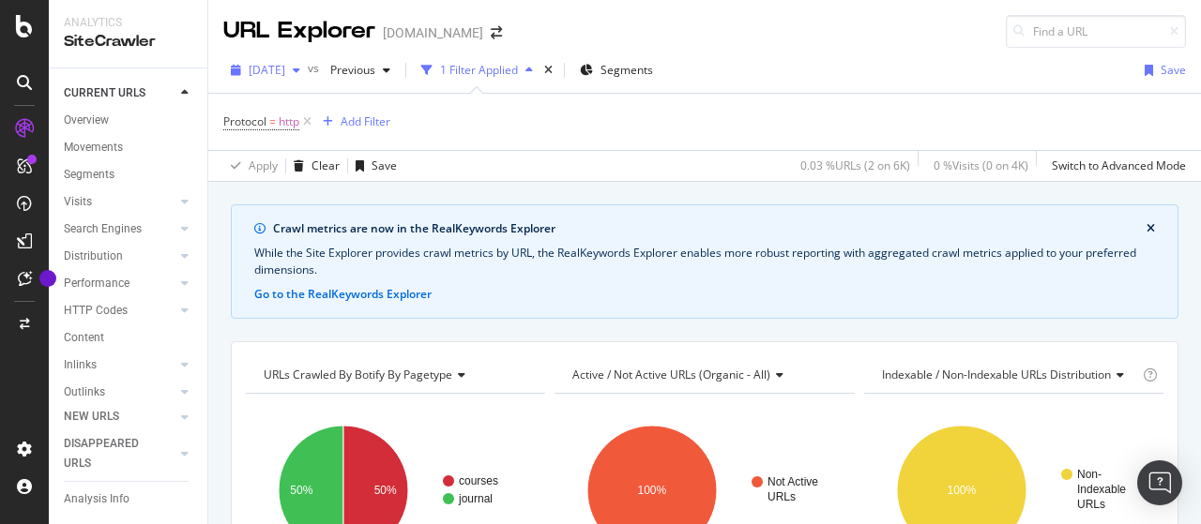
click at [285, 68] on span "[DATE]" at bounding box center [267, 70] width 37 height 16
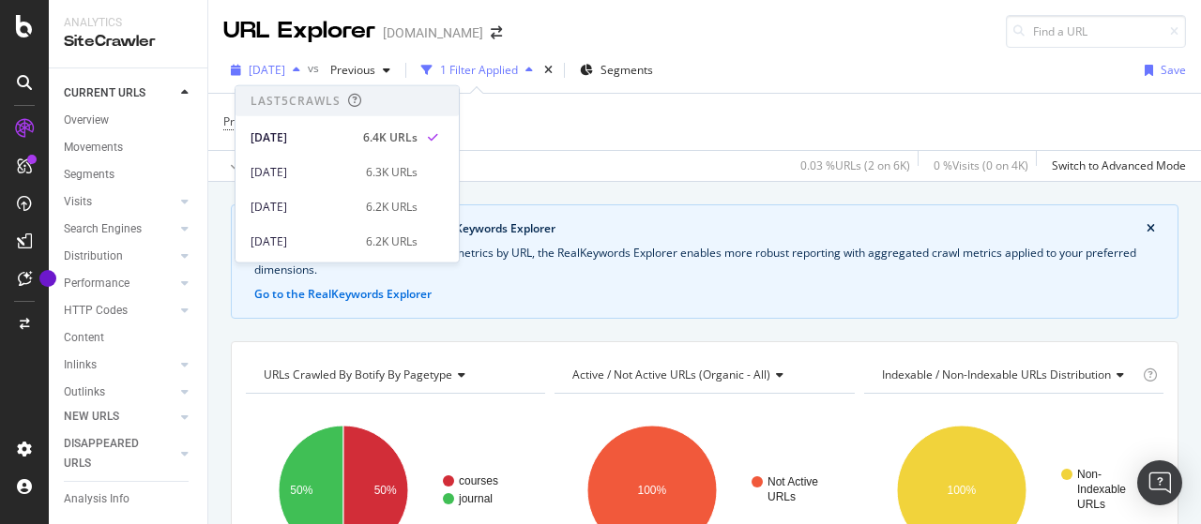
click at [285, 68] on span "[DATE]" at bounding box center [267, 70] width 37 height 16
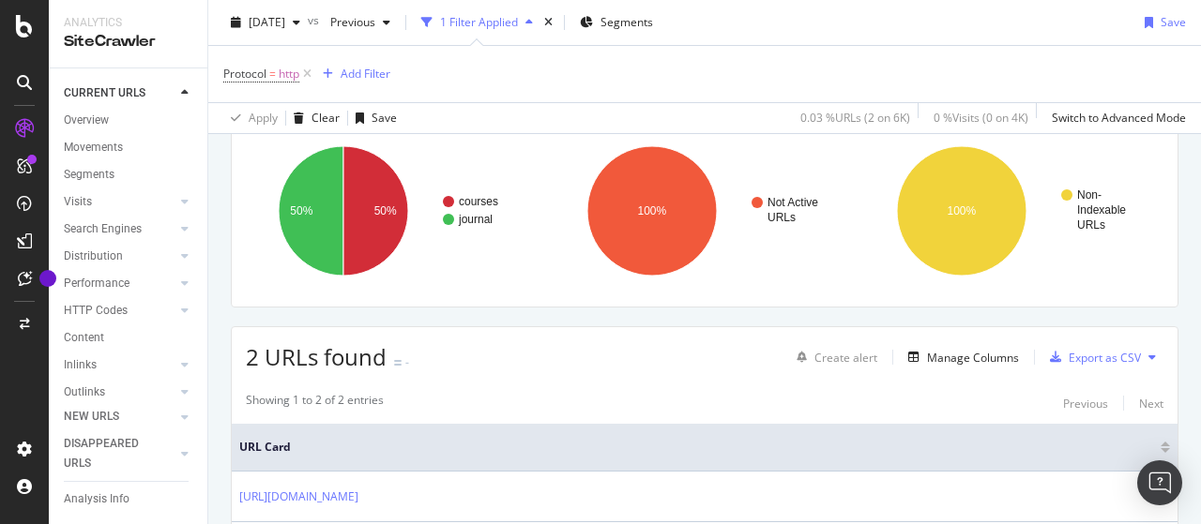
scroll to position [281, 0]
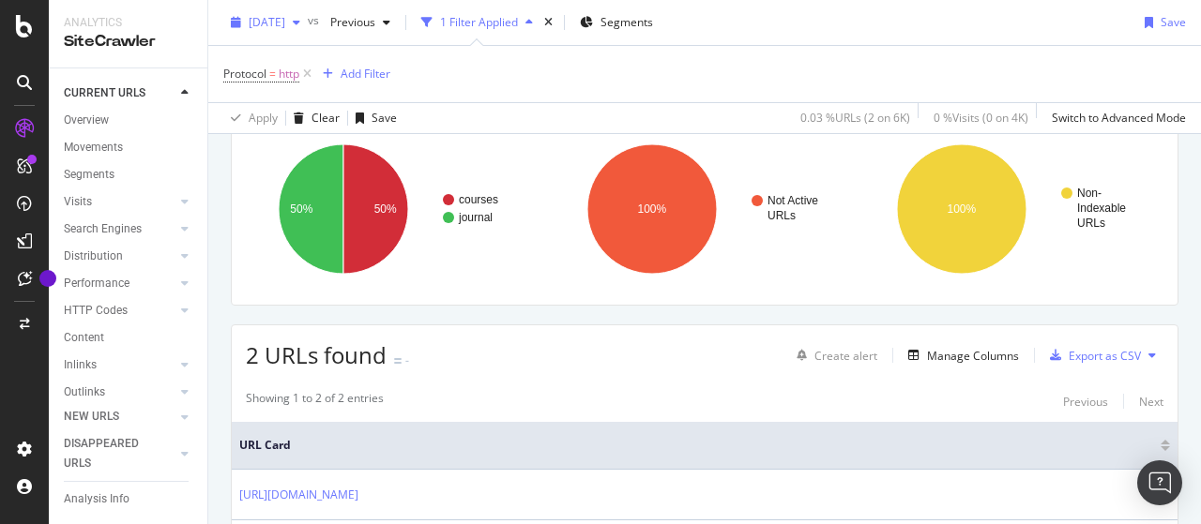
click at [285, 22] on span "[DATE]" at bounding box center [267, 22] width 37 height 16
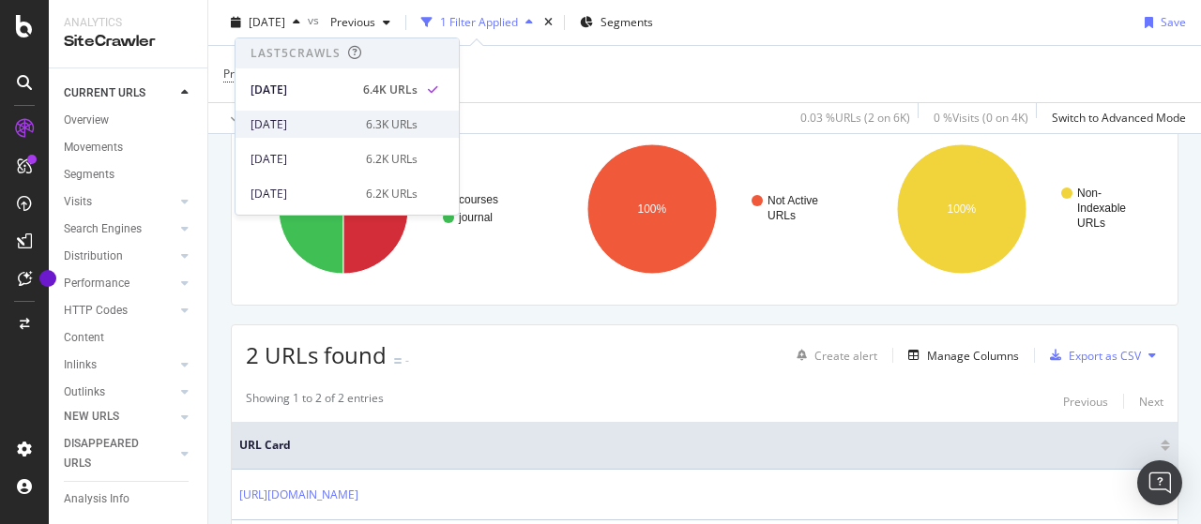
click at [307, 125] on div "[DATE]" at bounding box center [303, 124] width 104 height 17
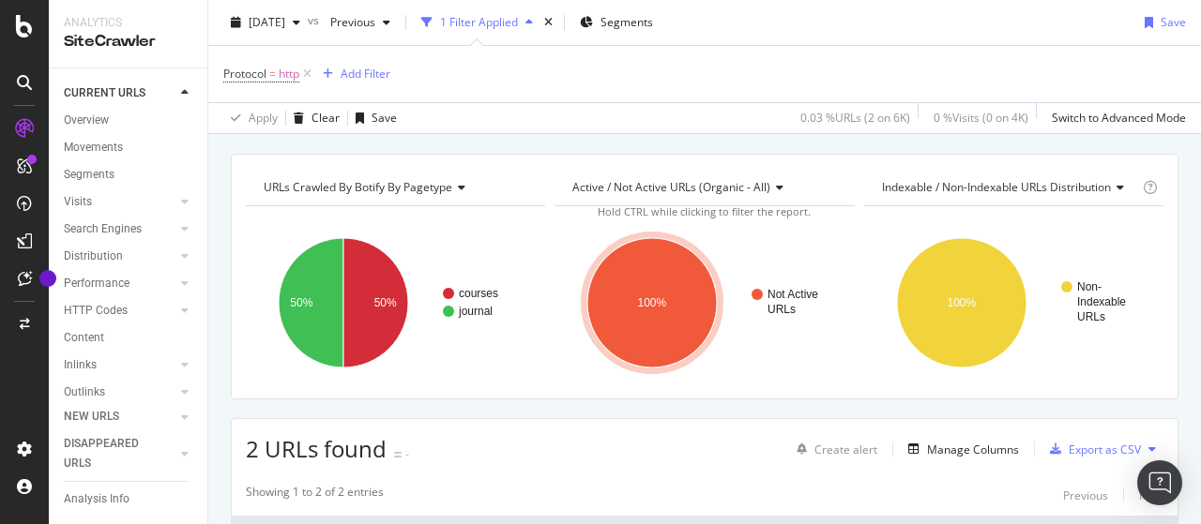
scroll to position [375, 0]
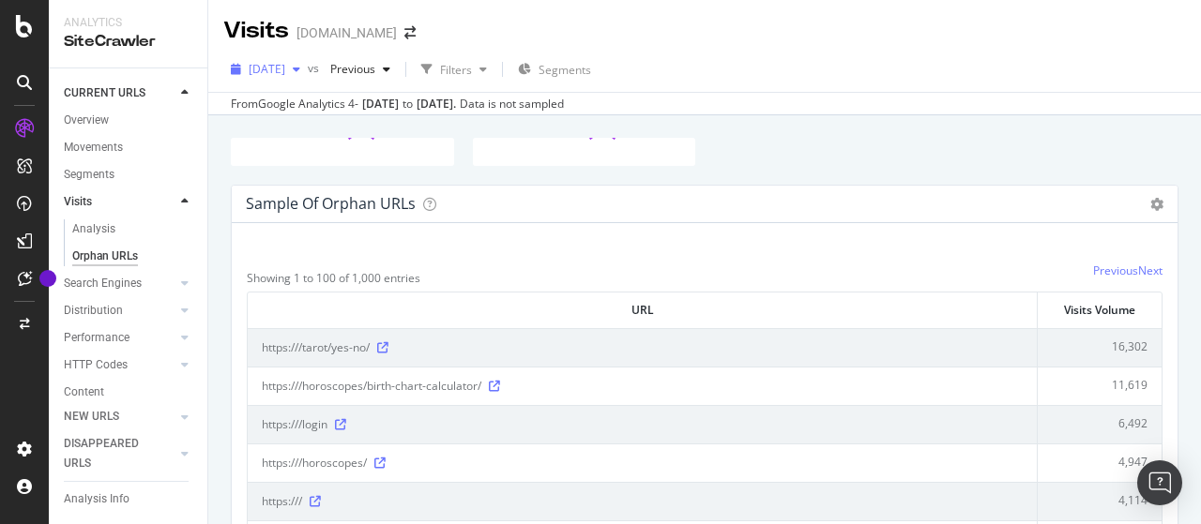
click at [285, 68] on span "[DATE]" at bounding box center [267, 69] width 37 height 16
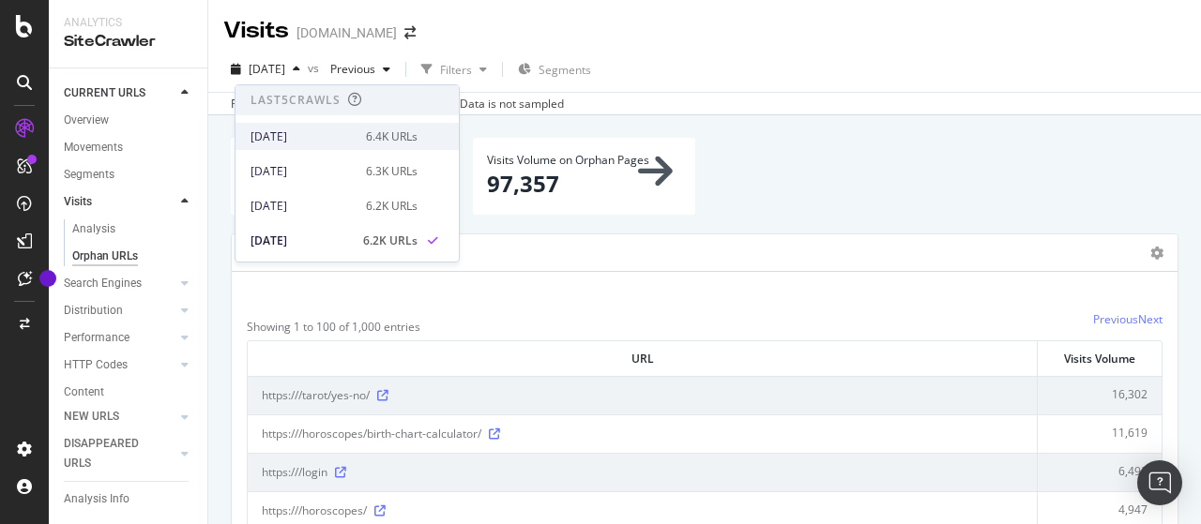
click at [332, 131] on div "[DATE]" at bounding box center [303, 137] width 104 height 17
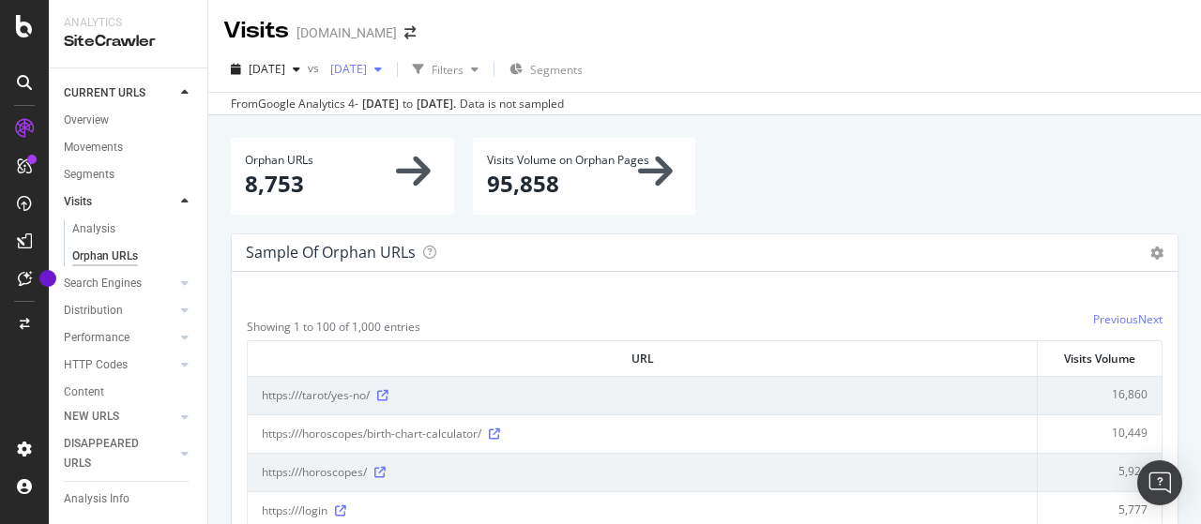
click at [389, 80] on div "[DATE]" at bounding box center [356, 69] width 67 height 28
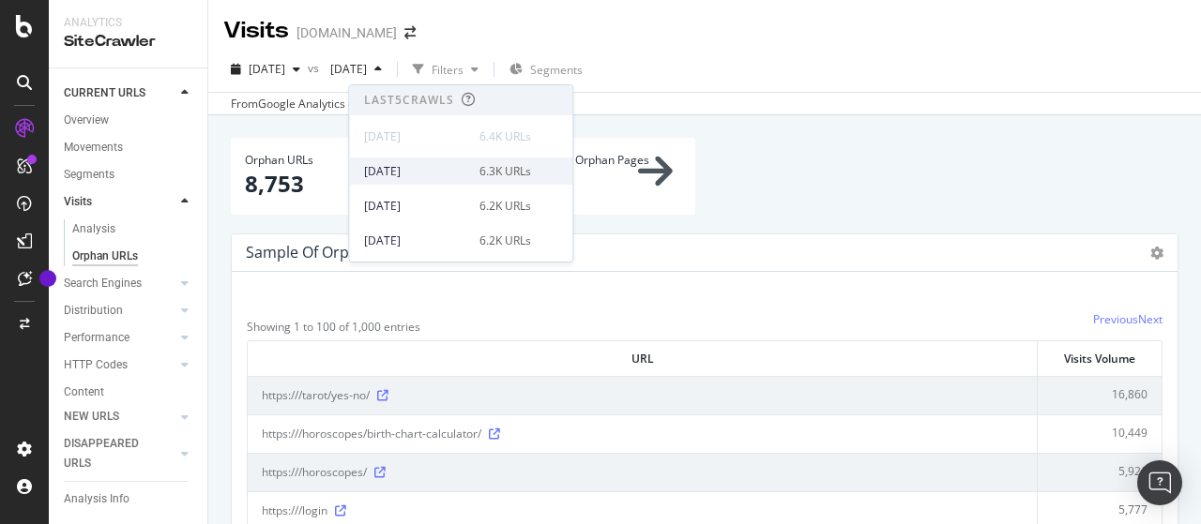
click at [433, 170] on div "[DATE]" at bounding box center [416, 171] width 104 height 17
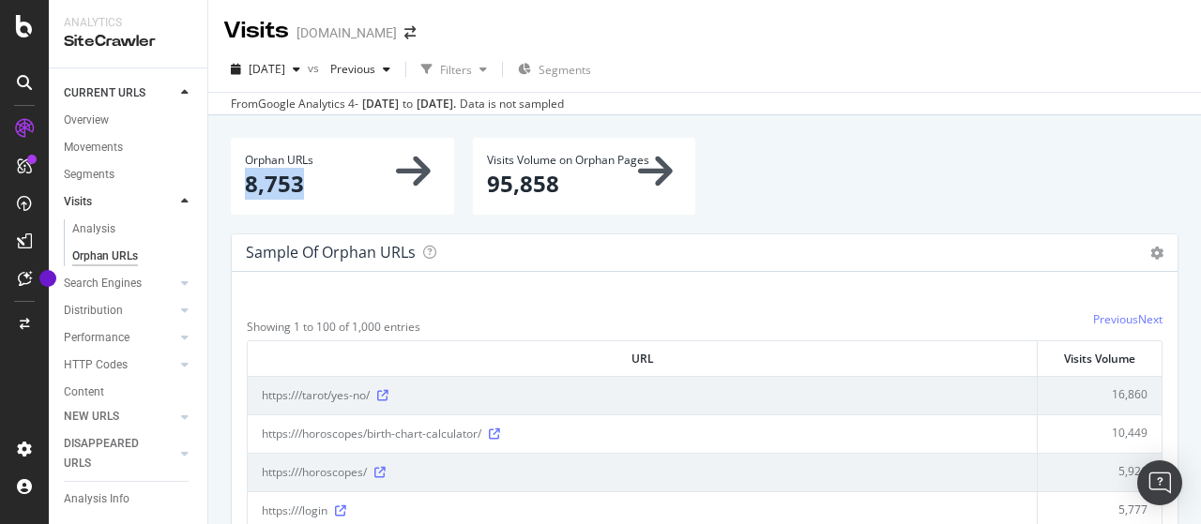
drag, startPoint x: 246, startPoint y: 185, endPoint x: 326, endPoint y: 185, distance: 80.7
click at [326, 185] on p "8,753" at bounding box center [342, 184] width 195 height 32
copy p "8,753"
click at [285, 63] on span "[DATE]" at bounding box center [267, 69] width 37 height 16
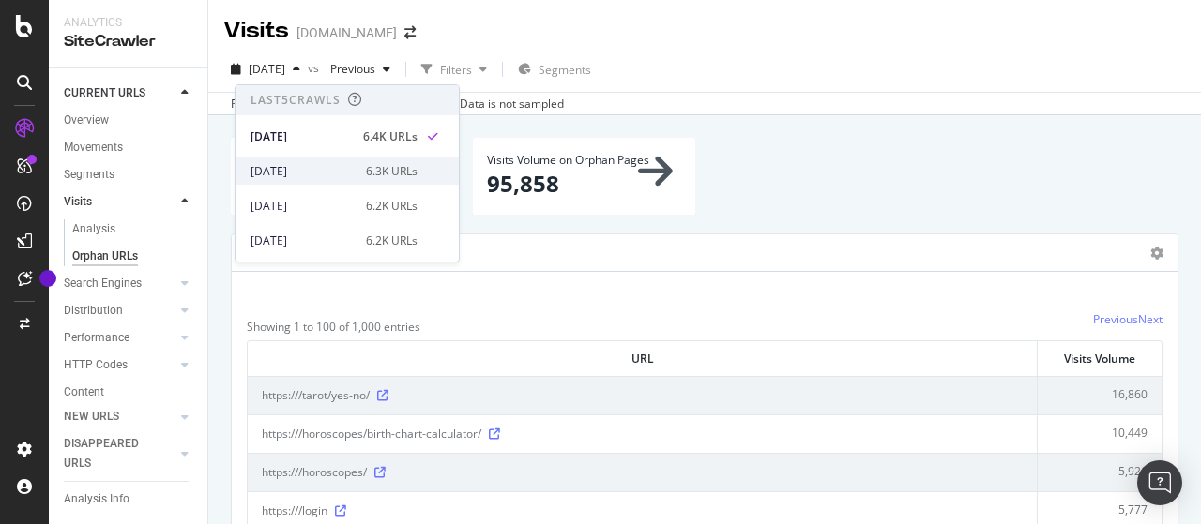
click at [327, 170] on div "[DATE]" at bounding box center [303, 171] width 104 height 17
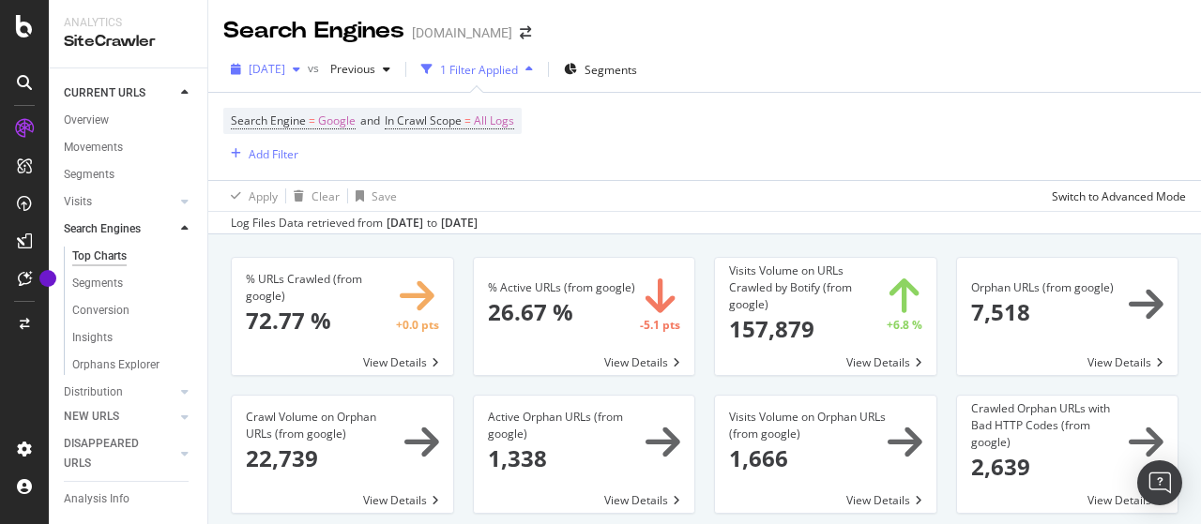
click at [285, 76] on span "[DATE]" at bounding box center [267, 69] width 37 height 16
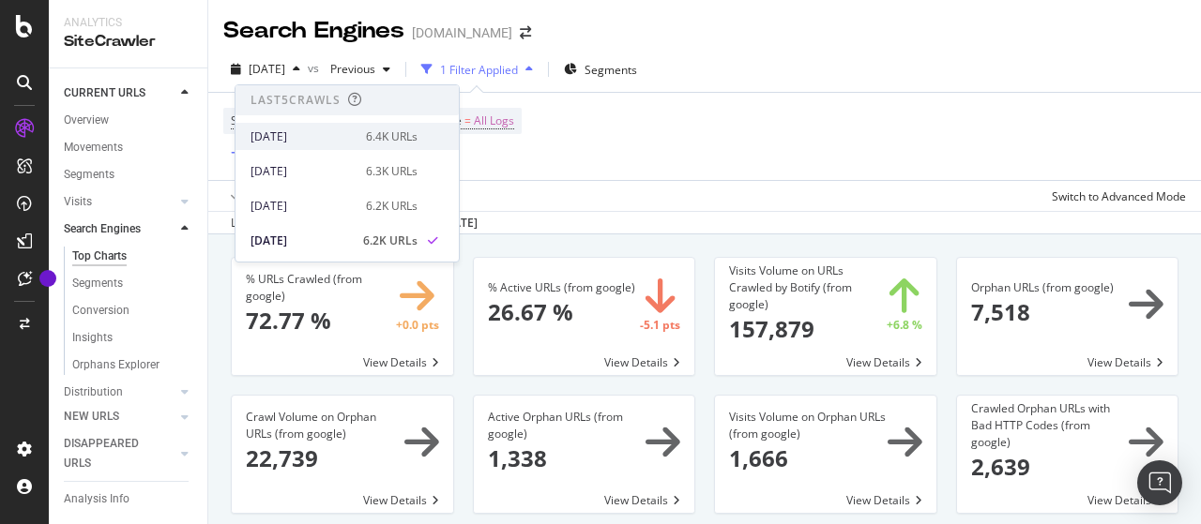
click at [332, 134] on div "[DATE]" at bounding box center [303, 137] width 104 height 17
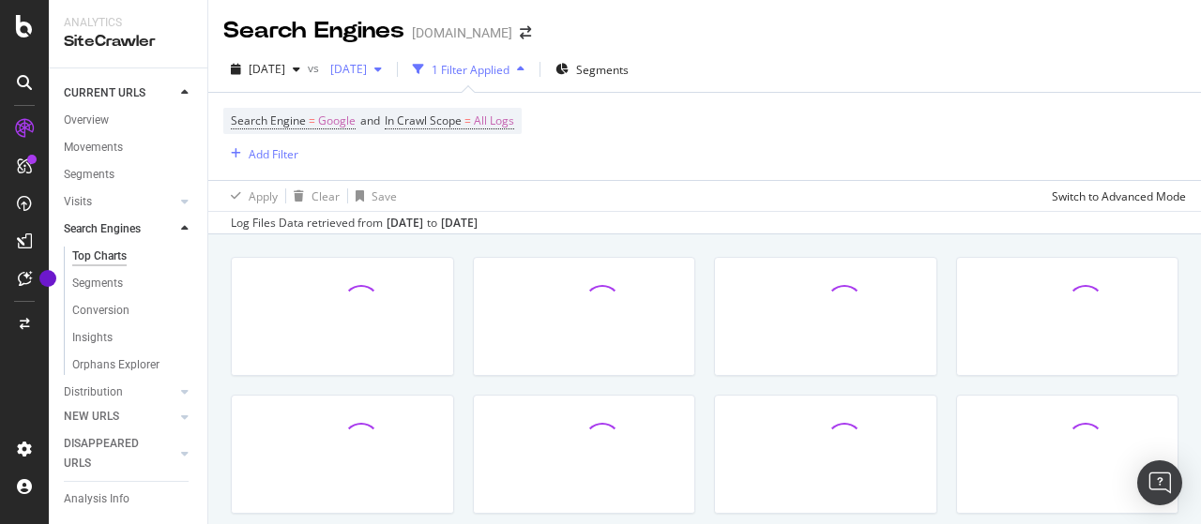
click at [367, 72] on span "[DATE]" at bounding box center [345, 69] width 44 height 16
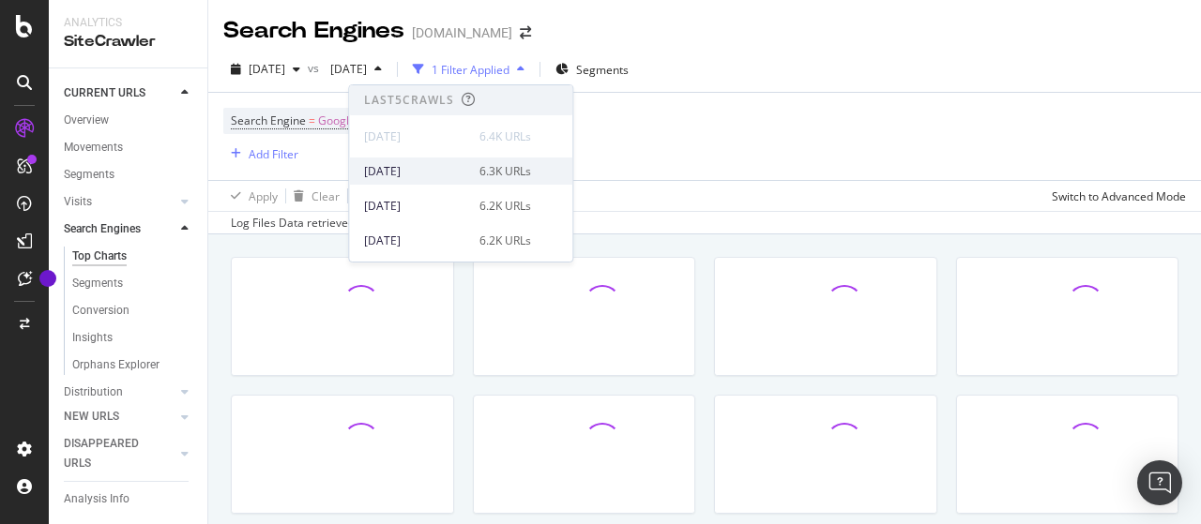
click at [446, 166] on div "[DATE]" at bounding box center [416, 171] width 104 height 17
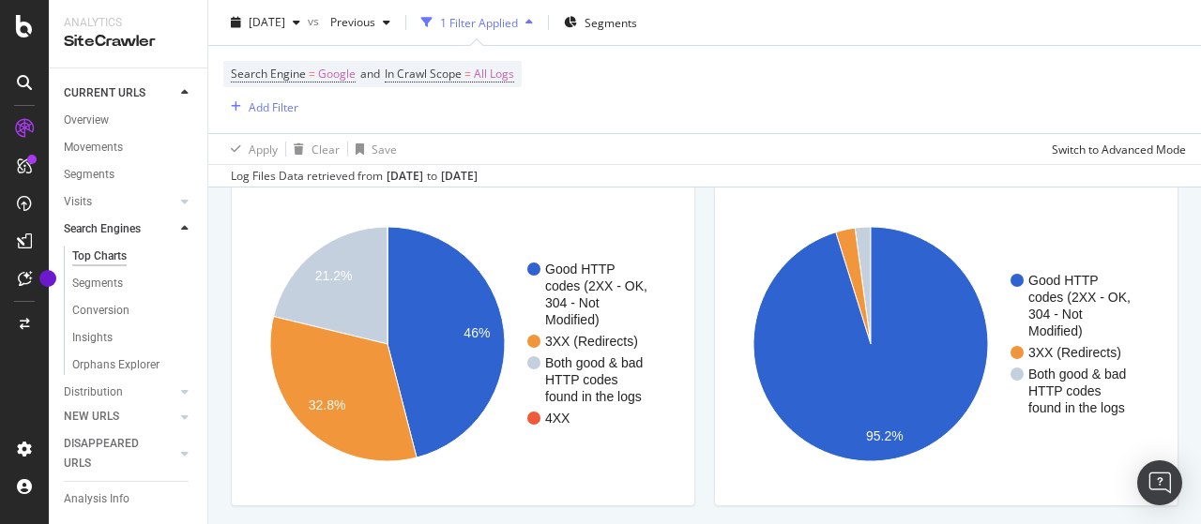
scroll to position [1595, 0]
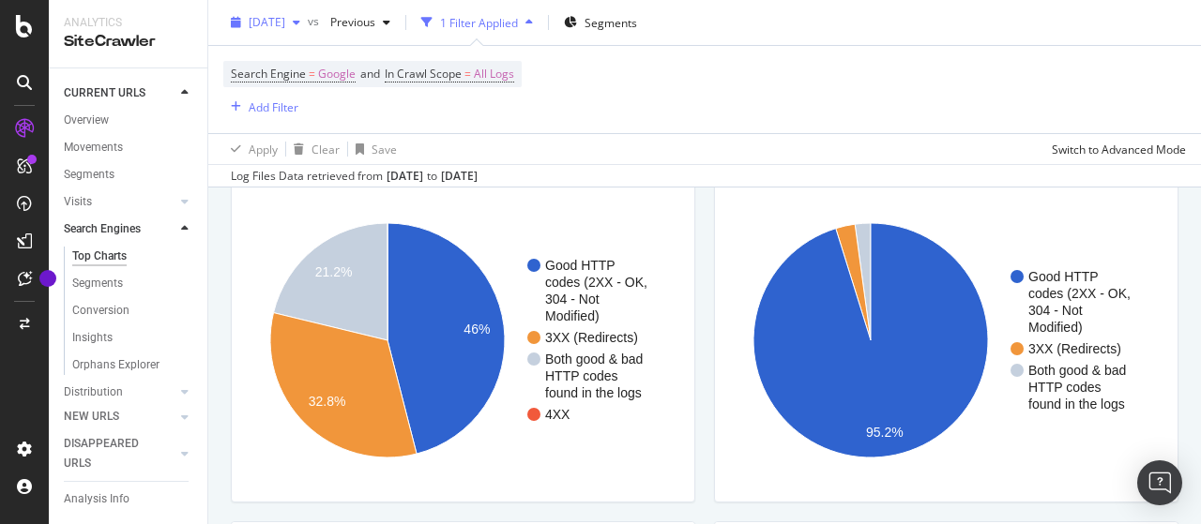
click at [281, 17] on span "[DATE]" at bounding box center [267, 22] width 37 height 16
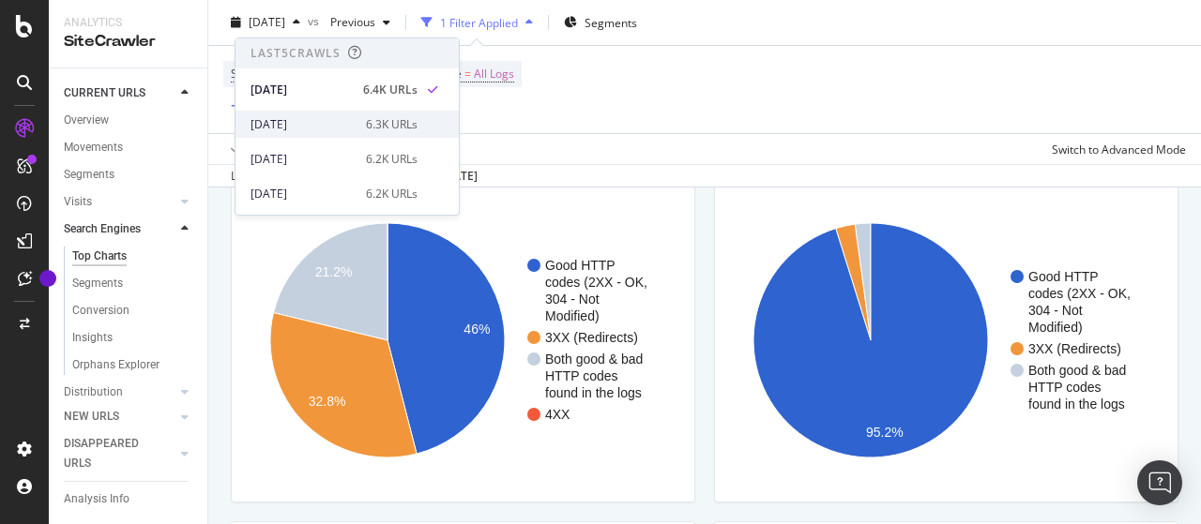
click at [298, 121] on div "[DATE]" at bounding box center [303, 124] width 104 height 17
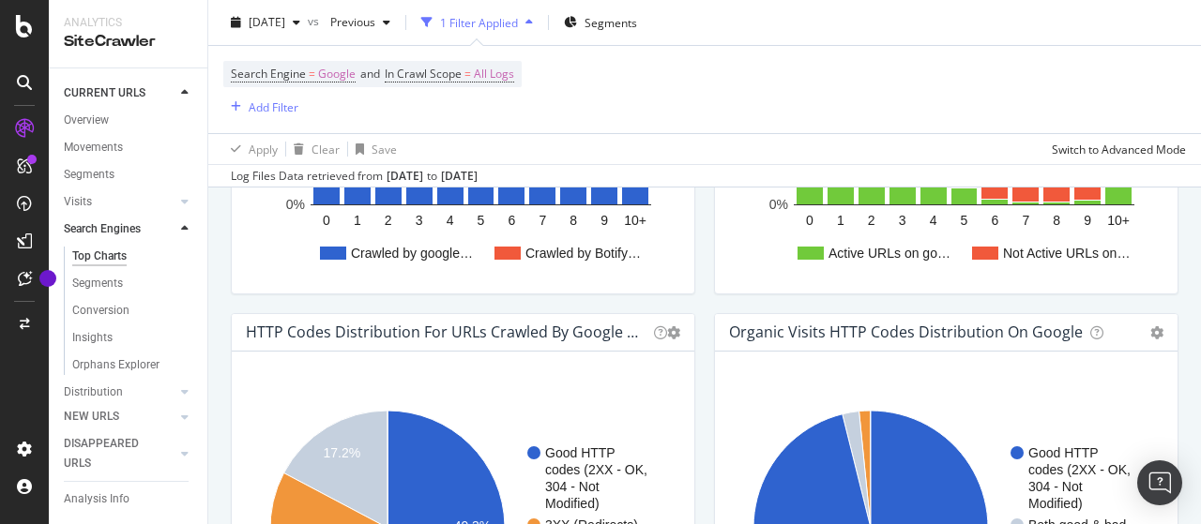
scroll to position [1595, 0]
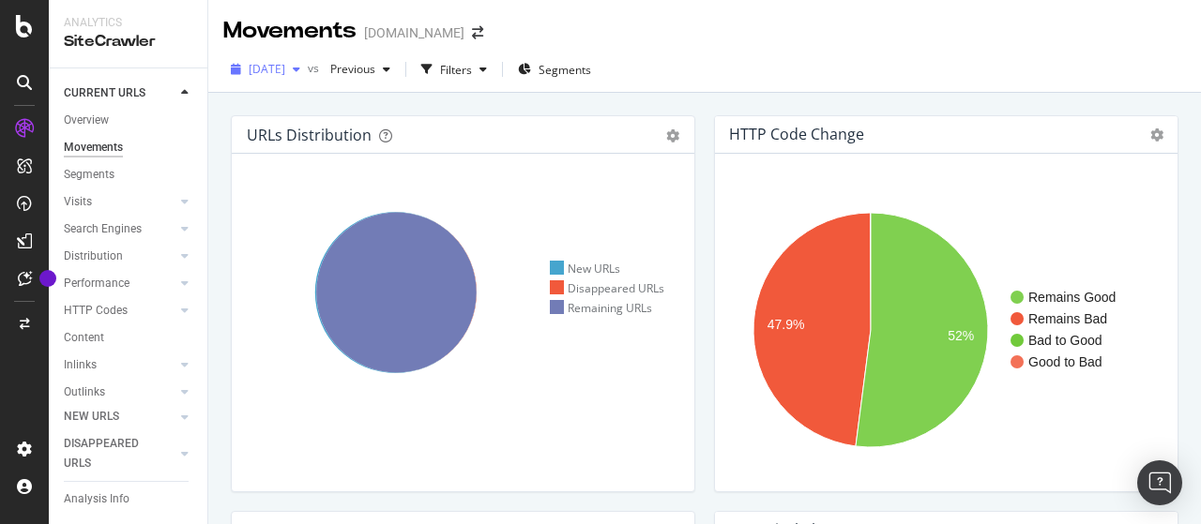
click at [285, 67] on span "[DATE]" at bounding box center [267, 69] width 37 height 16
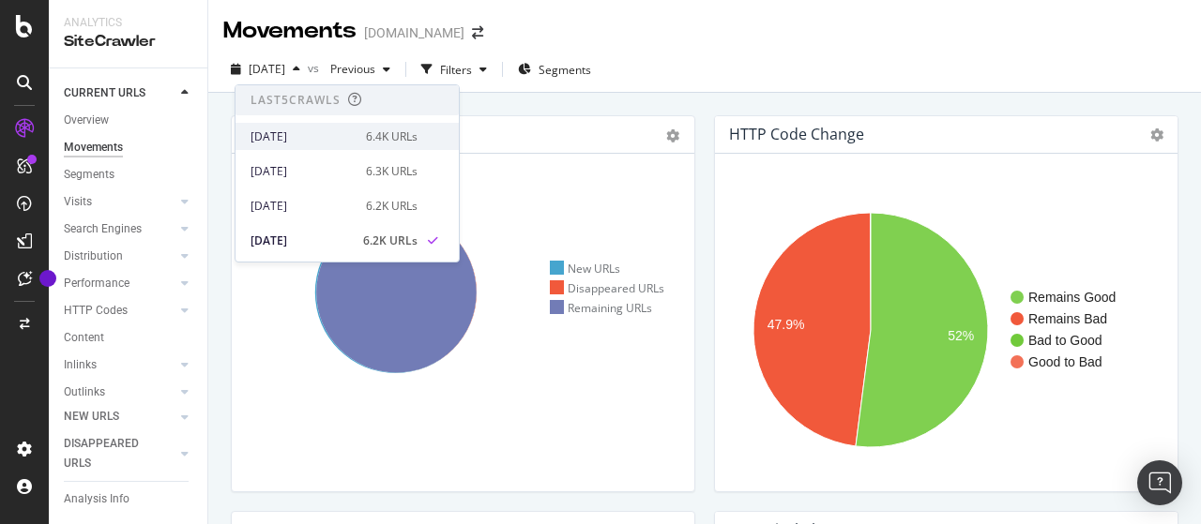
click at [340, 136] on div "[DATE]" at bounding box center [303, 137] width 104 height 17
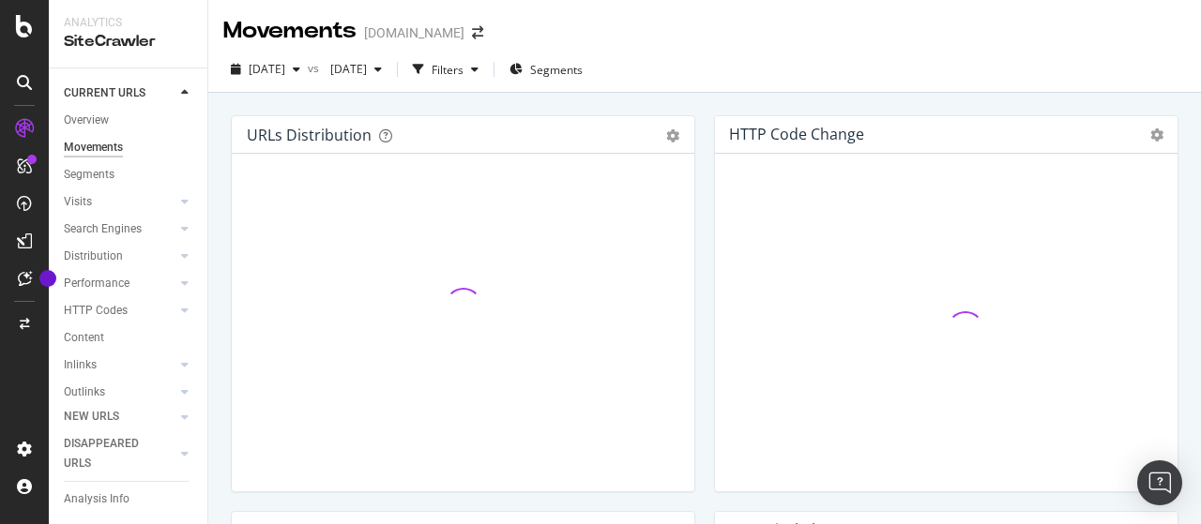
click at [389, 78] on div "[DATE]" at bounding box center [356, 69] width 67 height 28
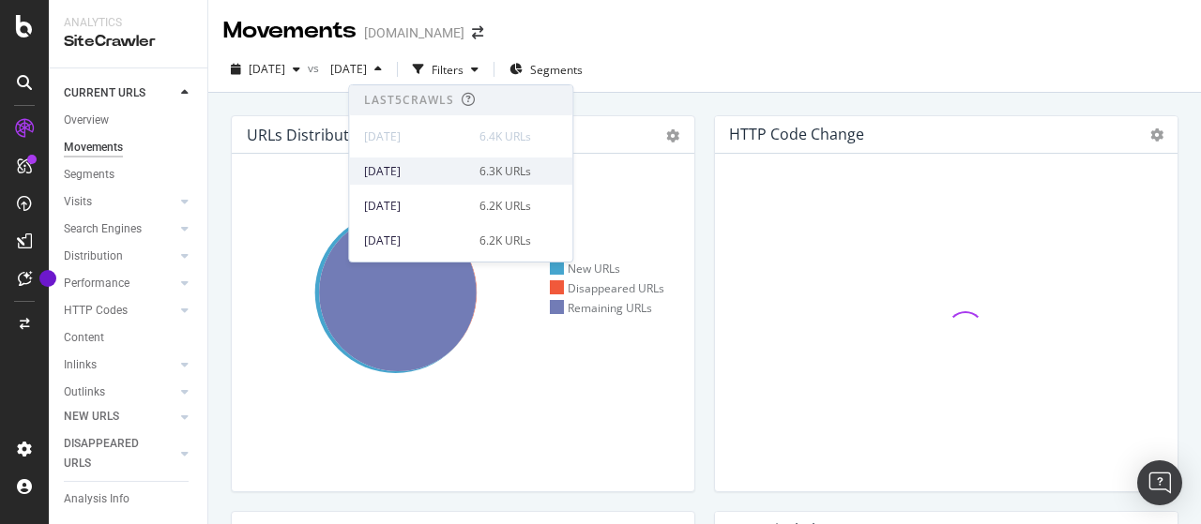
click at [429, 171] on div "[DATE]" at bounding box center [416, 171] width 104 height 17
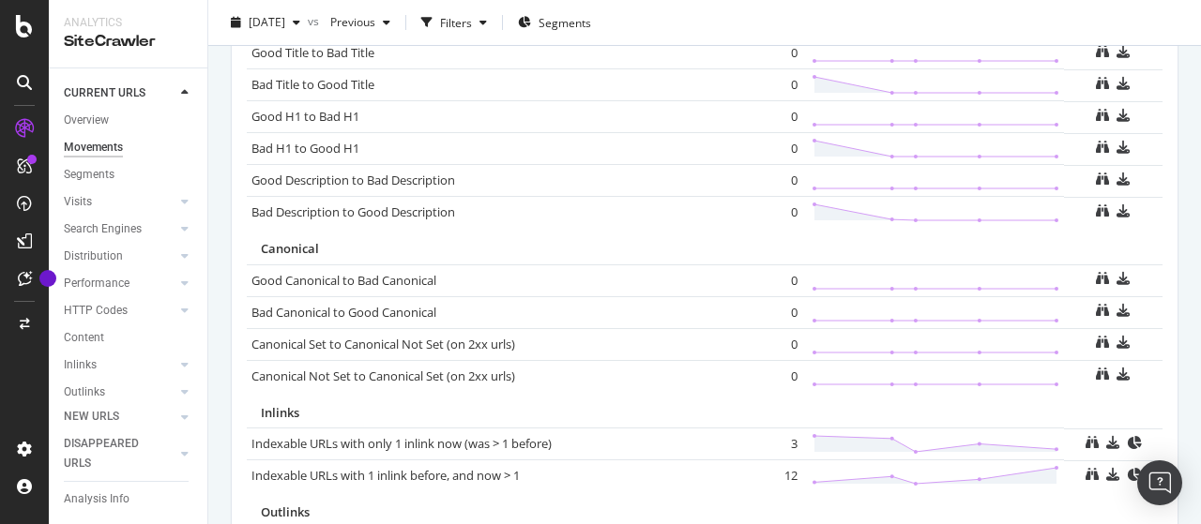
scroll to position [1463, 0]
